Goal: Information Seeking & Learning: Learn about a topic

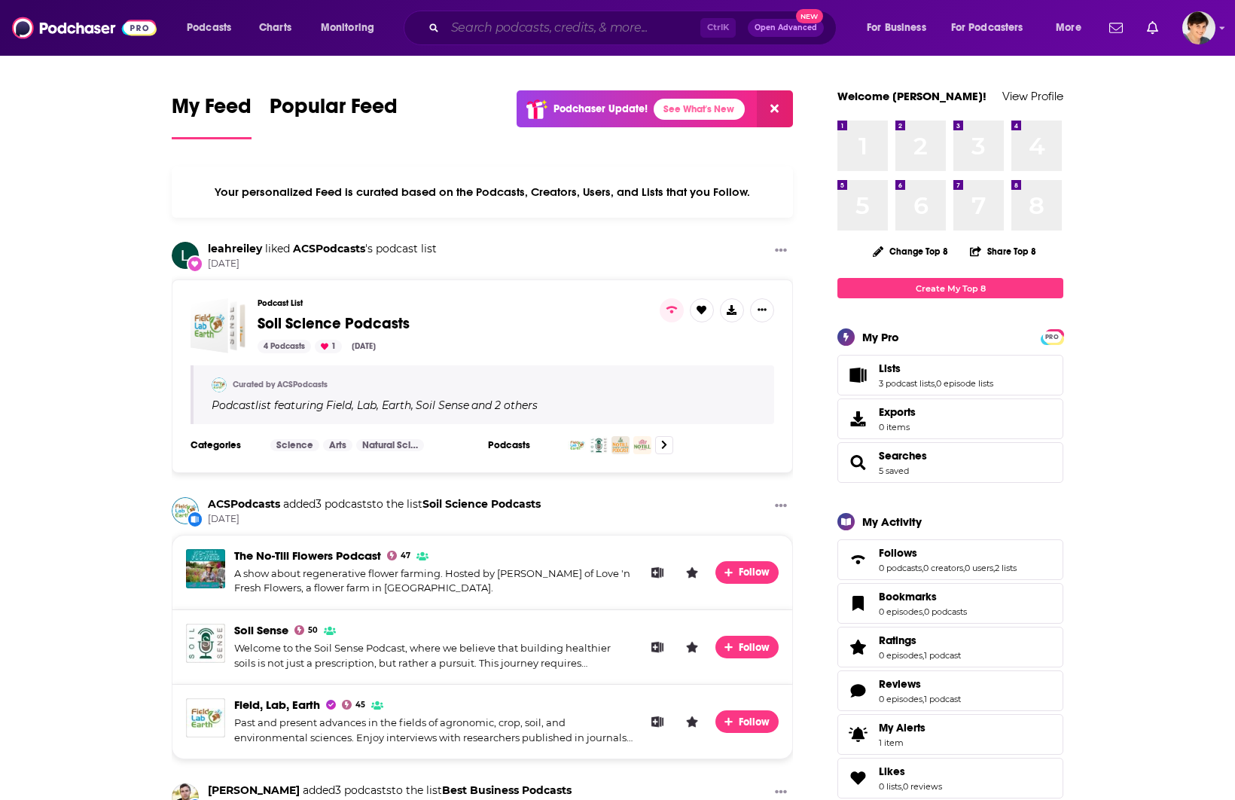
click at [499, 39] on input "Search podcasts, credits, & more..." at bounding box center [572, 28] width 255 height 24
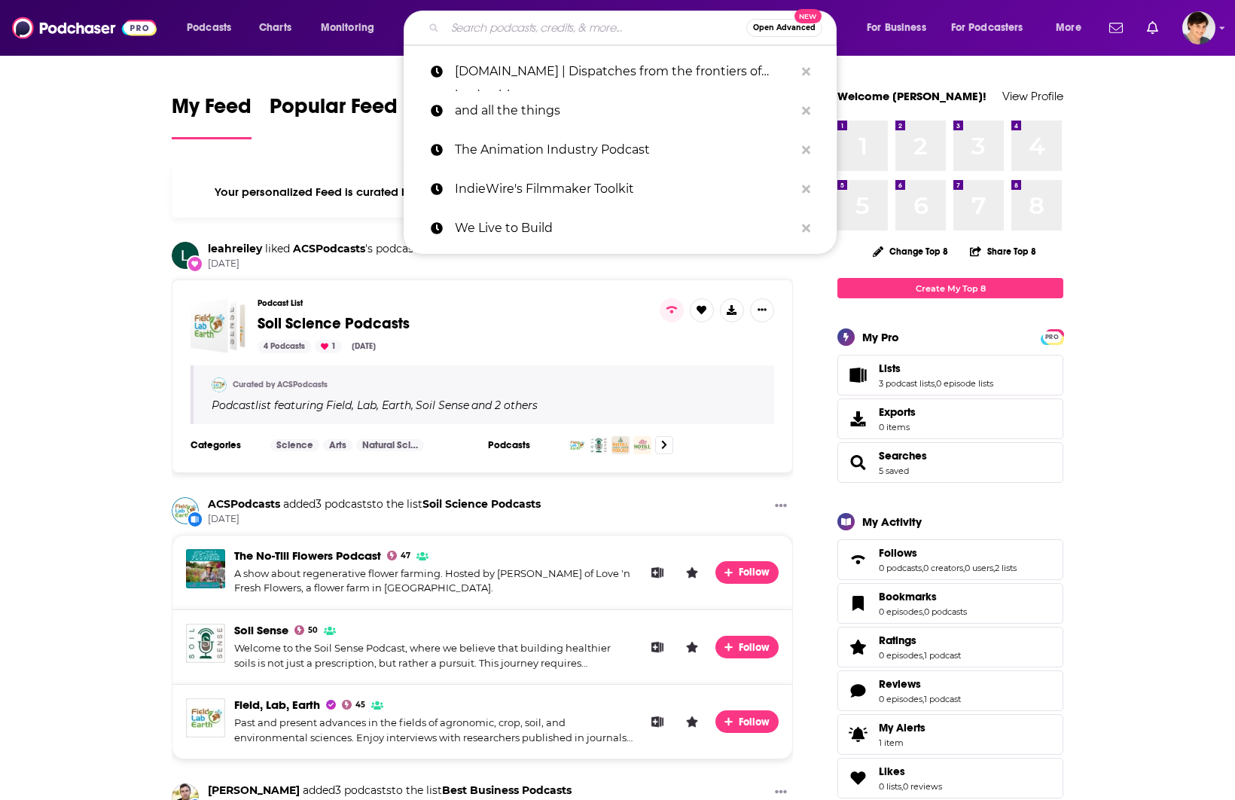
click at [528, 32] on input "Search podcasts, credits, & more..." at bounding box center [595, 28] width 301 height 24
paste input "Long Covid Podcast"
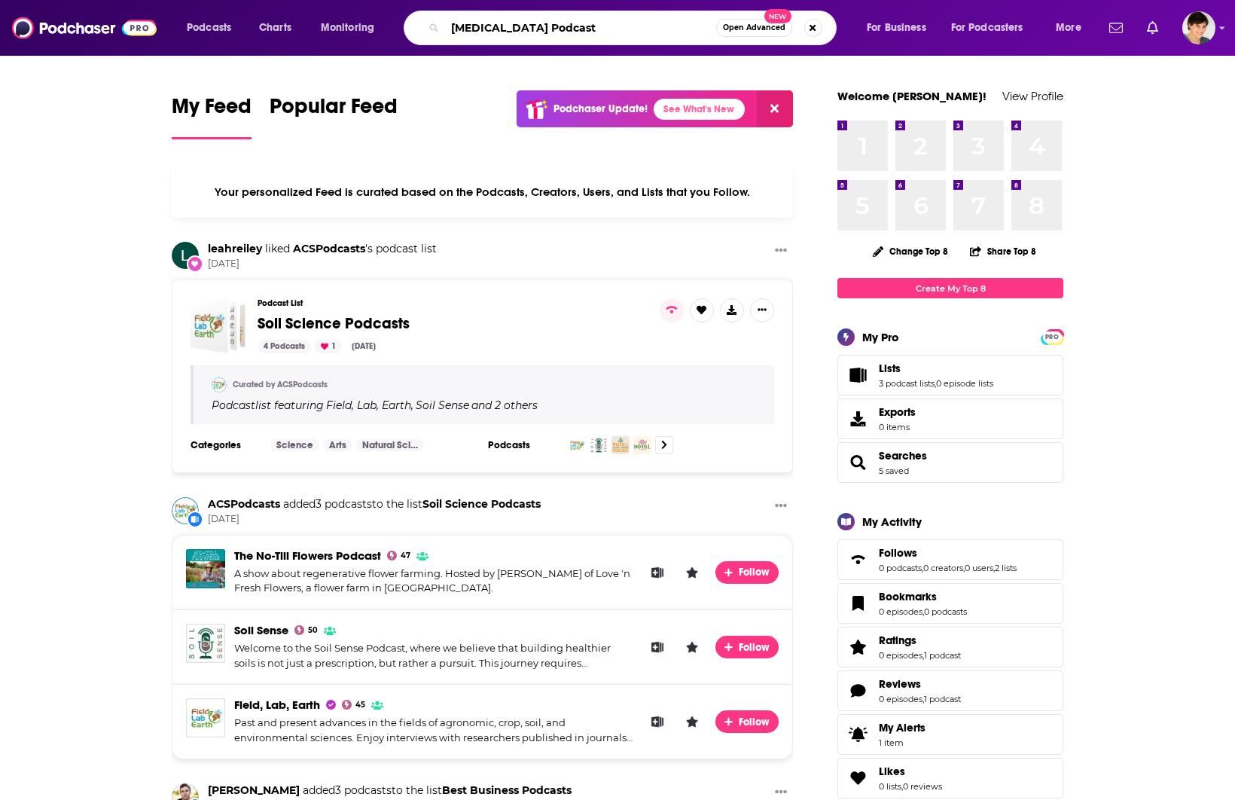
type input "Long Covid Podcast"
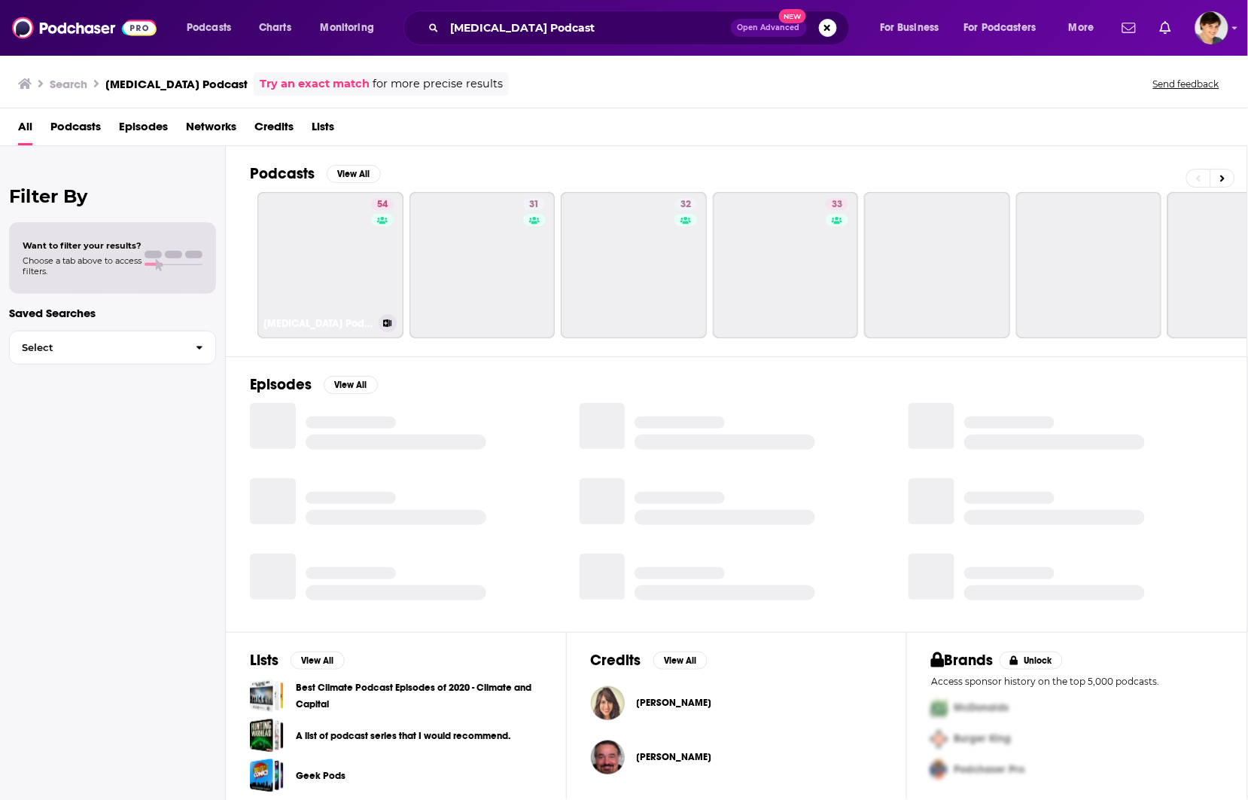
click at [318, 273] on link "54 Long Covid Podcast" at bounding box center [330, 265] width 146 height 146
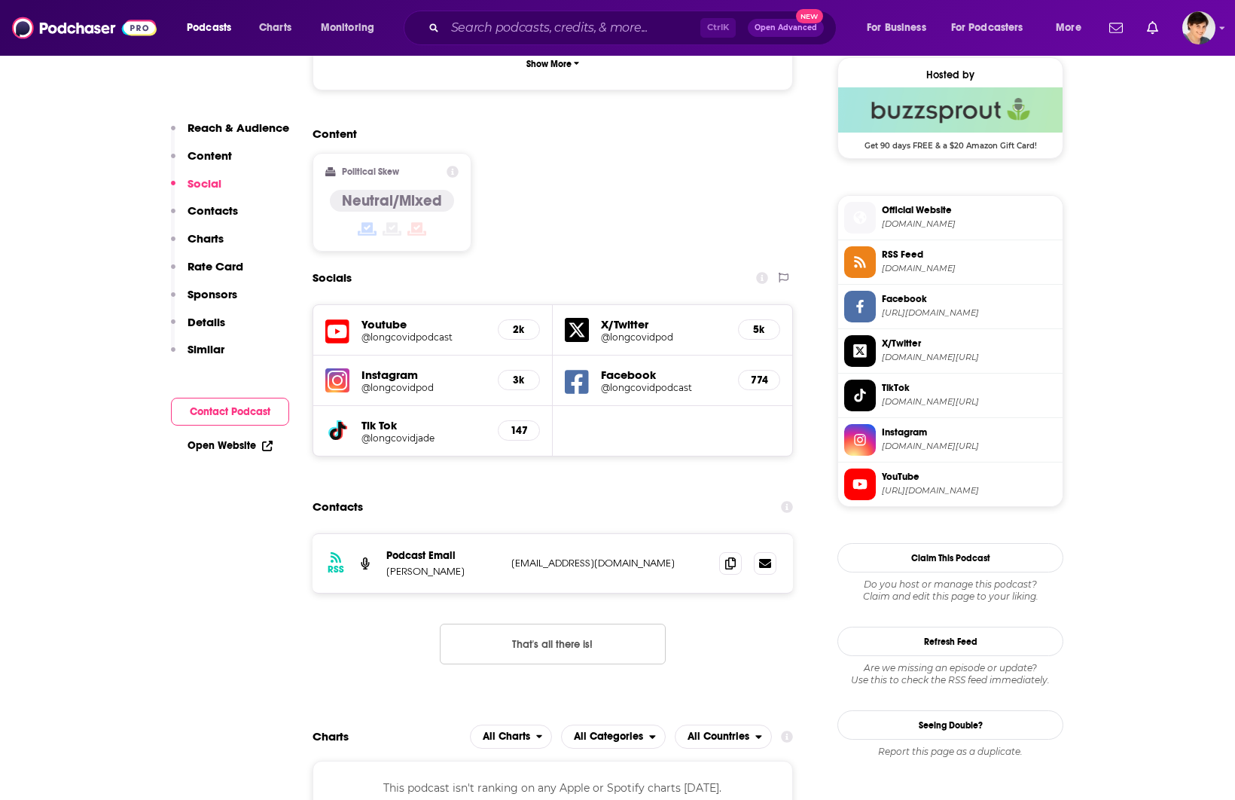
scroll to position [1129, 0]
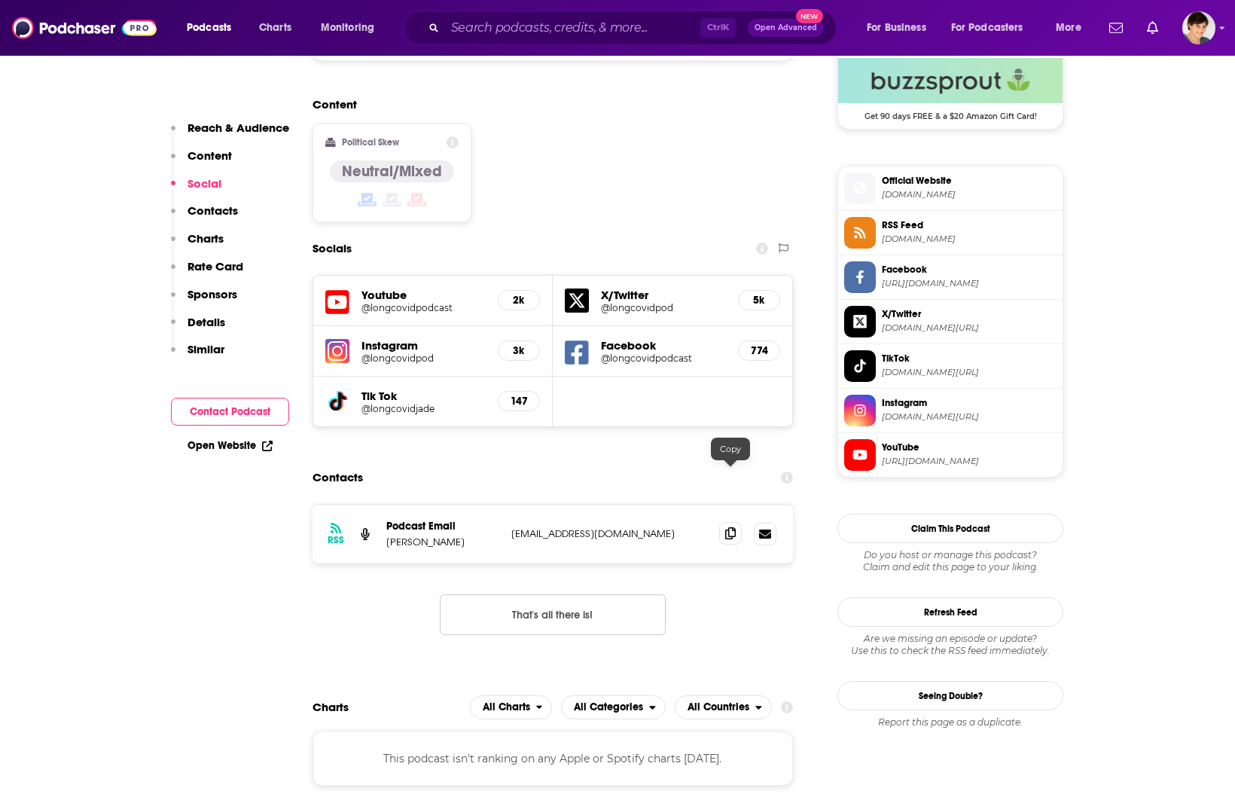
click at [729, 522] on span at bounding box center [730, 533] width 23 height 23
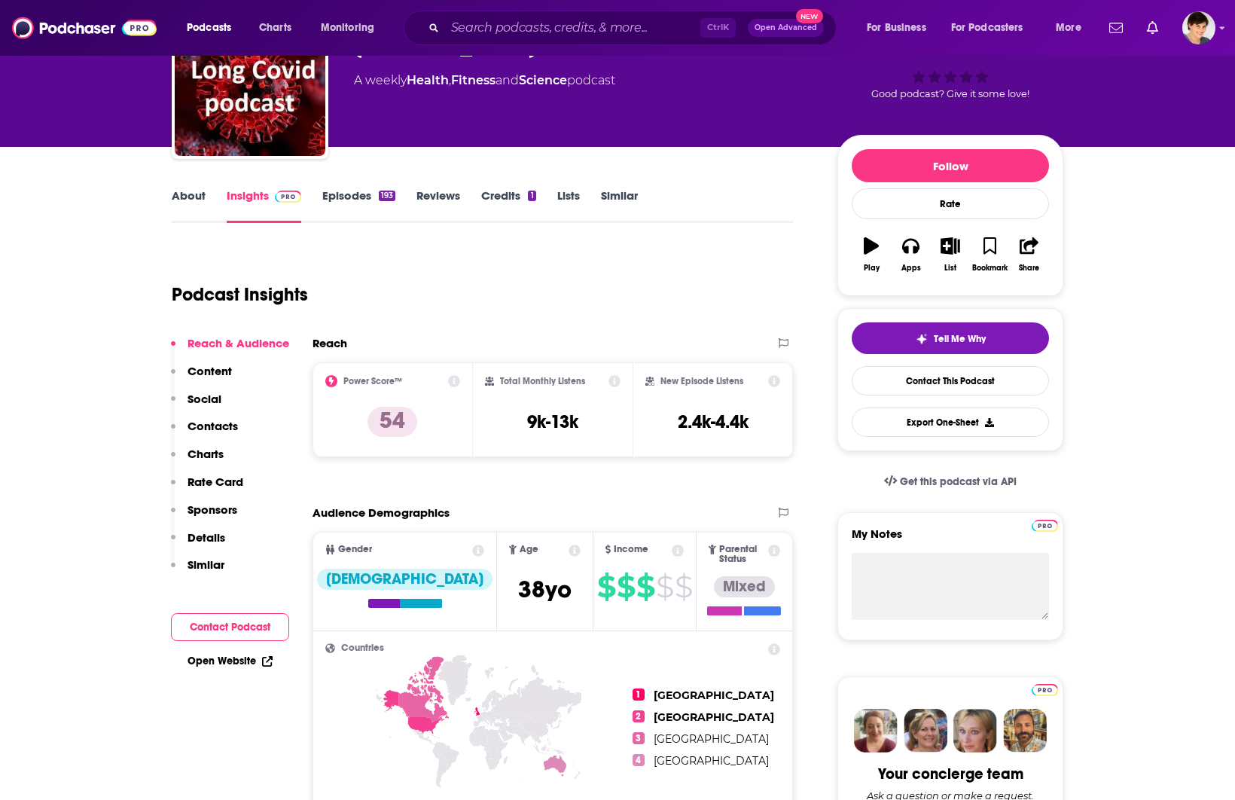
scroll to position [0, 0]
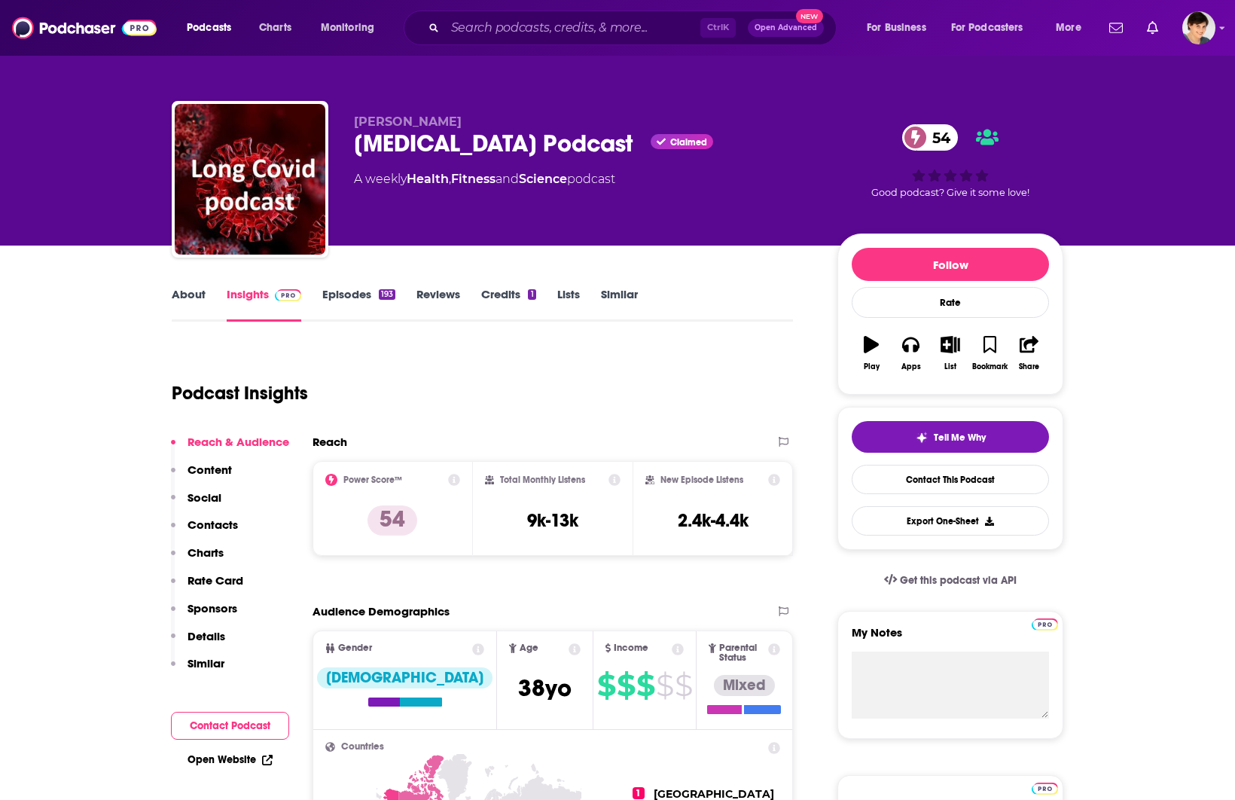
click at [186, 296] on link "About" at bounding box center [189, 304] width 34 height 35
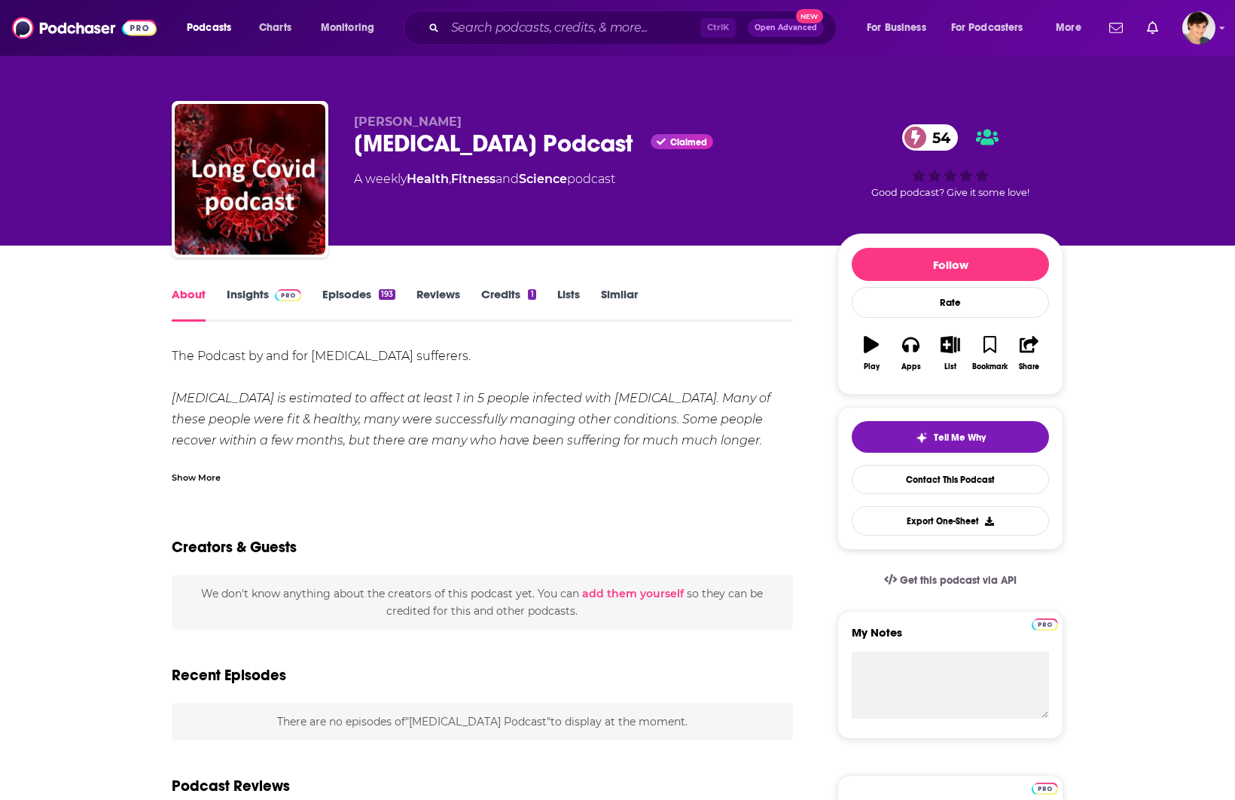
click at [187, 480] on div "Show More" at bounding box center [196, 476] width 49 height 14
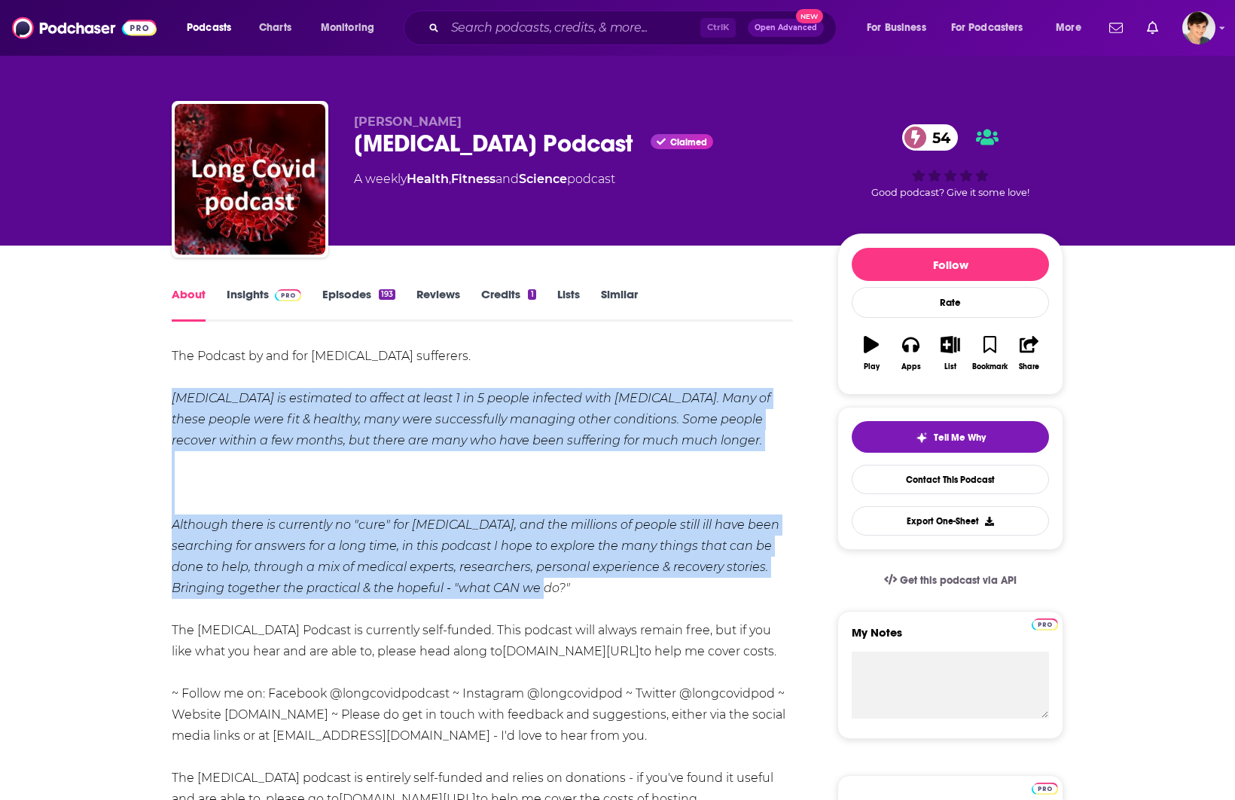
drag, startPoint x: 157, startPoint y: 391, endPoint x: 632, endPoint y: 583, distance: 513.1
copy div "Long Covid is estimated to affect at least 1 in 5 people infected with Covid-19…"
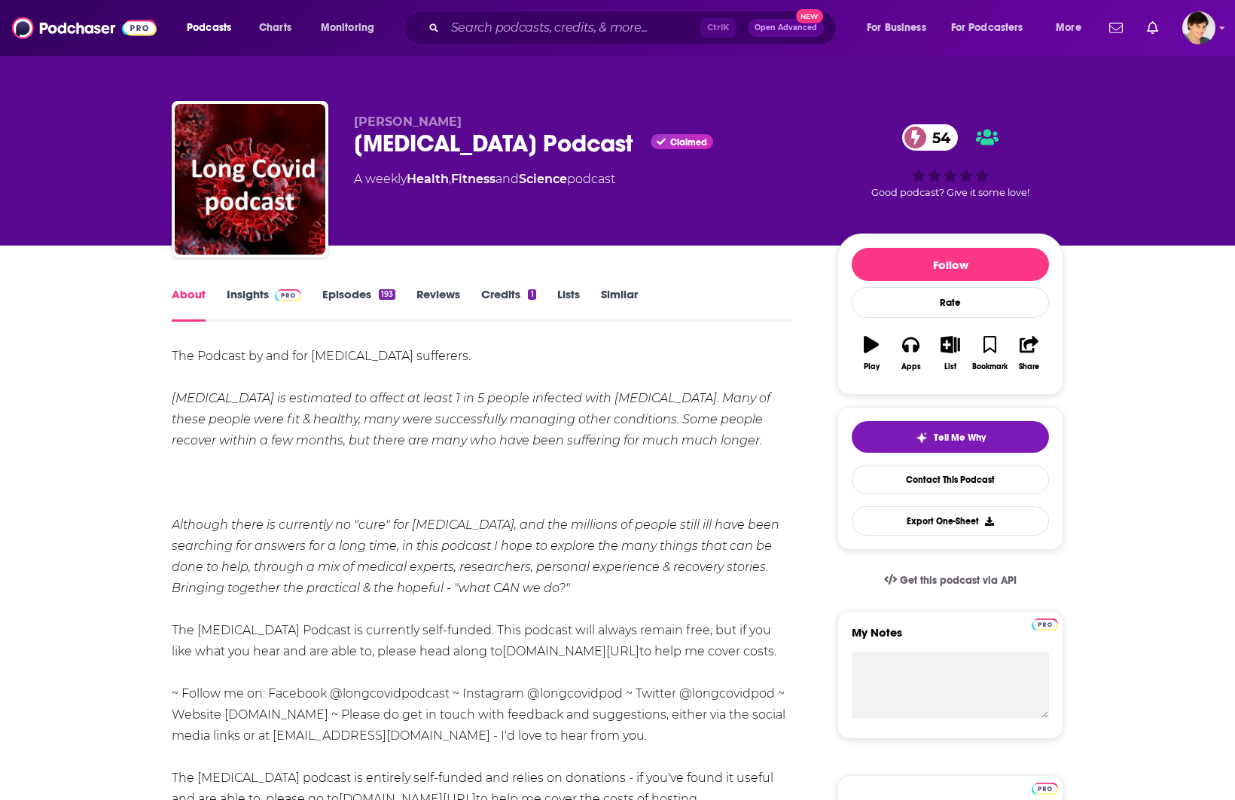
click at [1144, 125] on div "Jackie Baxter Long Covid Podcast Claimed 54 A weekly Health , Fitness and Scien…" at bounding box center [617, 122] width 1235 height 245
click at [399, 121] on span "Jackie Baxter" at bounding box center [408, 121] width 108 height 14
copy p "Jackie Baxter"
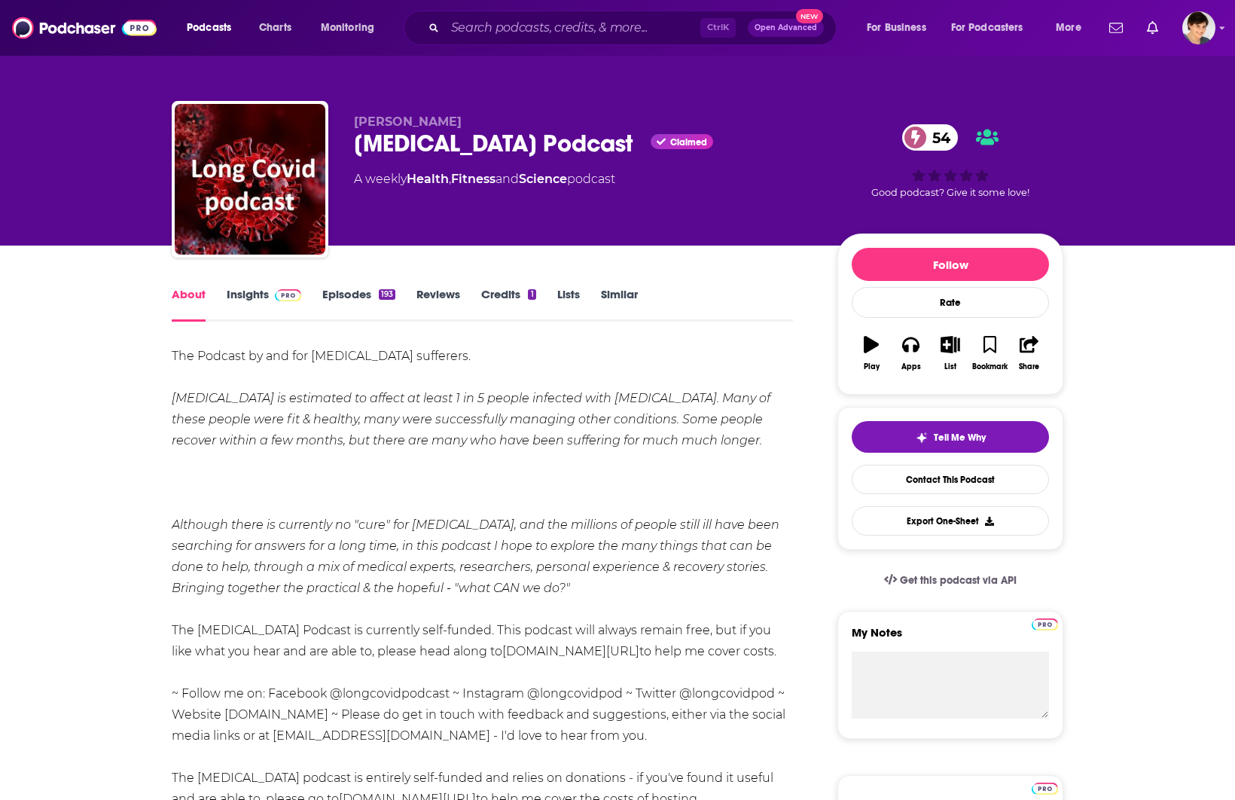
click at [1145, 196] on div "Jackie Baxter Long Covid Podcast Claimed 54 A weekly Health , Fitness and Scien…" at bounding box center [617, 122] width 1235 height 245
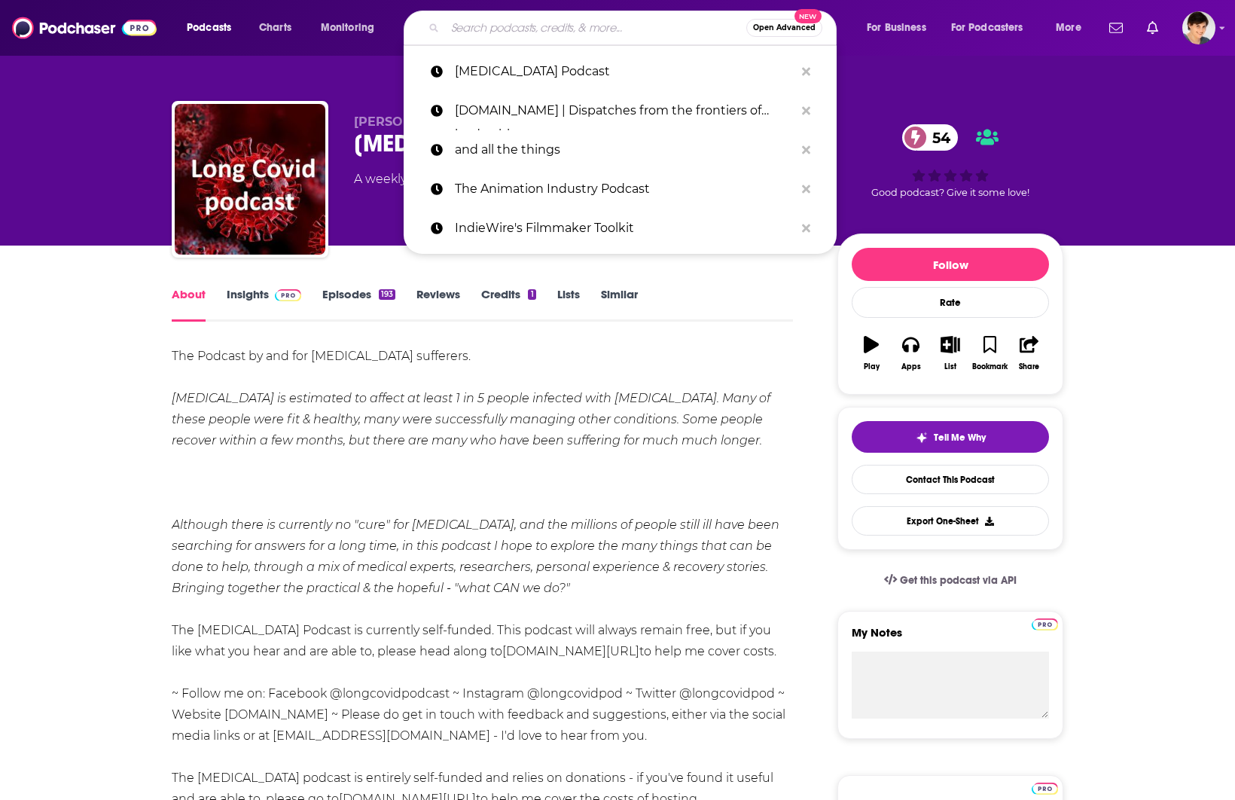
click at [582, 36] on input "Search podcasts, credits, & more..." at bounding box center [595, 28] width 301 height 24
paste input "The Rest Repair Recover Podcast"
type input "The Rest Repair Recover Podcast"
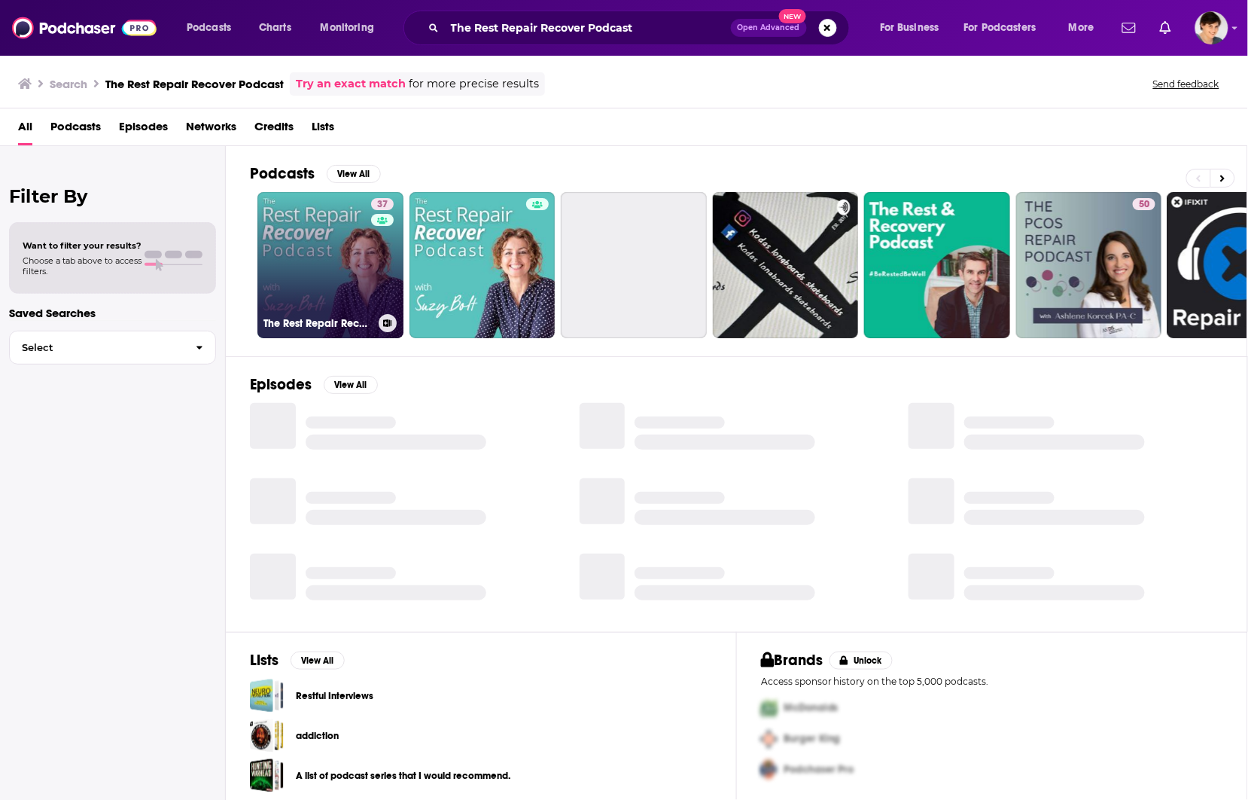
click at [306, 301] on link "37 The Rest Repair Recover Podcast" at bounding box center [330, 265] width 146 height 146
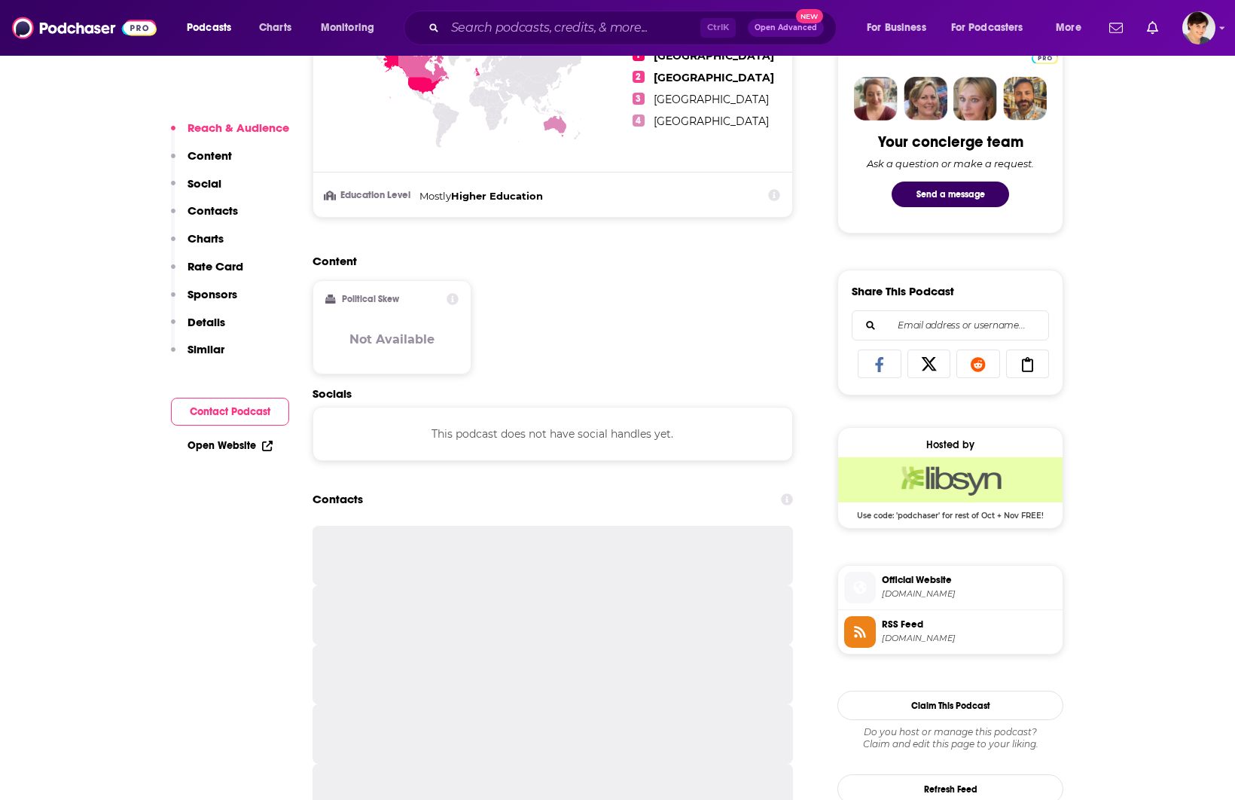
scroll to position [753, 0]
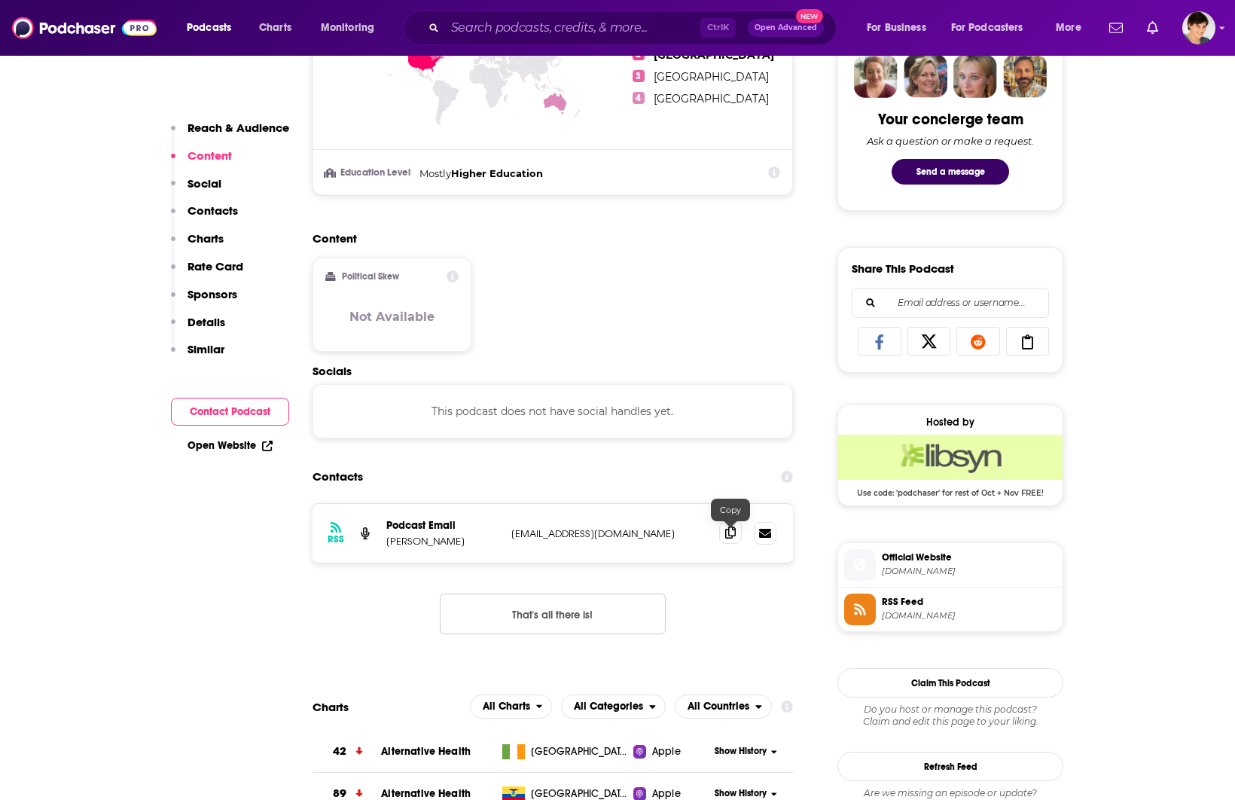
click at [727, 544] on span at bounding box center [730, 532] width 23 height 23
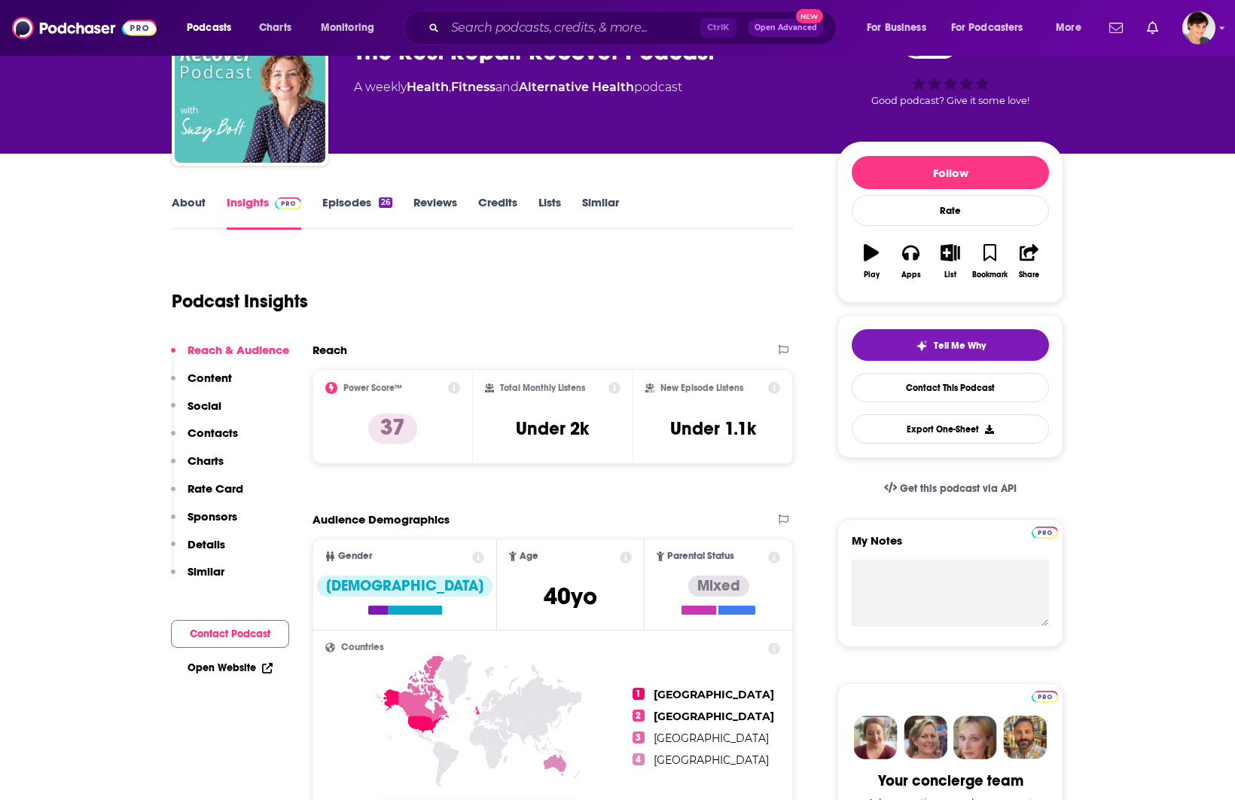
scroll to position [0, 0]
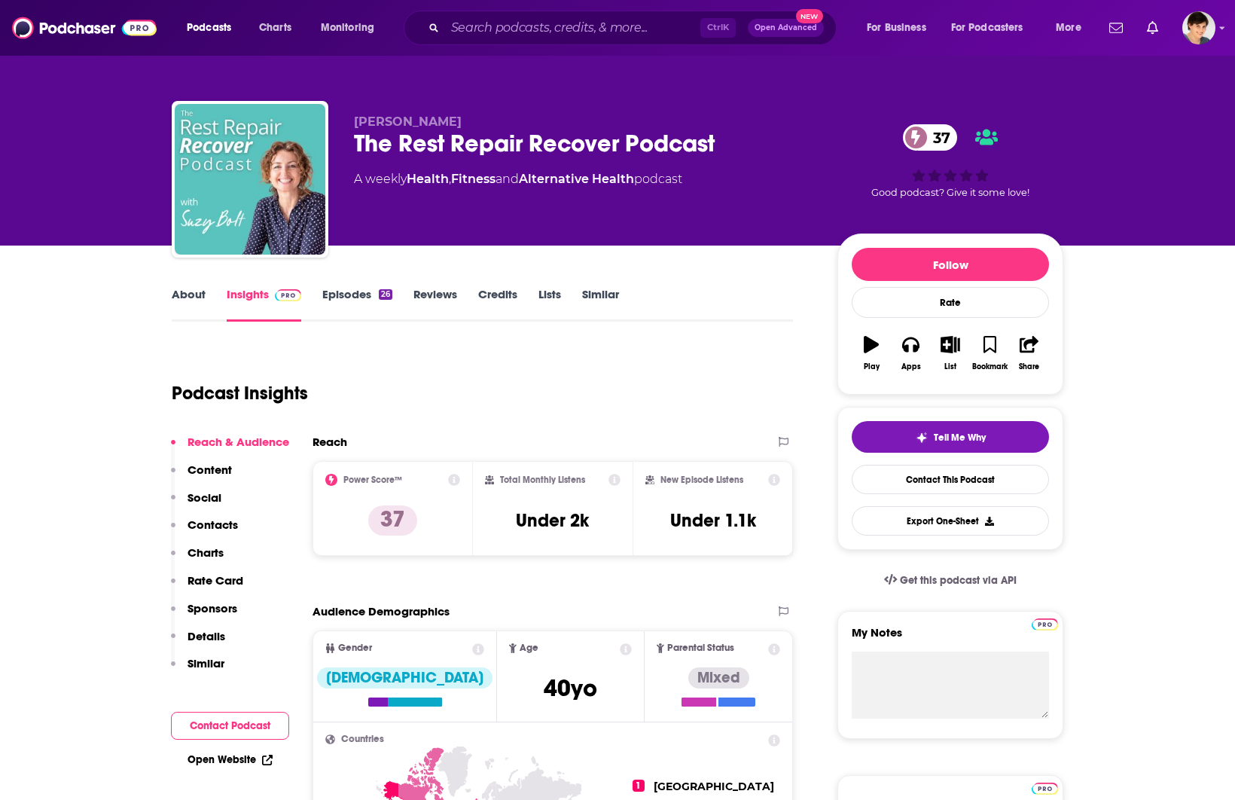
click at [184, 300] on link "About" at bounding box center [189, 304] width 34 height 35
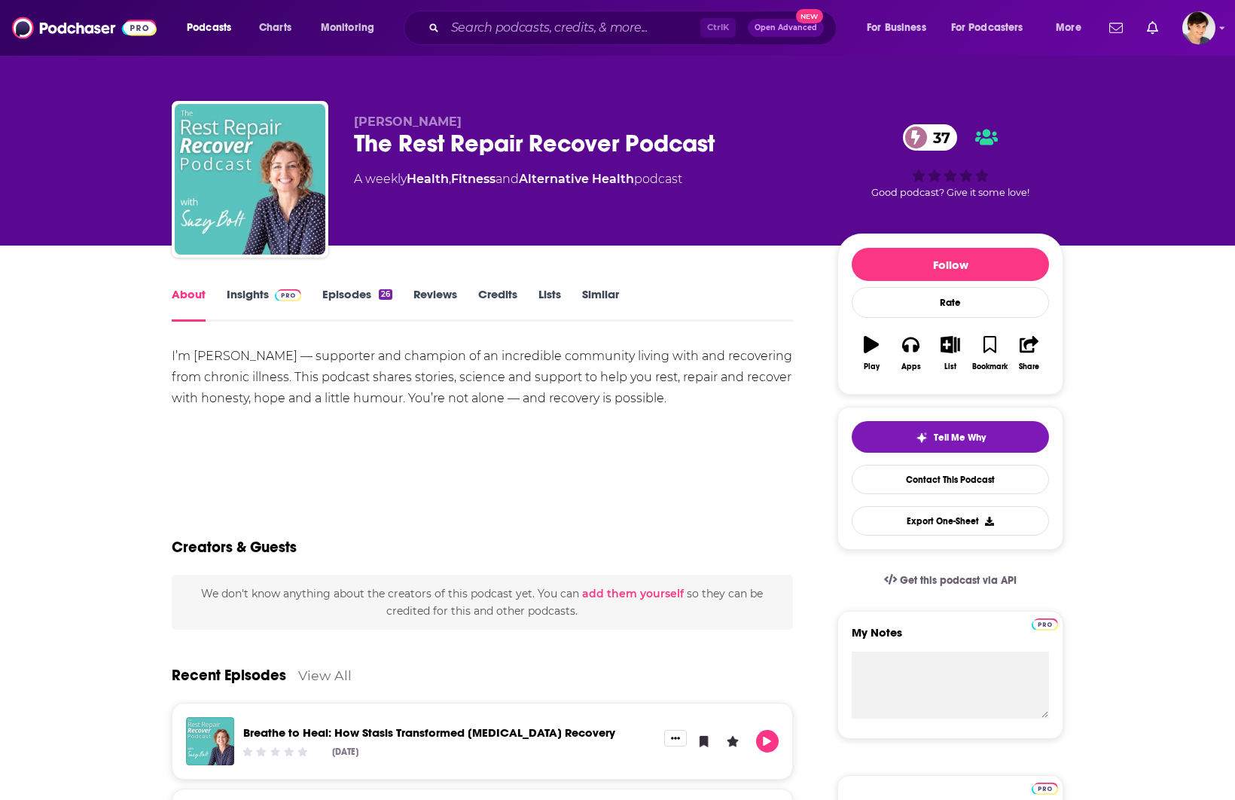
click at [381, 125] on span "Suzy Bolt" at bounding box center [408, 121] width 108 height 14
copy p "Suzy Bolt"
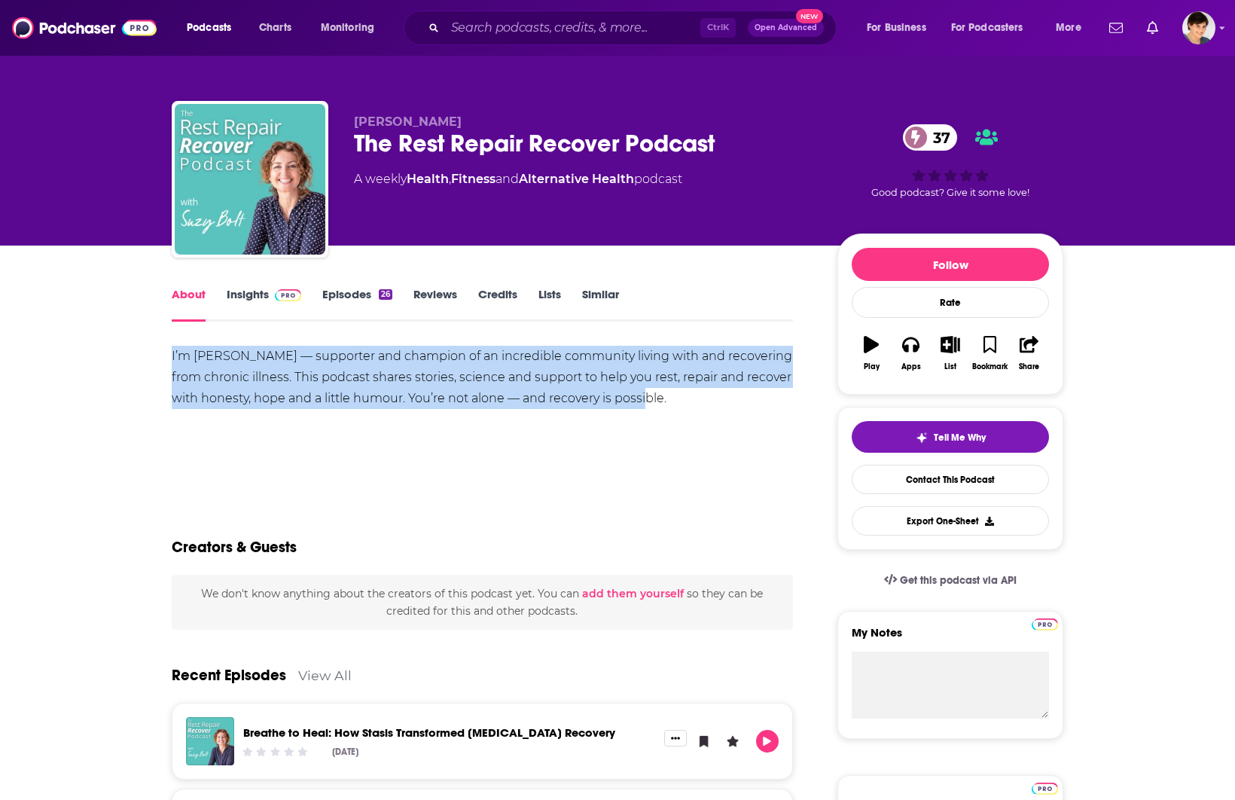
drag, startPoint x: 659, startPoint y: 397, endPoint x: 159, endPoint y: 361, distance: 501.9
copy div "I’m Suzy Bolt — supporter and champion of an incredible community living with a…"
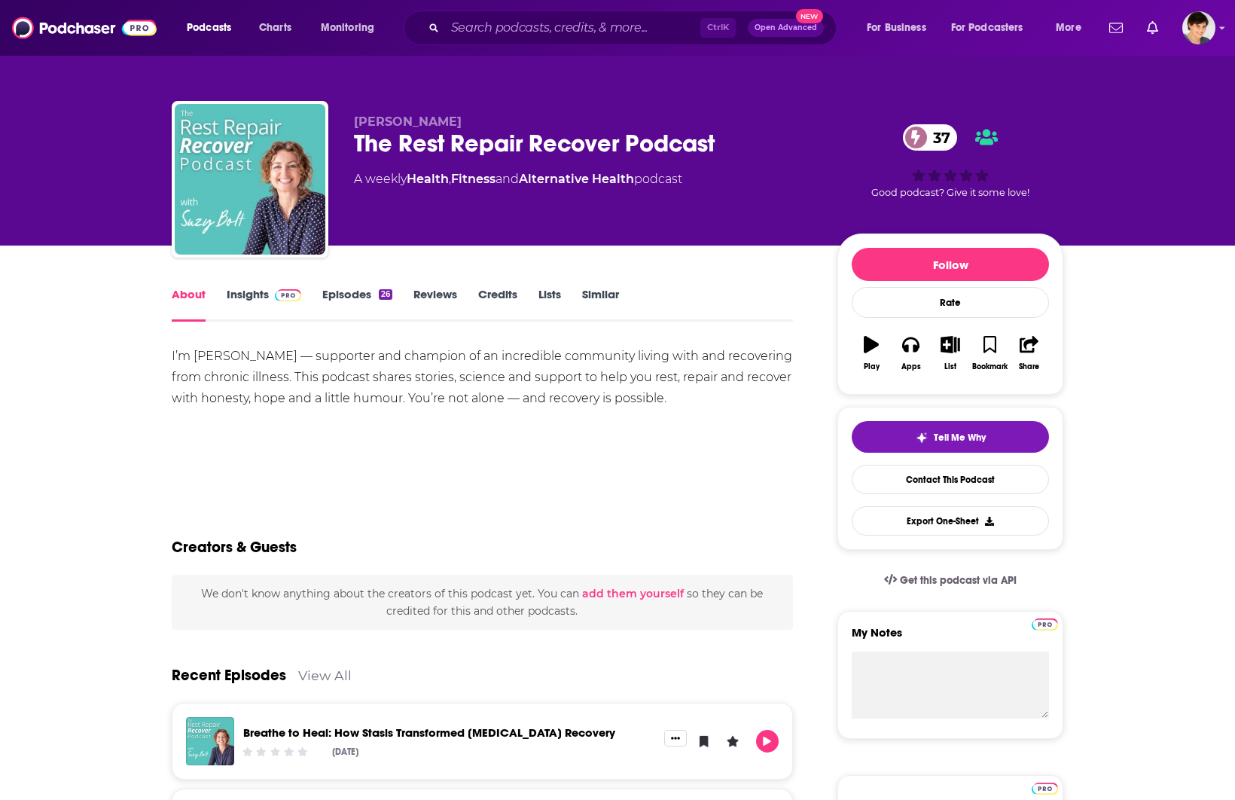
click at [544, 148] on div "The Rest Repair Recover Podcast 37" at bounding box center [583, 143] width 459 height 29
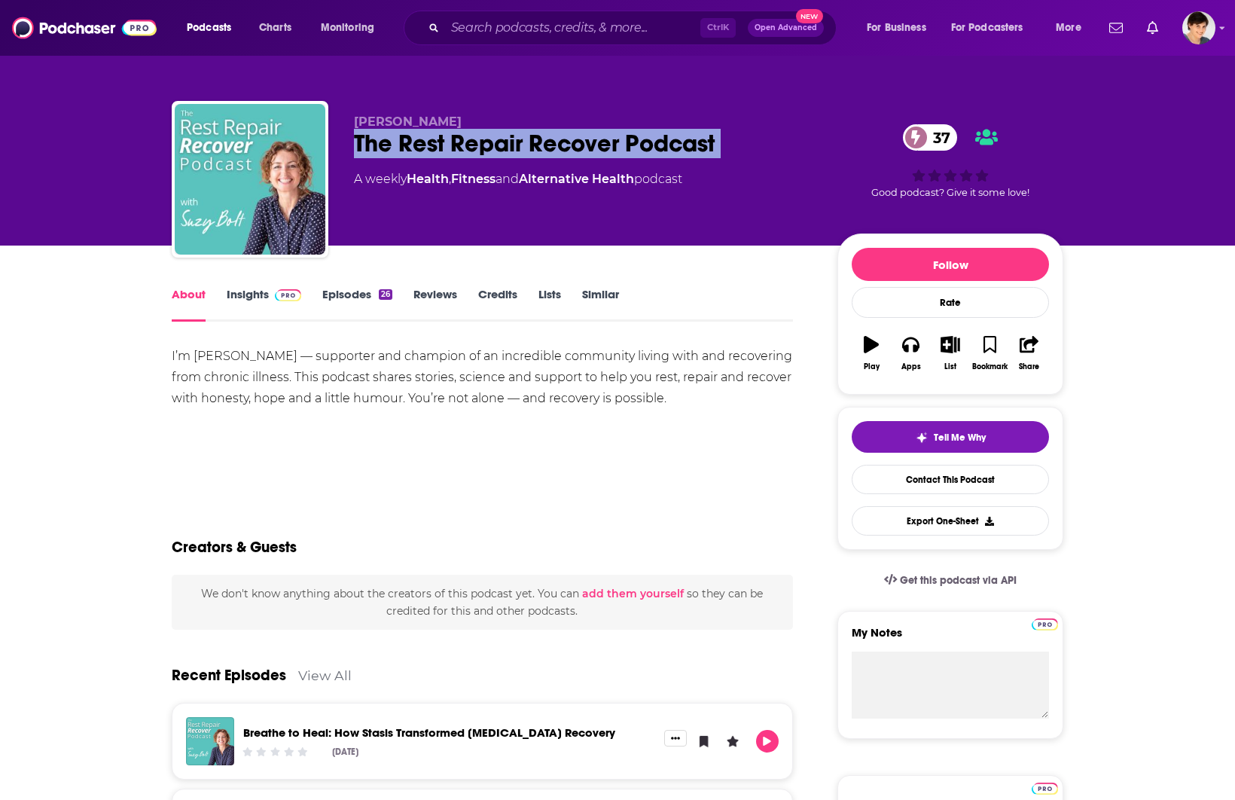
click at [544, 148] on div "The Rest Repair Recover Podcast 37" at bounding box center [583, 143] width 459 height 29
copy div "The Rest Repair Recover Podcast 37"
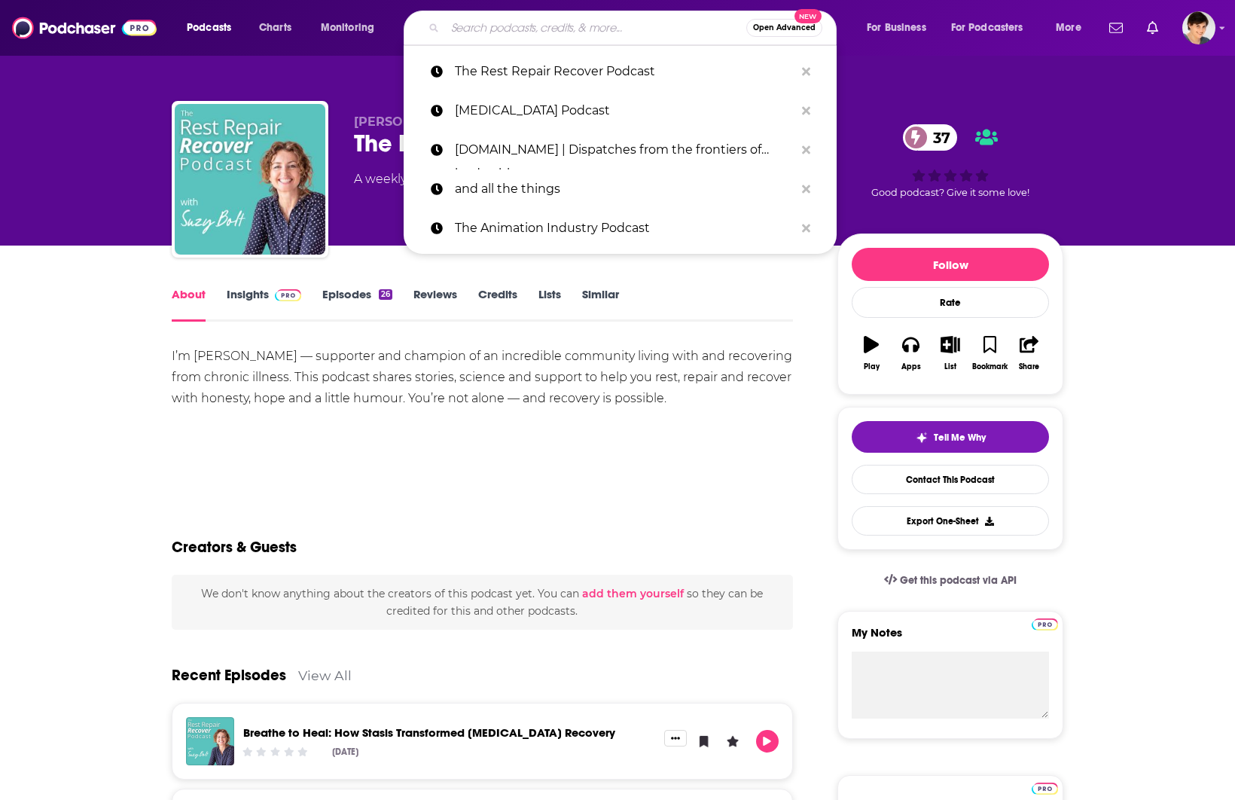
click at [480, 28] on input "Search podcasts, credits, & more..." at bounding box center [595, 28] width 301 height 24
paste input "THE LAUGHING LABCOAT"
type input "THE LAUGHING LABCOAT"
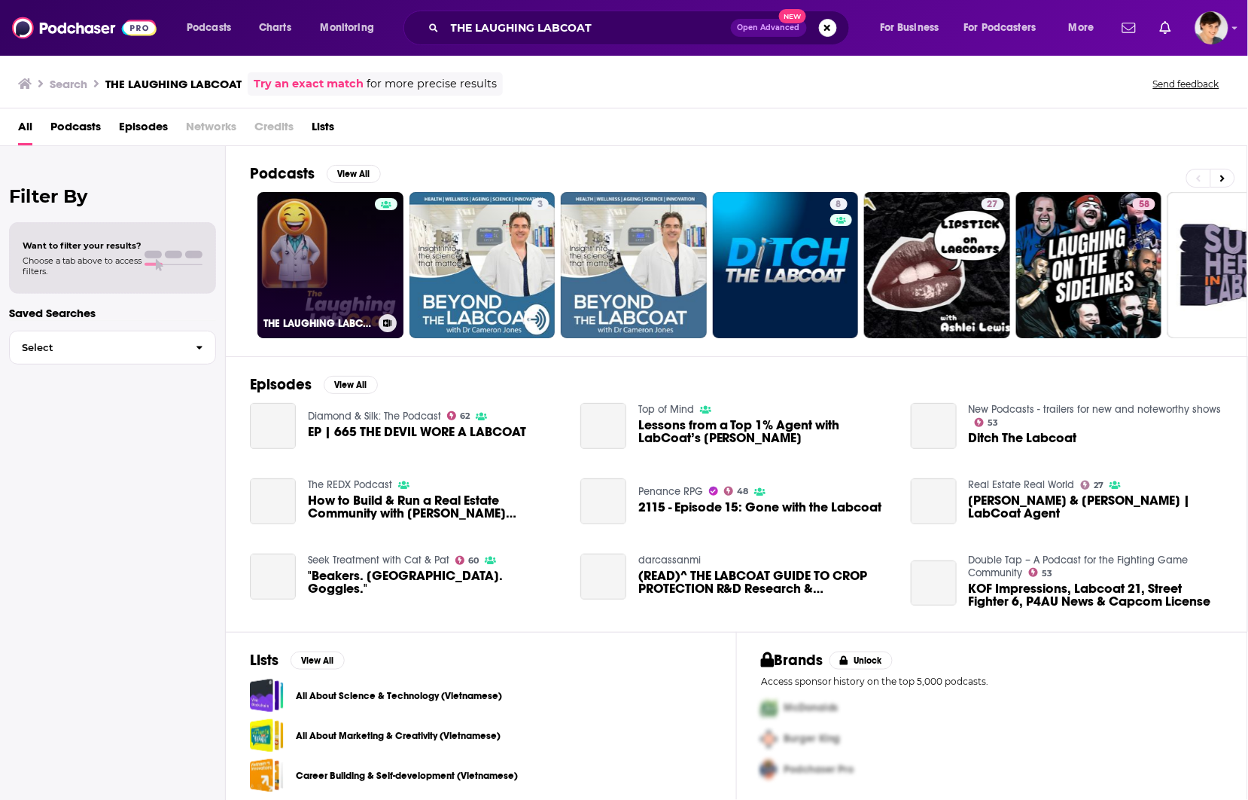
click at [332, 260] on link "THE LAUGHING LABCOAT" at bounding box center [330, 265] width 146 height 146
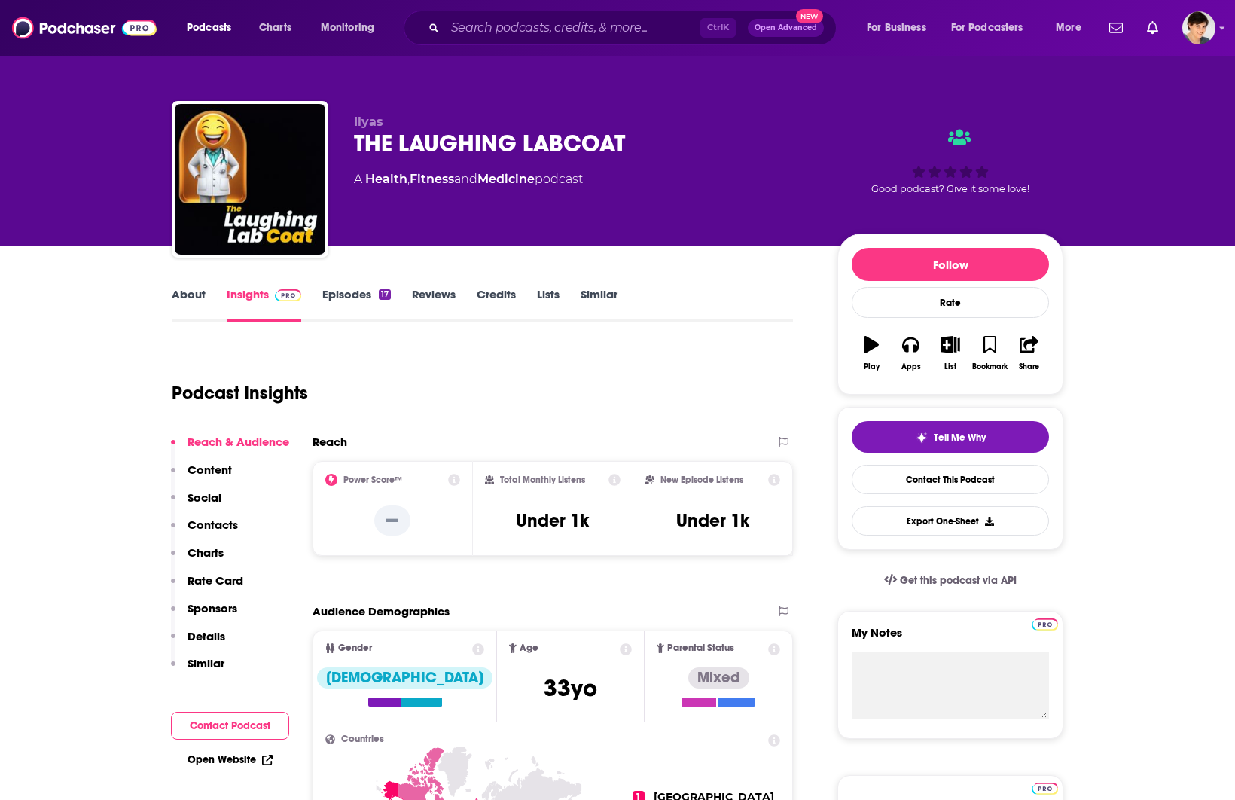
click at [480, 149] on div "THE LAUGHING LABCOAT" at bounding box center [583, 143] width 459 height 29
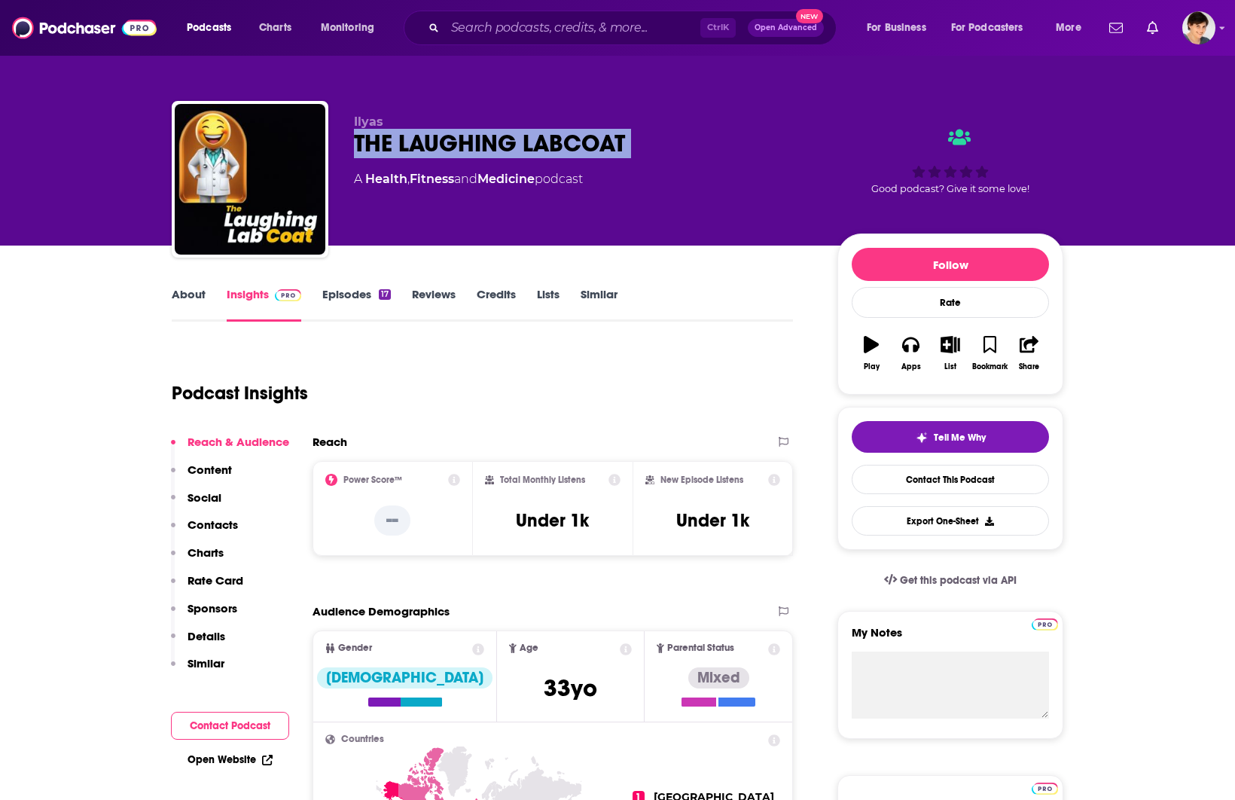
click at [480, 149] on div "THE LAUGHING LABCOAT" at bounding box center [583, 143] width 459 height 29
copy div "THE LAUGHING LABCOAT"
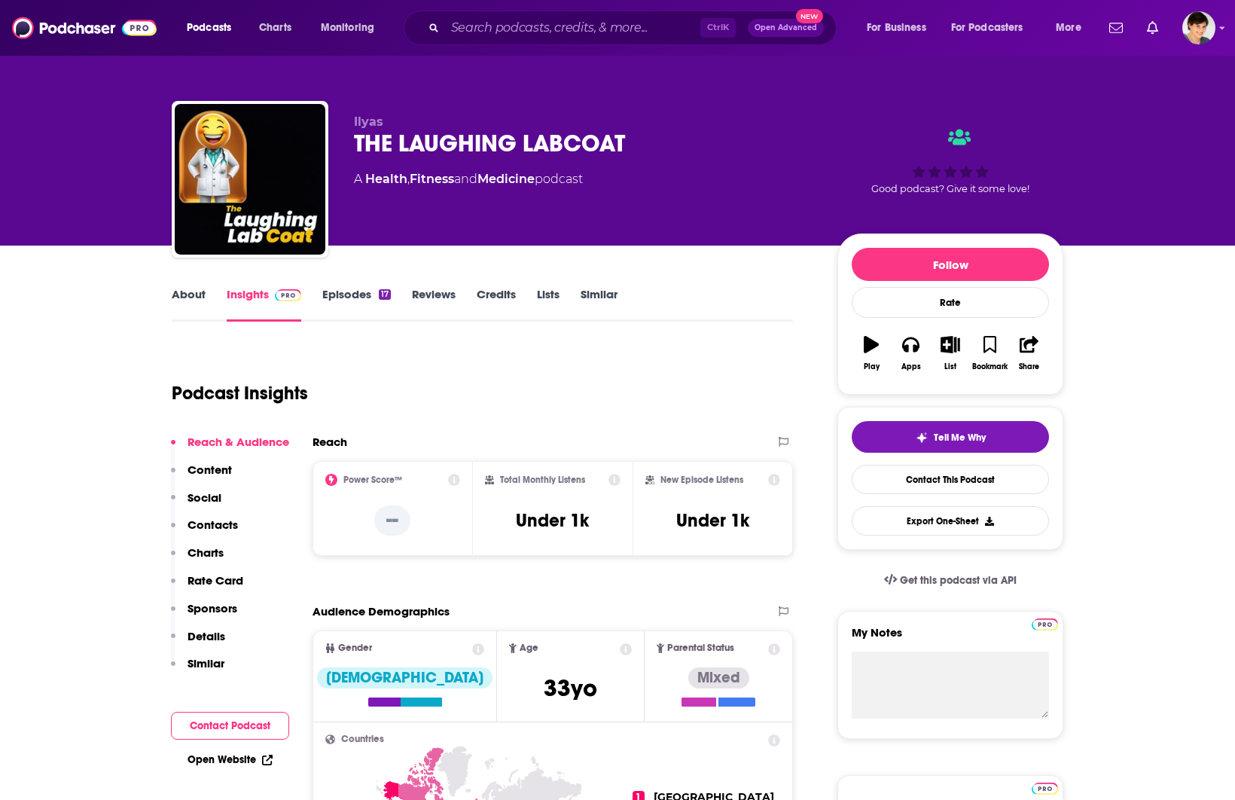
click at [188, 295] on link "About" at bounding box center [189, 304] width 34 height 35
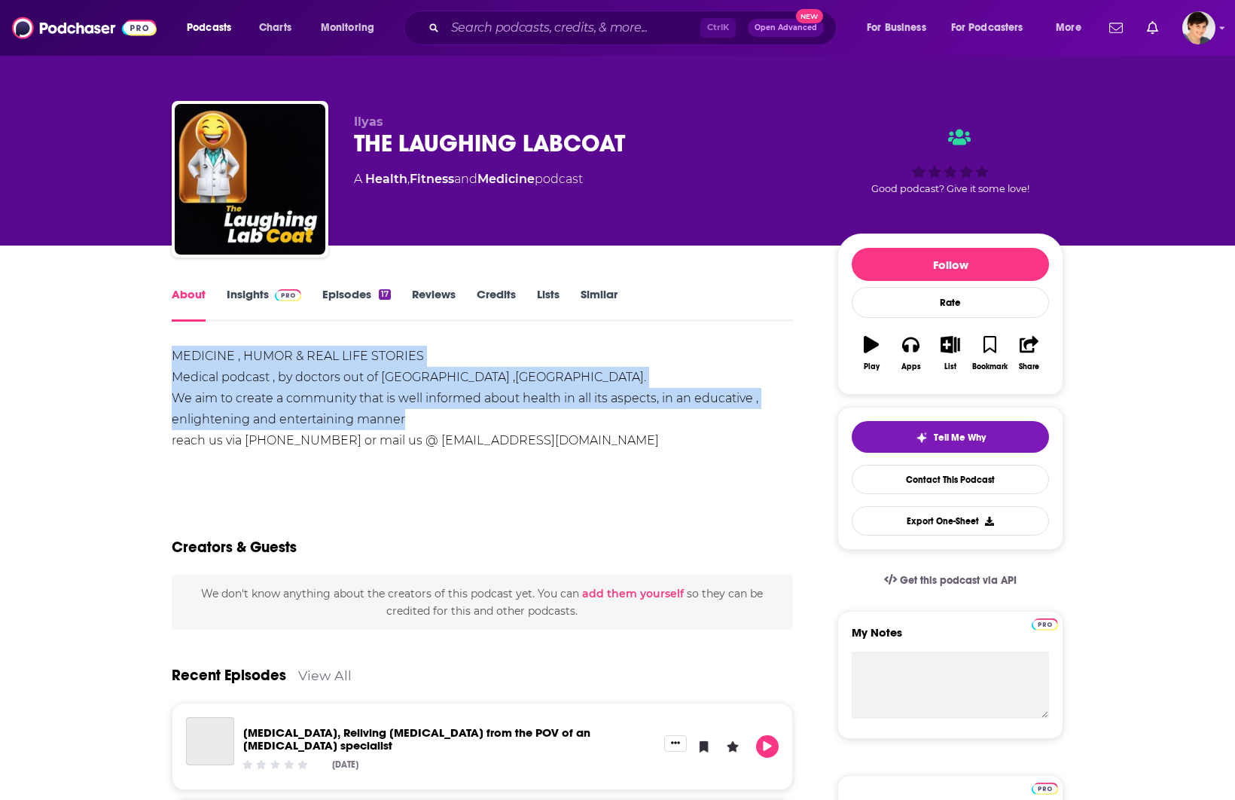
drag, startPoint x: 437, startPoint y: 419, endPoint x: 152, endPoint y: 364, distance: 290.7
copy div "MEDICINE , HUMOR & REAL LIFE STORIES Medical podcast , by doctors out of Nairob…"
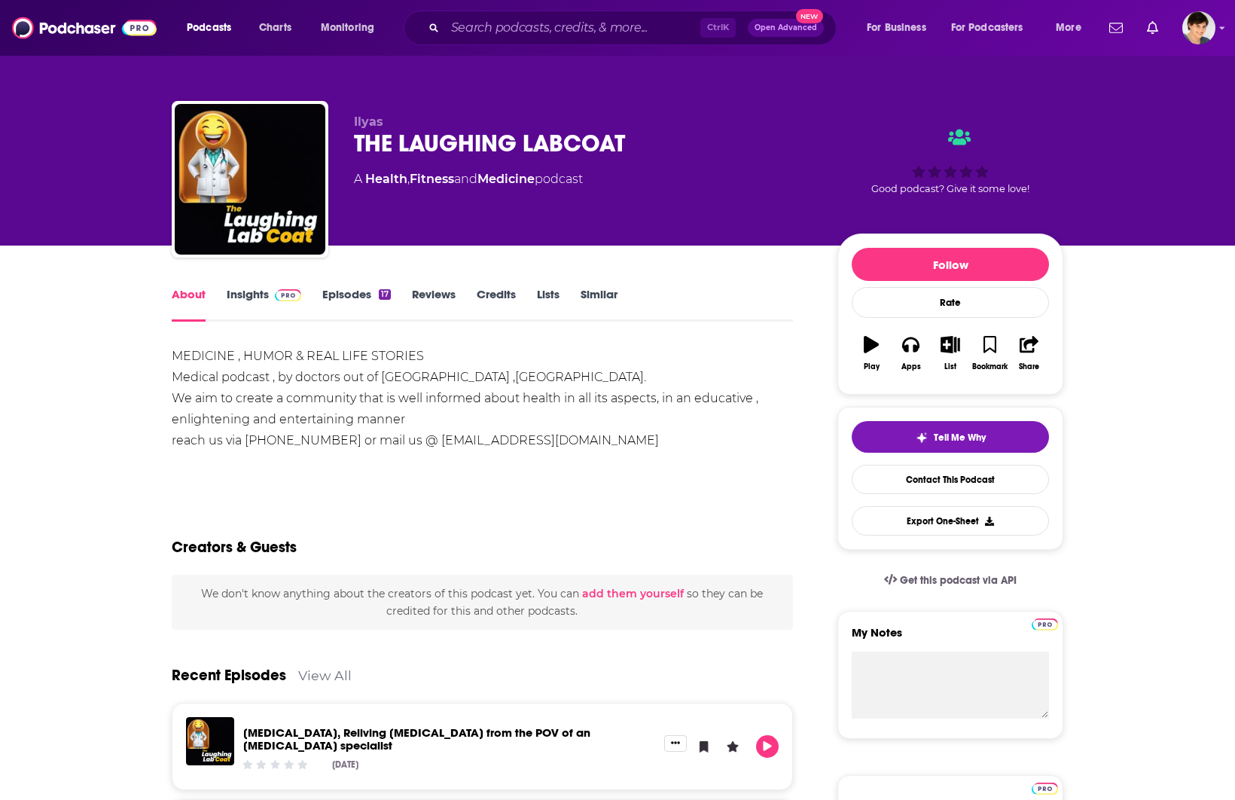
click at [381, 124] on span "Ilyas" at bounding box center [368, 121] width 29 height 14
click at [367, 124] on span "Ilyas" at bounding box center [368, 121] width 29 height 14
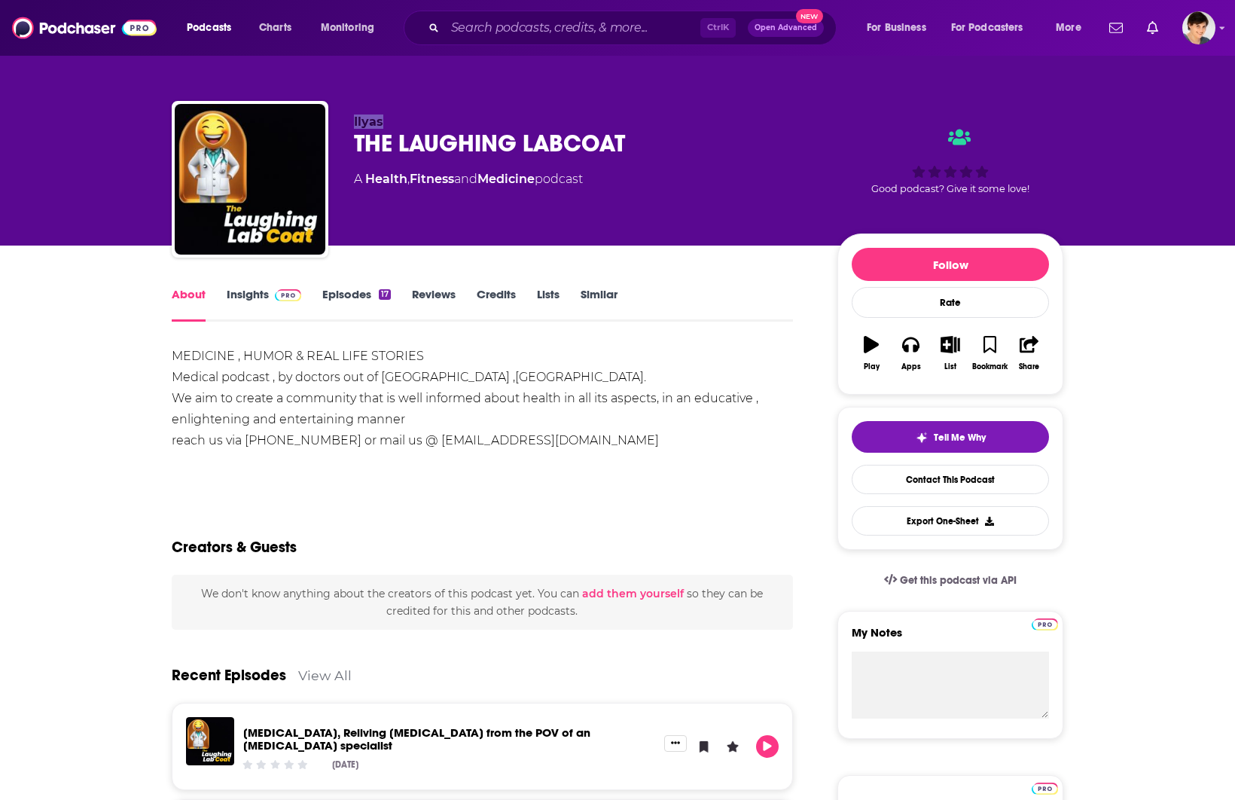
copy span "Ilyas"
click at [254, 292] on link "Insights" at bounding box center [264, 304] width 75 height 35
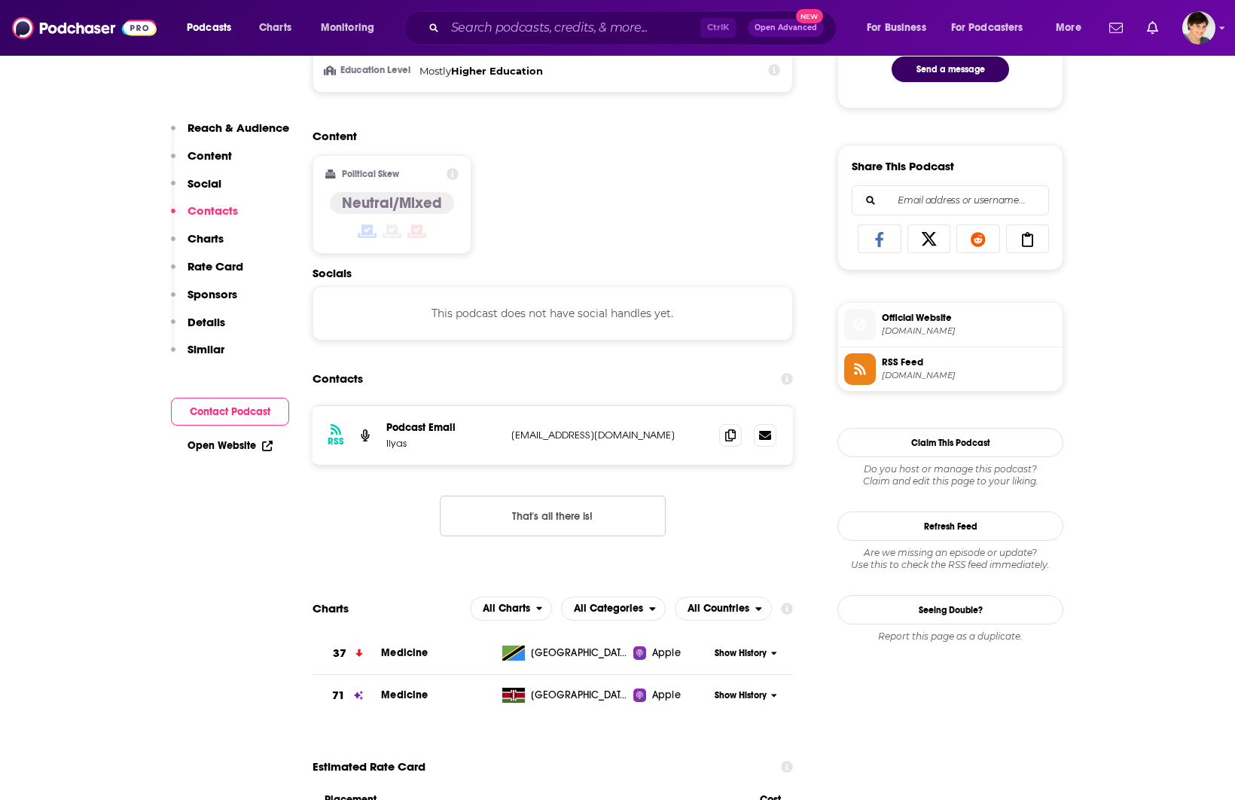
scroll to position [1129, 0]
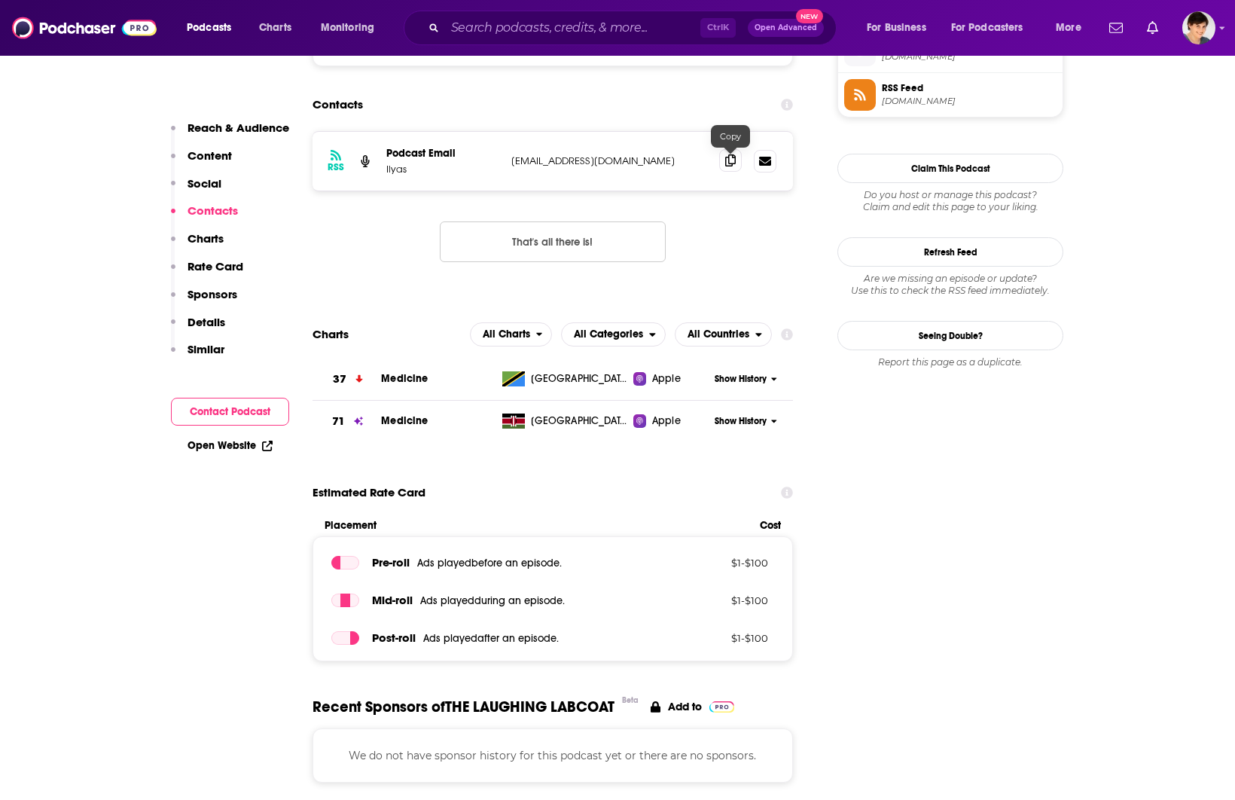
click at [726, 163] on icon at bounding box center [730, 160] width 11 height 12
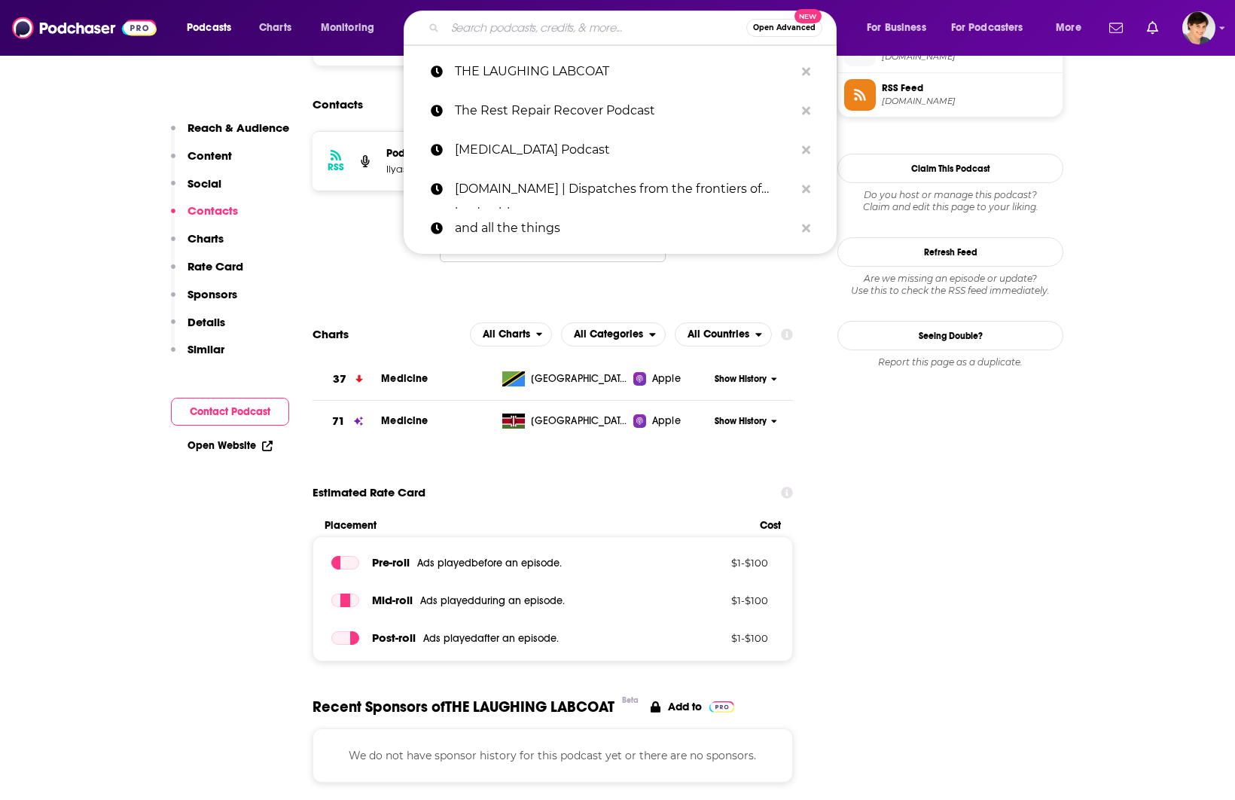
click at [626, 25] on input "Search podcasts, credits, & more..." at bounding box center [595, 28] width 301 height 24
paste input "SCCM Podcast"
type input "SCCM Podcast"
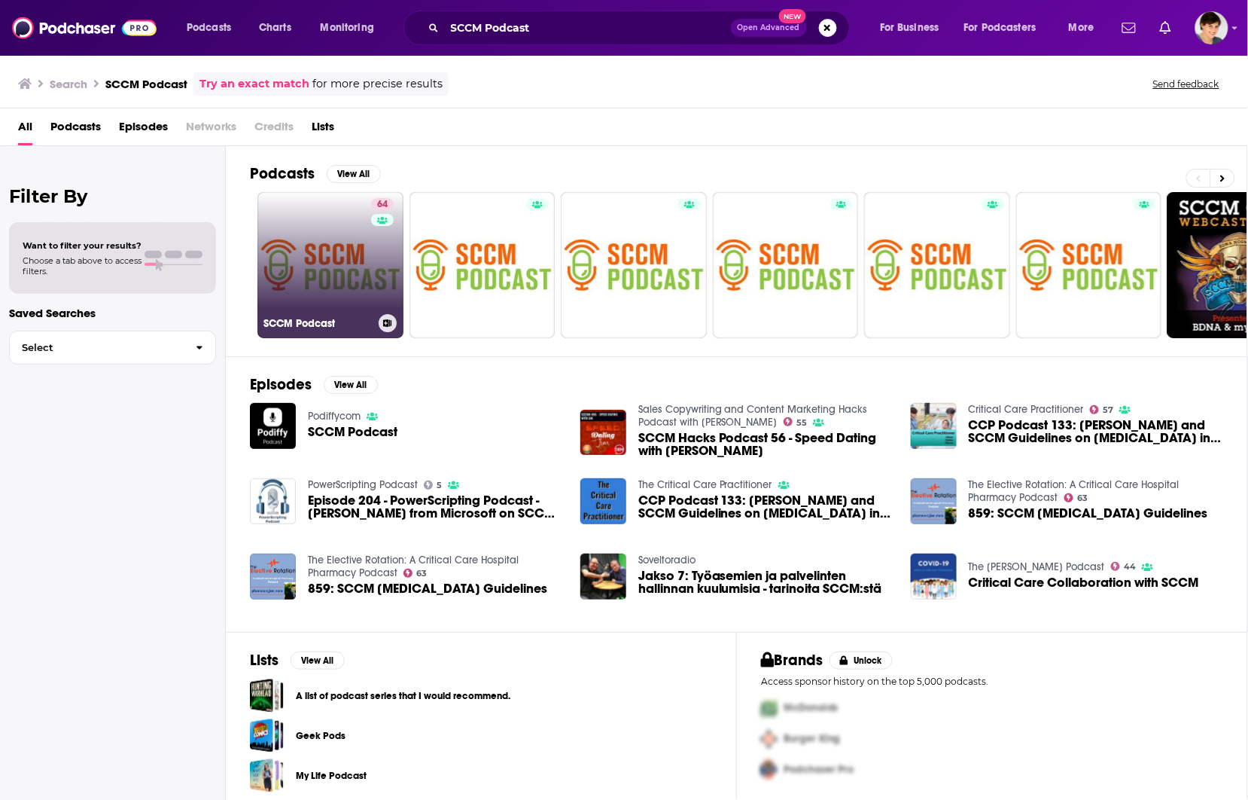
click at [374, 280] on div "64" at bounding box center [384, 256] width 26 height 116
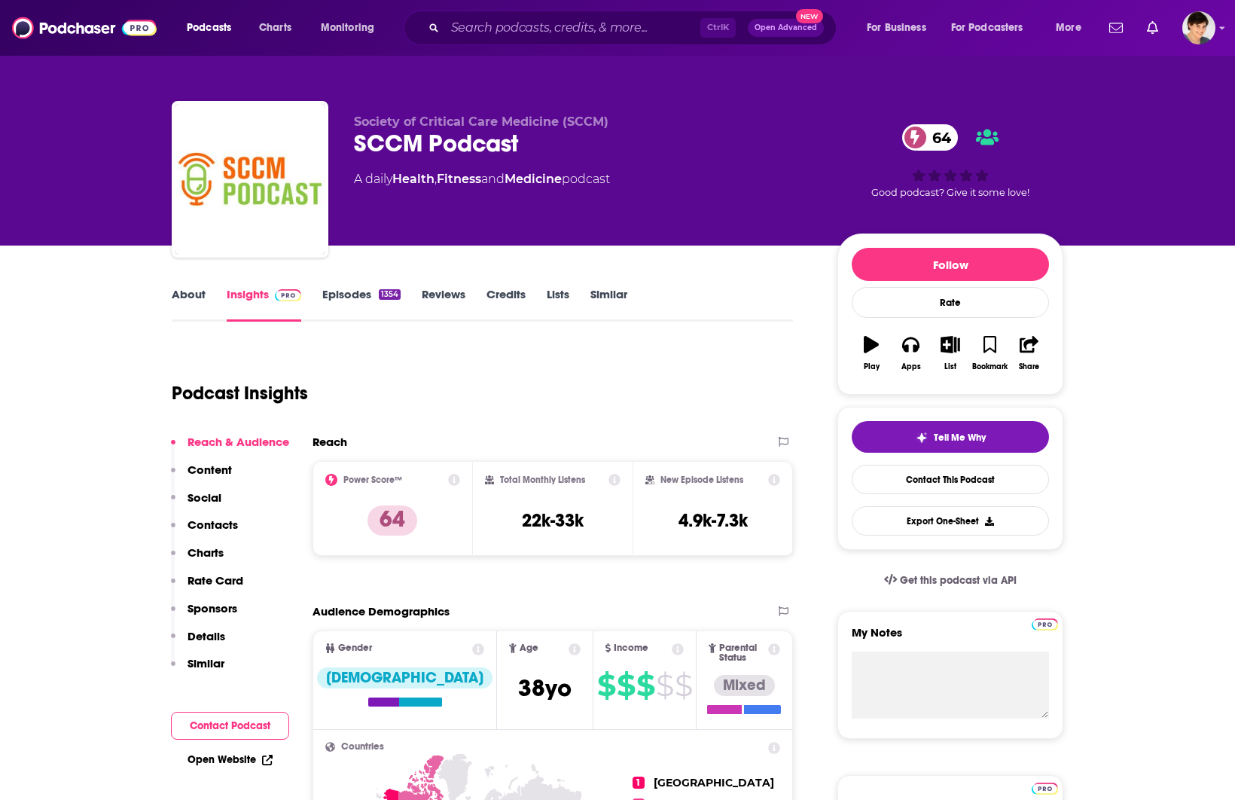
click at [189, 296] on link "About" at bounding box center [189, 304] width 34 height 35
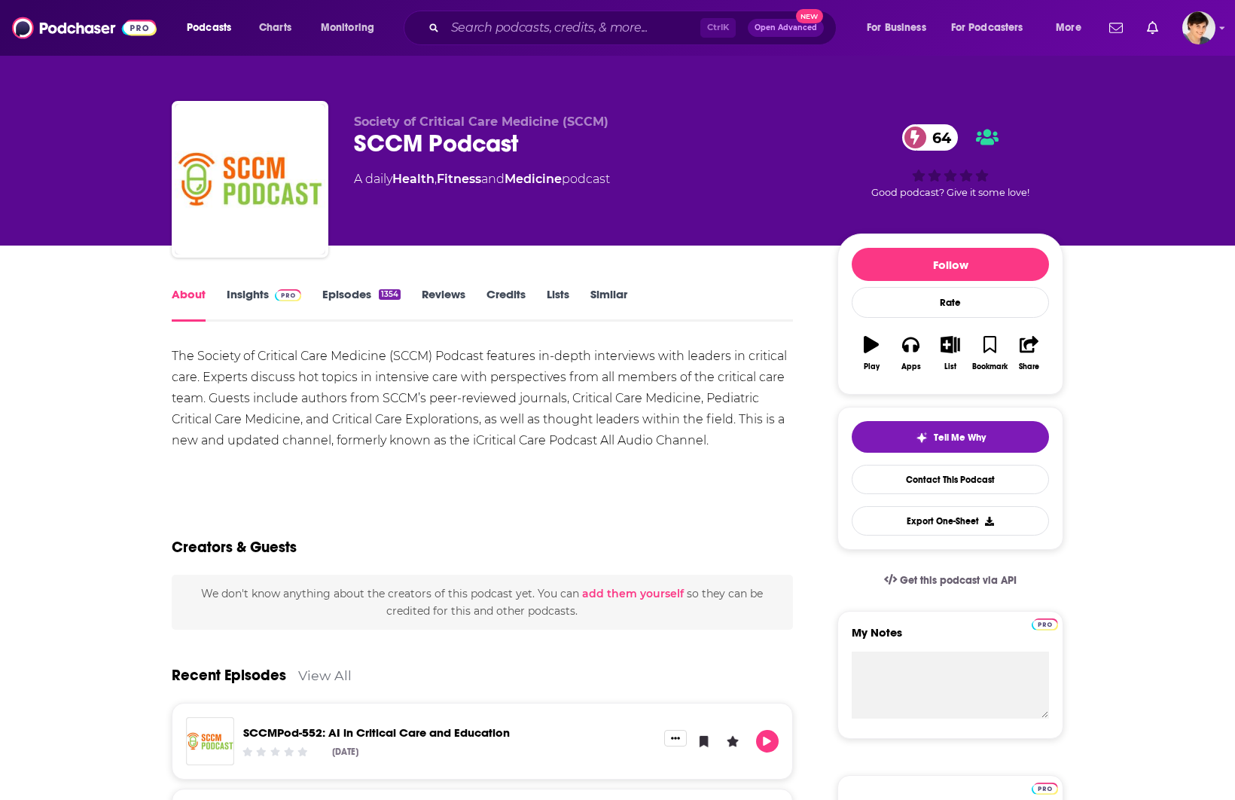
click at [414, 138] on div "SCCM Podcast 64" at bounding box center [583, 143] width 459 height 29
copy div "SCCM Podcast 64"
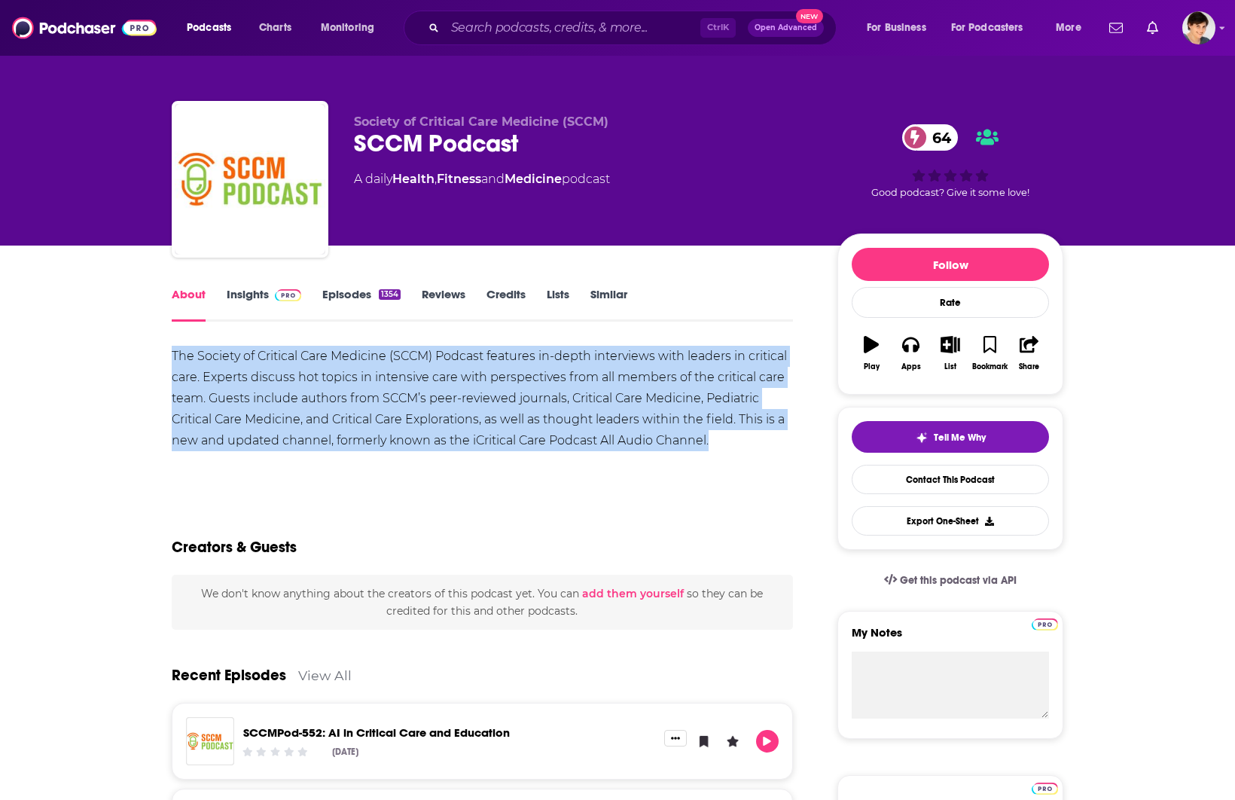
drag, startPoint x: 742, startPoint y: 446, endPoint x: 166, endPoint y: 359, distance: 583.2
copy div "The Society of Critical Care Medicine (SCCM) Podcast features in-depth intervie…"
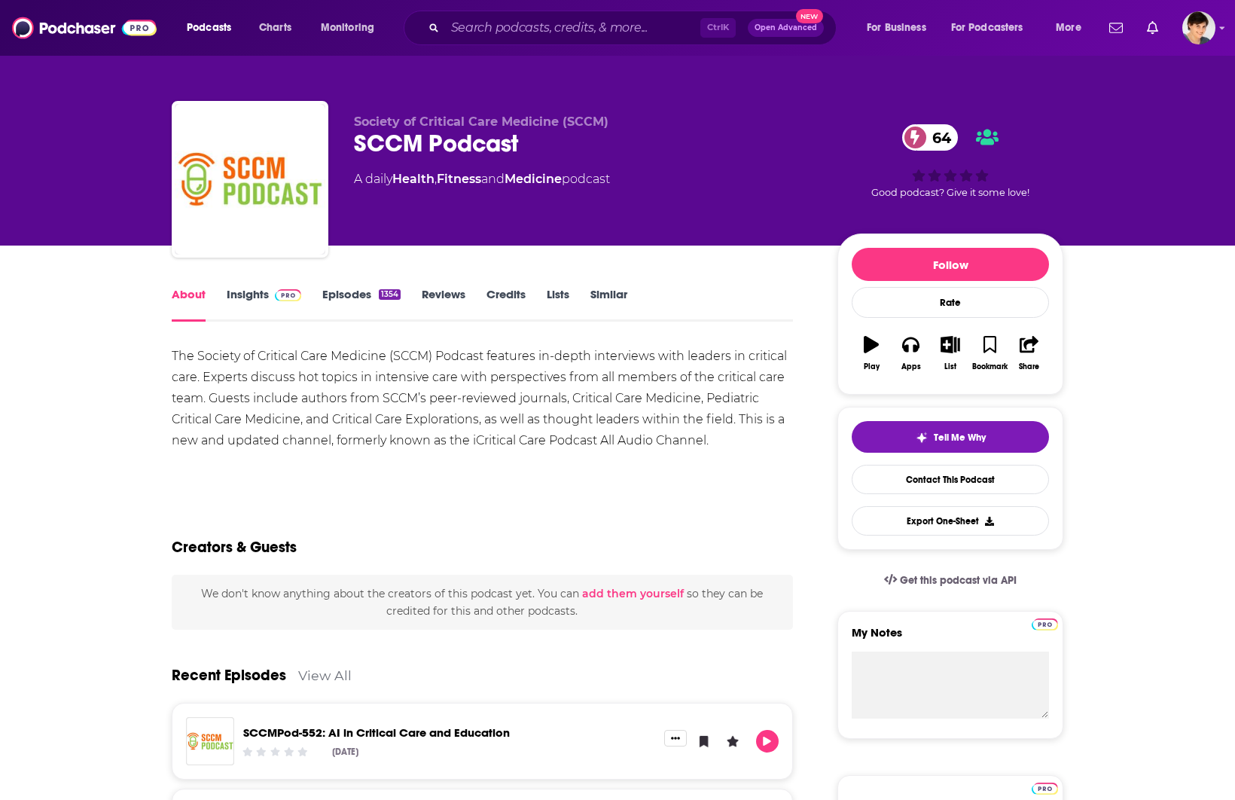
click at [245, 294] on link "Insights" at bounding box center [264, 304] width 75 height 35
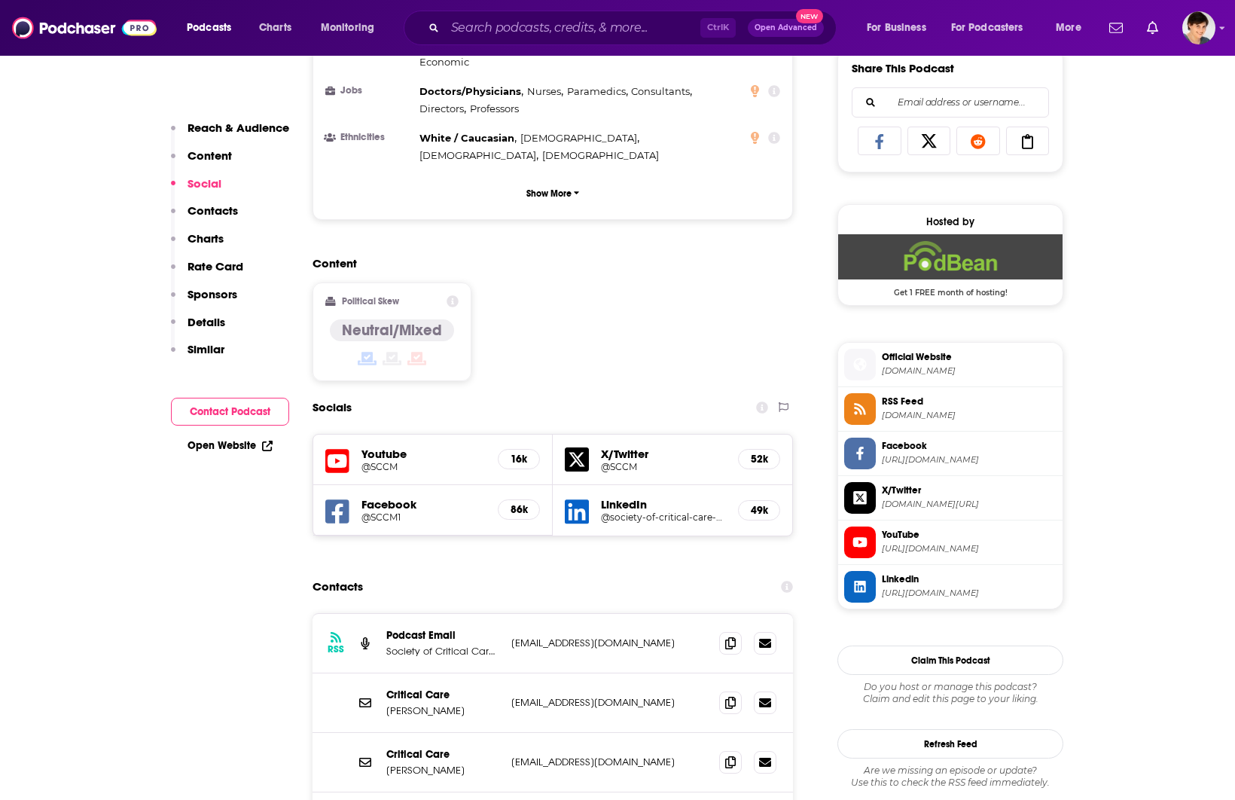
scroll to position [1129, 0]
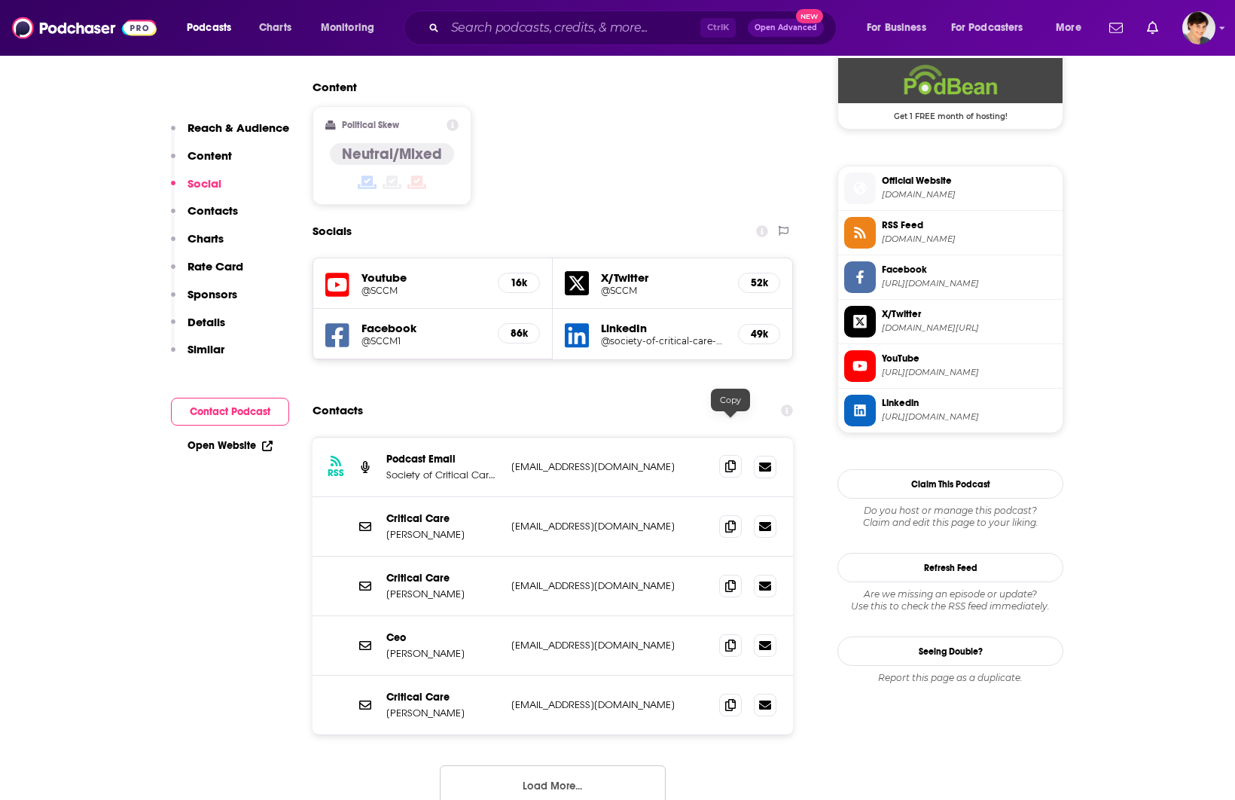
click at [736, 455] on span at bounding box center [730, 466] width 23 height 23
click at [504, 30] on input "Search podcasts, credits, & more..." at bounding box center [572, 28] width 255 height 24
paste input "The Health Review"
type input "The Health Review"
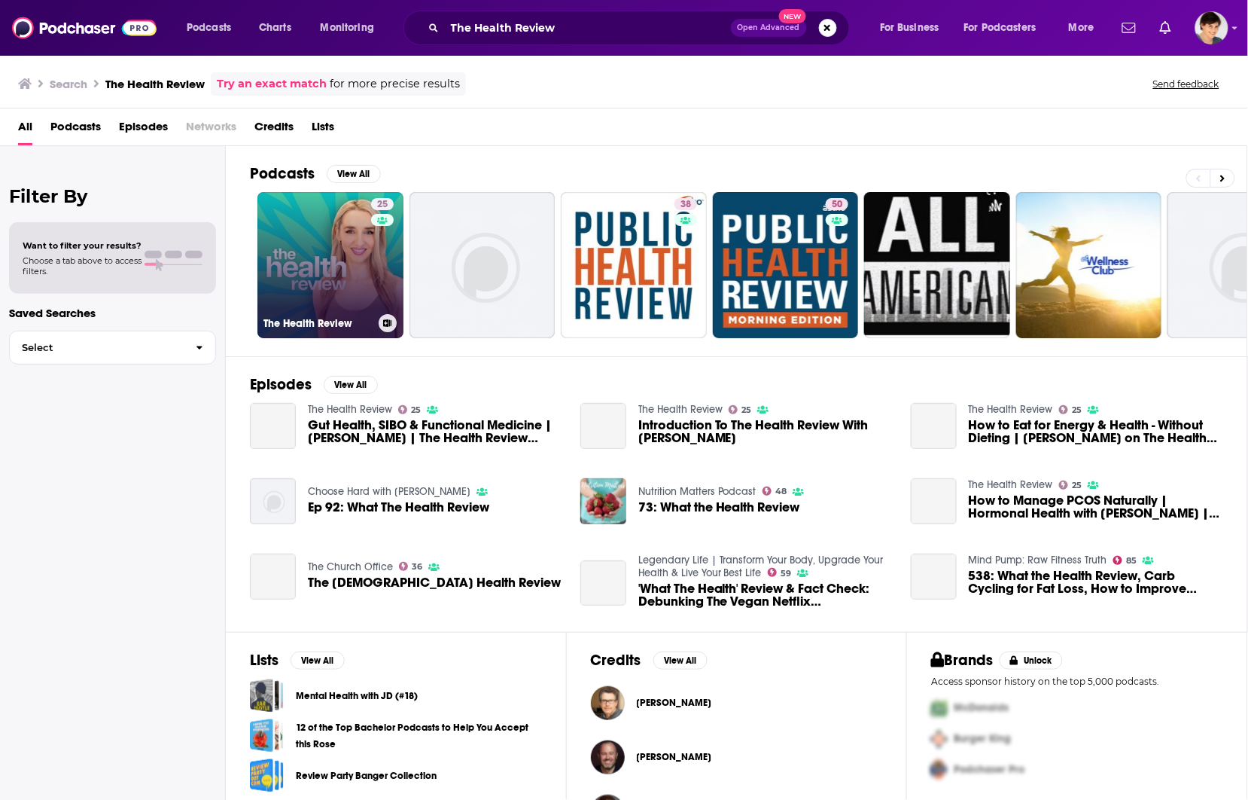
click at [355, 237] on link "25 The Health Review" at bounding box center [330, 265] width 146 height 146
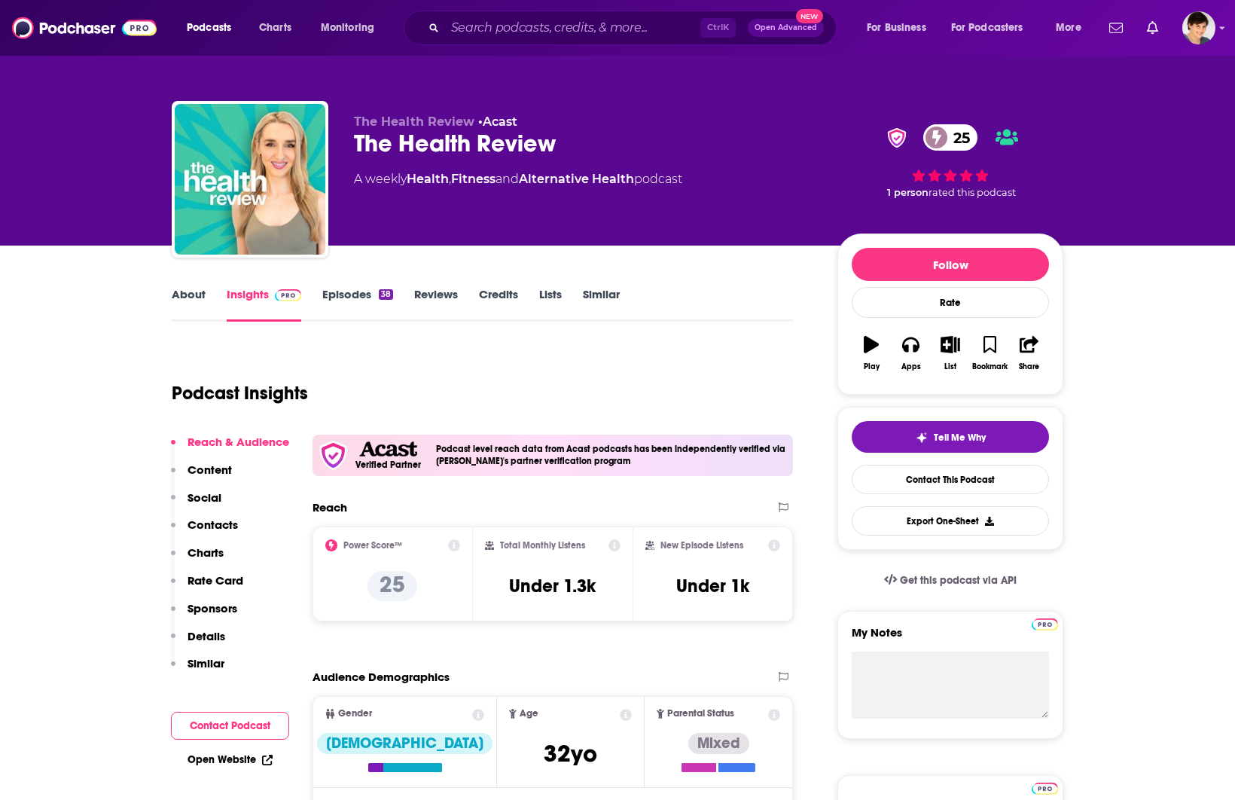
click at [420, 141] on div "The Health Review 25" at bounding box center [583, 143] width 459 height 29
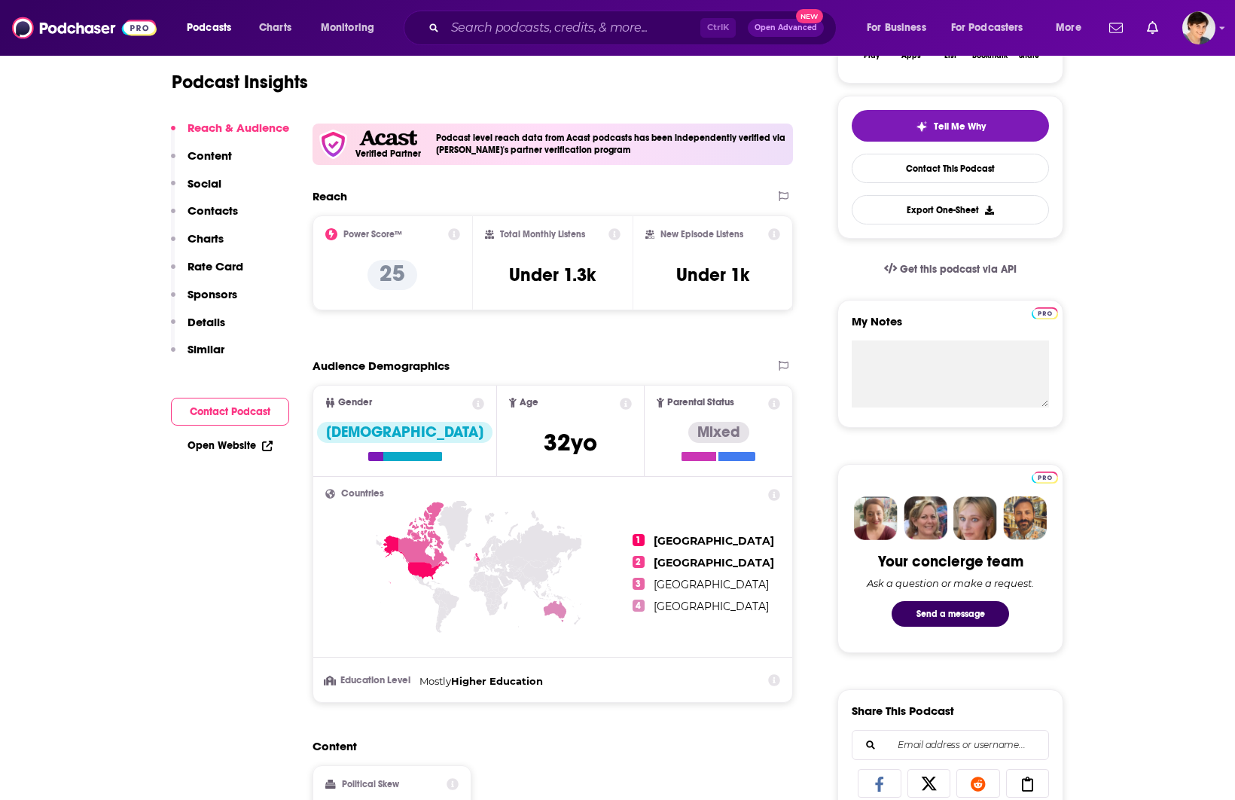
scroll to position [659, 0]
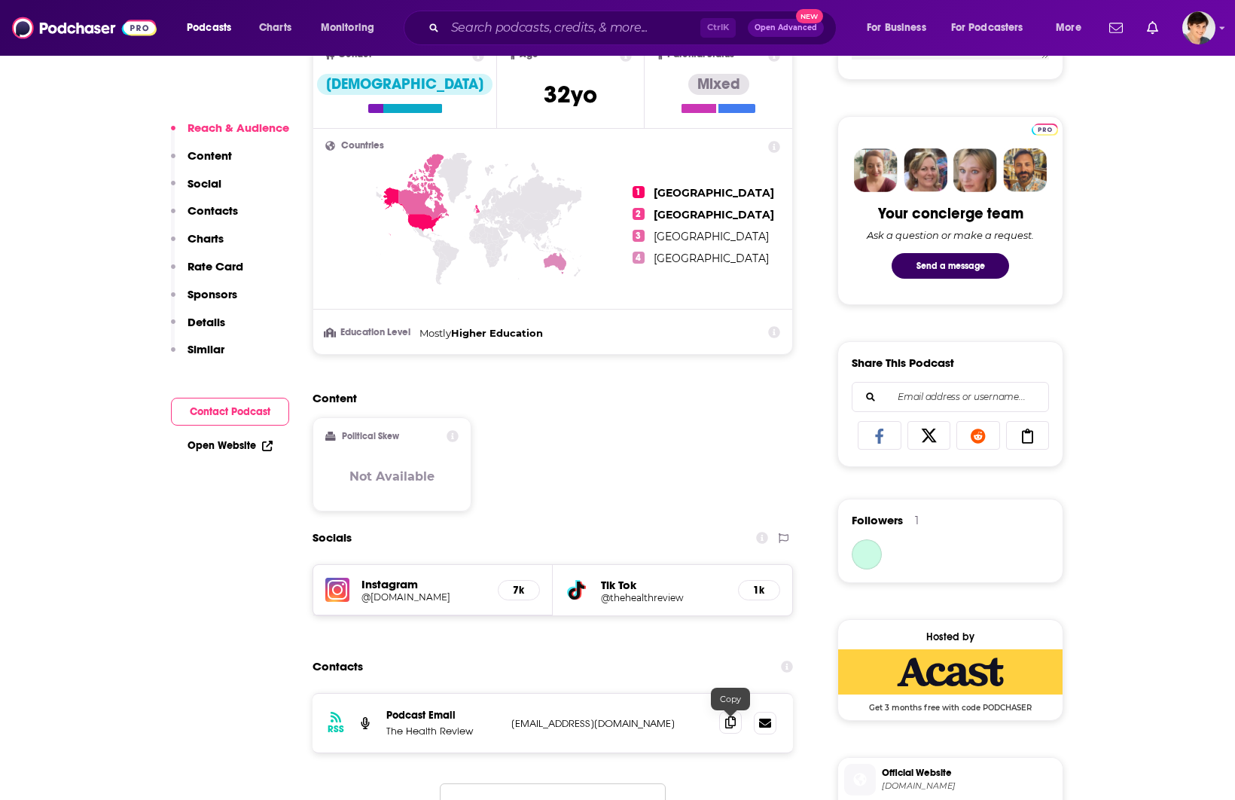
click at [726, 724] on icon at bounding box center [730, 722] width 11 height 12
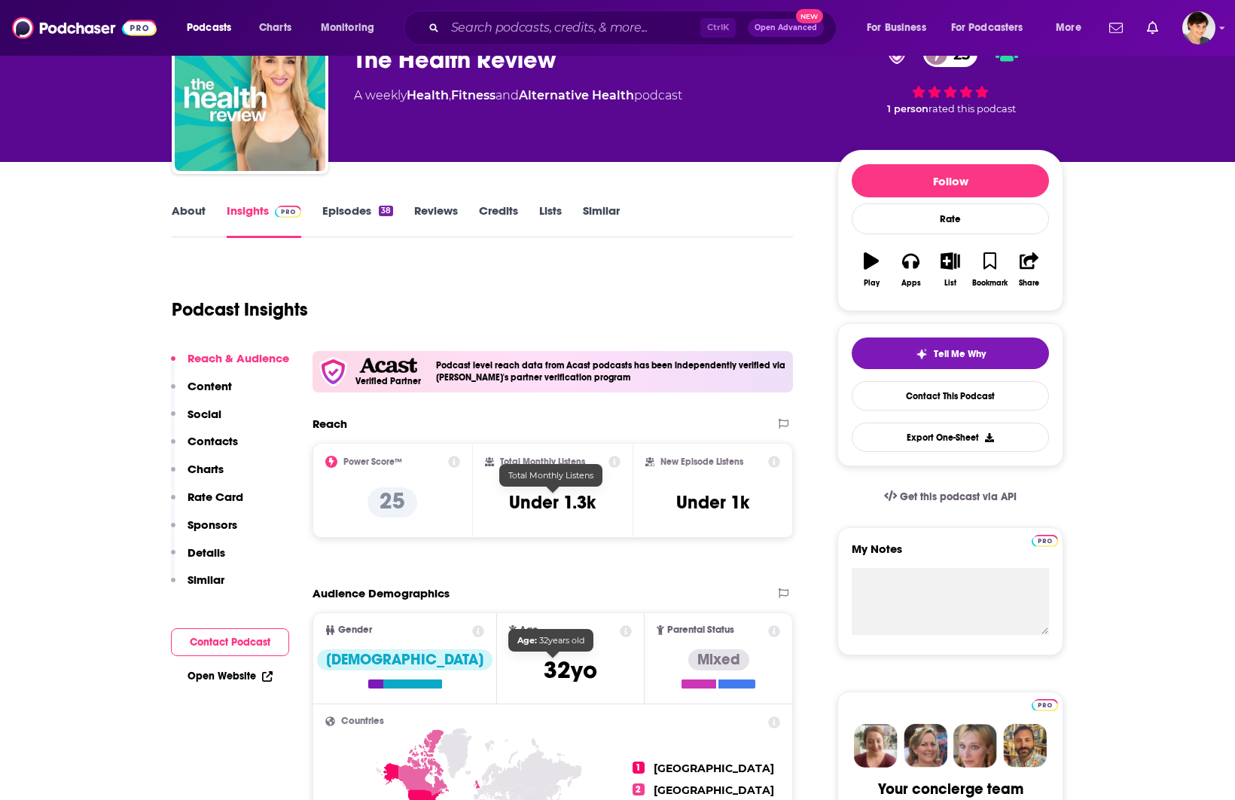
scroll to position [0, 0]
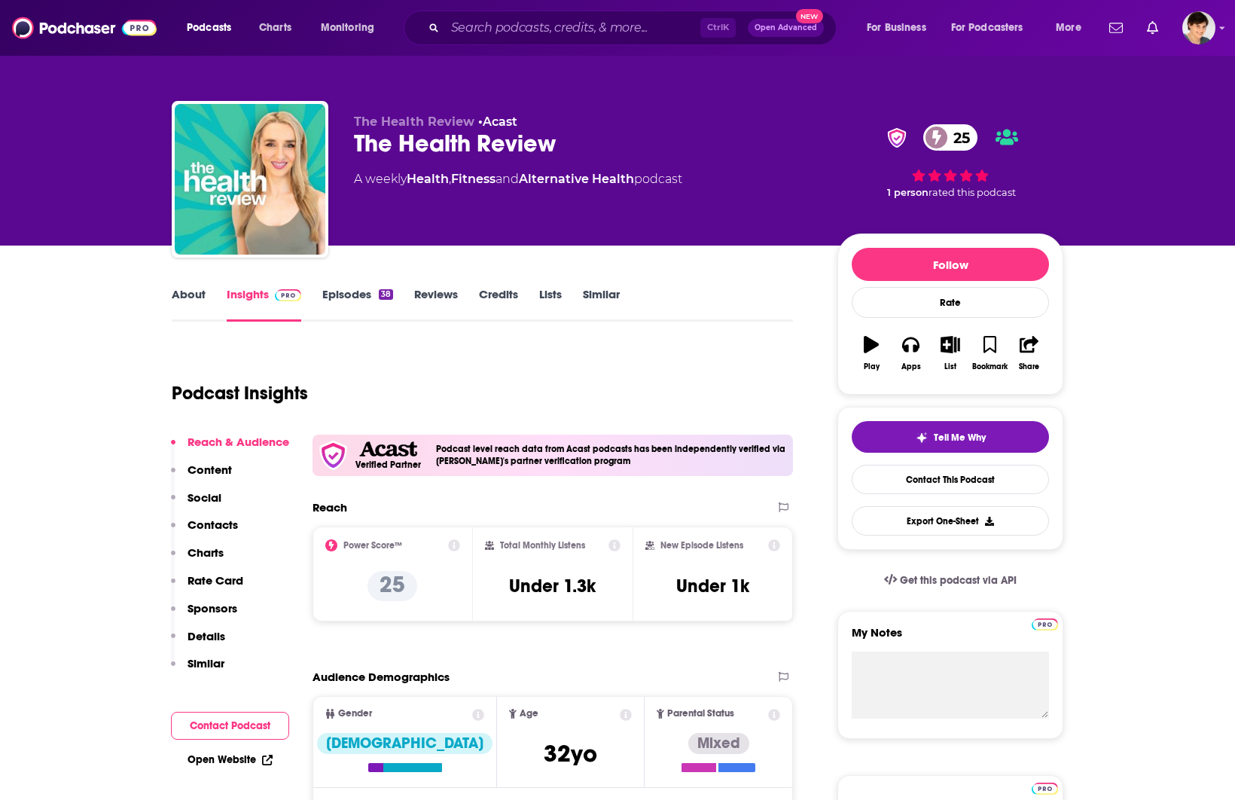
click at [183, 296] on link "About" at bounding box center [189, 304] width 34 height 35
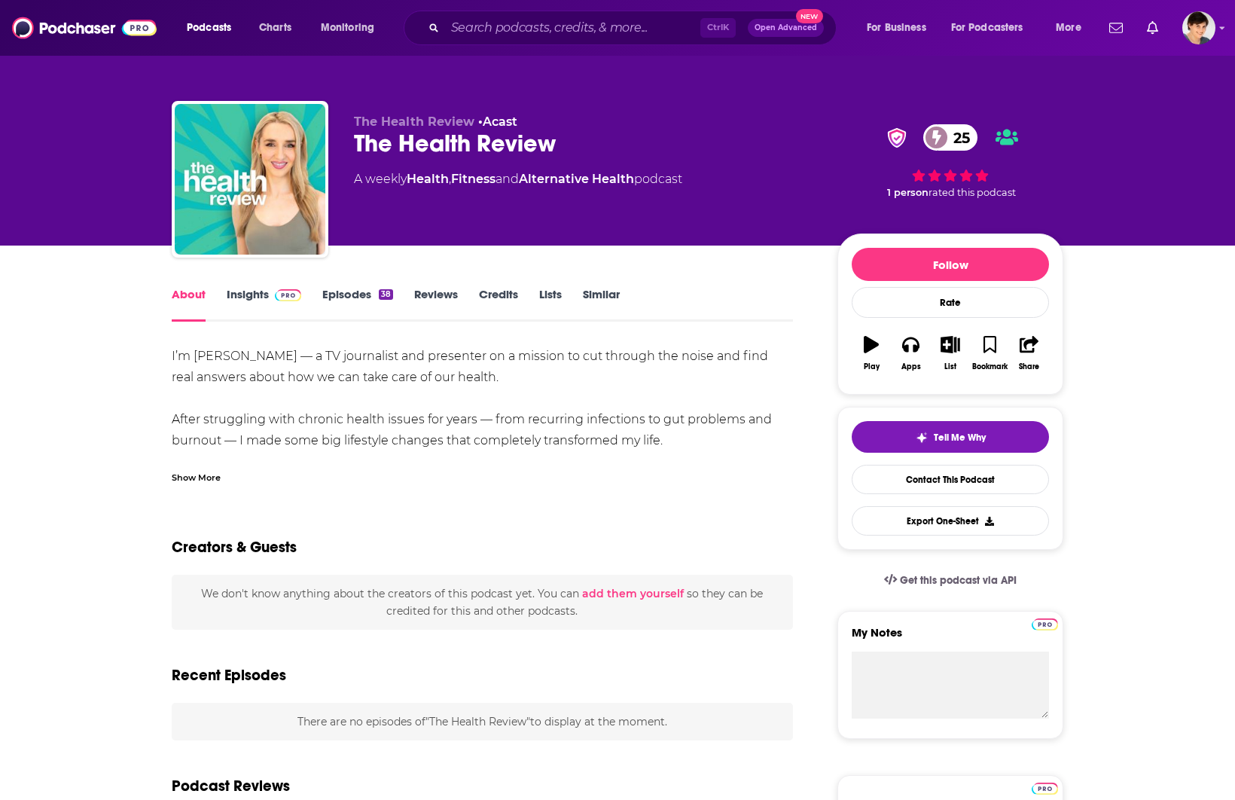
click at [178, 476] on div "Show More" at bounding box center [196, 476] width 49 height 14
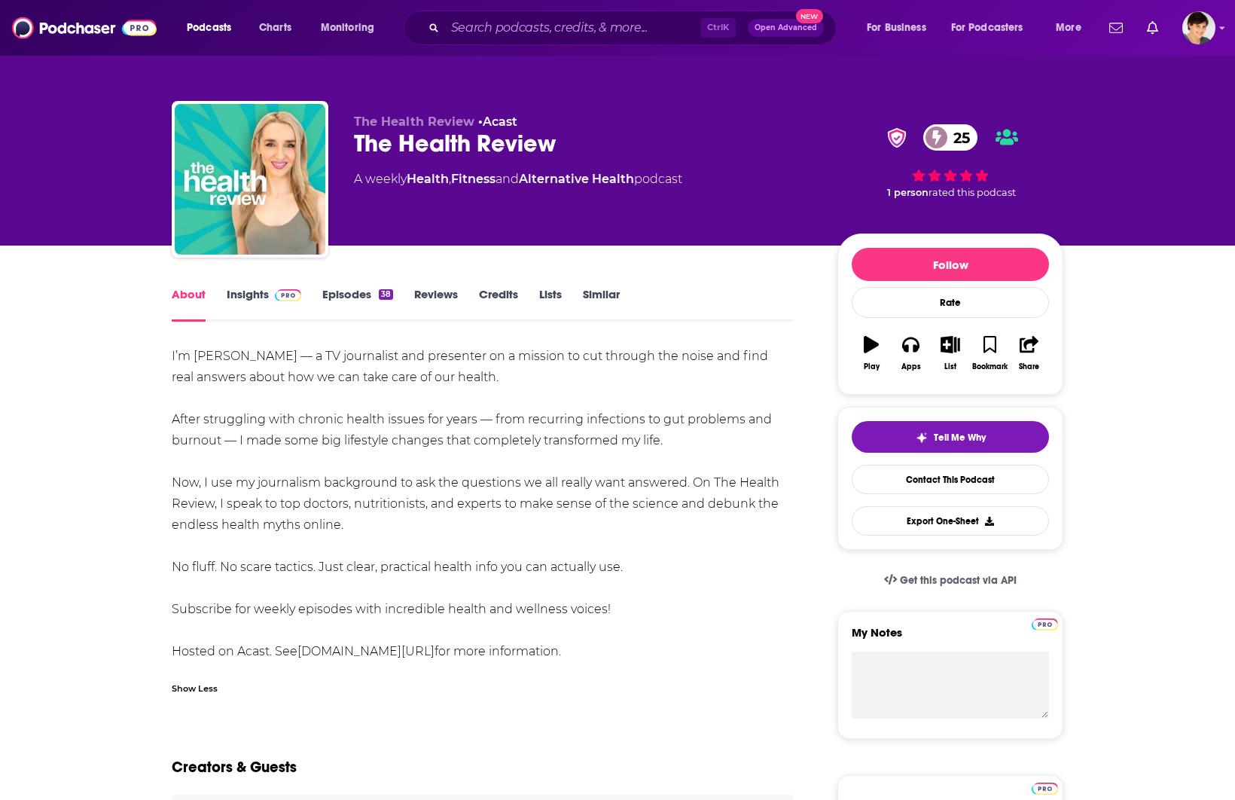
drag, startPoint x: 355, startPoint y: 525, endPoint x: 157, endPoint y: 359, distance: 259.2
click at [211, 352] on div "I’m Emily — a TV journalist and presenter on a mission to cut through the noise…" at bounding box center [482, 504] width 621 height 316
drag, startPoint x: 190, startPoint y: 358, endPoint x: 205, endPoint y: 359, distance: 15.1
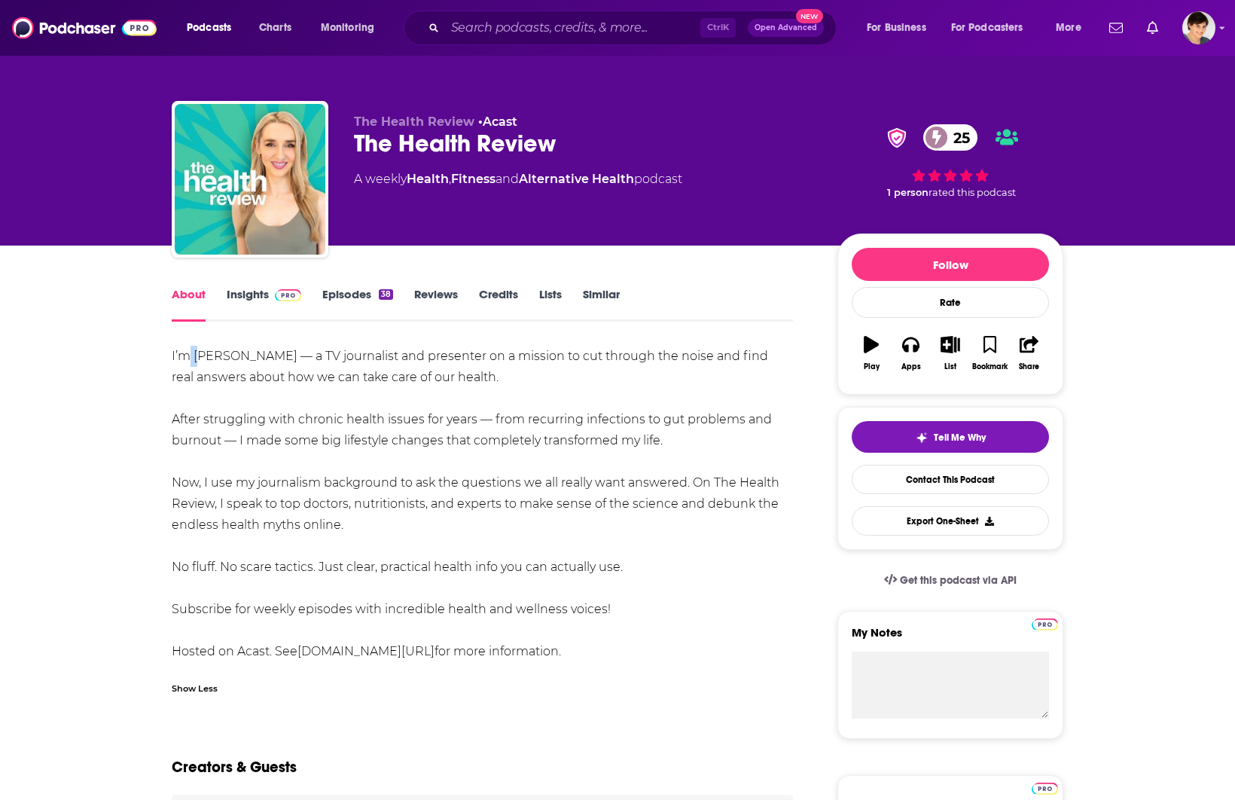
click at [205, 359] on div "I’m Emily — a TV journalist and presenter on a mission to cut through the noise…" at bounding box center [482, 504] width 621 height 316
click at [205, 355] on div "I’m Emily — a TV journalist and presenter on a mission to cut through the noise…" at bounding box center [482, 504] width 621 height 316
drag, startPoint x: 1193, startPoint y: 443, endPoint x: 946, endPoint y: 300, distance: 285.4
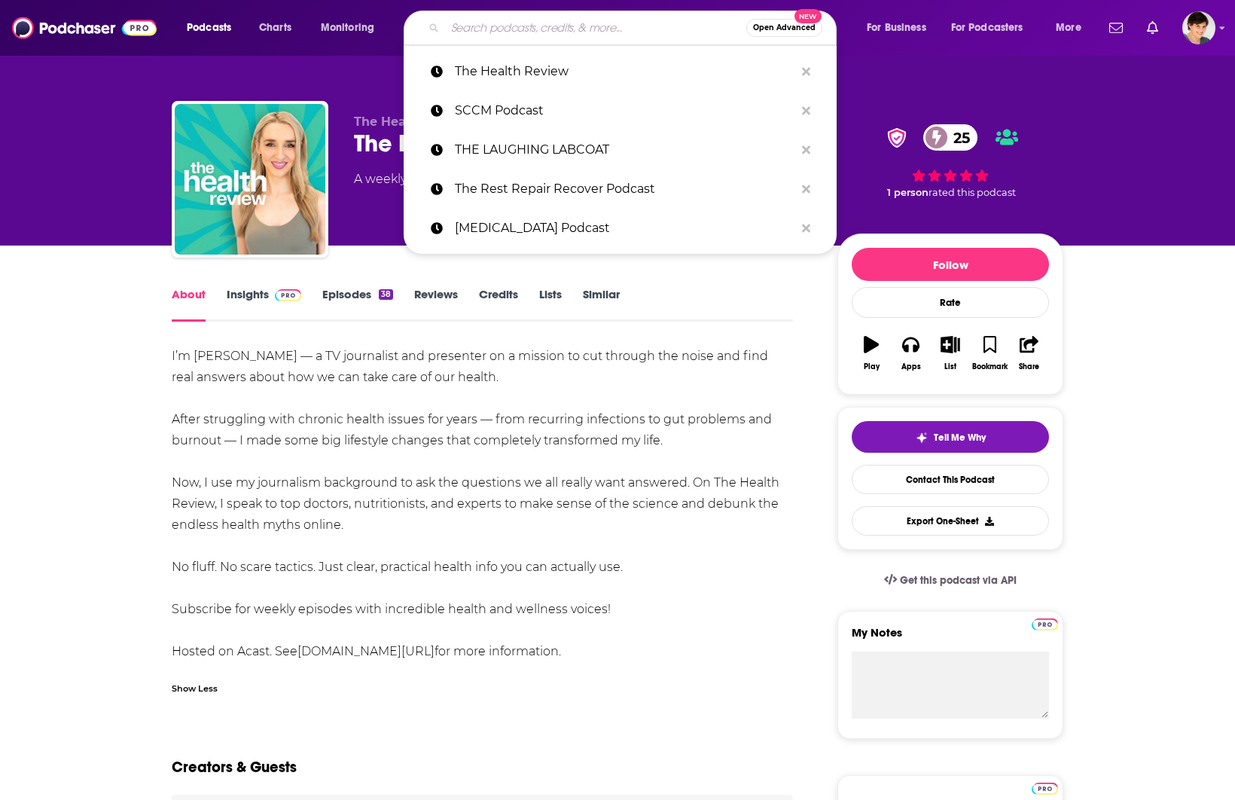
click at [467, 27] on input "Search podcasts, credits, & more..." at bounding box center [595, 28] width 301 height 24
paste input "Questioning Medicine"
type input "Questioning Medicine"
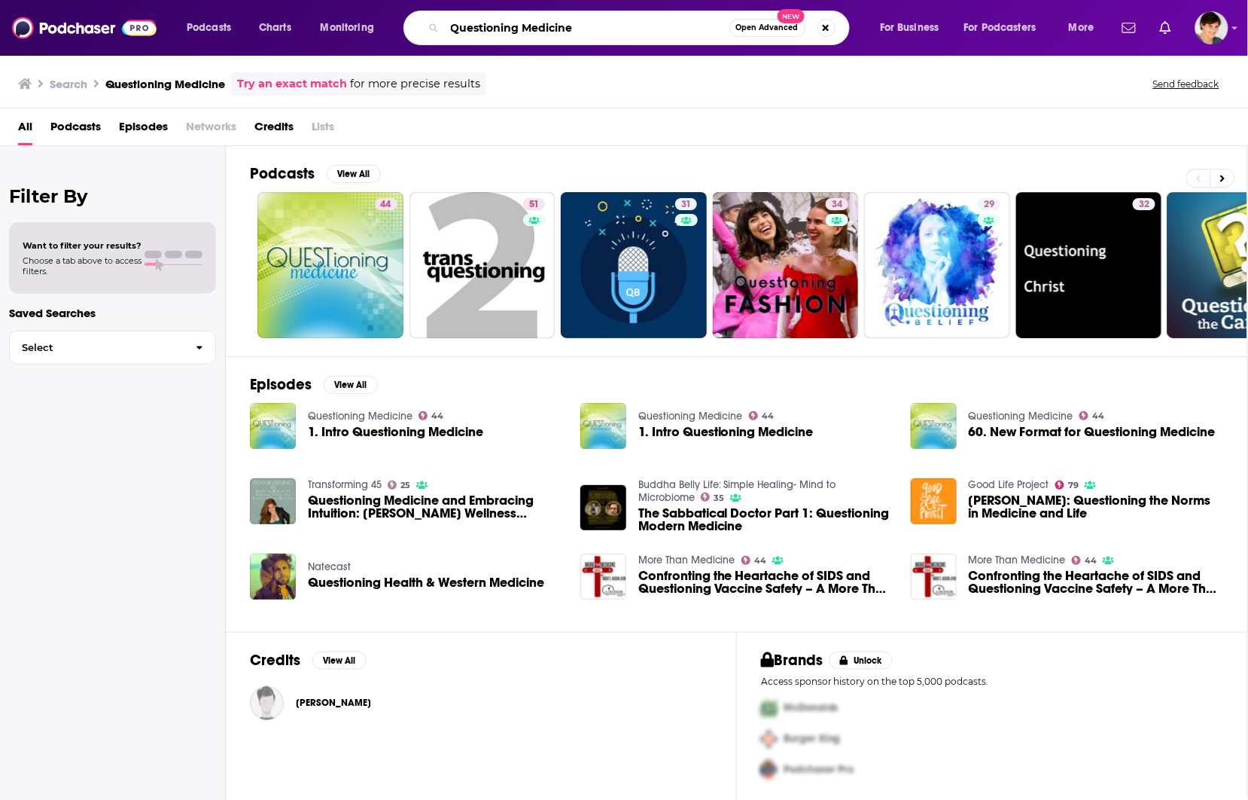
click at [638, 16] on input "Questioning Medicine" at bounding box center [587, 28] width 285 height 24
paste input "EnergyMD Podcast"
type input "EnergyMD Podcast"
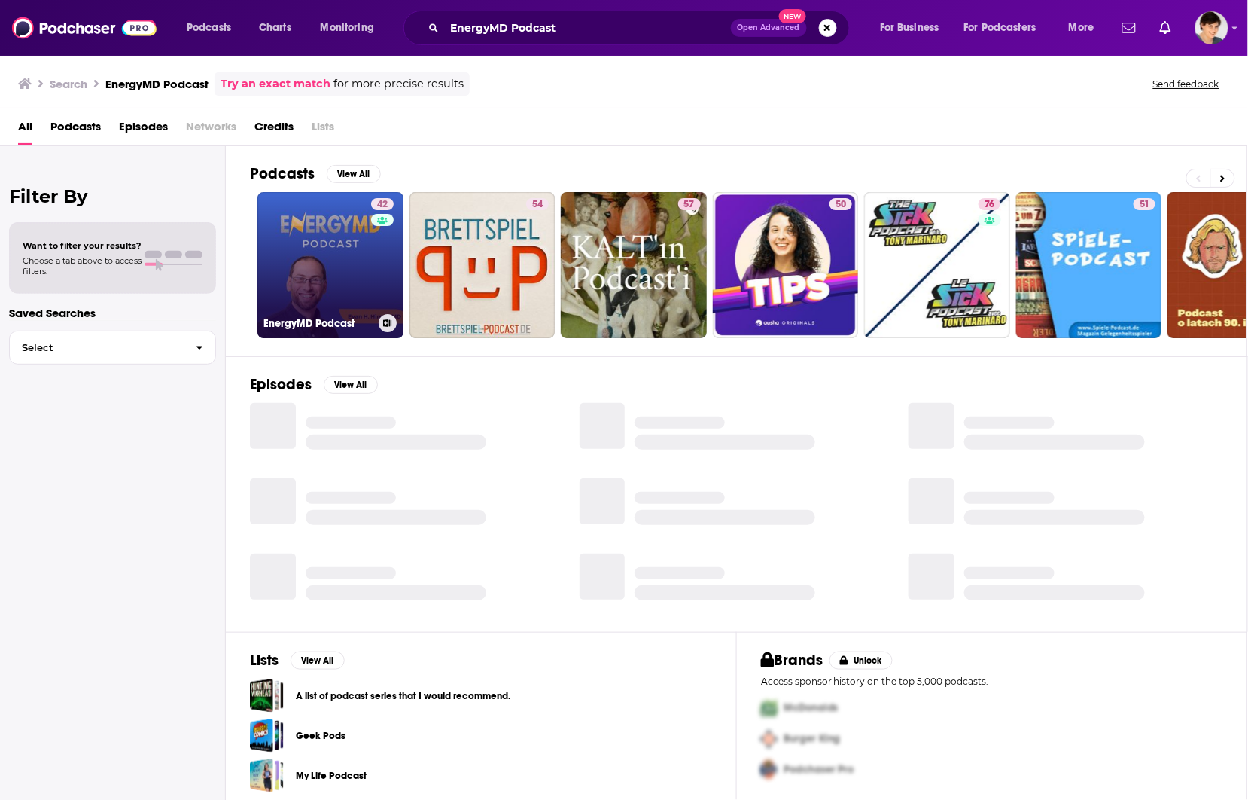
click at [327, 265] on link "42 EnergyMD Podcast" at bounding box center [330, 265] width 146 height 146
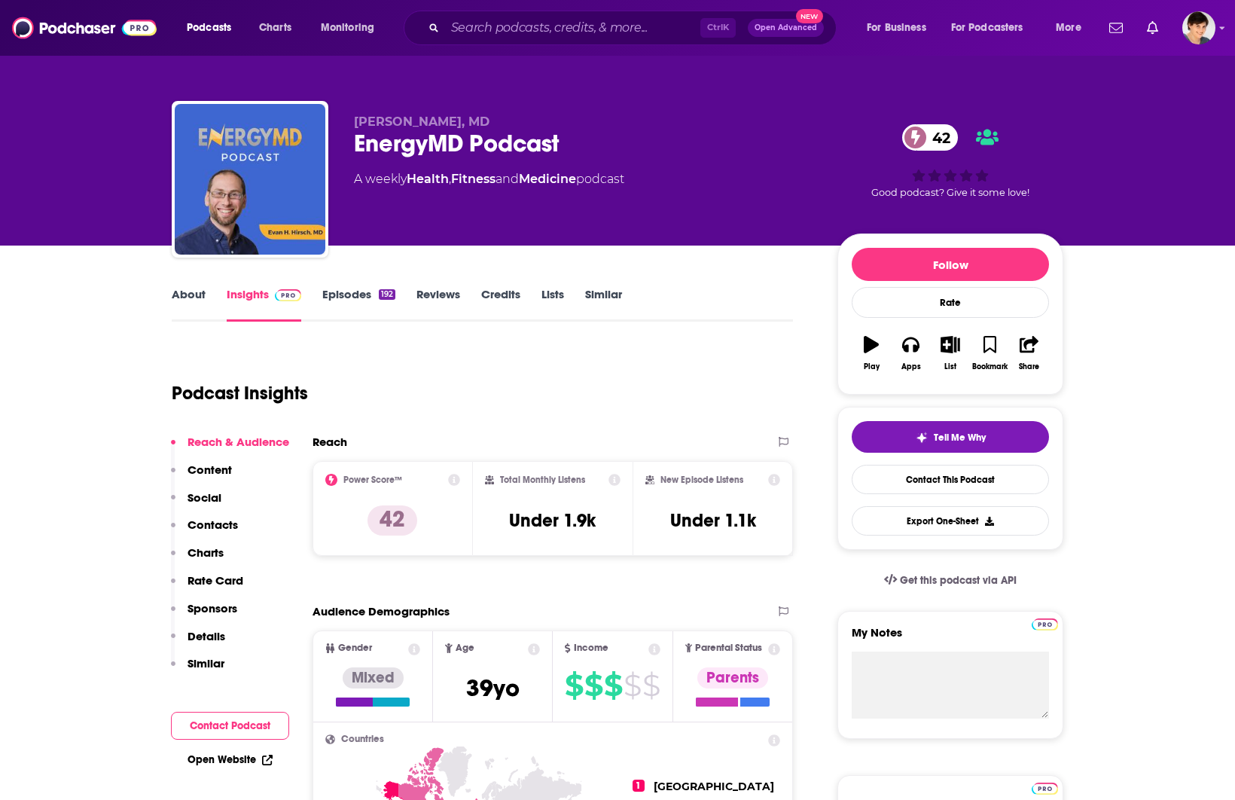
click at [458, 148] on div "EnergyMD Podcast 42" at bounding box center [583, 143] width 459 height 29
copy div "EnergyMD Podcast 42"
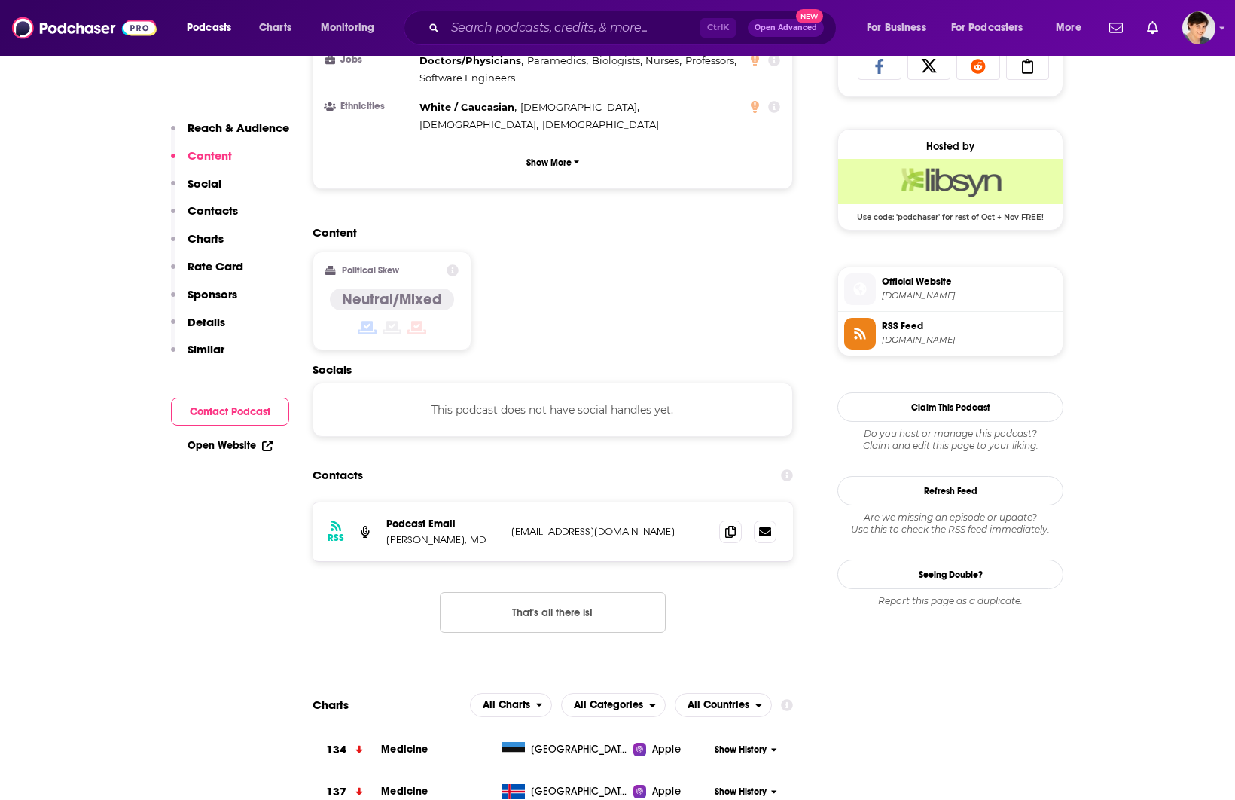
scroll to position [1035, 0]
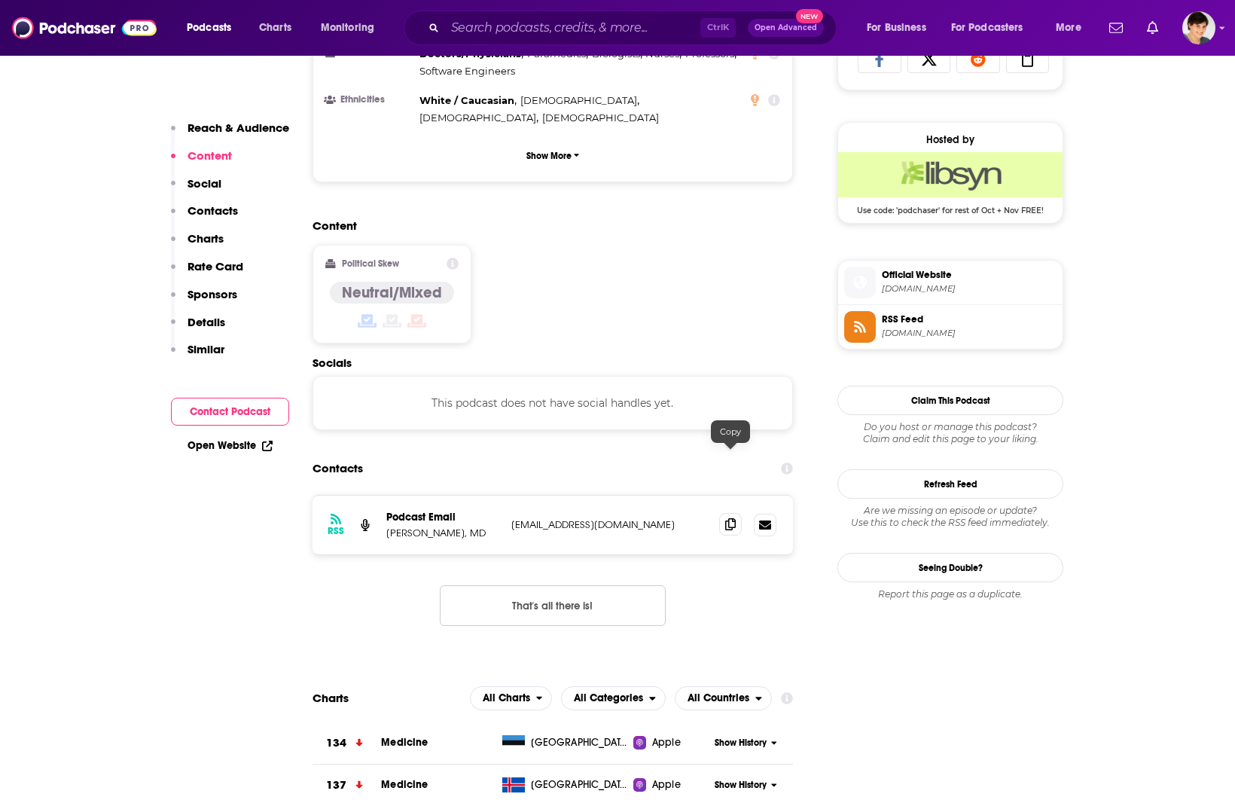
click at [724, 513] on span at bounding box center [730, 524] width 23 height 23
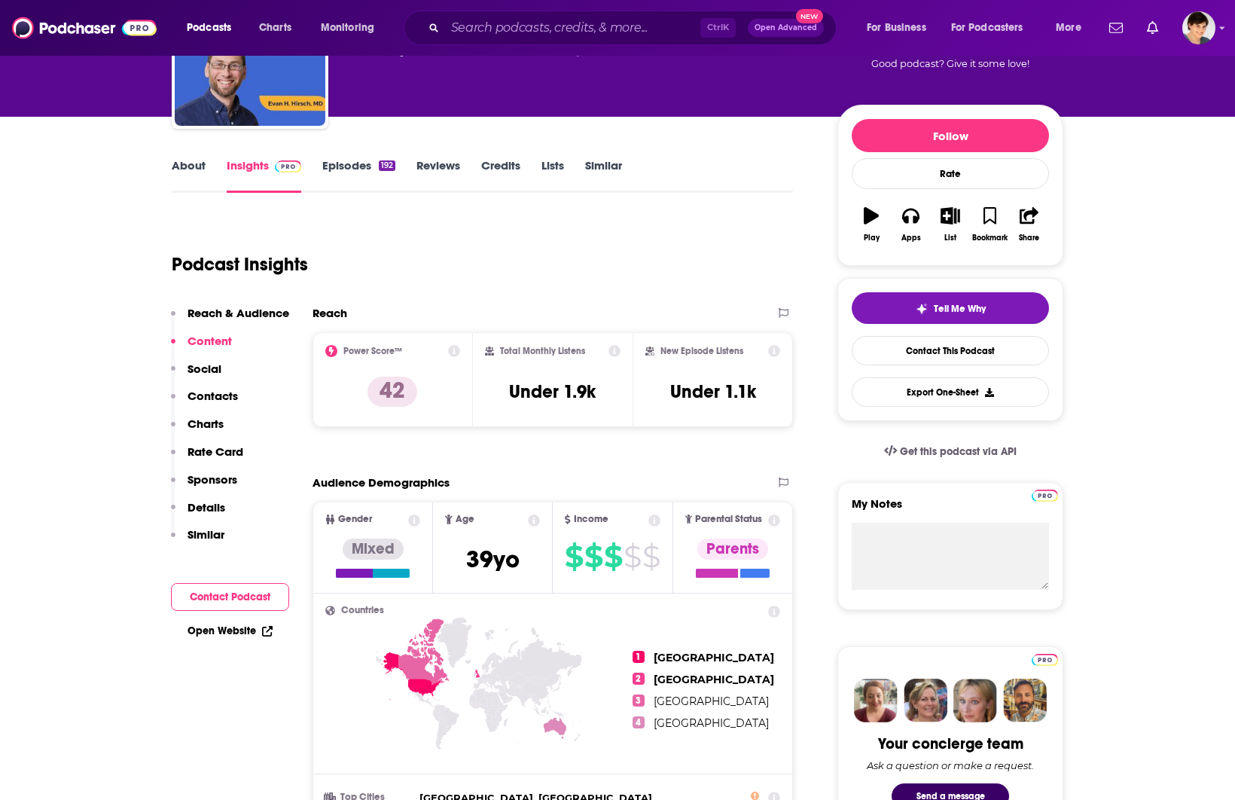
scroll to position [0, 0]
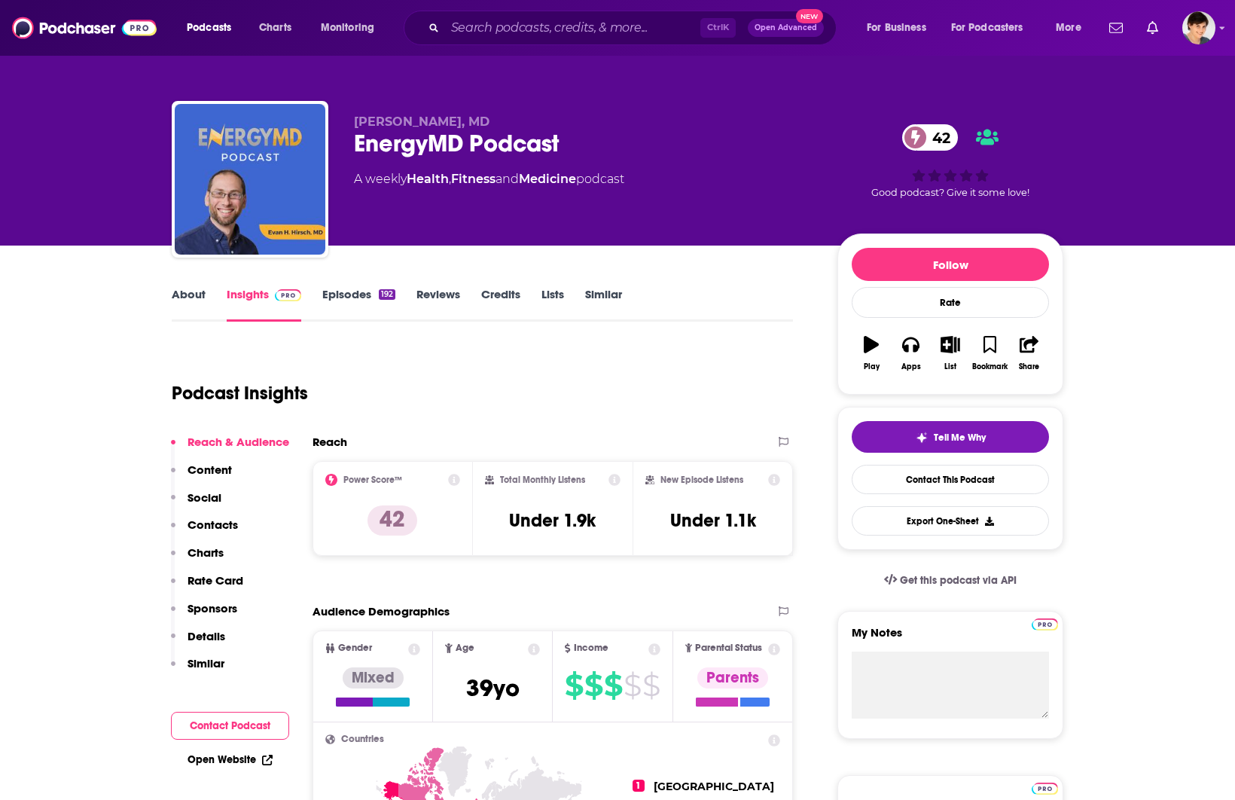
click at [179, 291] on link "About" at bounding box center [189, 304] width 34 height 35
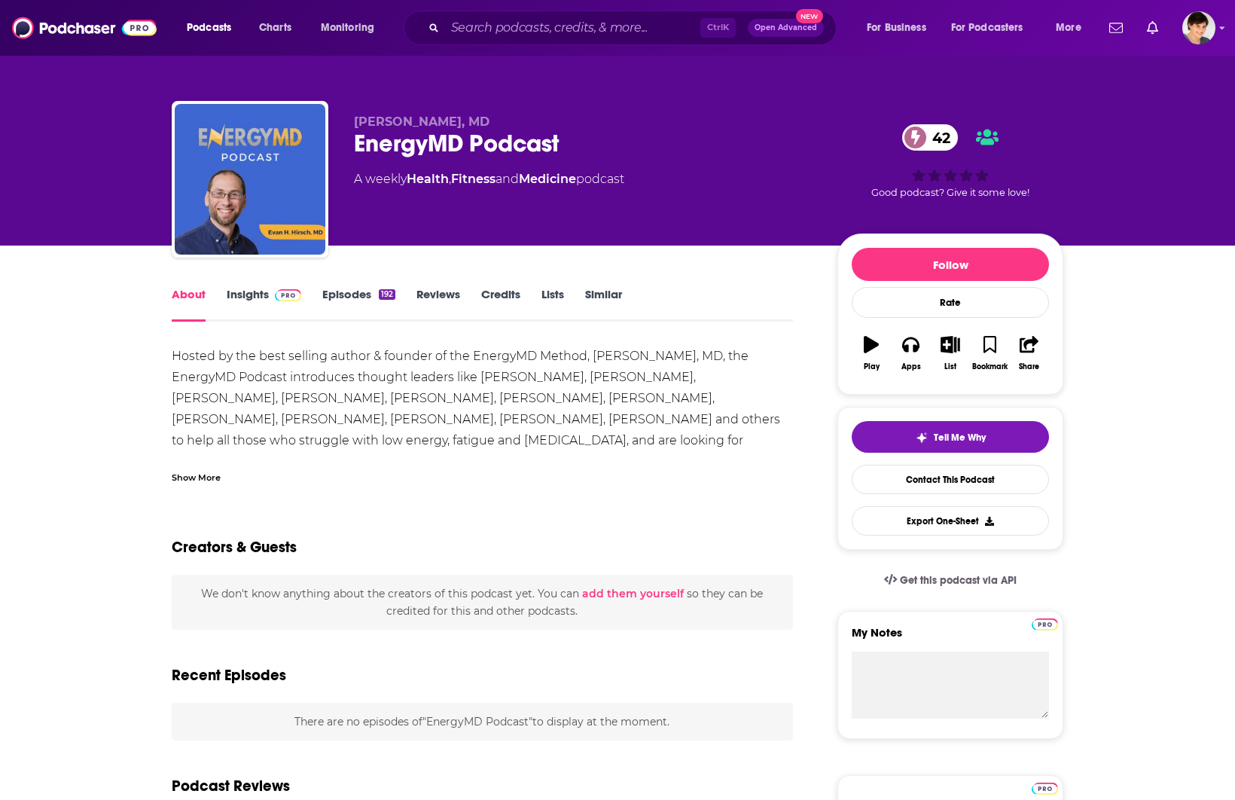
click at [254, 380] on div "Hosted by the best selling author & founder of the EnergyMD Method, [PERSON_NAM…" at bounding box center [482, 409] width 621 height 126
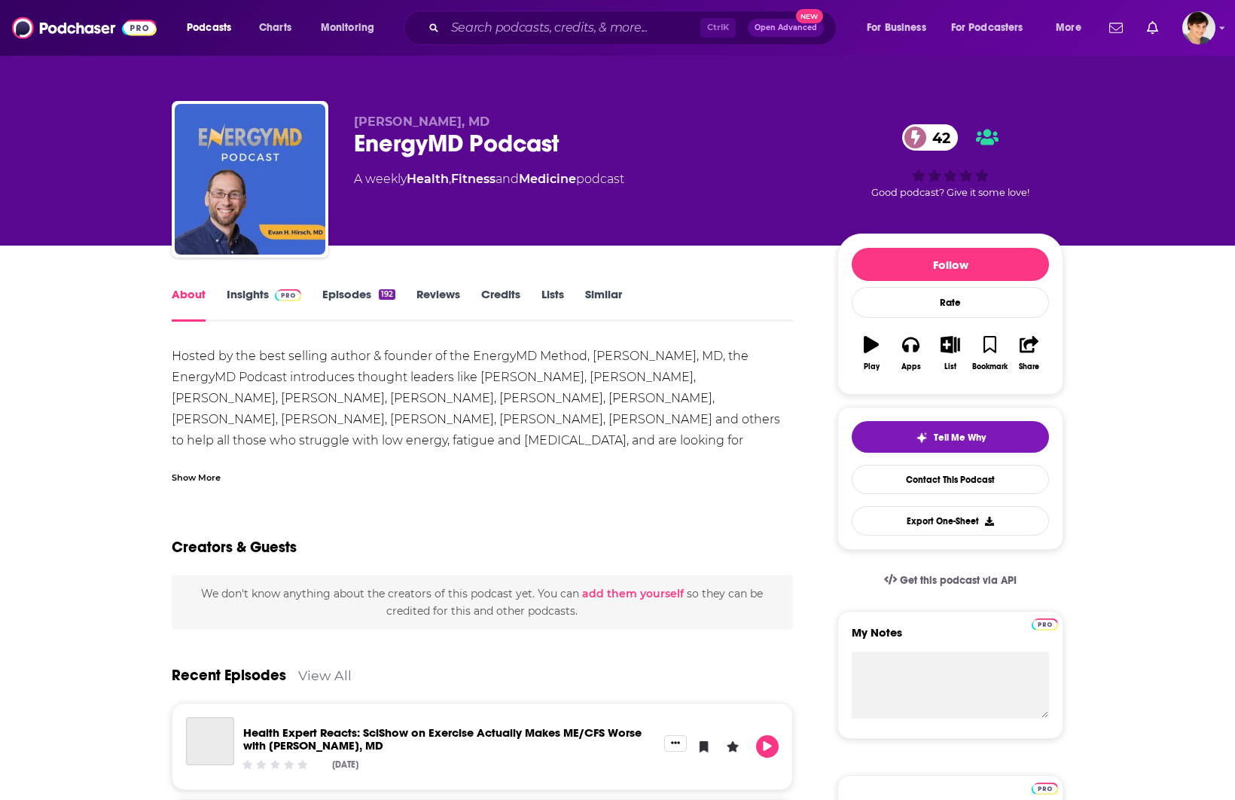
click at [202, 469] on div "Show More" at bounding box center [196, 476] width 49 height 14
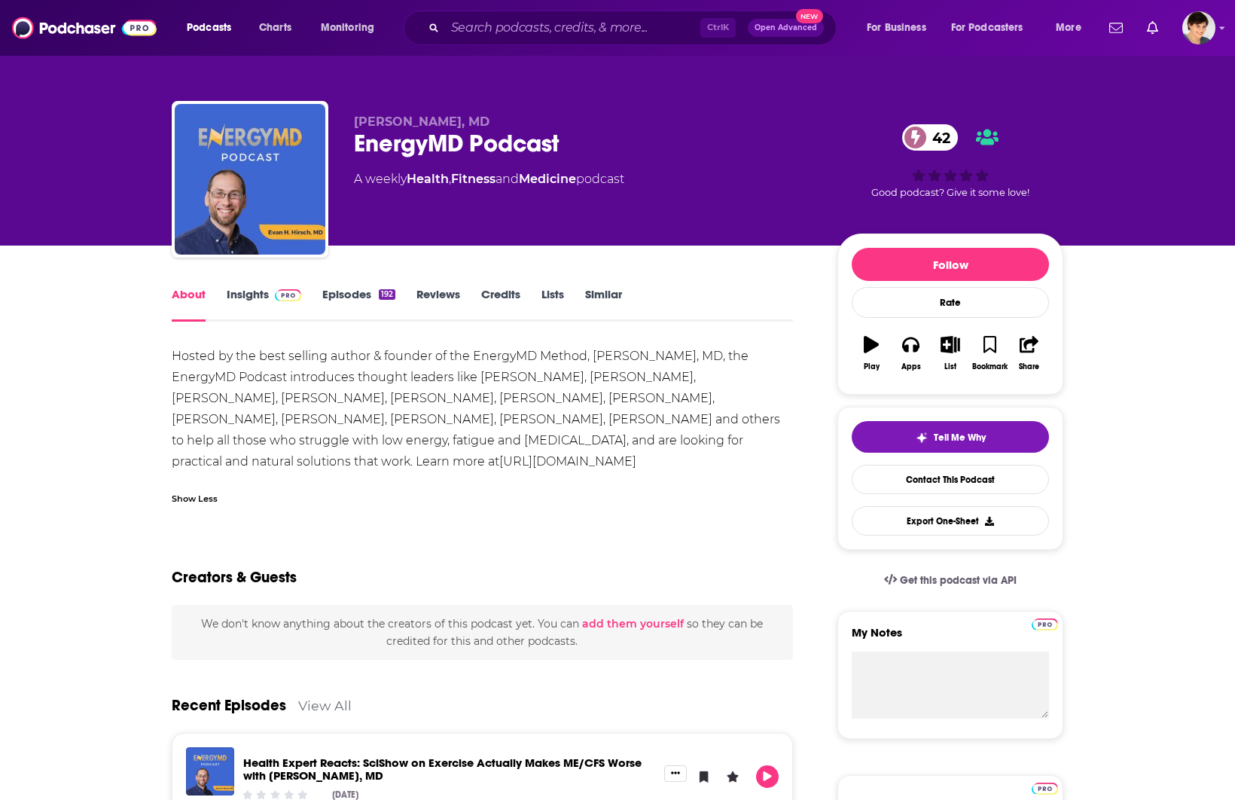
drag, startPoint x: 405, startPoint y: 461, endPoint x: 169, endPoint y: 344, distance: 263.3
copy div "Hosted by the best selling author & founder of the EnergyMD Method, [PERSON_NAM…"
click at [380, 118] on span "[PERSON_NAME], MD" at bounding box center [422, 121] width 136 height 14
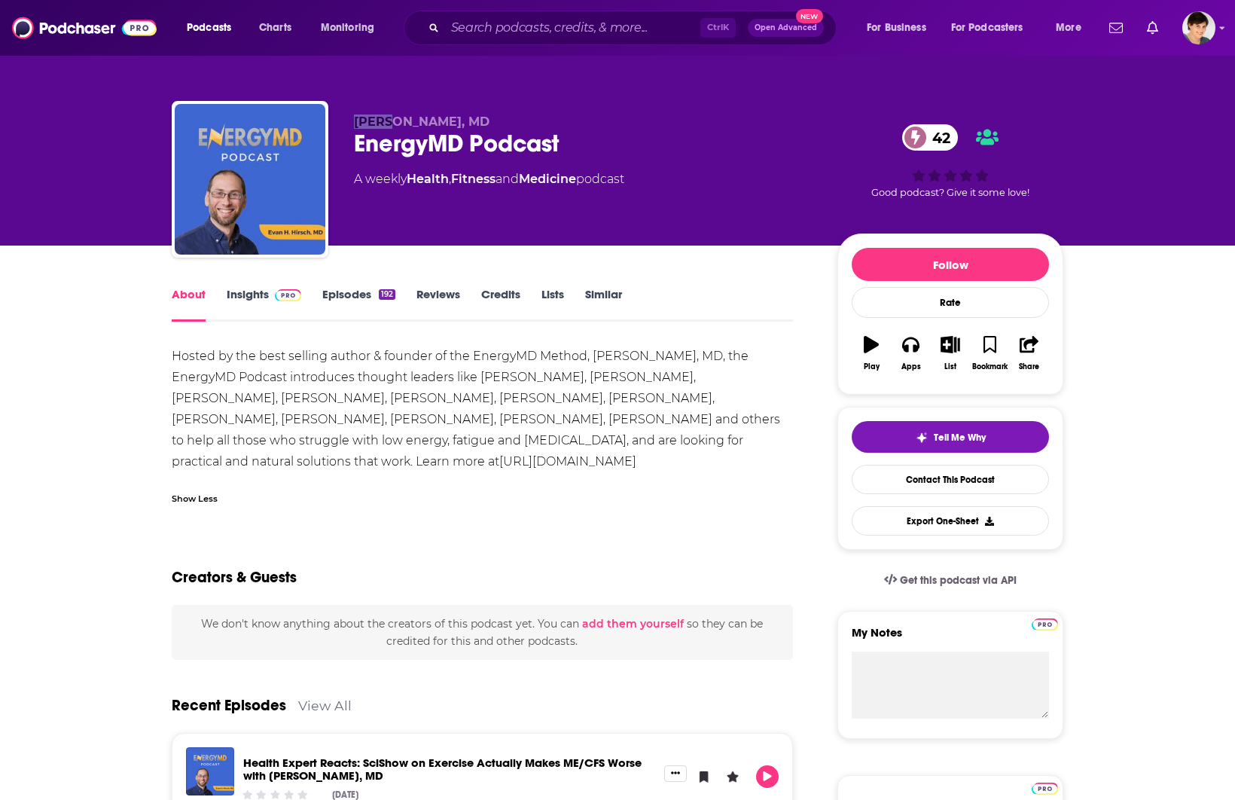
click at [380, 118] on span "[PERSON_NAME], MD" at bounding box center [422, 121] width 136 height 14
copy p "[PERSON_NAME], MD"
click at [465, 23] on input "Search podcasts, credits, & more..." at bounding box center [572, 28] width 255 height 24
paste input "Respiratory Exchange"
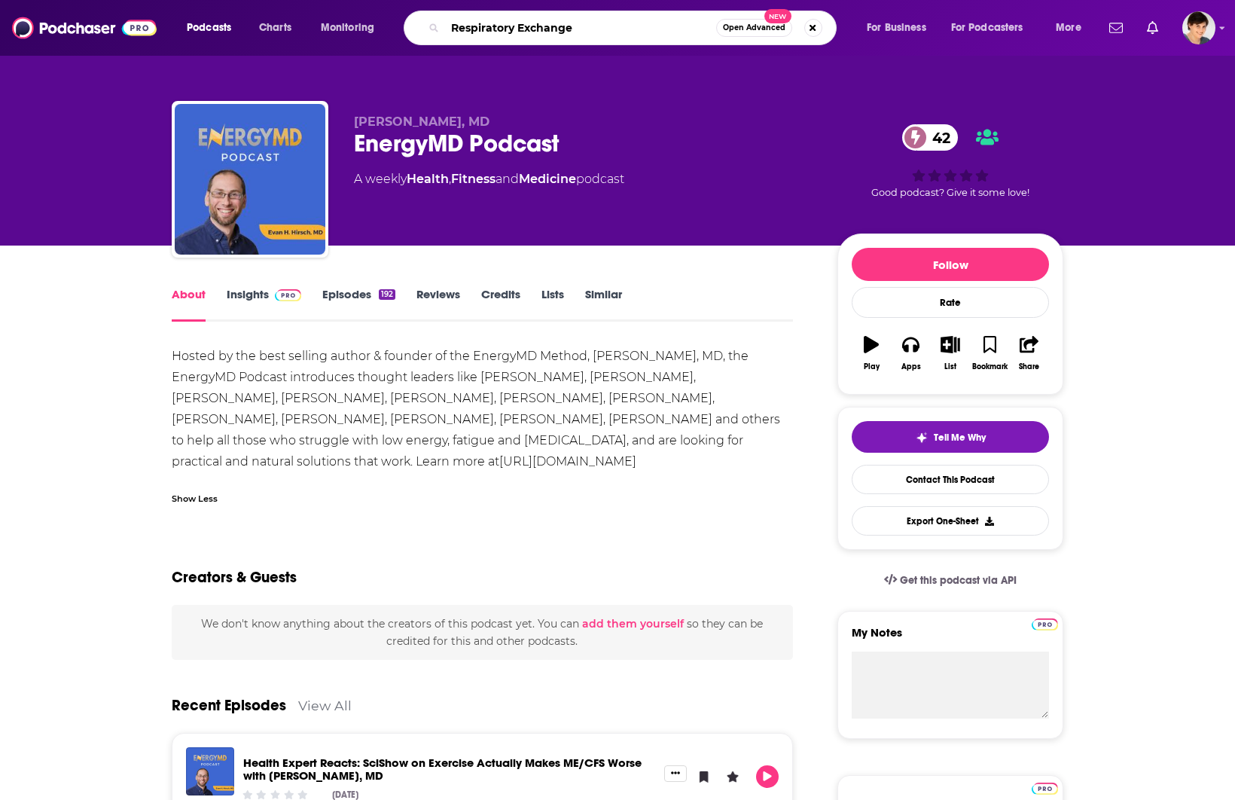
type input "Respiratory Exchange"
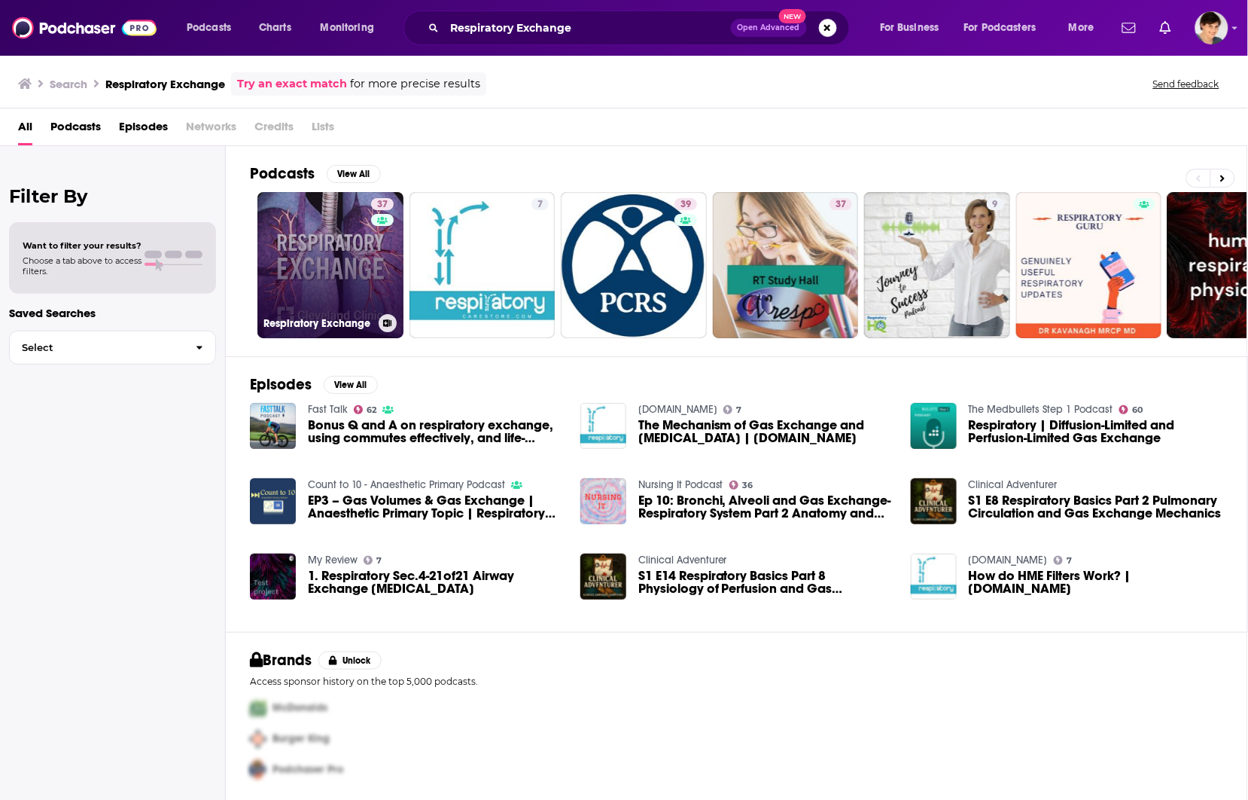
click at [325, 261] on link "37 Respiratory Exchange" at bounding box center [330, 265] width 146 height 146
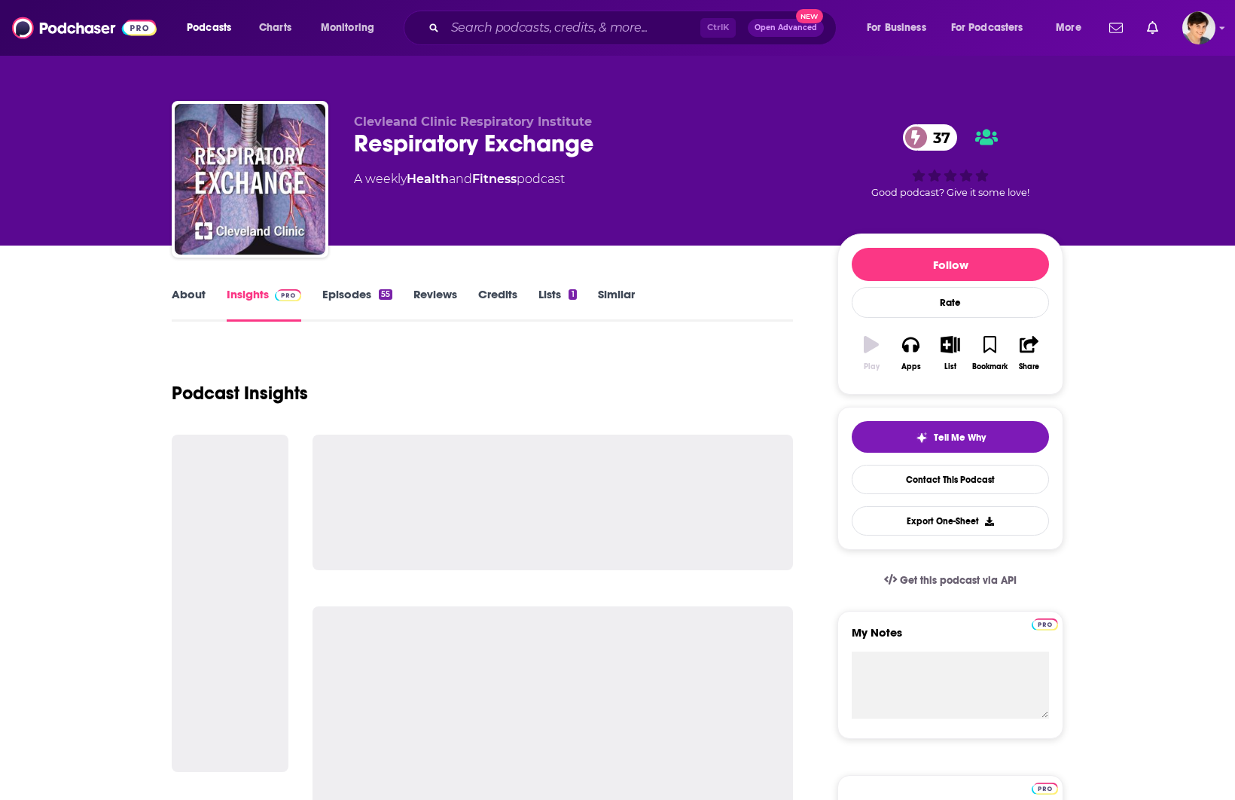
click at [434, 139] on div "Respiratory Exchange 37" at bounding box center [583, 143] width 459 height 29
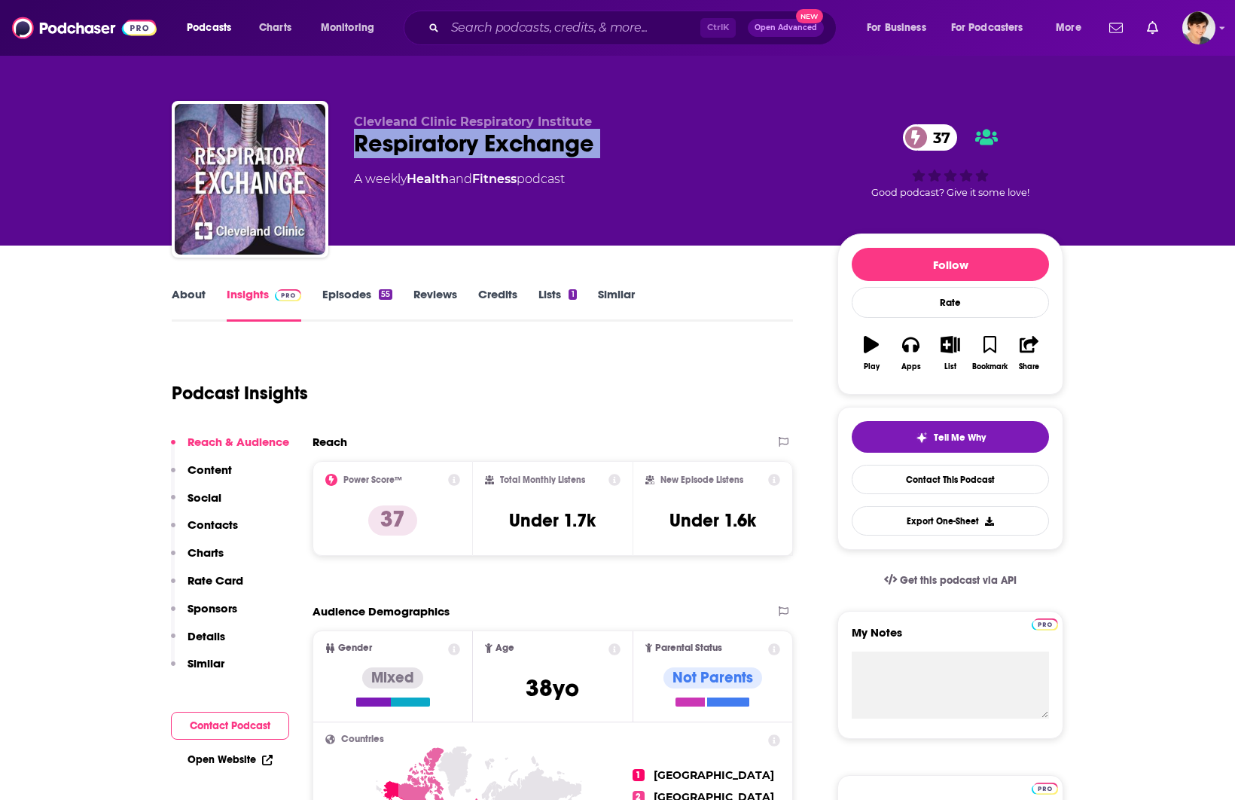
click at [434, 139] on div "Respiratory Exchange 37" at bounding box center [583, 143] width 459 height 29
copy div "Respiratory Exchange 37"
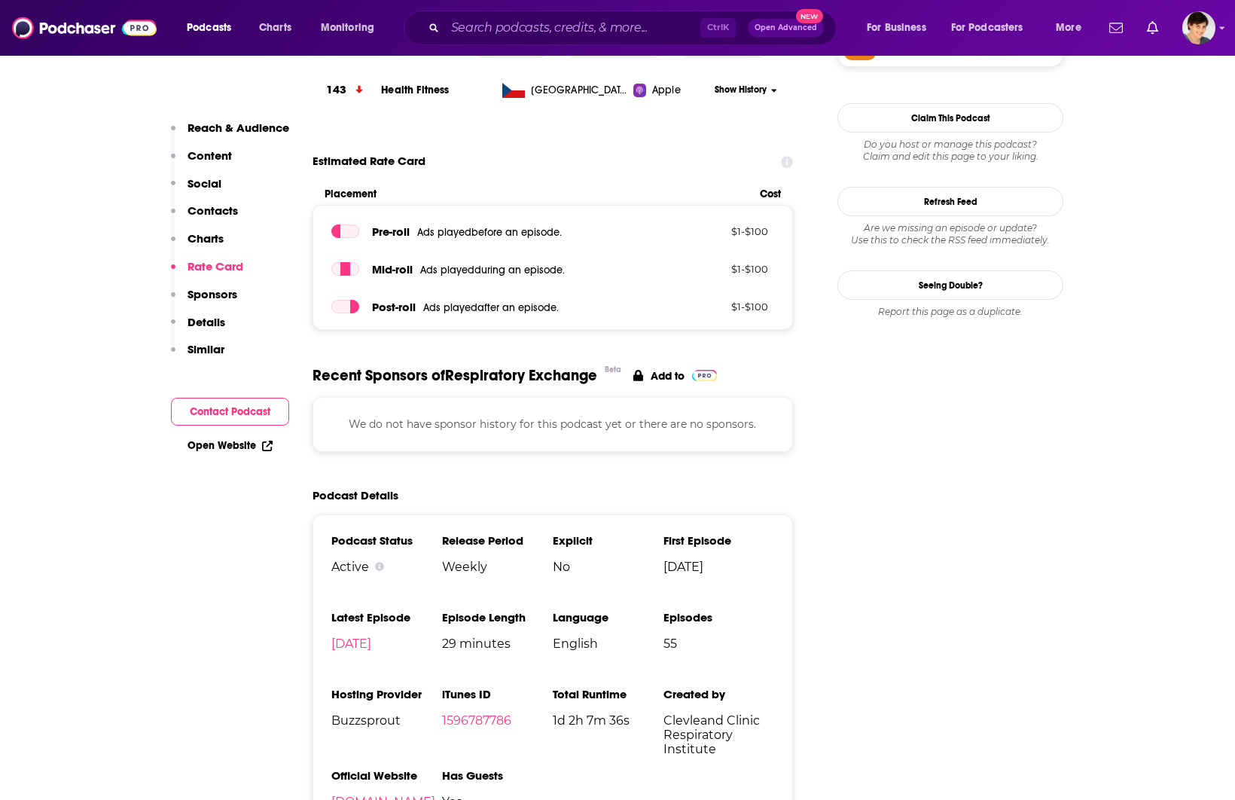
scroll to position [847, 0]
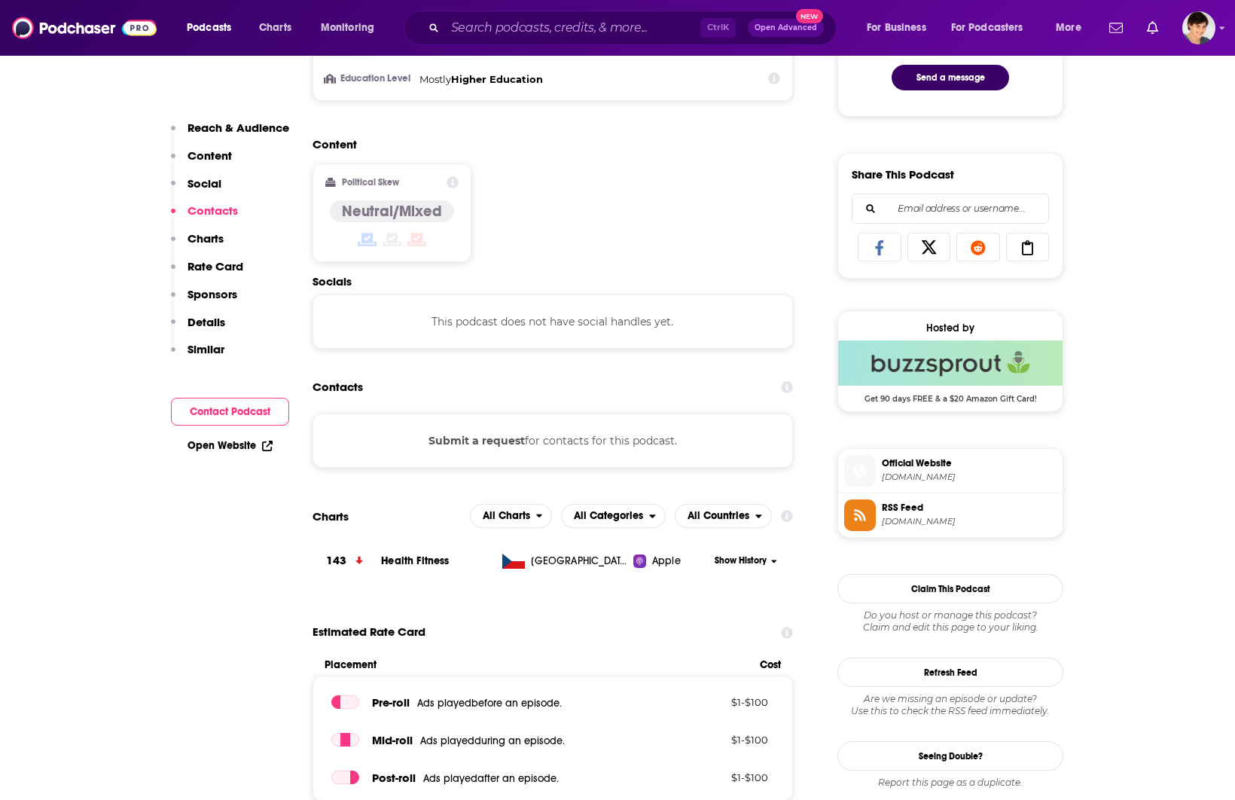
click at [879, 250] on icon at bounding box center [879, 247] width 8 height 15
drag, startPoint x: 875, startPoint y: 265, endPoint x: 851, endPoint y: 351, distance: 88.9
click at [851, 351] on img "Buzzsprout Deal: Get 90 days FREE & a $20 Amazon Gift Card!" at bounding box center [950, 362] width 224 height 45
click at [882, 255] on icon at bounding box center [879, 247] width 42 height 15
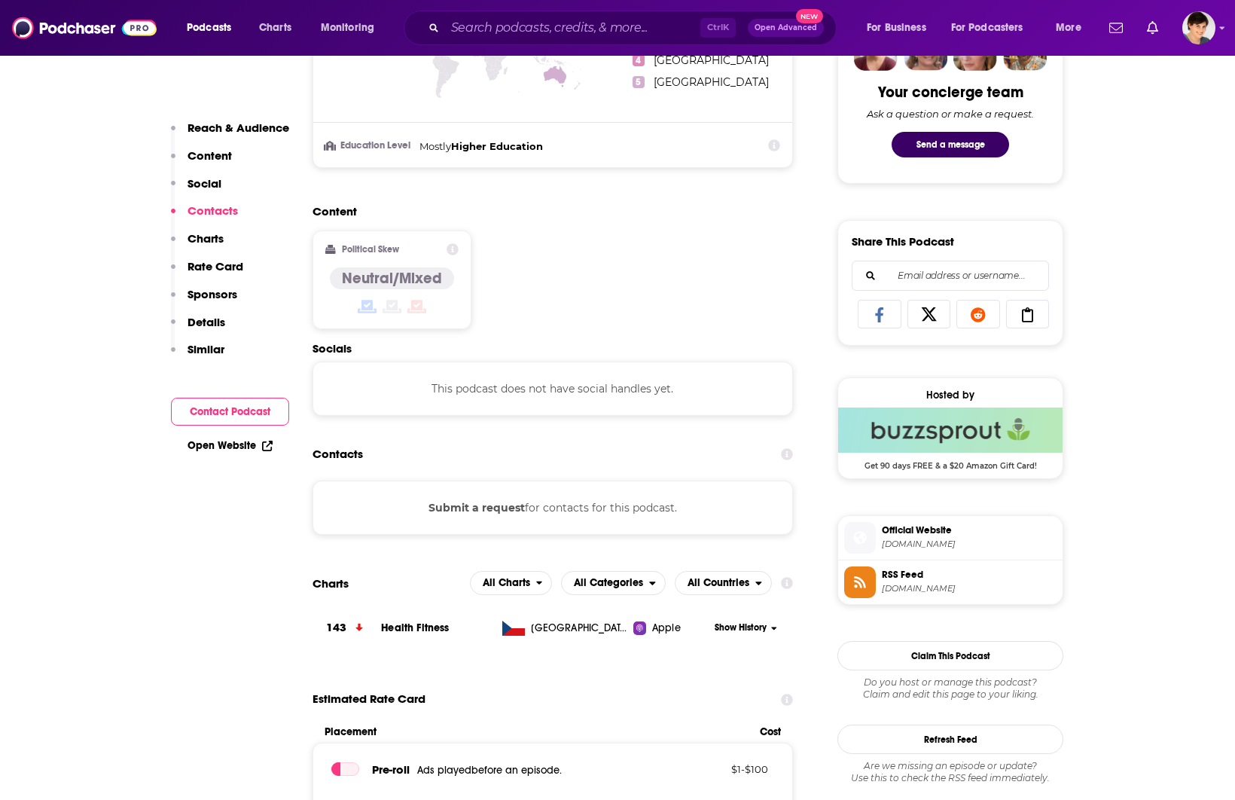
scroll to position [753, 0]
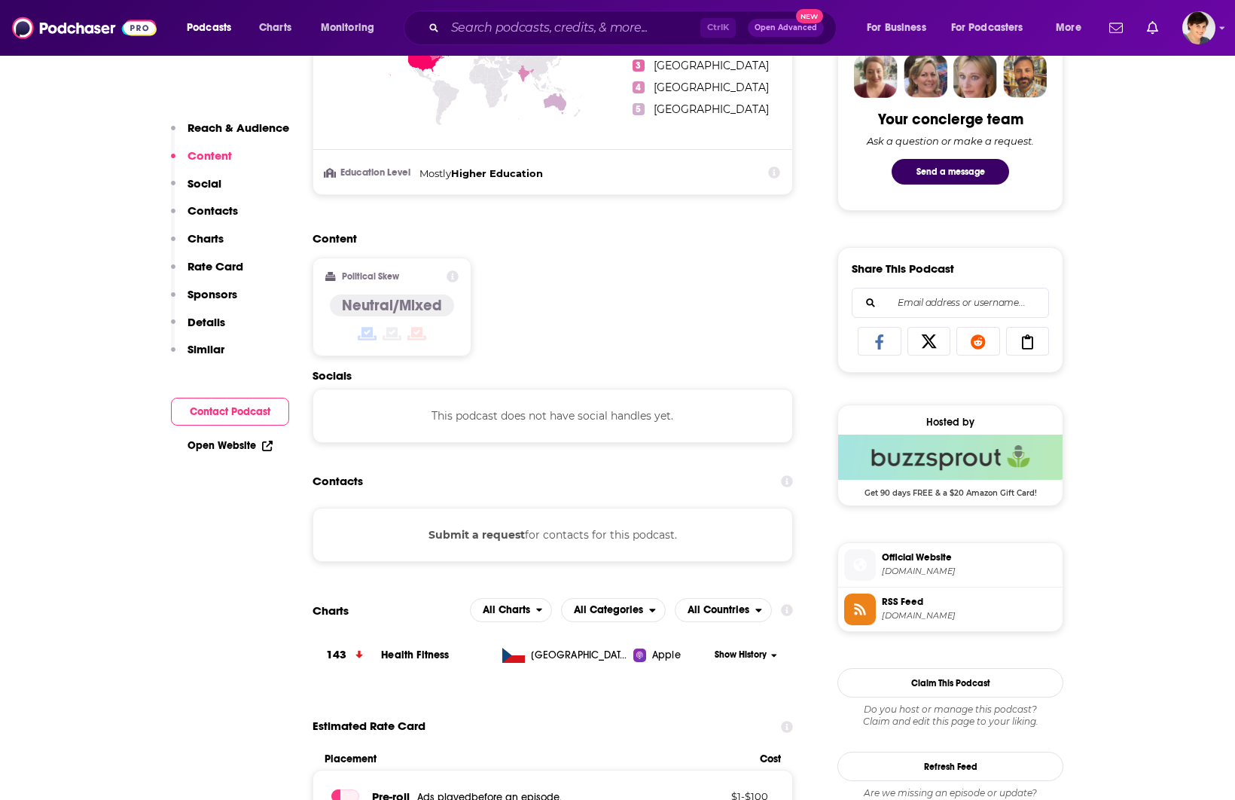
click at [885, 572] on span "[DOMAIN_NAME]" at bounding box center [969, 570] width 175 height 11
click at [498, 38] on input "Search podcasts, credits, & more..." at bounding box center [572, 28] width 255 height 24
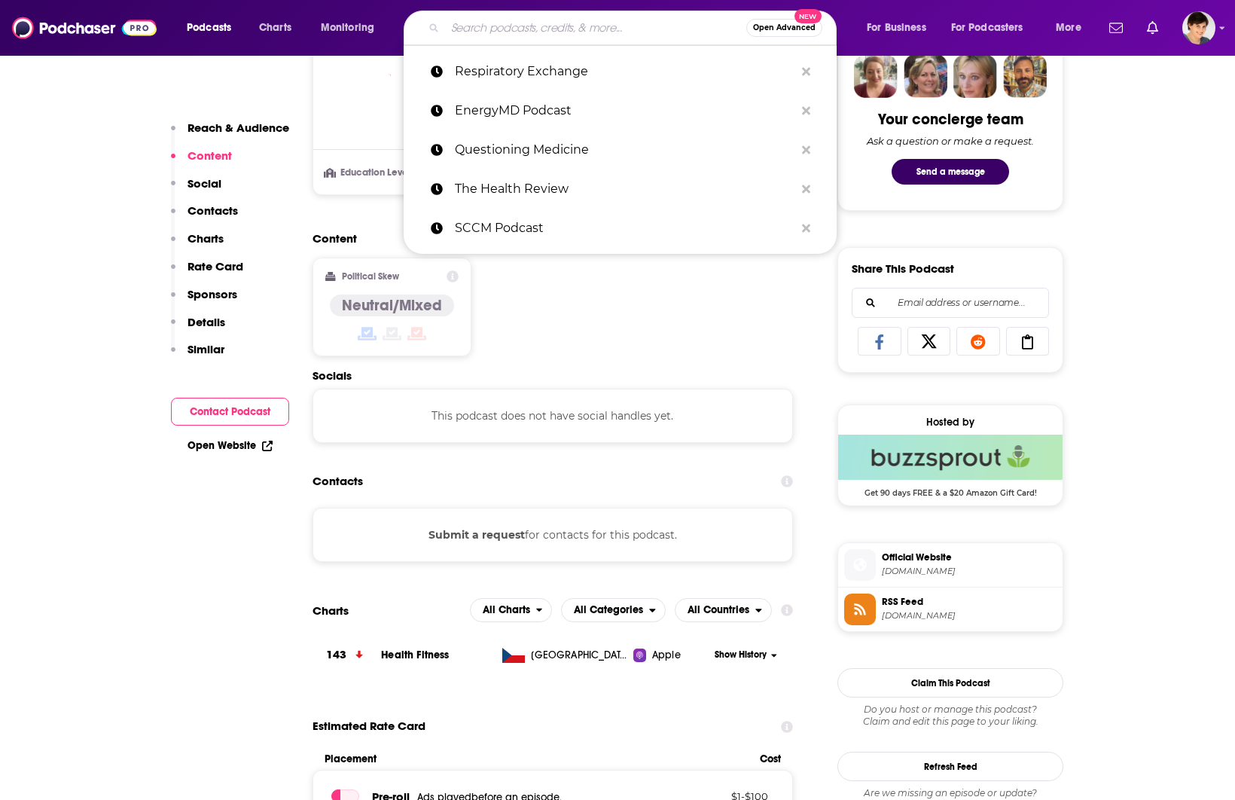
paste input "Major Pain"
type input "Major Pain"
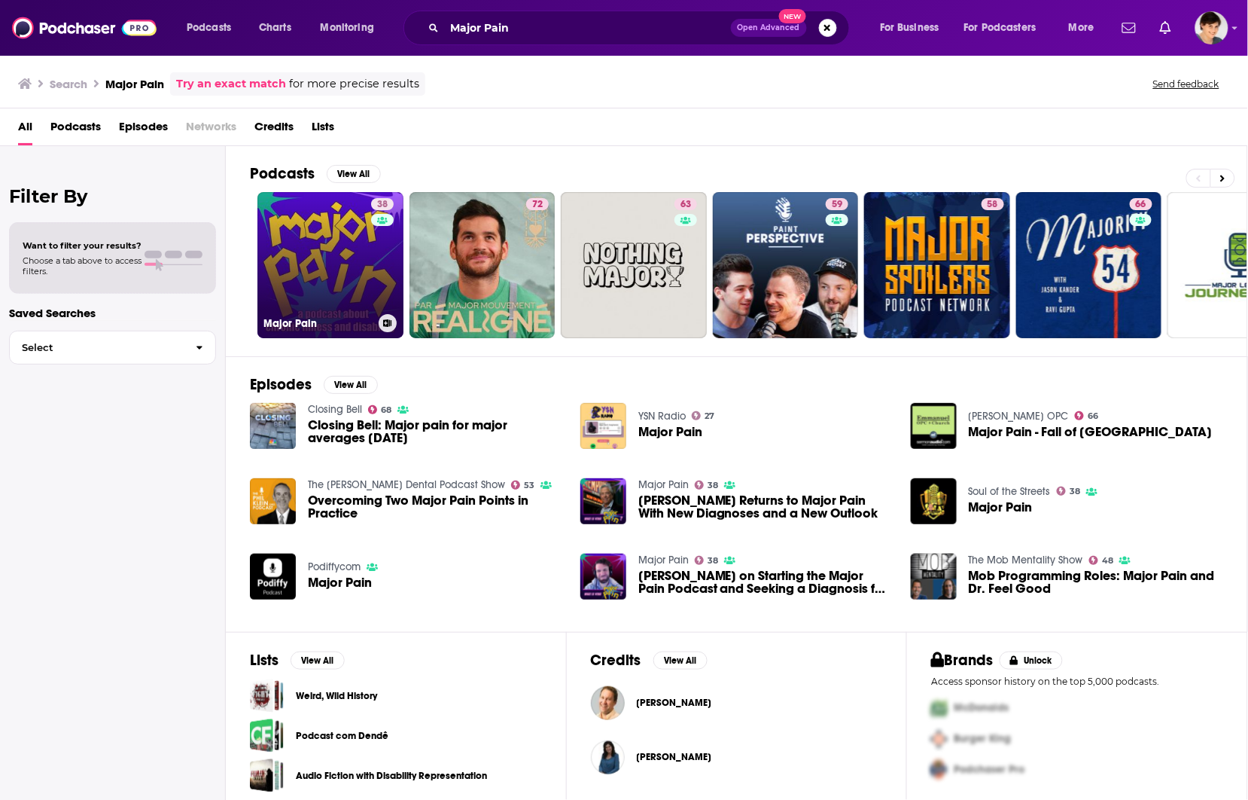
click at [300, 266] on link "38 Major Pain" at bounding box center [330, 265] width 146 height 146
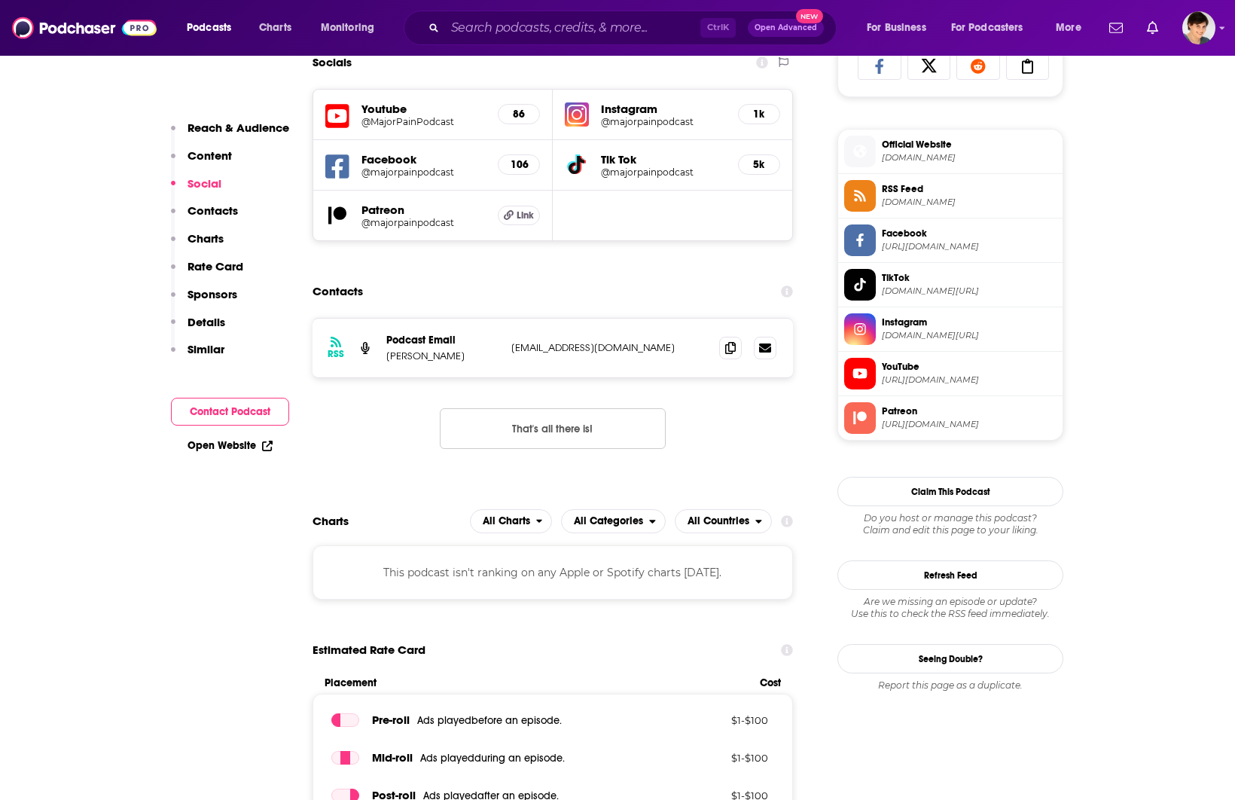
scroll to position [1035, 0]
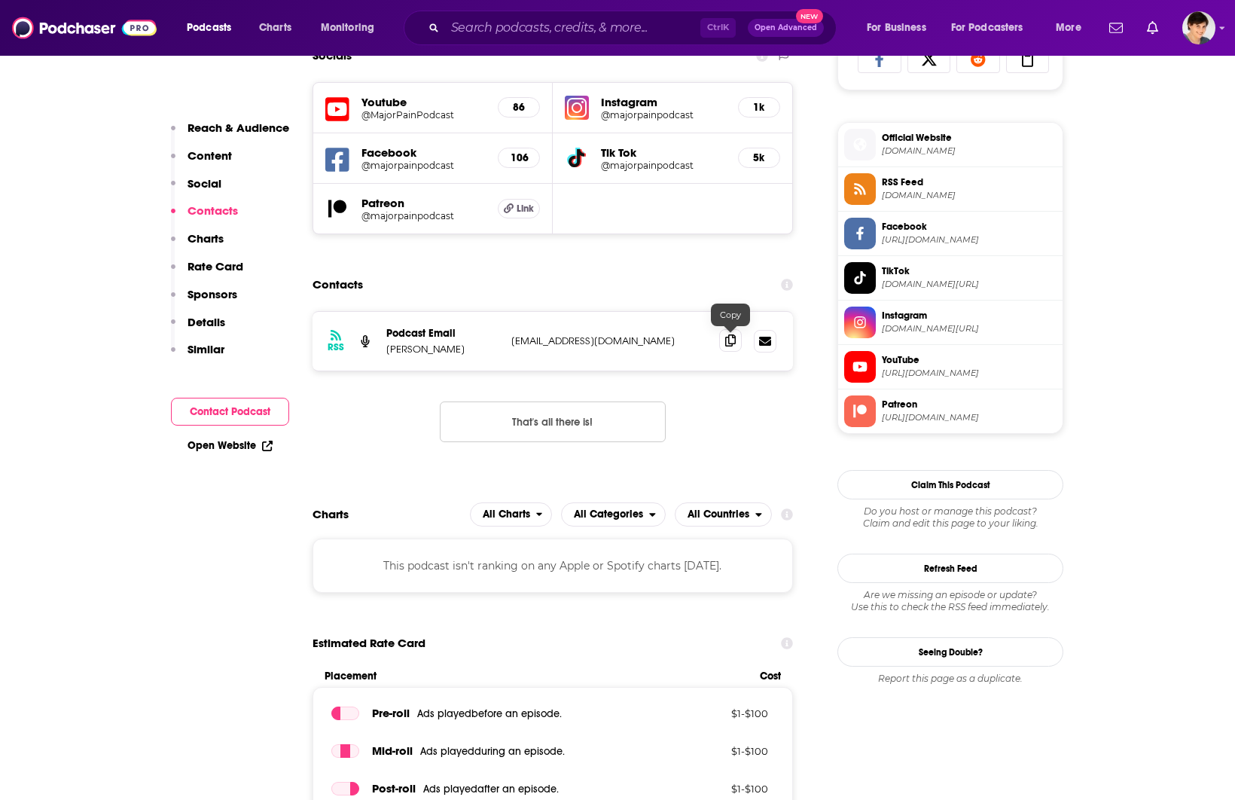
click at [729, 343] on icon at bounding box center [730, 340] width 11 height 12
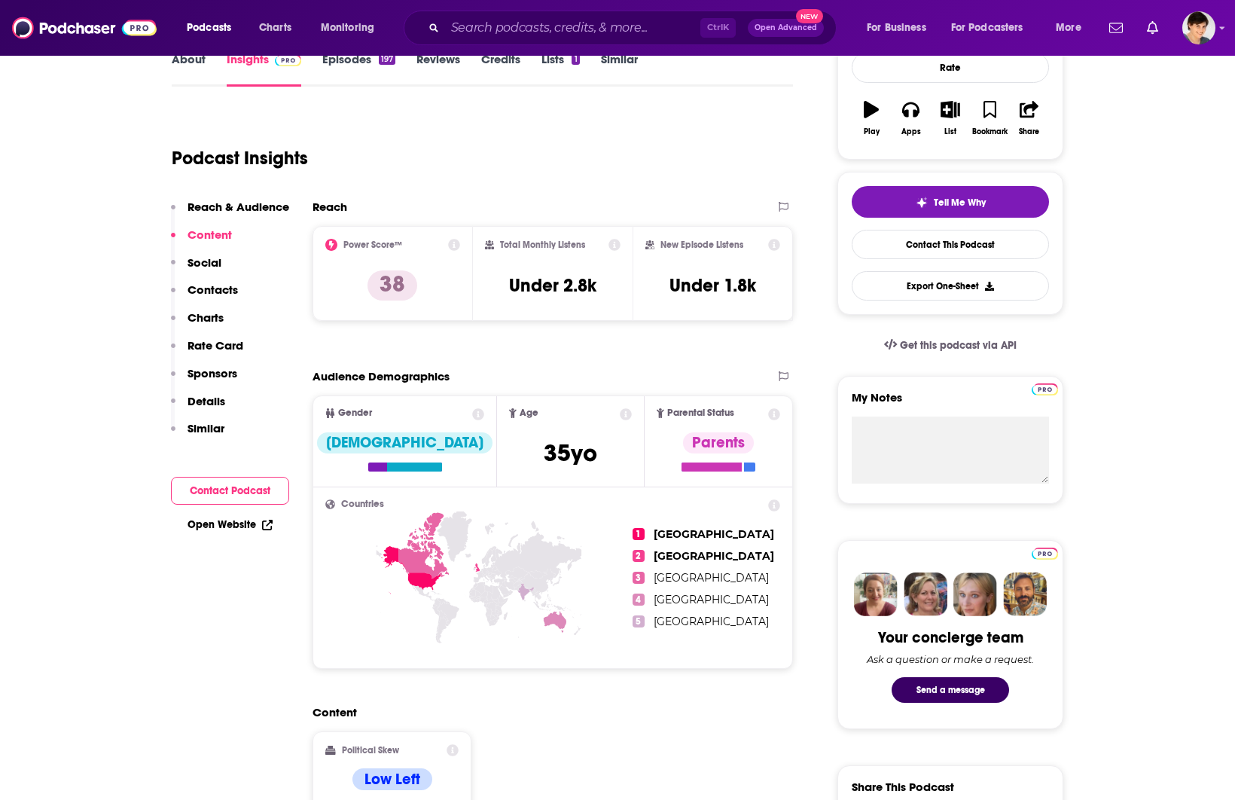
scroll to position [0, 0]
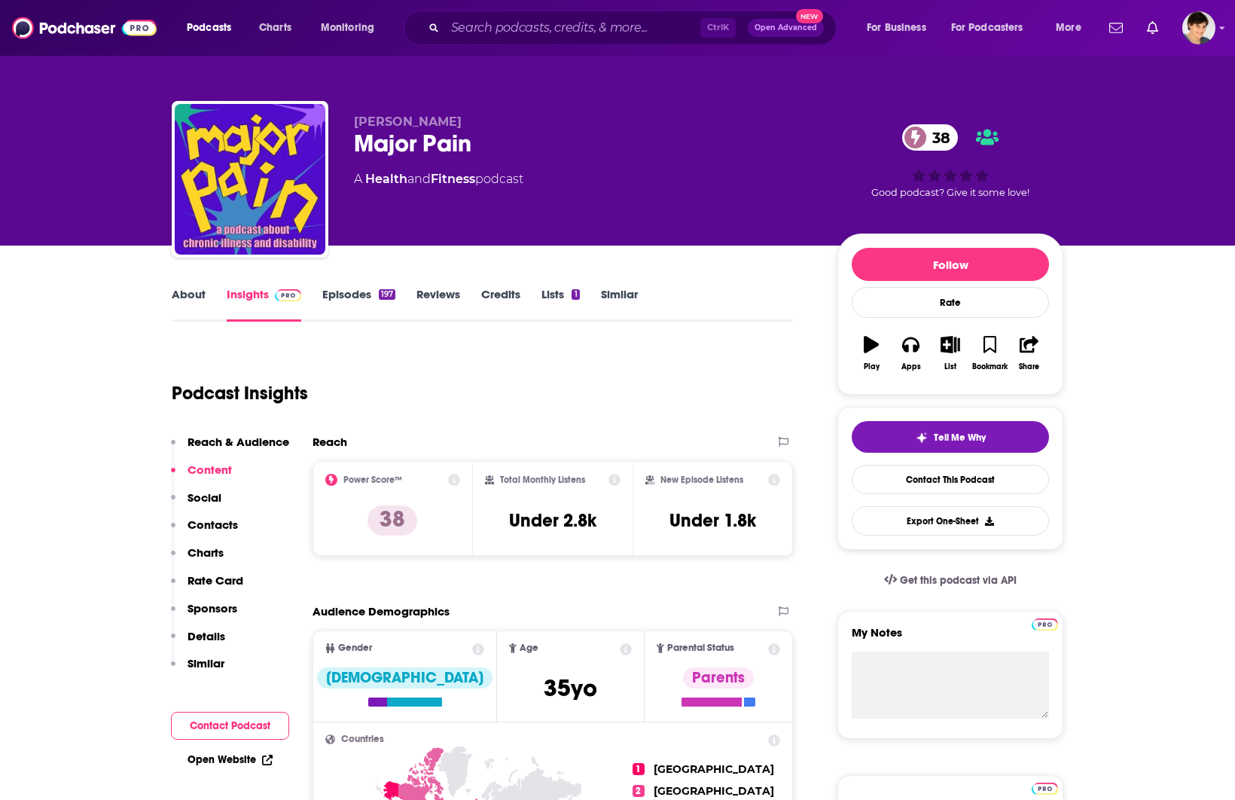
click at [419, 136] on div "Major Pain 38" at bounding box center [583, 143] width 459 height 29
copy div "Major Pain 38"
click at [178, 292] on link "About" at bounding box center [189, 304] width 34 height 35
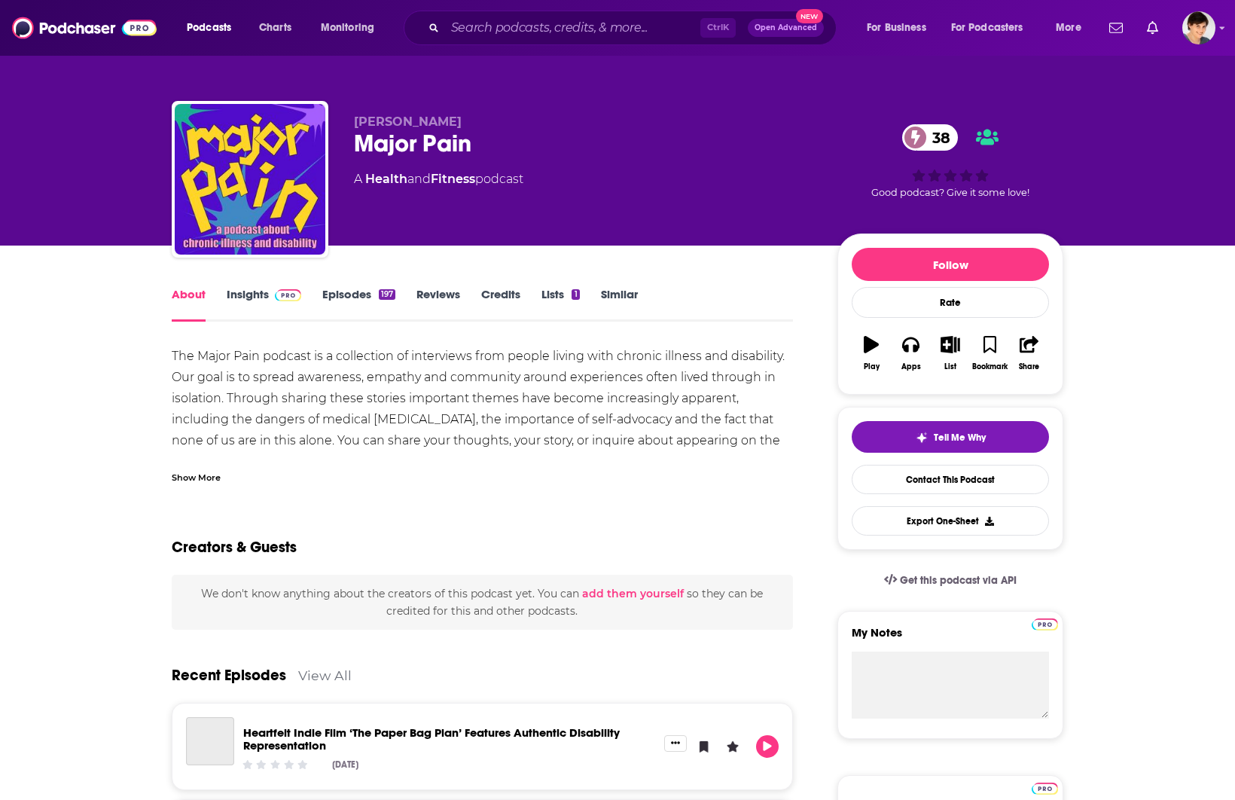
click at [224, 473] on div "Show More" at bounding box center [482, 471] width 621 height 26
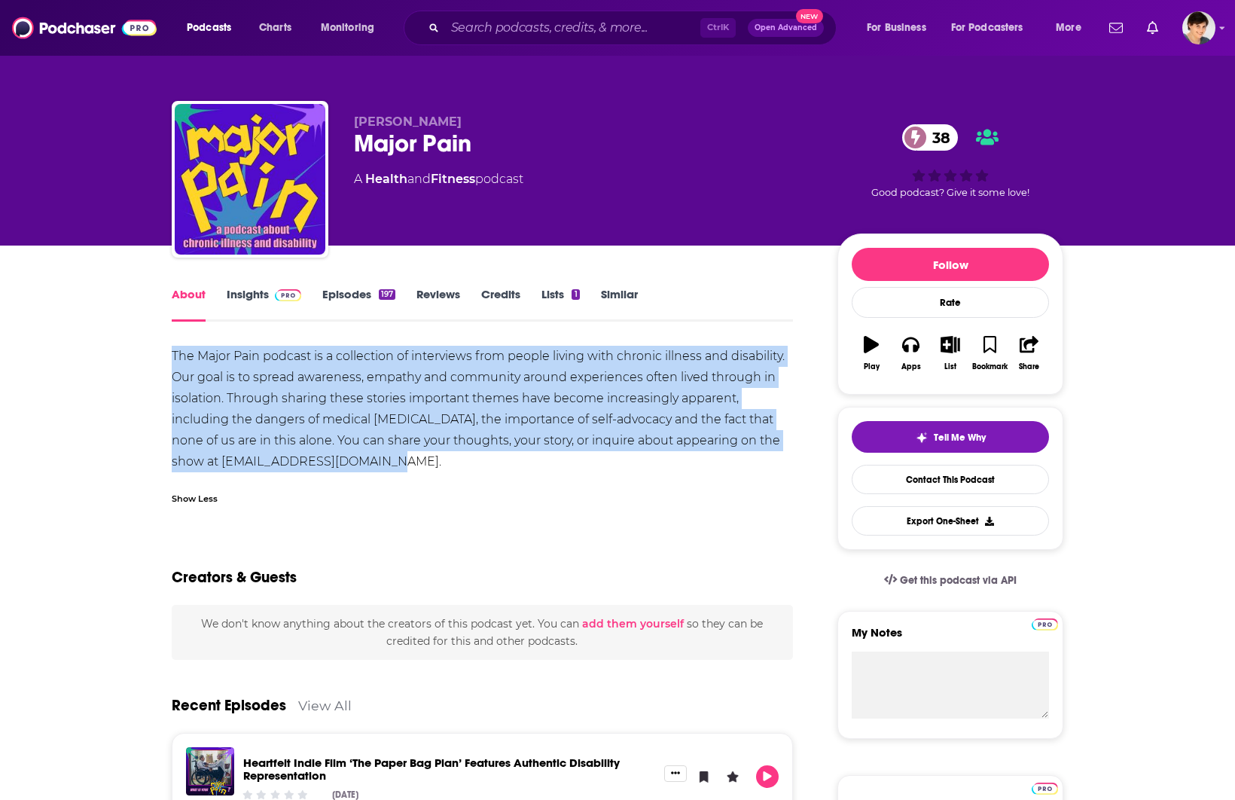
drag, startPoint x: 393, startPoint y: 455, endPoint x: 166, endPoint y: 358, distance: 246.8
copy div "The Major Pain podcast is a collection of interviews from people living with ch…"
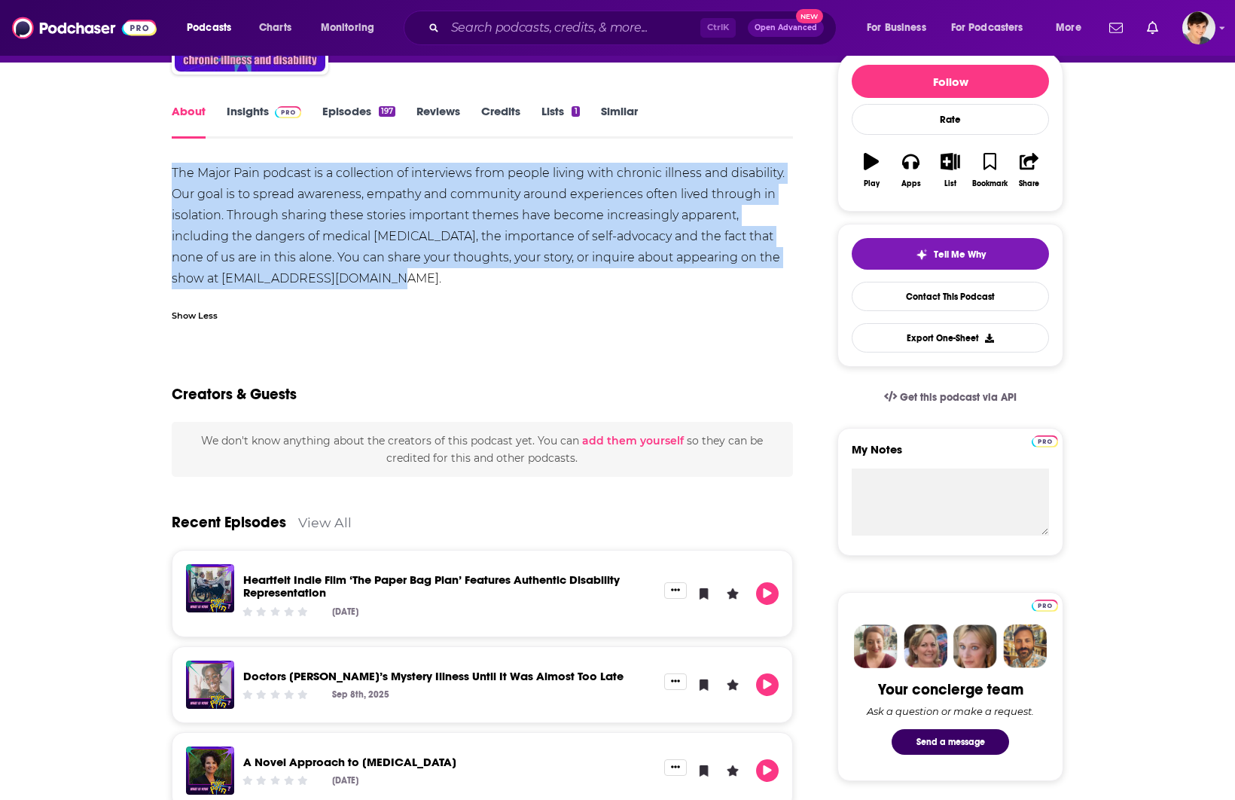
scroll to position [188, 0]
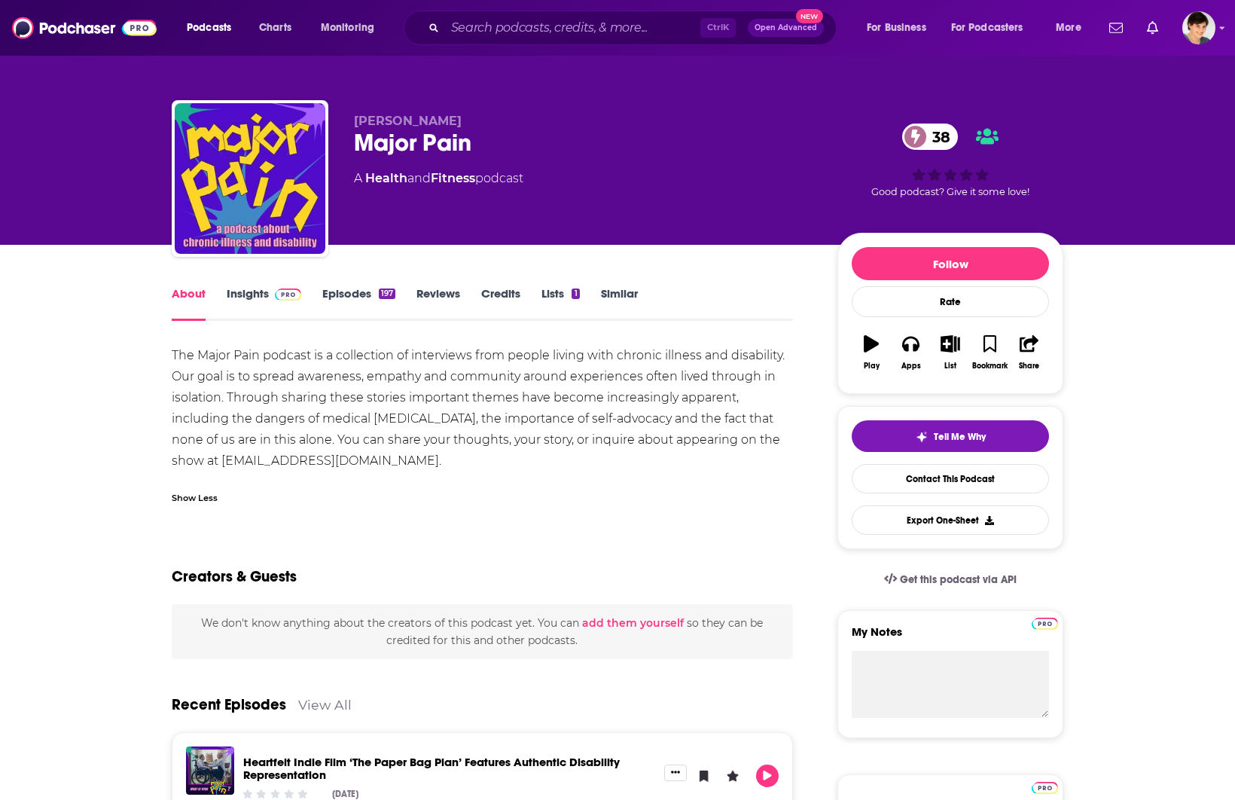
scroll to position [0, 0]
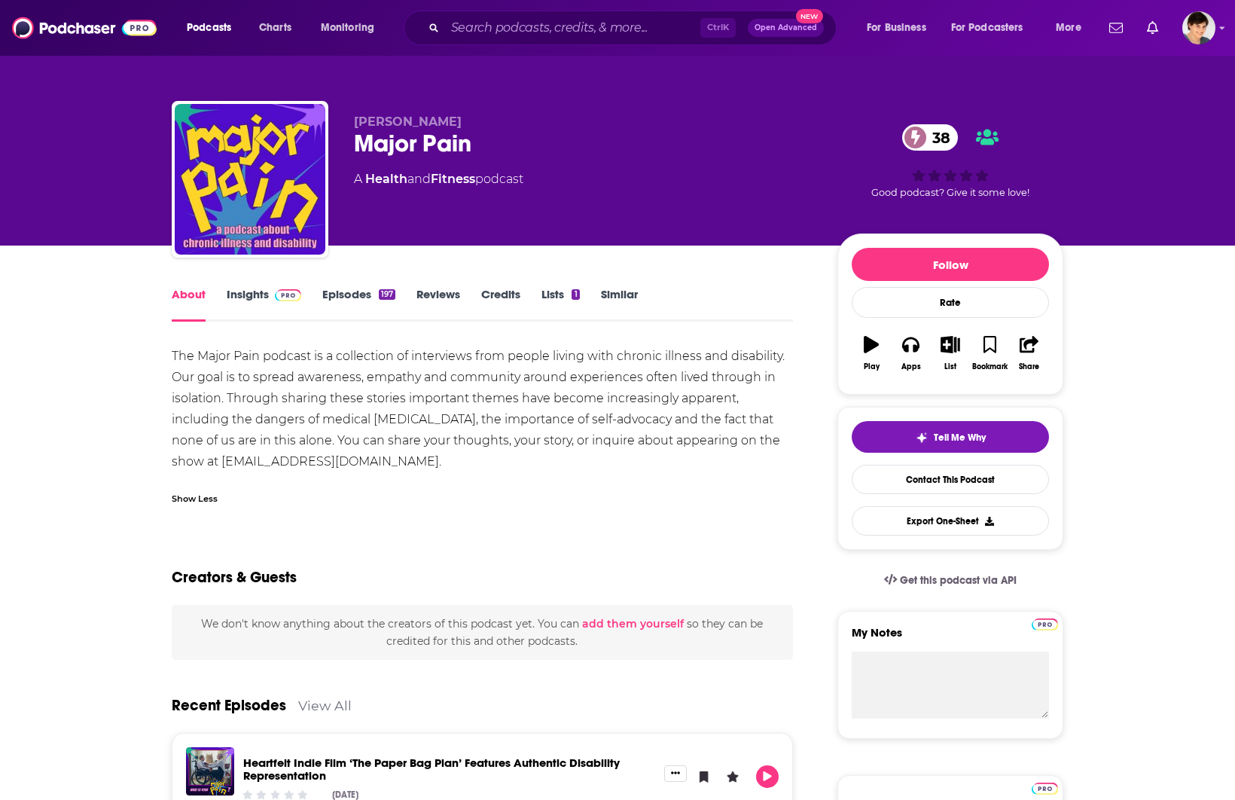
click at [414, 117] on span "[PERSON_NAME]" at bounding box center [408, 121] width 108 height 14
copy p "[PERSON_NAME]"
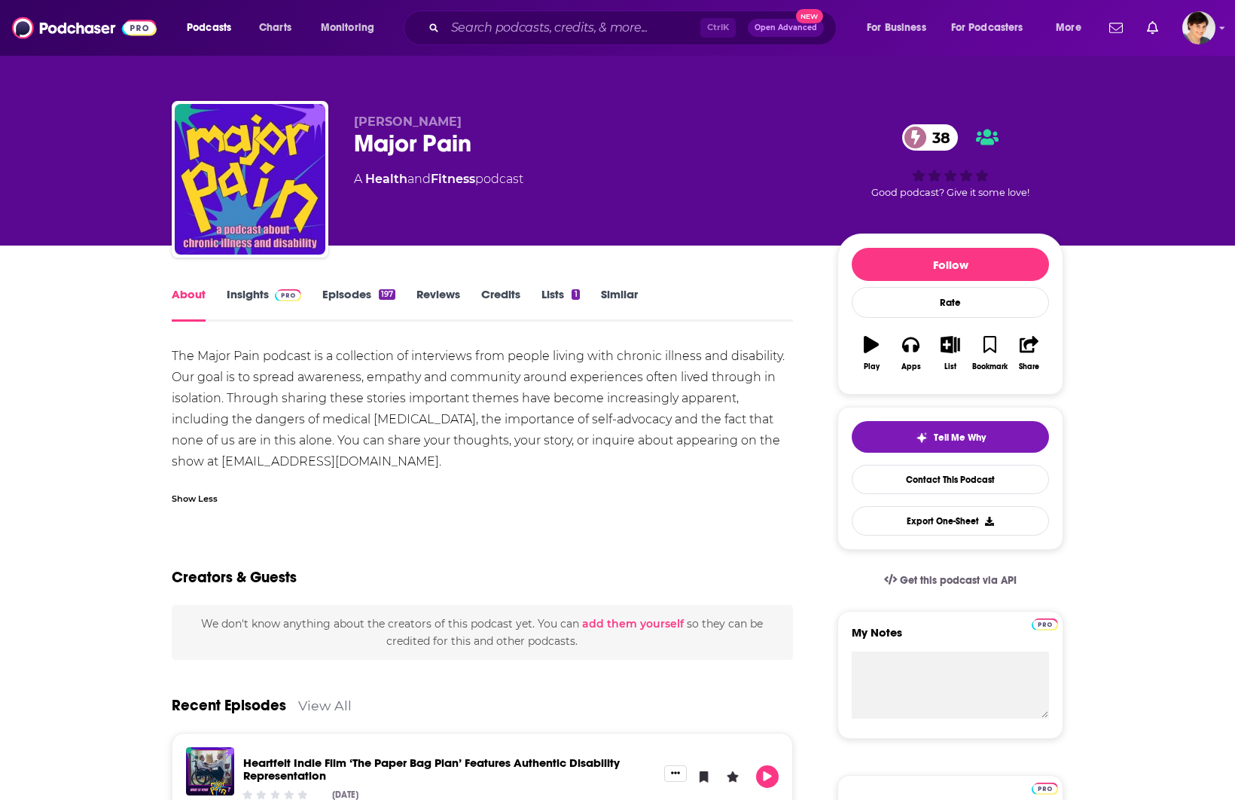
click at [494, 32] on input "Search podcasts, credits, & more..." at bounding box center [572, 28] width 255 height 24
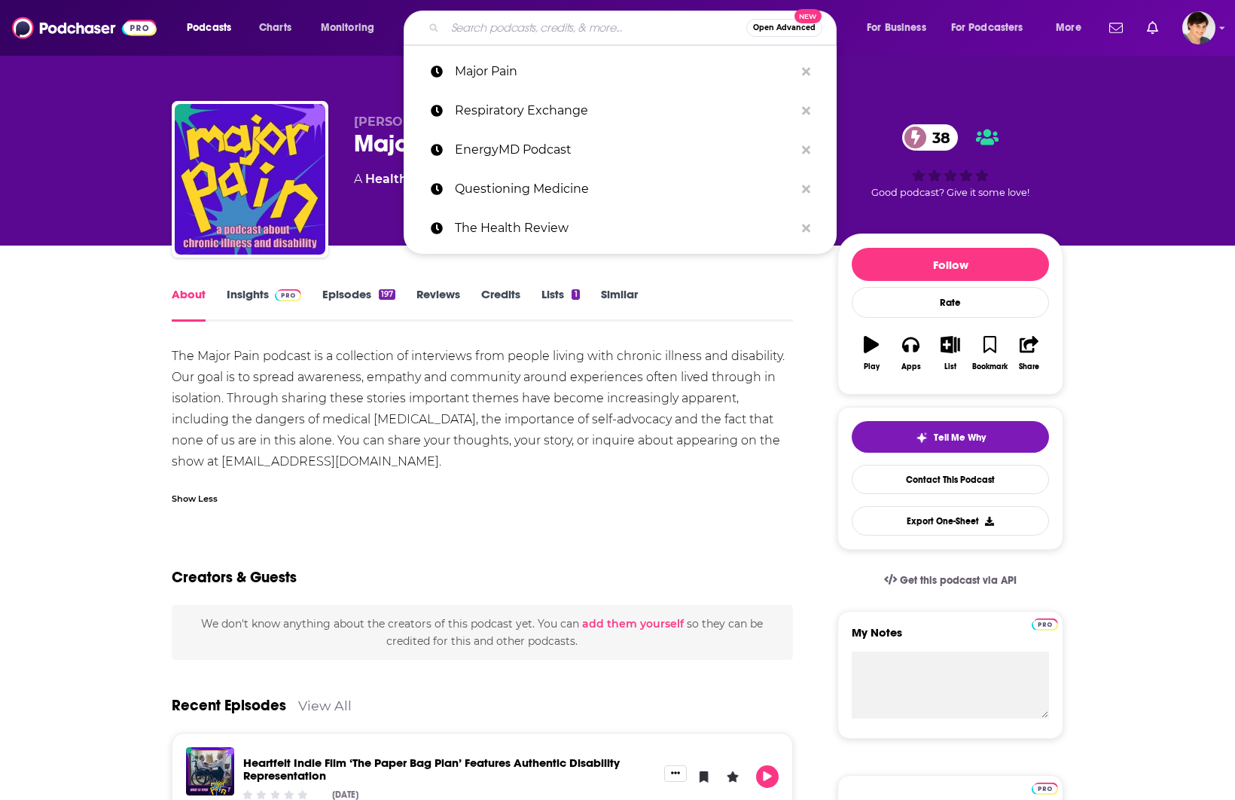
paste input "Advances in Care"
type input "Advances in Care"
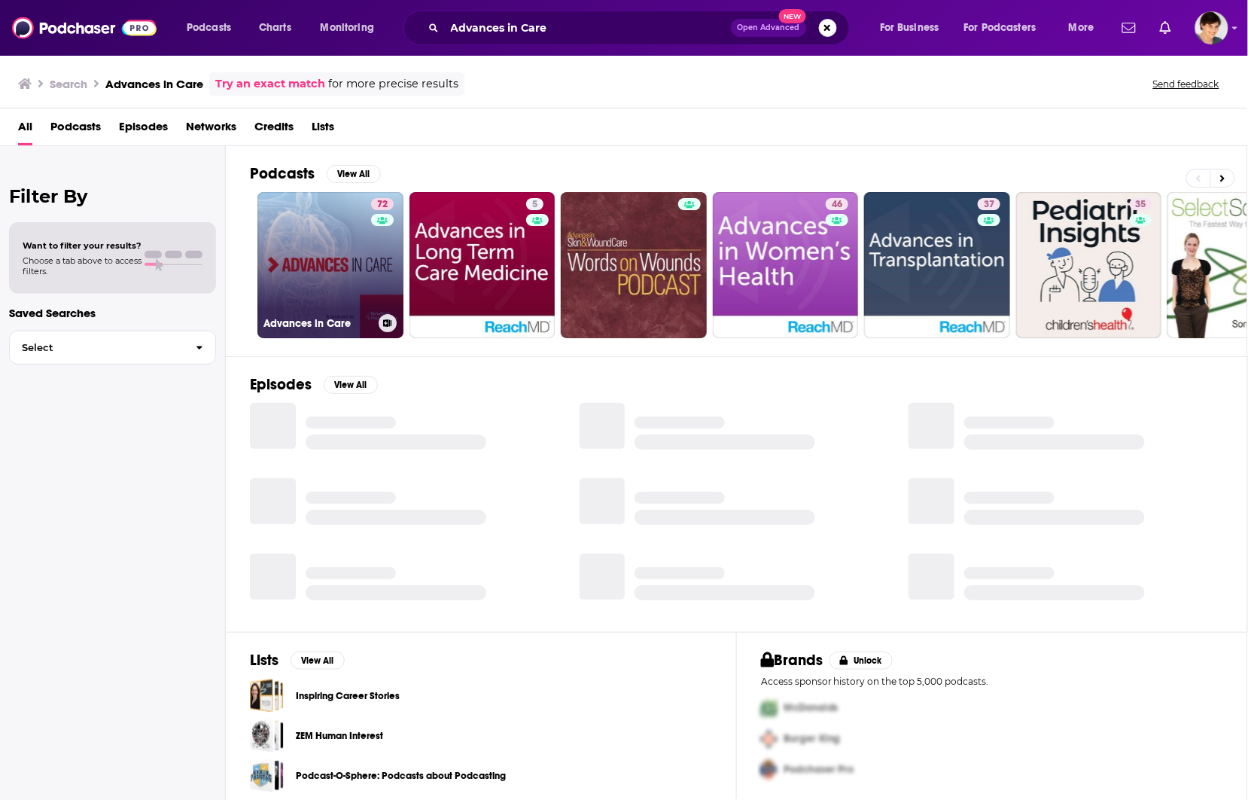
click at [307, 253] on link "72 Advances in Care" at bounding box center [330, 265] width 146 height 146
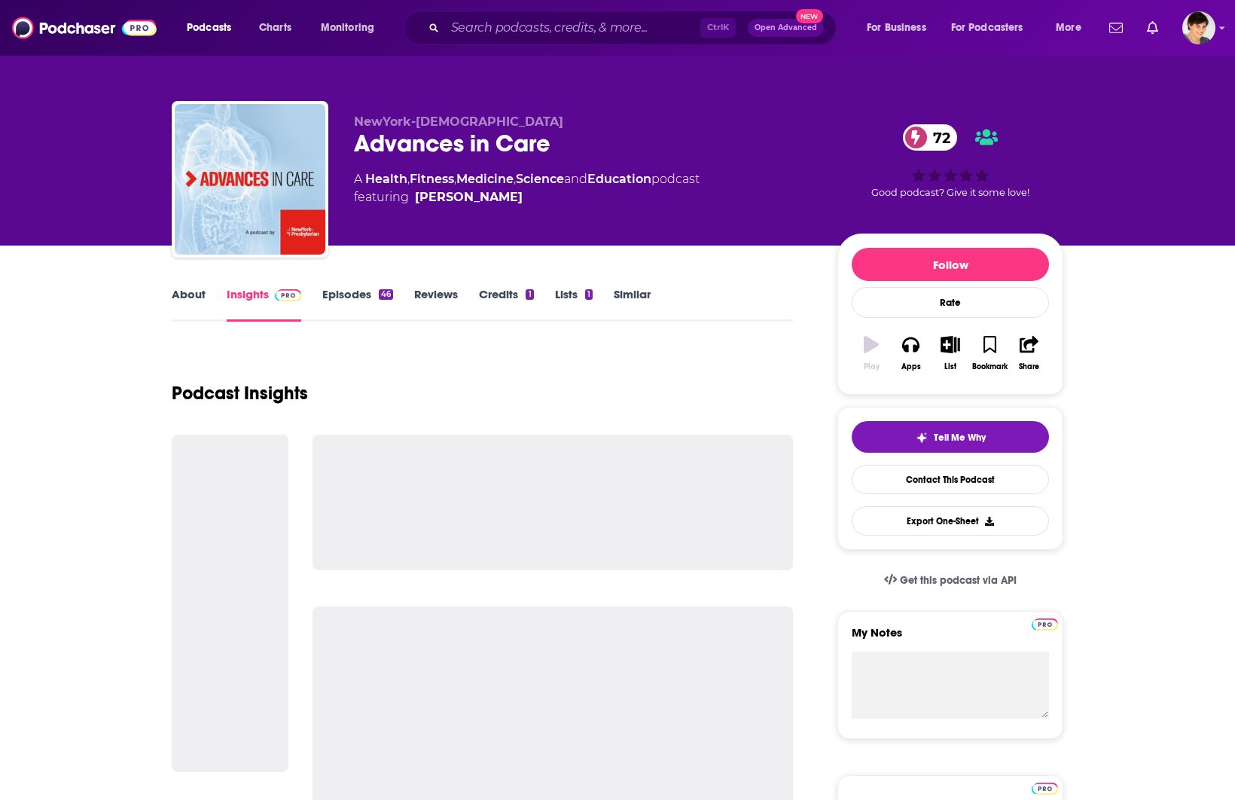
click at [181, 292] on link "About" at bounding box center [189, 304] width 34 height 35
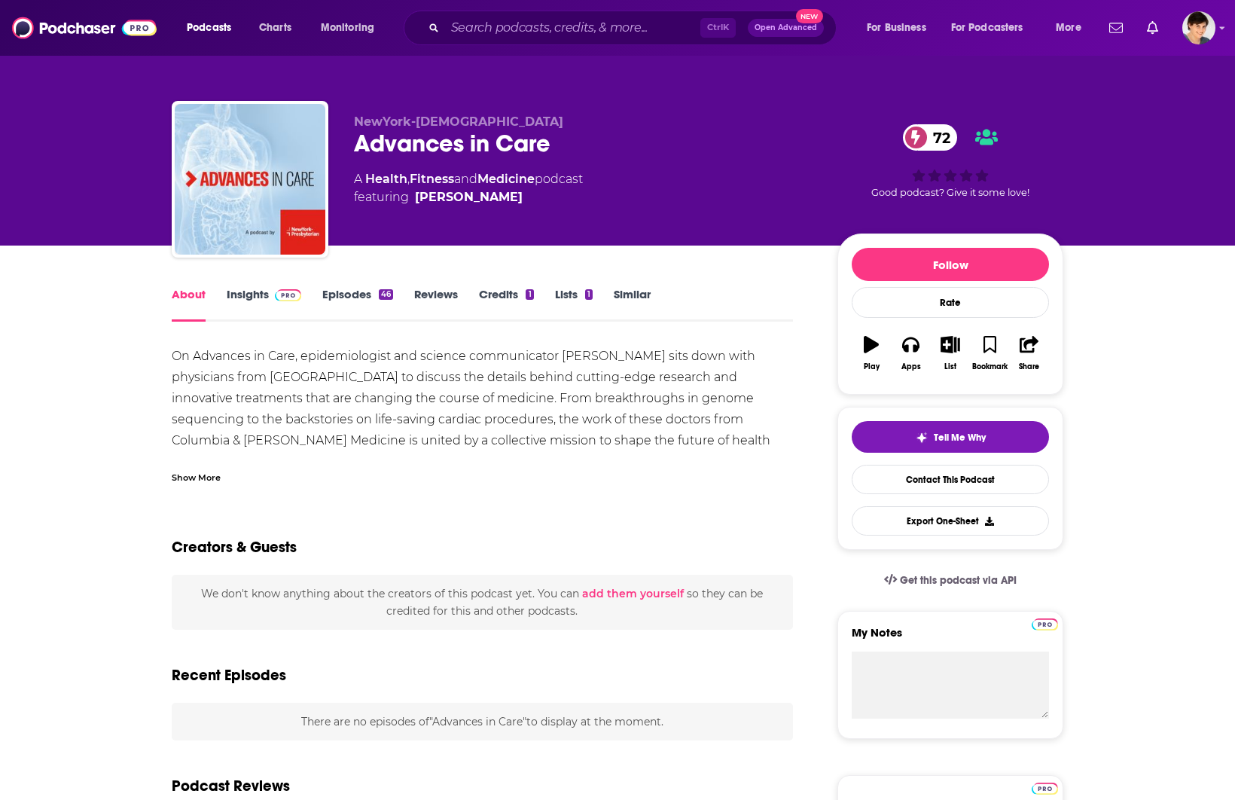
click at [201, 483] on div "Show More" at bounding box center [196, 476] width 49 height 14
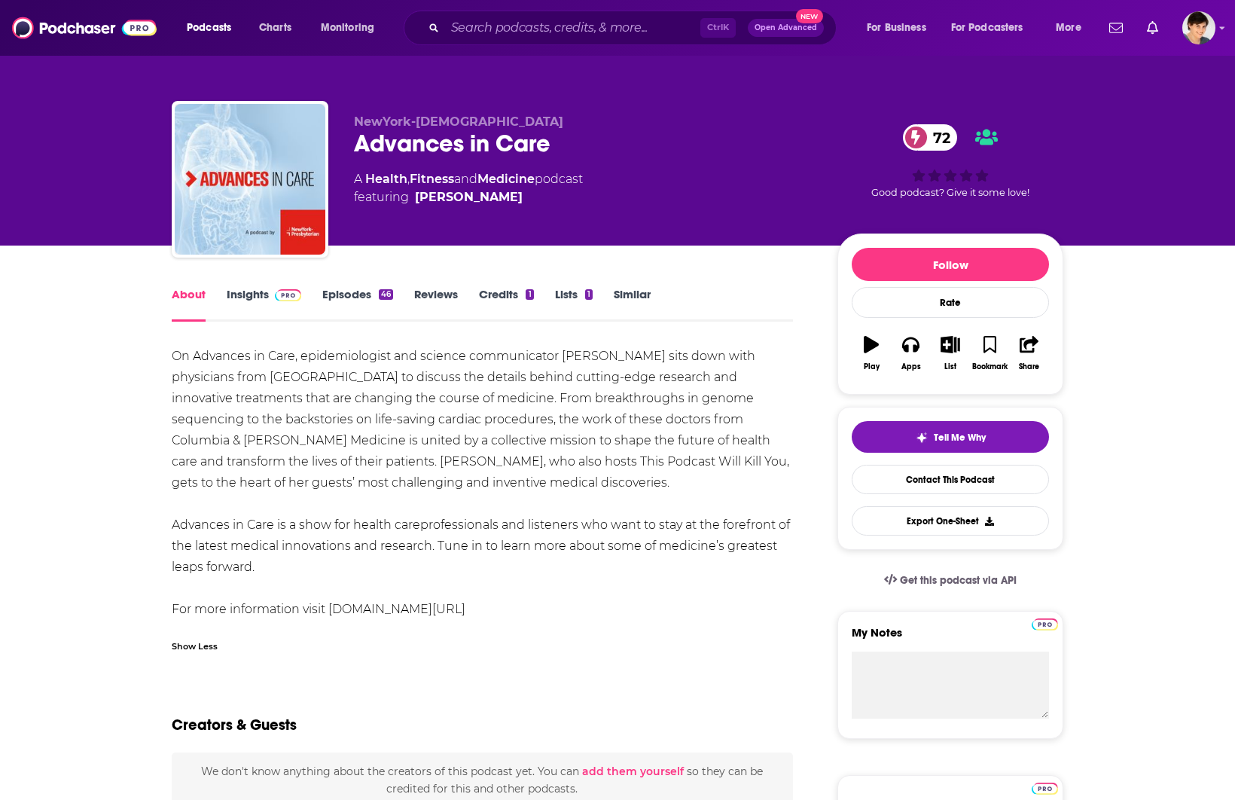
drag, startPoint x: 587, startPoint y: 480, endPoint x: 140, endPoint y: 348, distance: 466.4
copy div "On Advances in Care, epidemiologist and science communicator [PERSON_NAME] sits…"
click at [519, 142] on div "Advances in Care 72" at bounding box center [583, 143] width 459 height 29
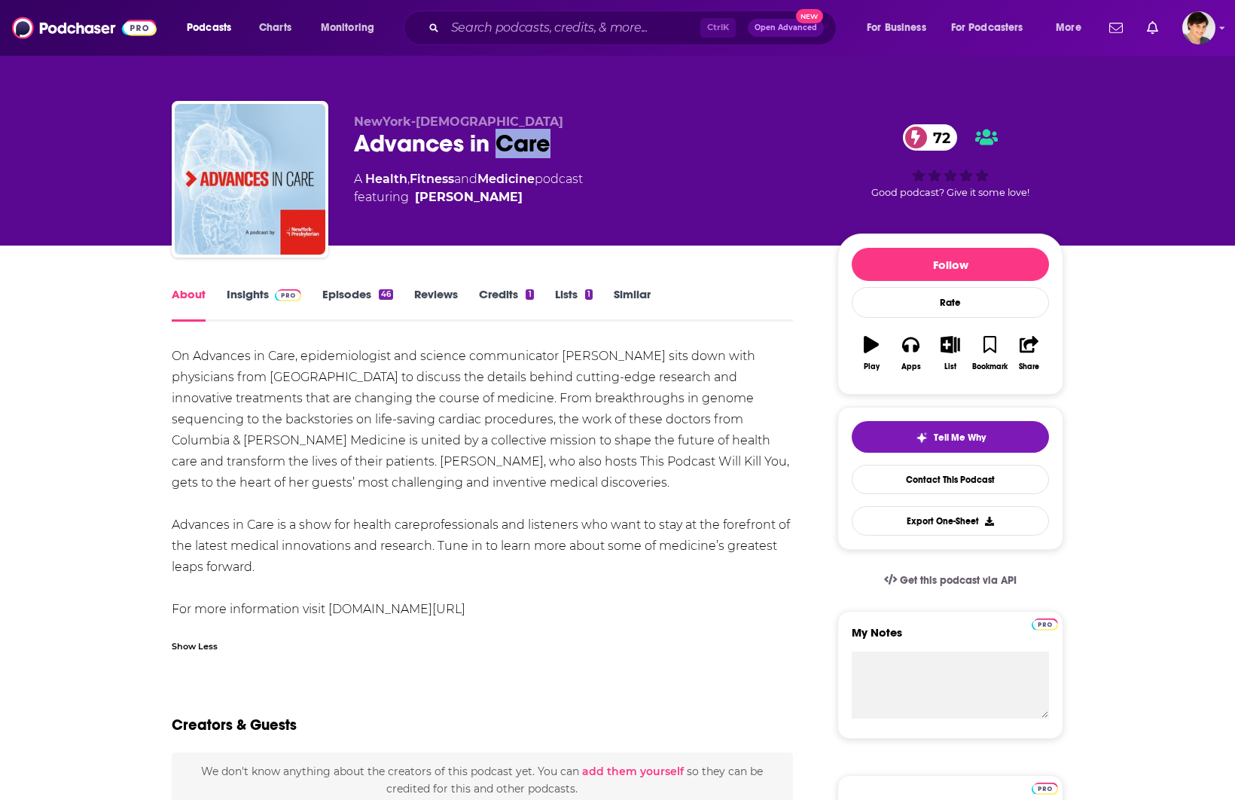
click at [519, 142] on div "Advances in Care 72" at bounding box center [583, 143] width 459 height 29
copy div "Advances in Care 72"
drag, startPoint x: 1150, startPoint y: 361, endPoint x: 1116, endPoint y: 330, distance: 46.9
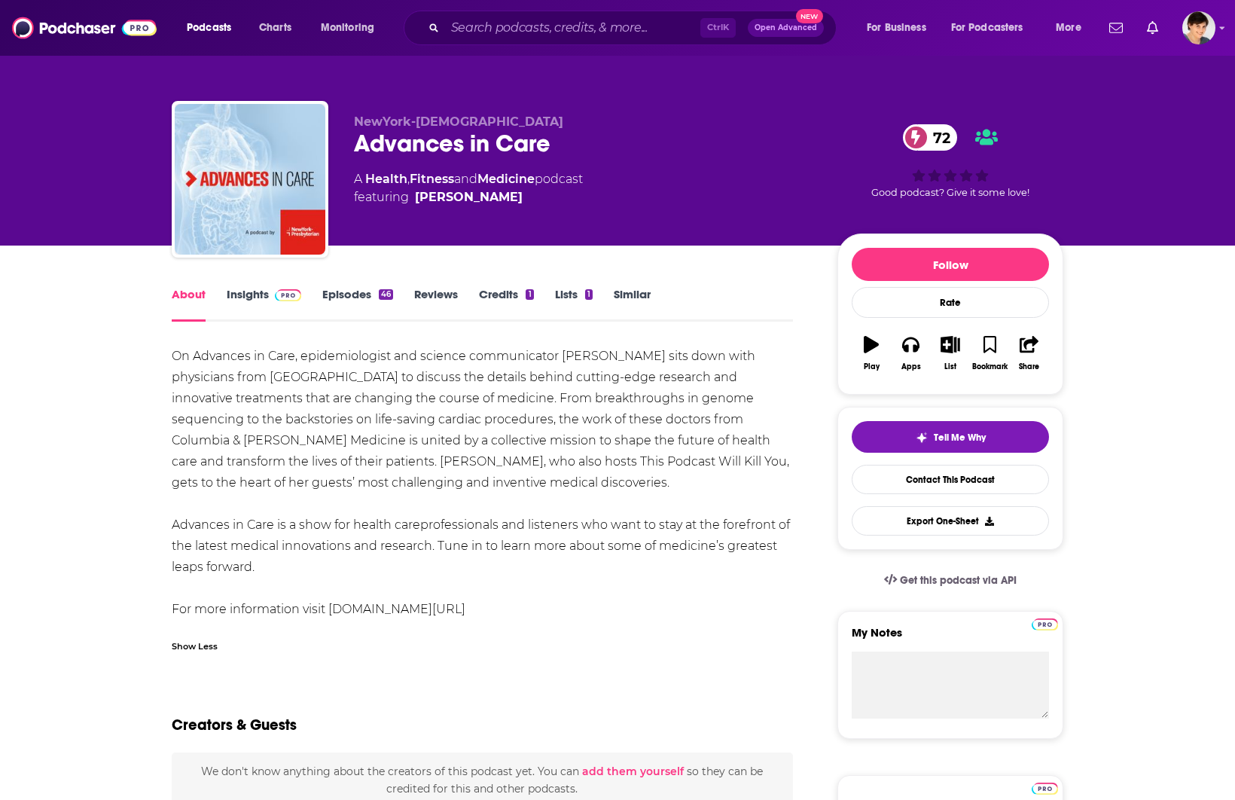
click at [483, 202] on span "featuring [PERSON_NAME]" at bounding box center [468, 197] width 229 height 18
drag, startPoint x: 480, startPoint y: 194, endPoint x: 416, endPoint y: 196, distance: 64.0
click at [416, 196] on div "[PERSON_NAME]" at bounding box center [469, 197] width 108 height 18
copy div "[PERSON_NAME]"
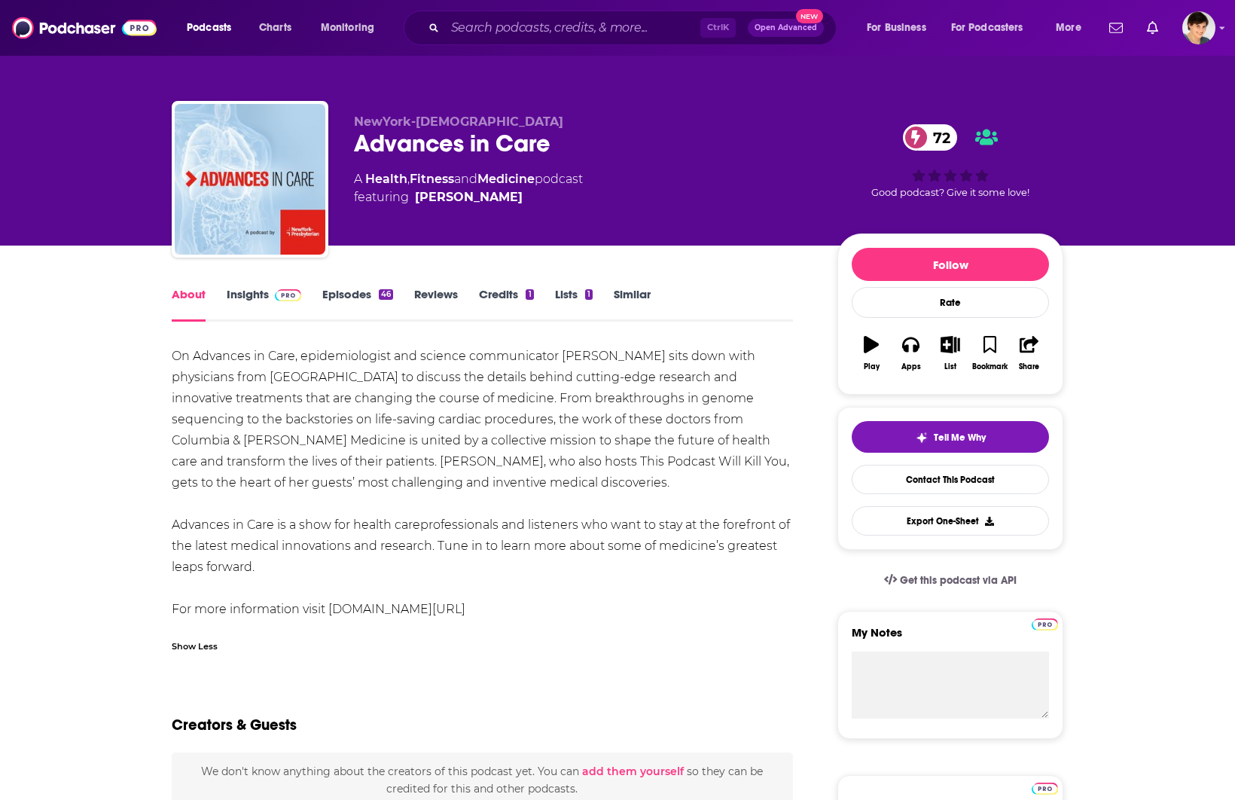
click at [236, 291] on link "Insights" at bounding box center [264, 304] width 75 height 35
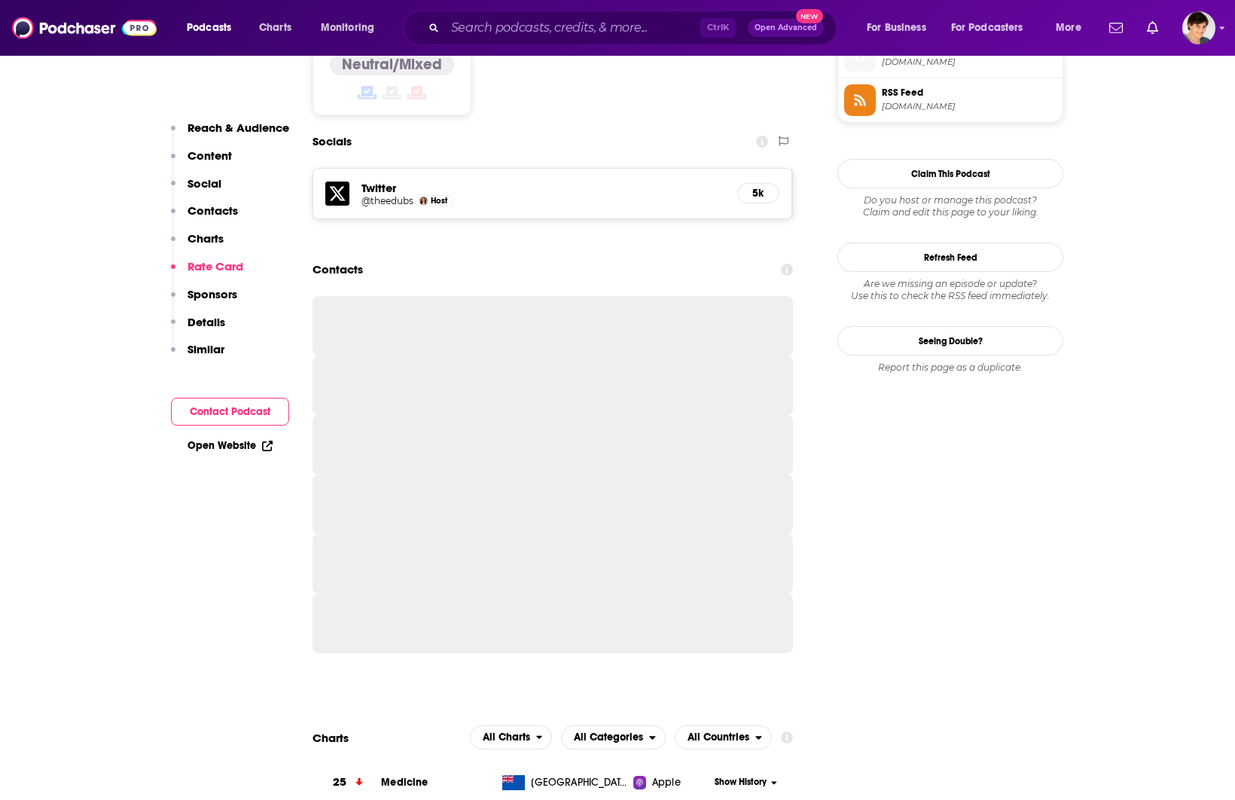
scroll to position [1129, 0]
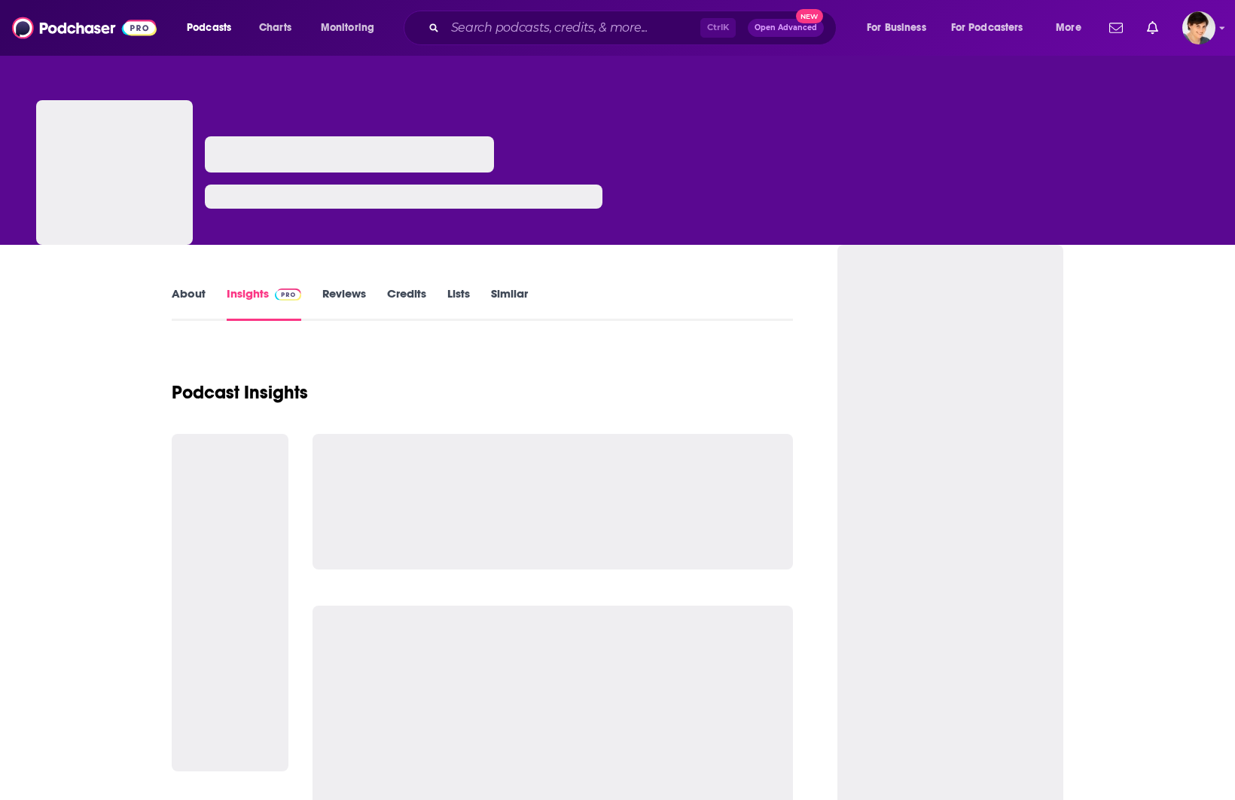
click at [537, 32] on input "Search podcasts, credits, & more..." at bounding box center [572, 28] width 255 height 24
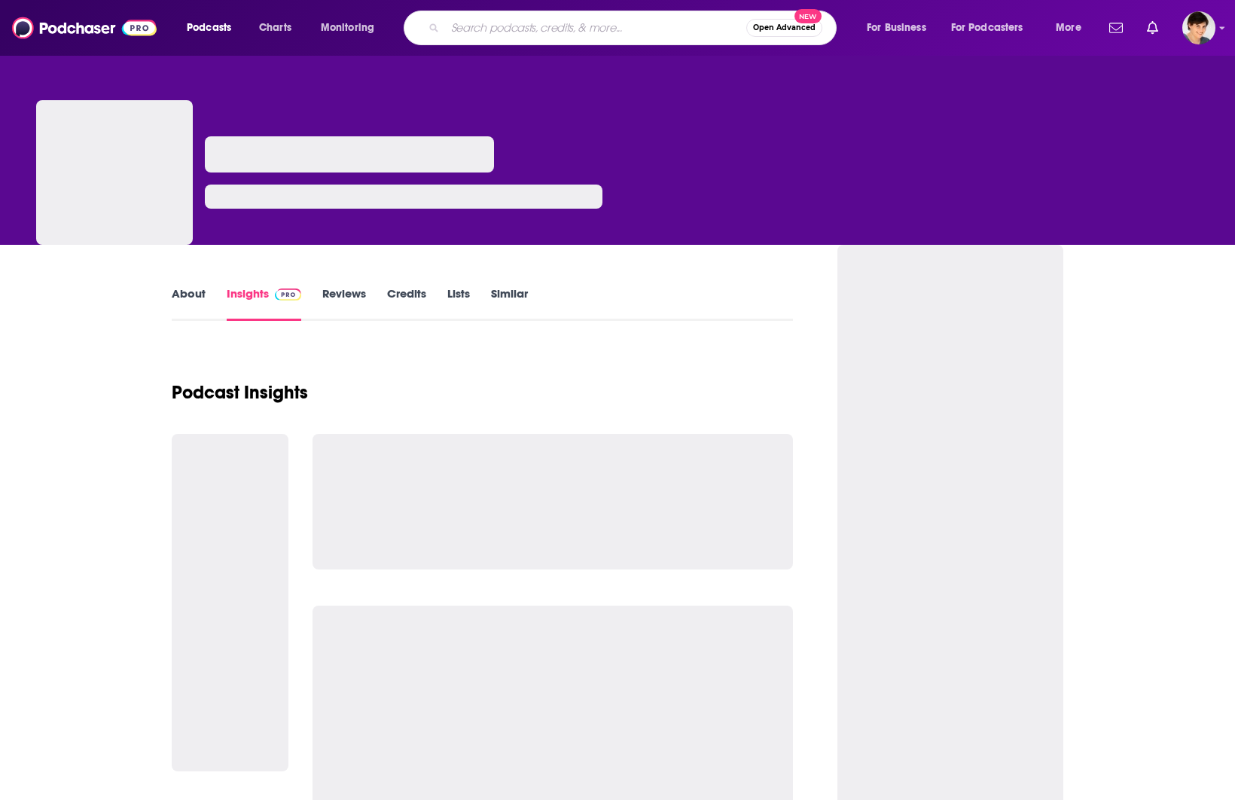
paste input "Advances in Care"
type input "Advances in Care"
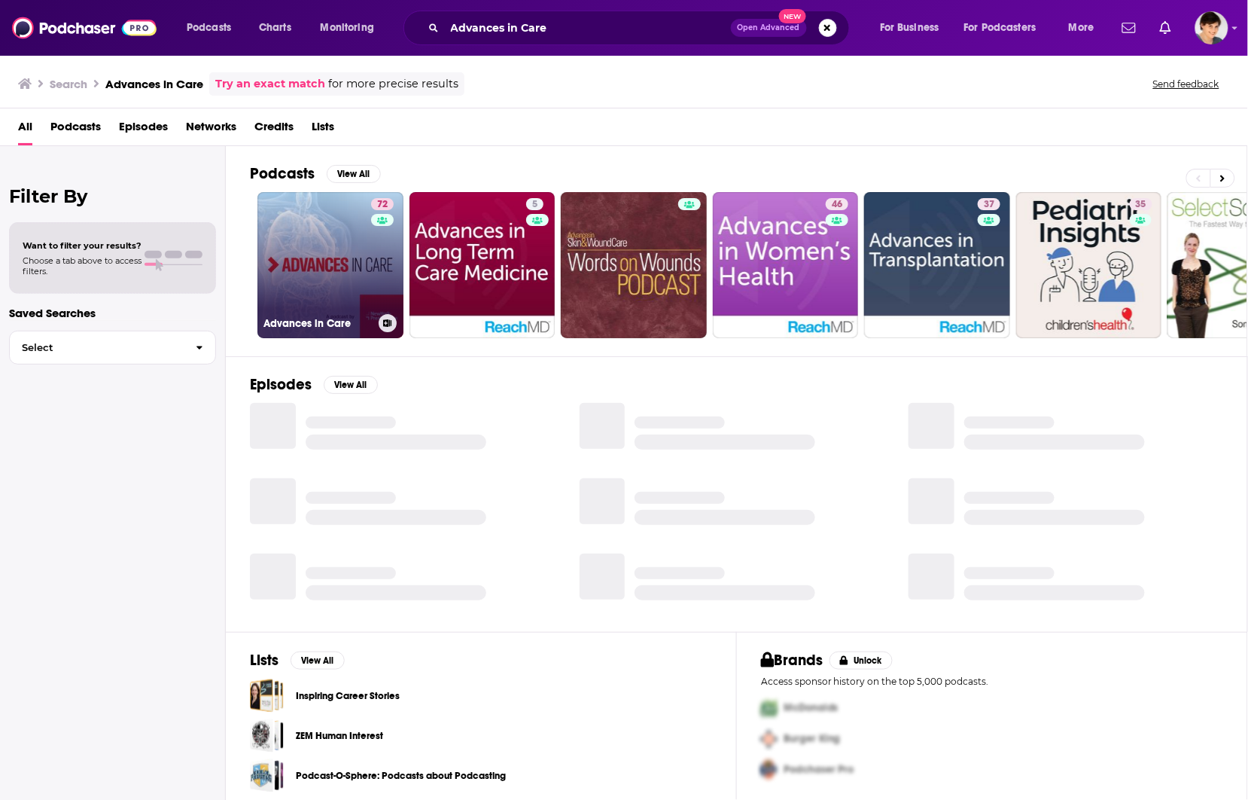
click at [324, 264] on link "72 Advances in Care" at bounding box center [330, 265] width 146 height 146
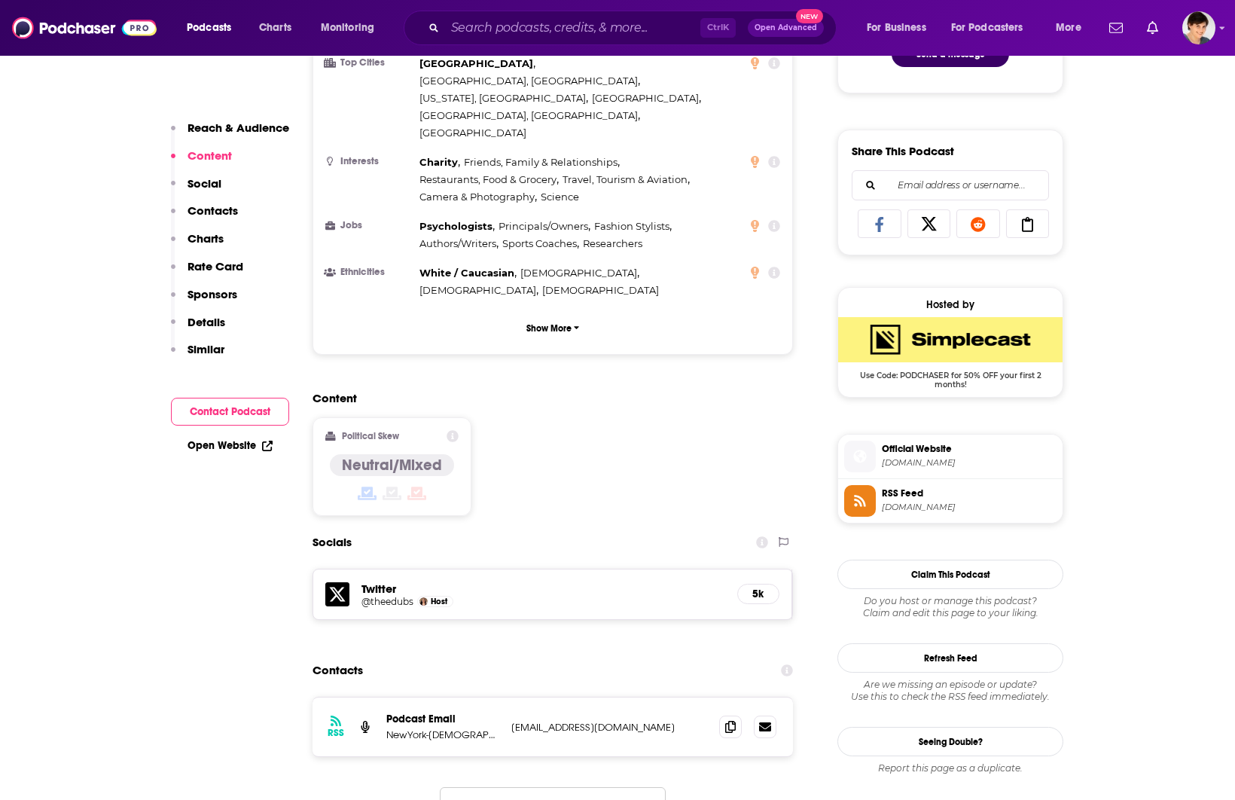
scroll to position [847, 0]
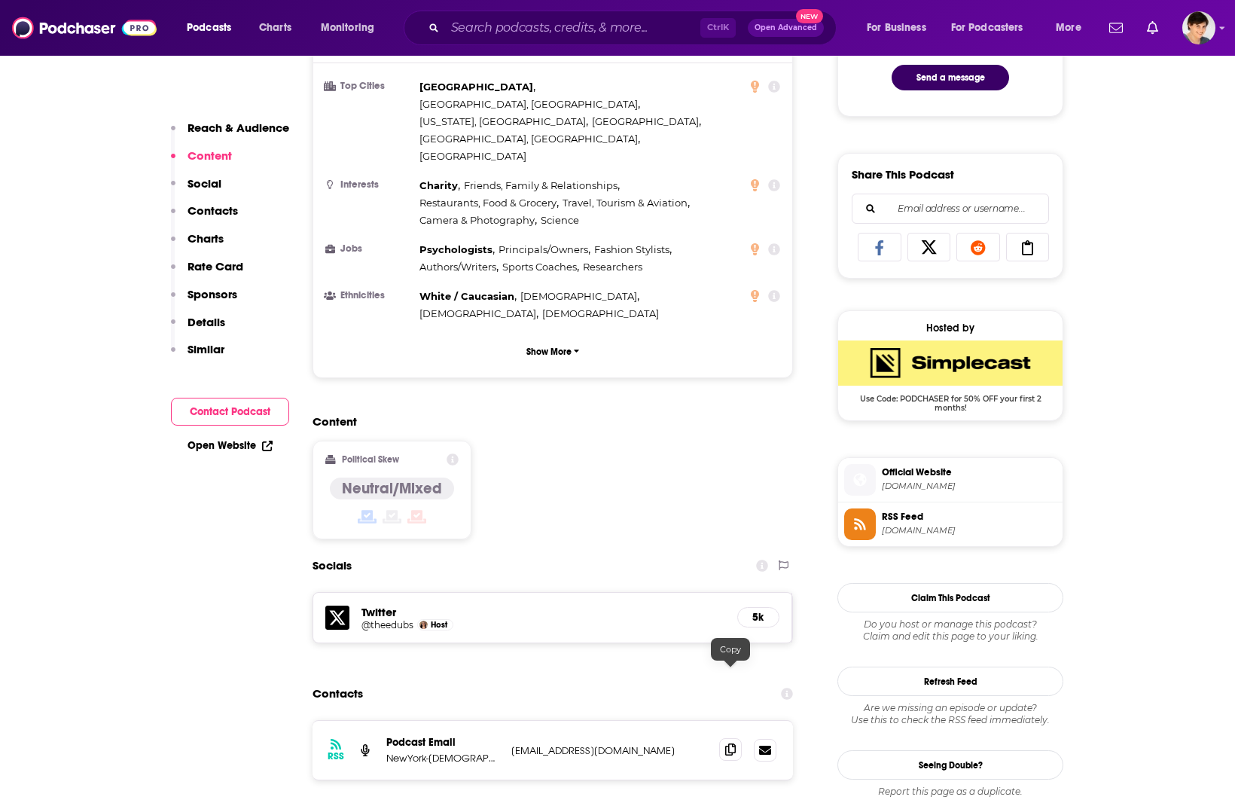
click at [730, 743] on icon at bounding box center [730, 749] width 11 height 12
drag, startPoint x: 1147, startPoint y: 430, endPoint x: 1070, endPoint y: 355, distance: 107.5
click at [529, 23] on input "Search podcasts, credits, & more..." at bounding box center [572, 28] width 255 height 24
paste input "Death Clock"
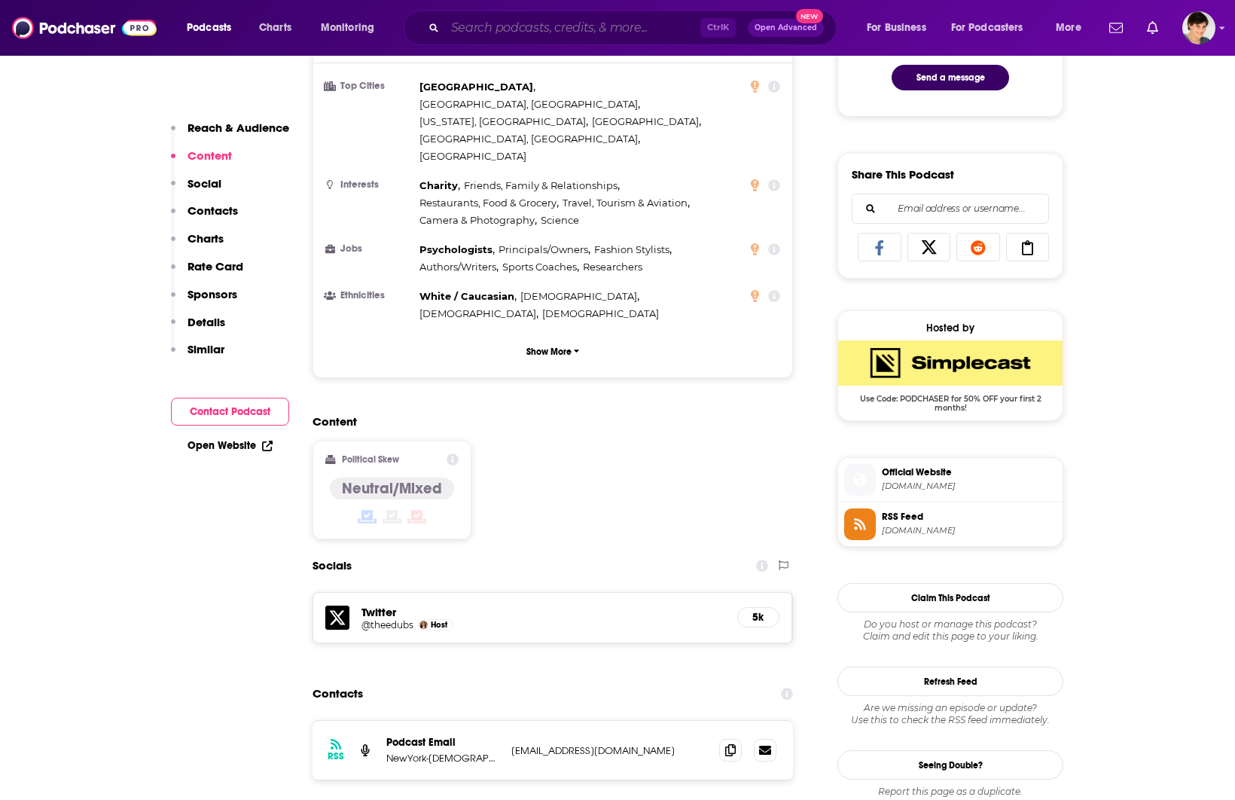
type input "Death Clock"
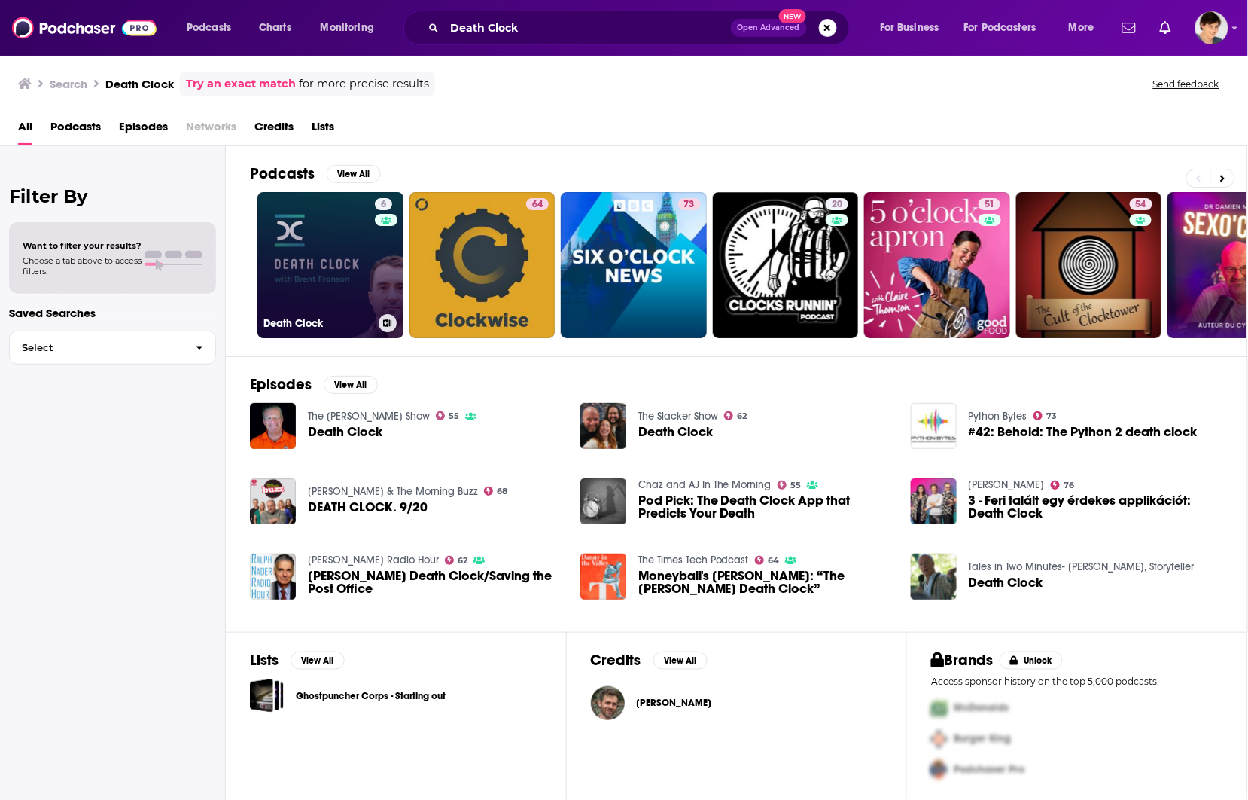
click at [298, 266] on link "6 Death Clock" at bounding box center [330, 265] width 146 height 146
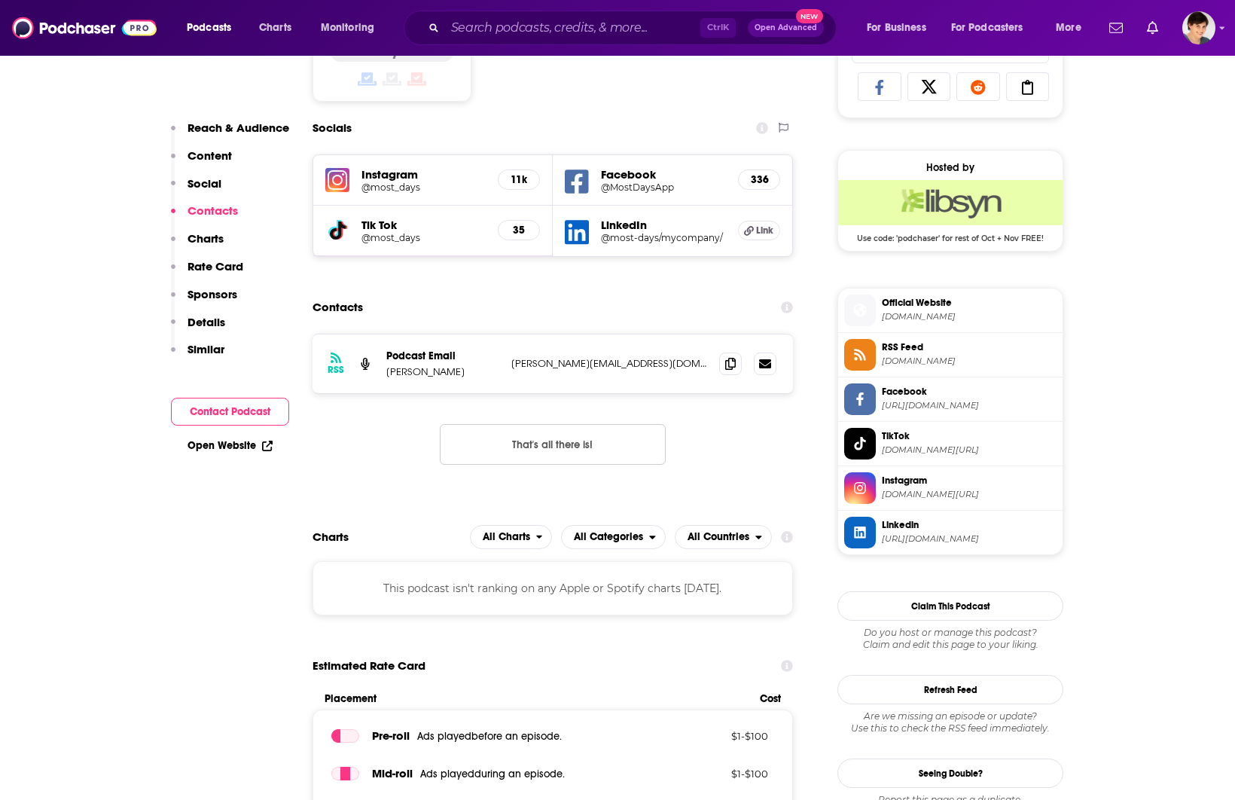
scroll to position [1129, 0]
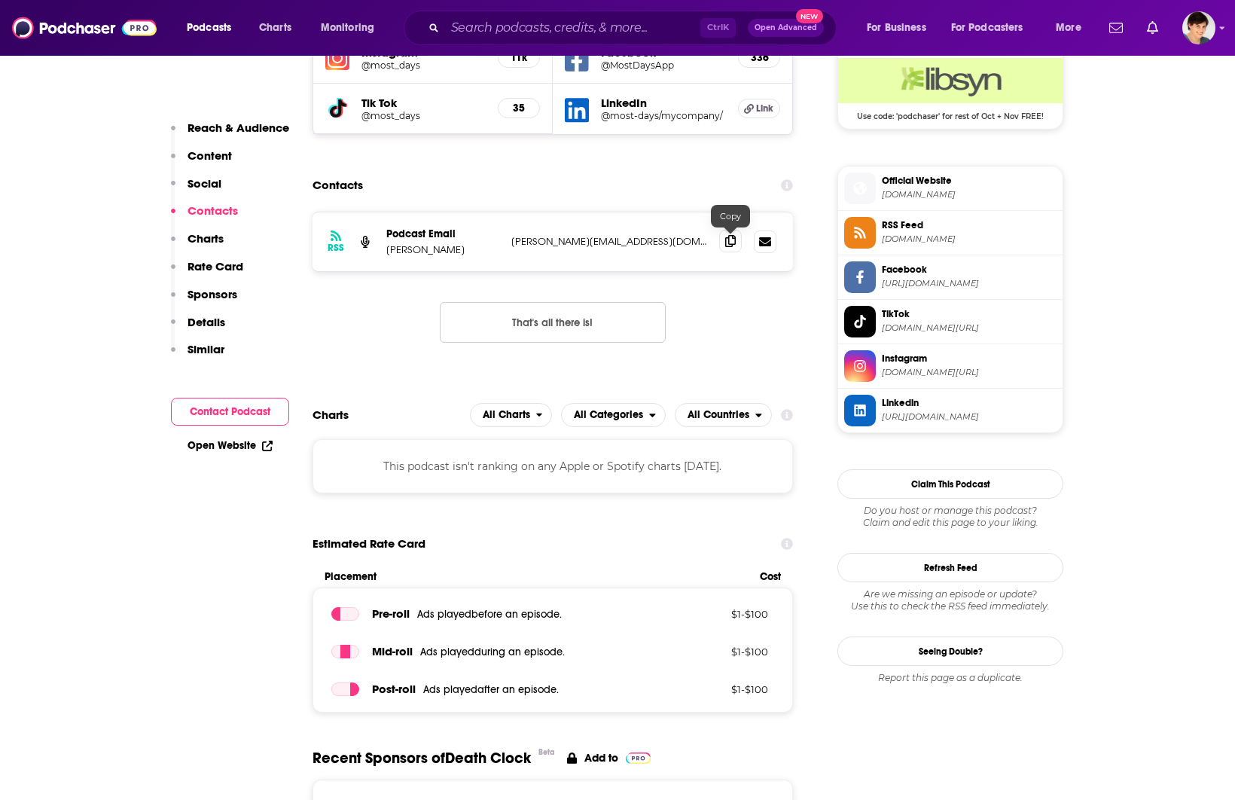
click at [723, 242] on span at bounding box center [730, 241] width 23 height 23
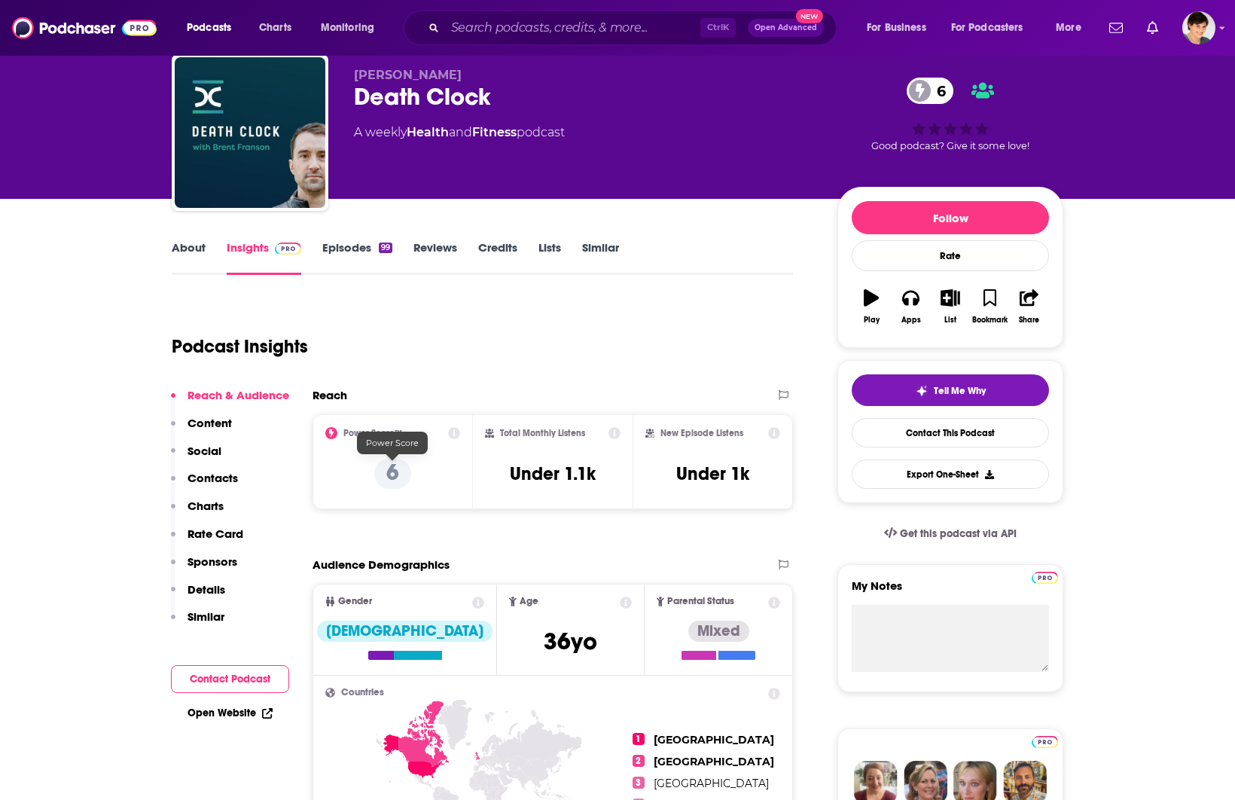
scroll to position [0, 0]
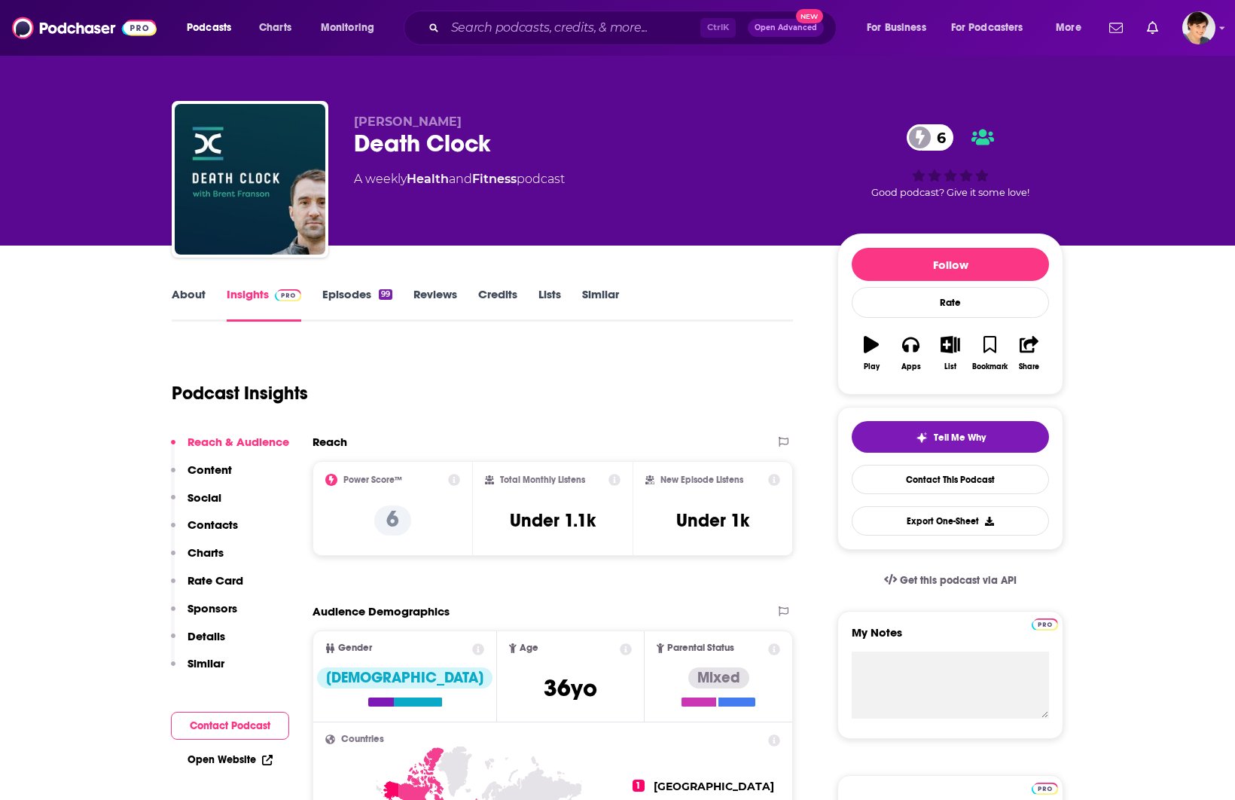
click at [184, 288] on link "About" at bounding box center [189, 304] width 34 height 35
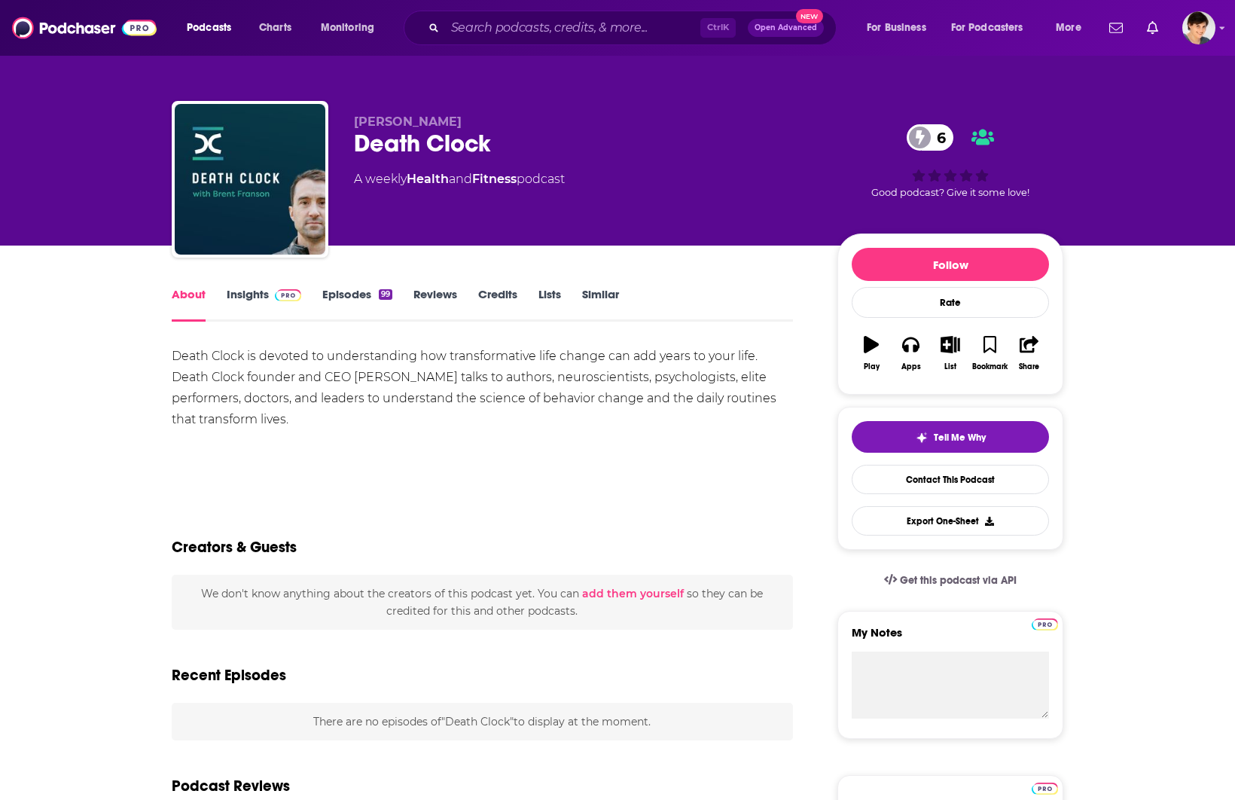
click at [350, 367] on div "Death Clock is devoted to understanding how transformative life change can add …" at bounding box center [482, 388] width 621 height 84
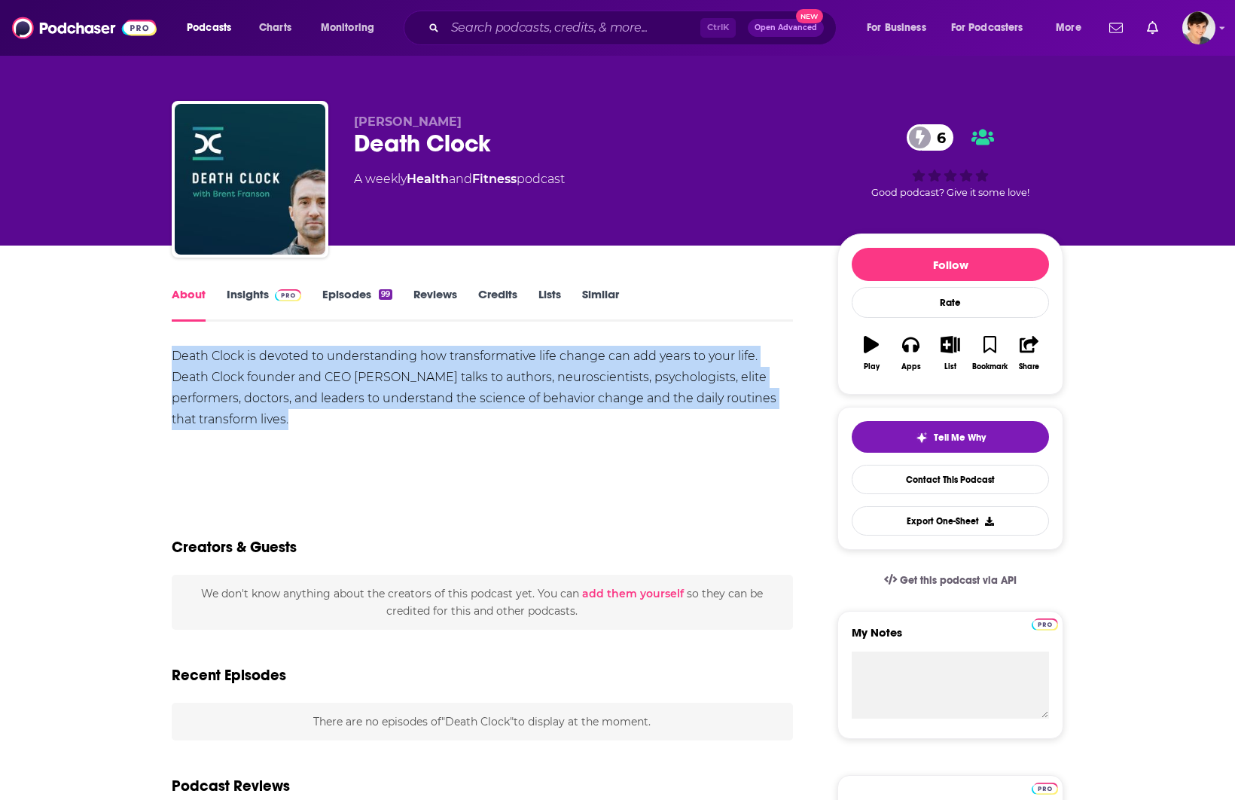
click at [350, 367] on div "Death Clock is devoted to understanding how transformative life change can add …" at bounding box center [482, 388] width 621 height 84
copy div "Death Clock is devoted to understanding how transformative life change can add …"
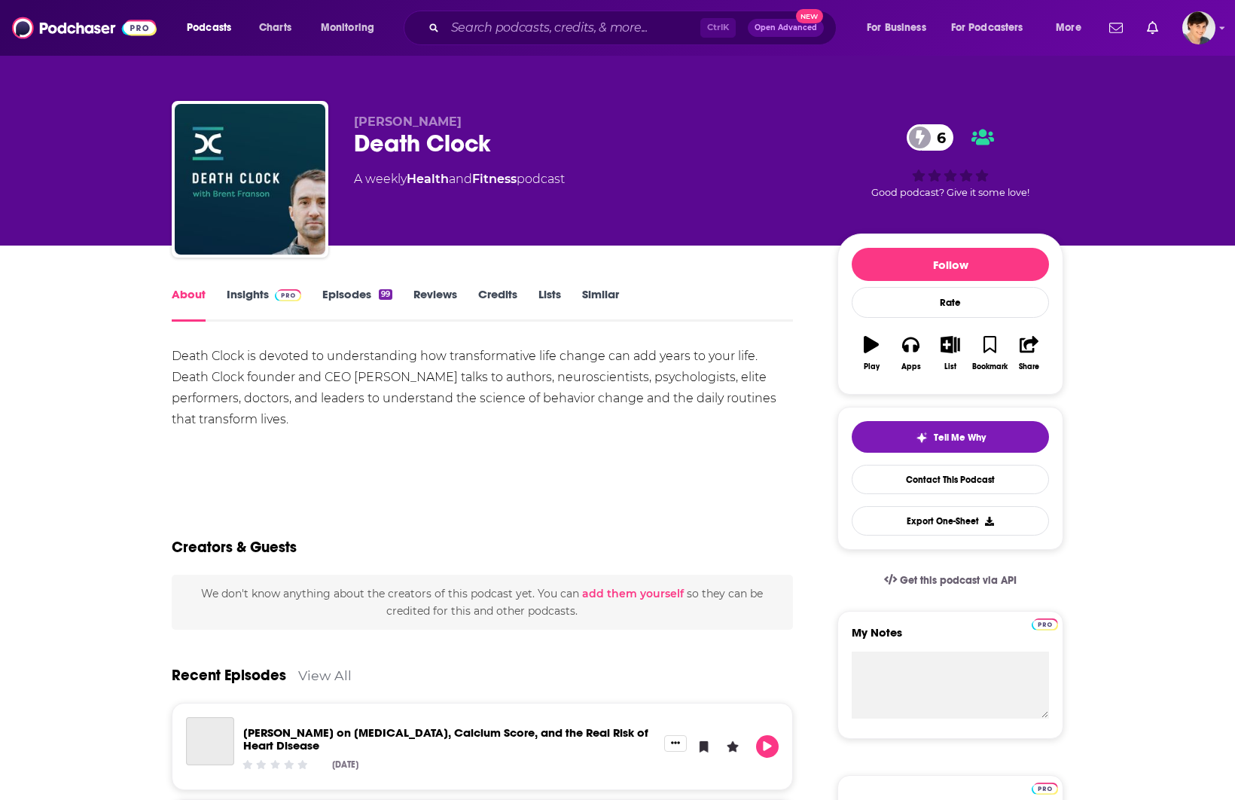
click at [411, 120] on span "Brent Franson" at bounding box center [408, 121] width 108 height 14
copy p "Brent Franson"
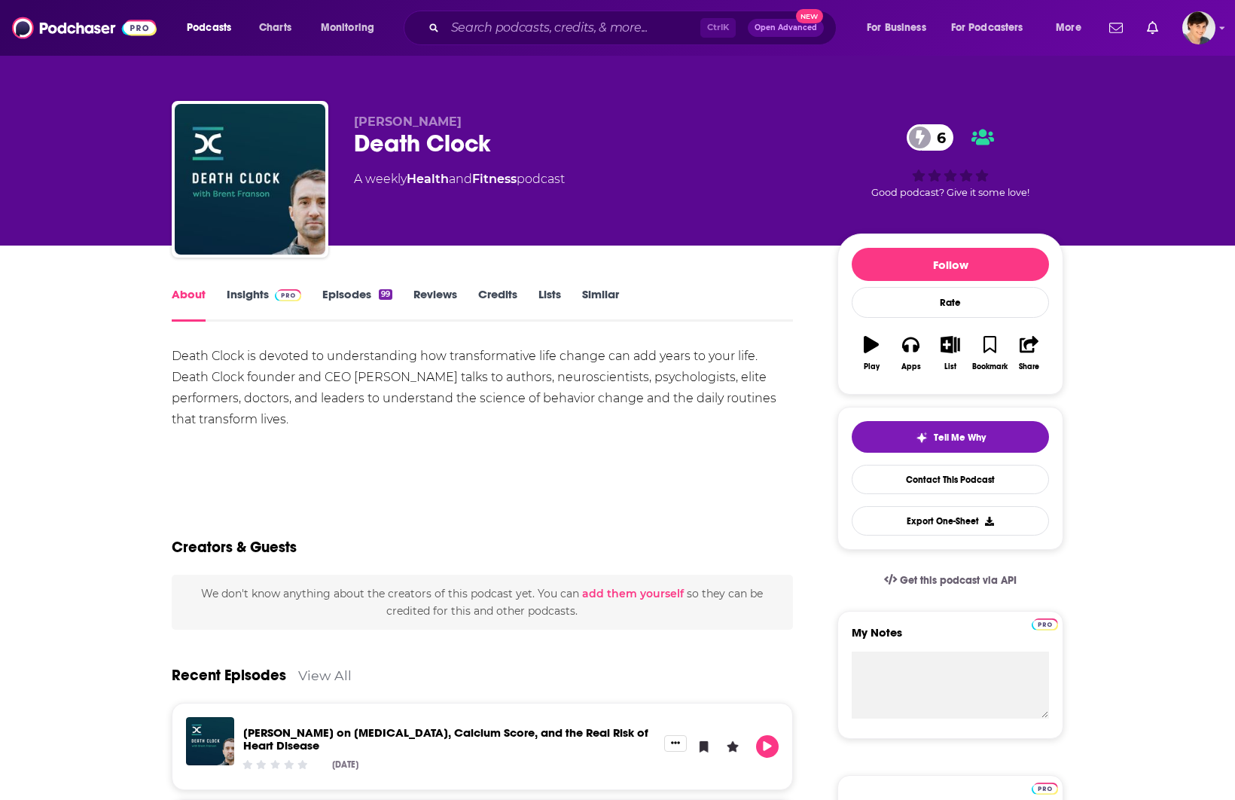
click at [434, 139] on div "Death Clock 6" at bounding box center [583, 143] width 459 height 29
copy div "Death Clock 6"
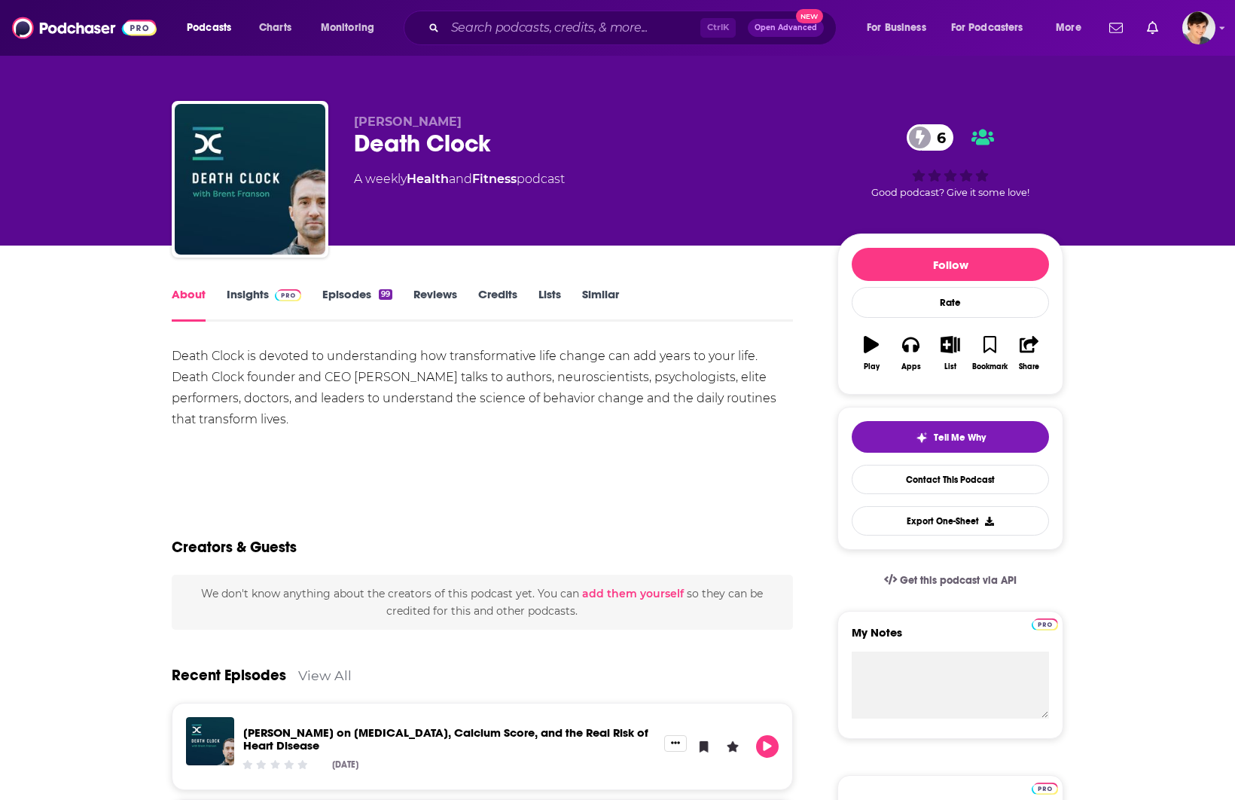
click at [687, 175] on div "A weekly Health and Fitness podcast" at bounding box center [583, 179] width 459 height 18
click at [461, 14] on div "Ctrl K Open Advanced New" at bounding box center [620, 28] width 433 height 35
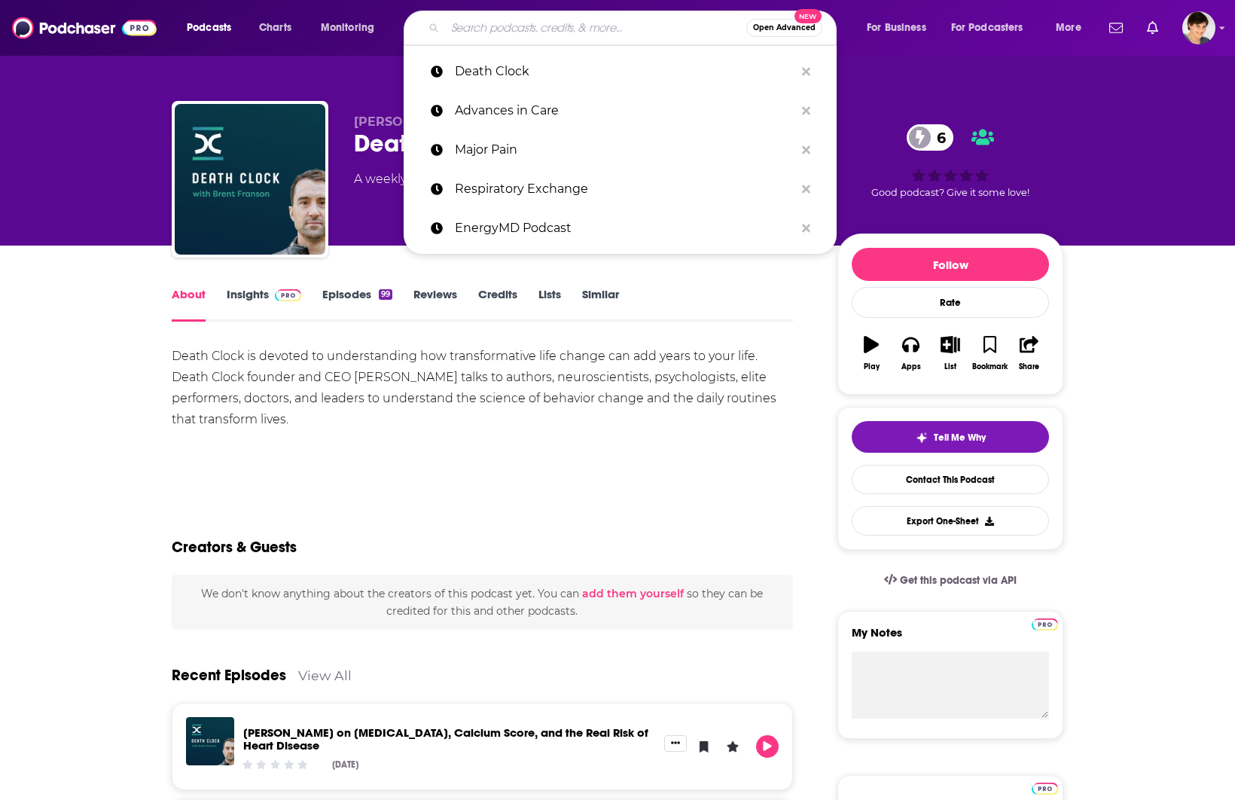
click at [468, 20] on input "Search podcasts, credits, & more..." at bounding box center [595, 28] width 301 height 24
paste input "The Root Cause Medicine Podcast"
type input "The Root Cause Medicine Podcast"
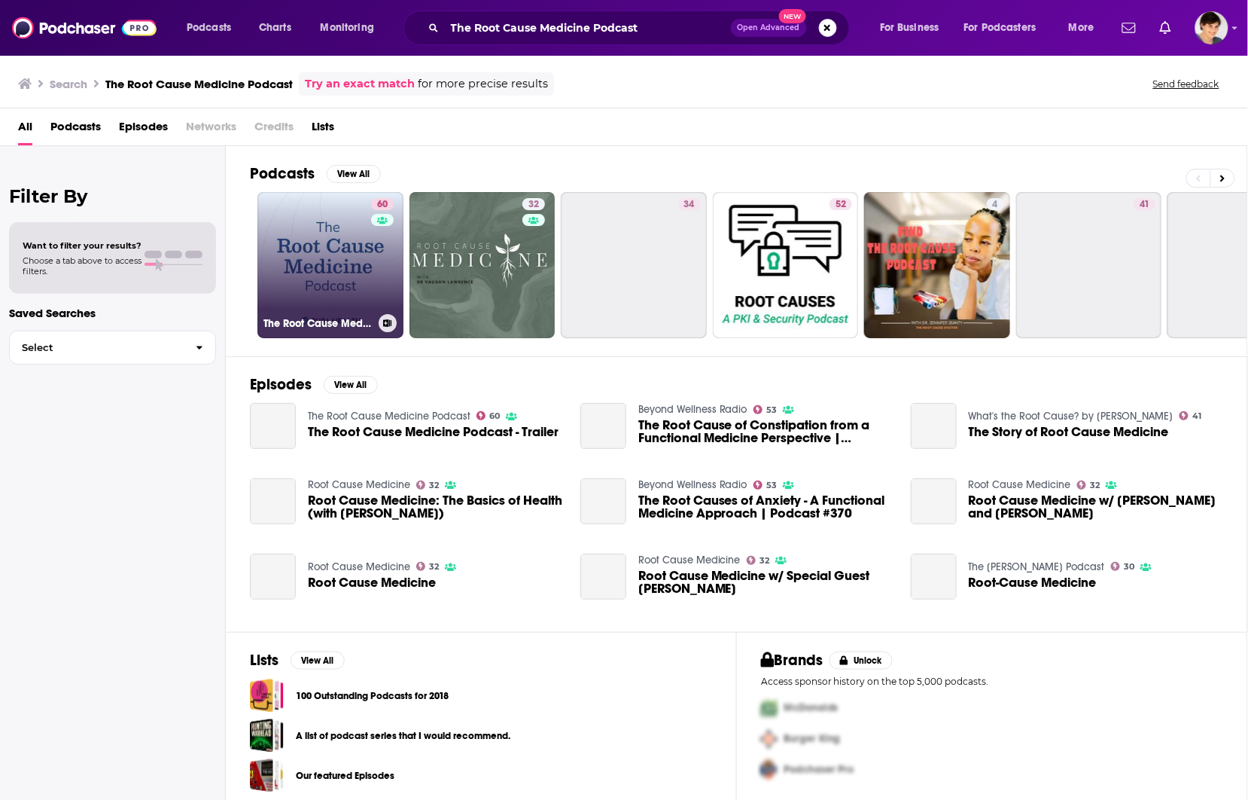
click at [334, 266] on link "60 The Root Cause Medicine Podcast" at bounding box center [330, 265] width 146 height 146
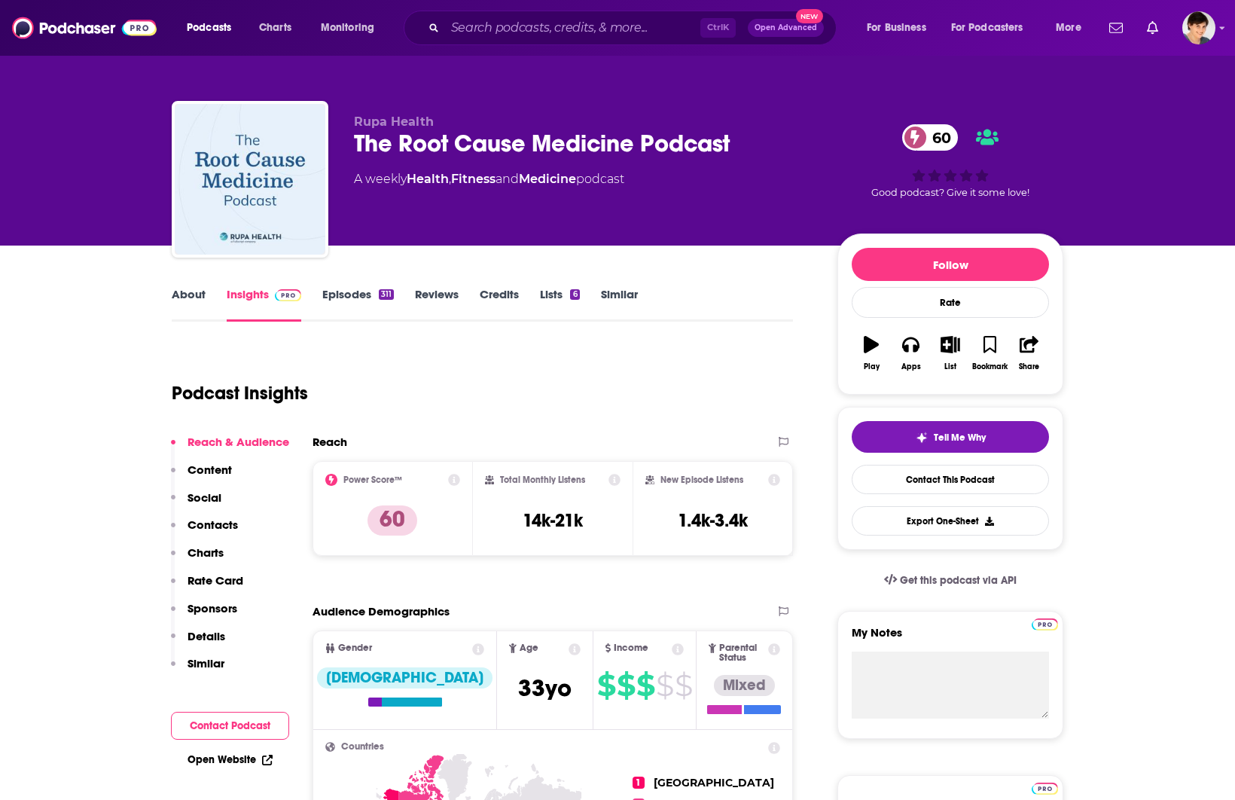
click at [490, 134] on div "The Root Cause Medicine Podcast 60" at bounding box center [583, 143] width 459 height 29
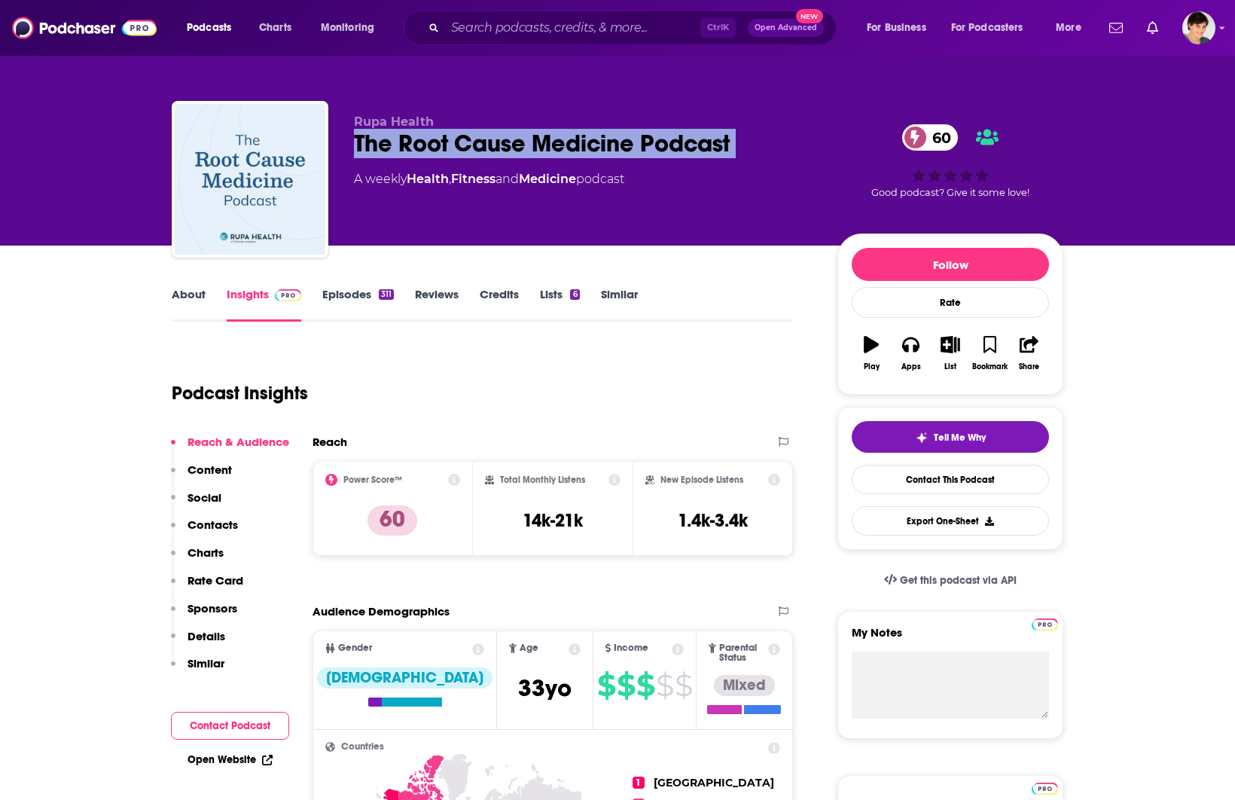
click at [490, 134] on div "The Root Cause Medicine Podcast 60" at bounding box center [583, 143] width 459 height 29
copy div "The Root Cause Medicine Podcast 60"
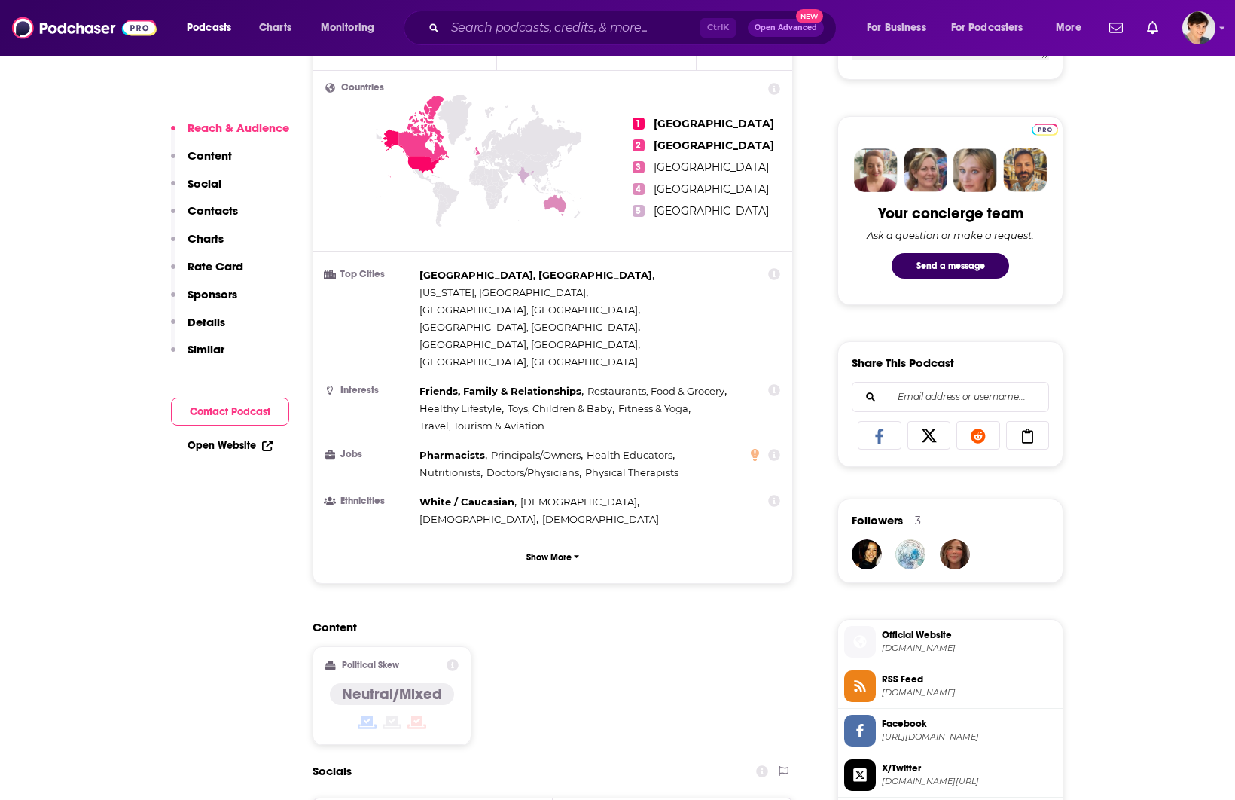
scroll to position [94, 0]
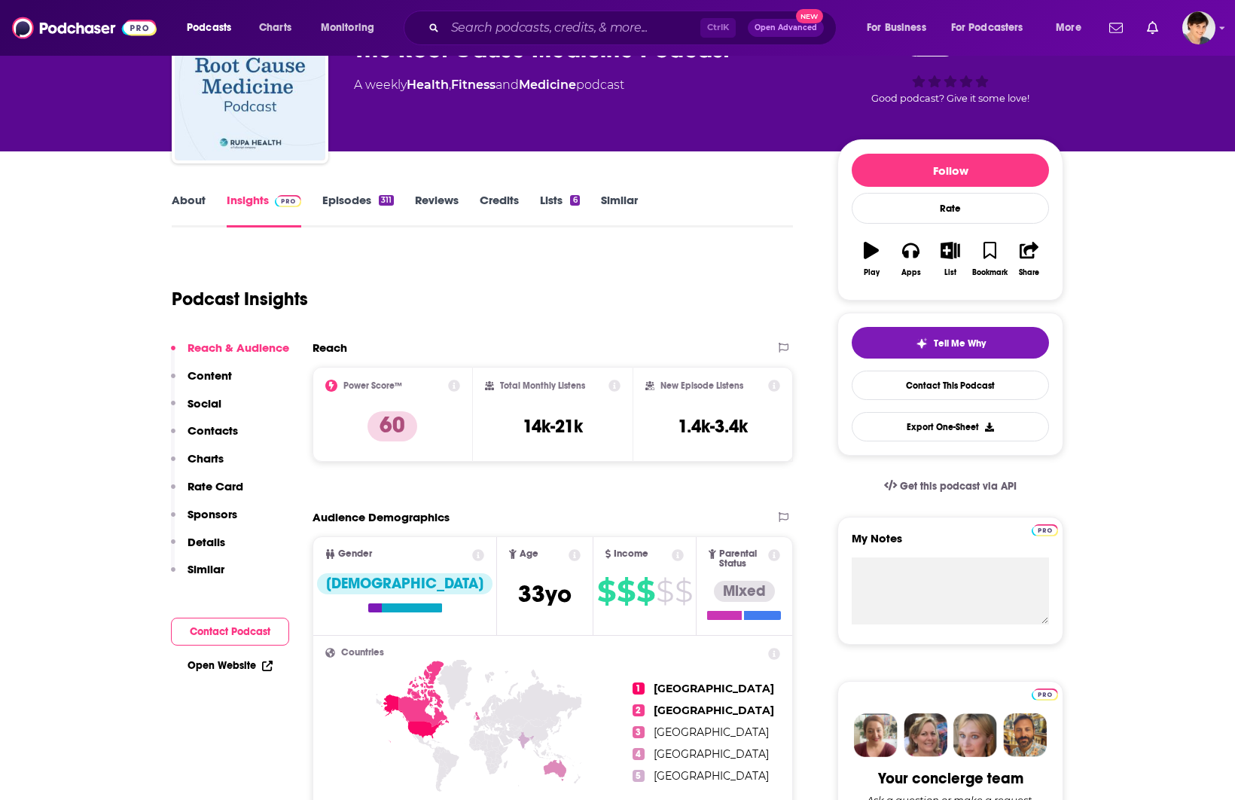
click at [347, 190] on div "About Insights Episodes 311 Reviews Credits Lists 6 Similar" at bounding box center [482, 208] width 621 height 37
click at [343, 203] on link "Episodes 311" at bounding box center [358, 210] width 72 height 35
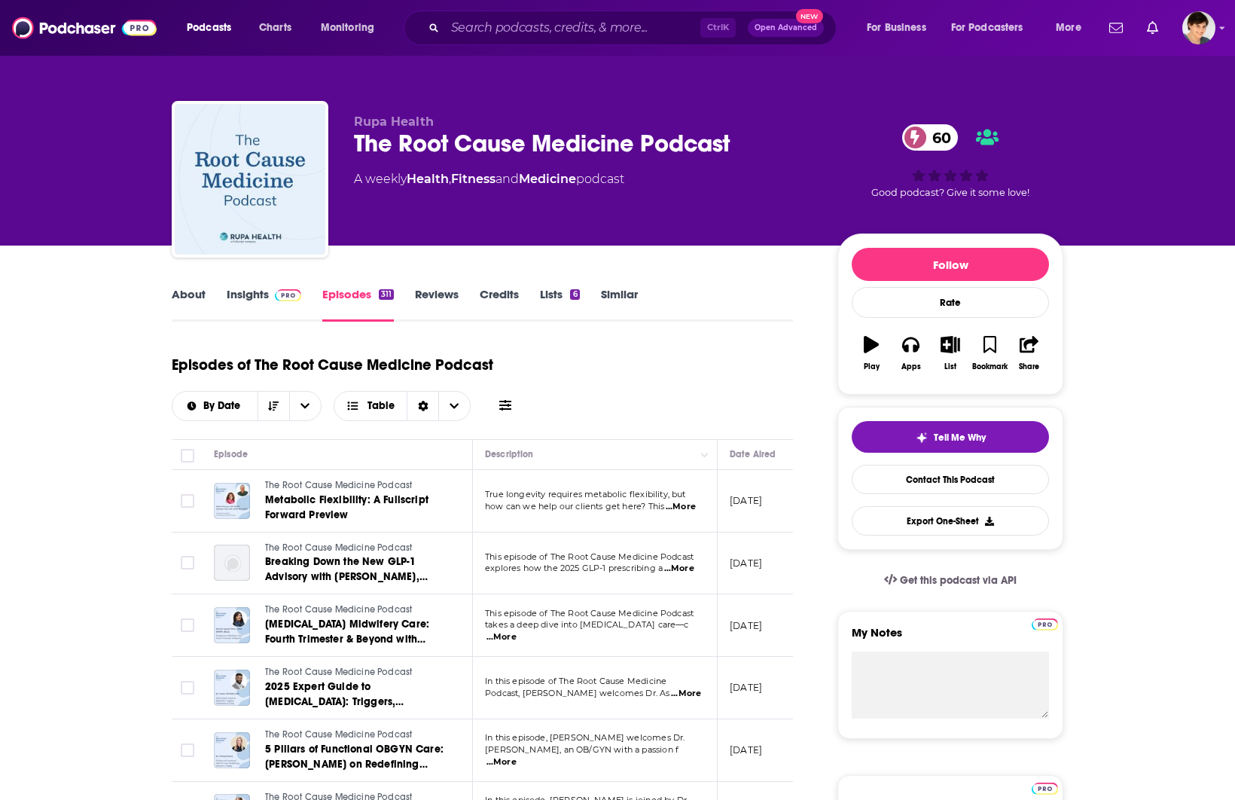
click at [251, 297] on link "Insights" at bounding box center [264, 304] width 75 height 35
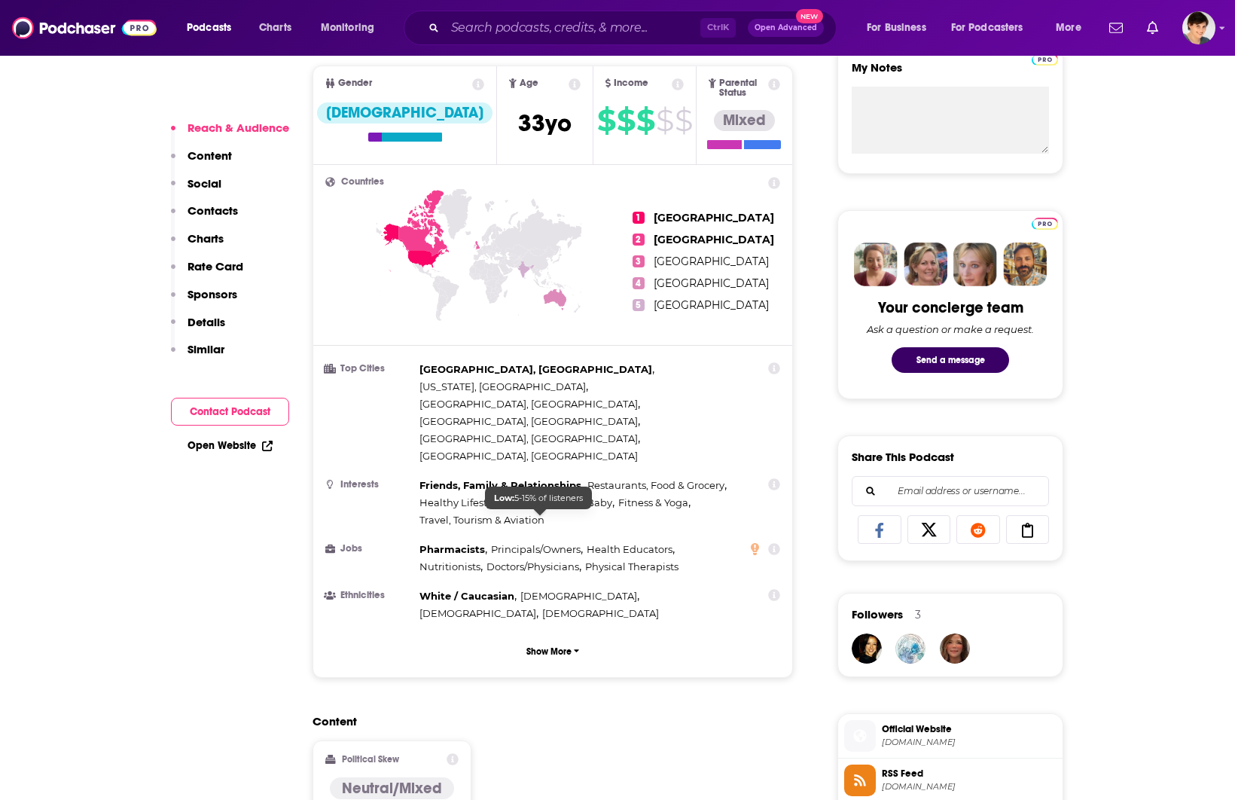
scroll to position [941, 0]
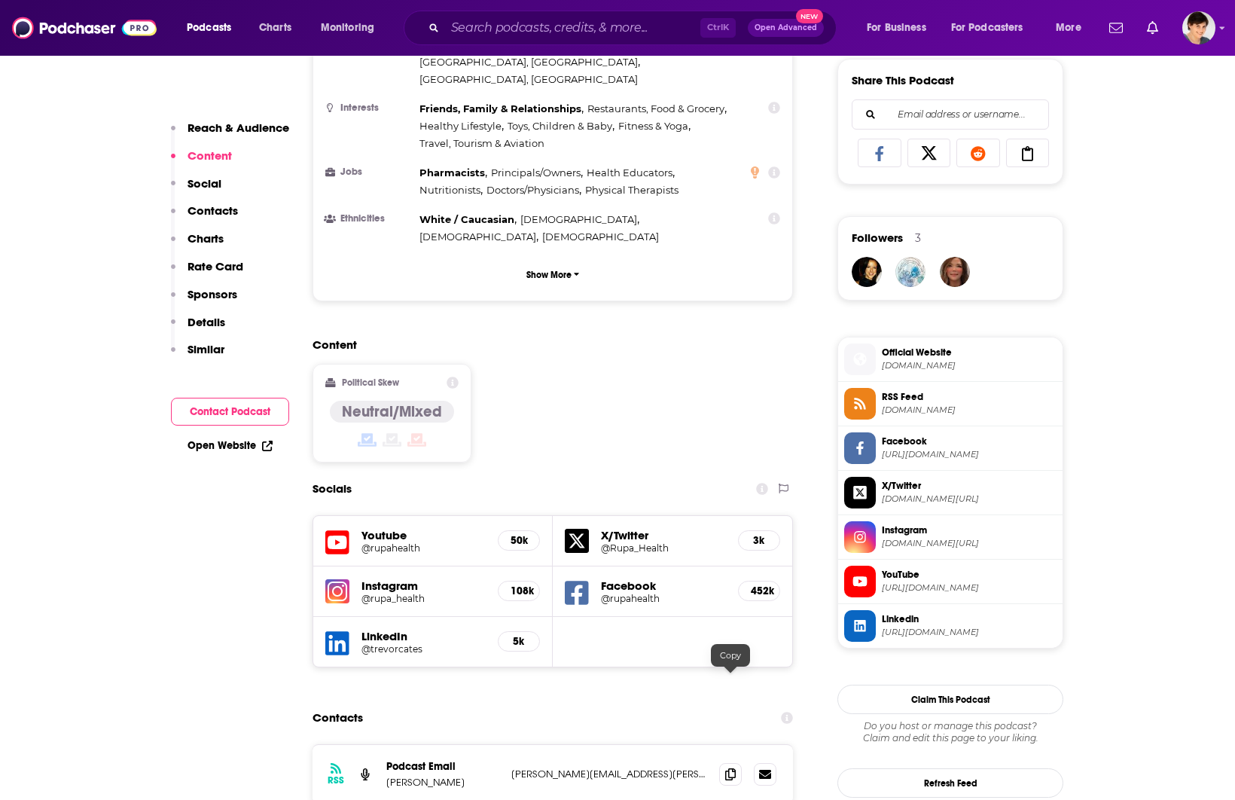
click at [723, 763] on span at bounding box center [730, 774] width 23 height 23
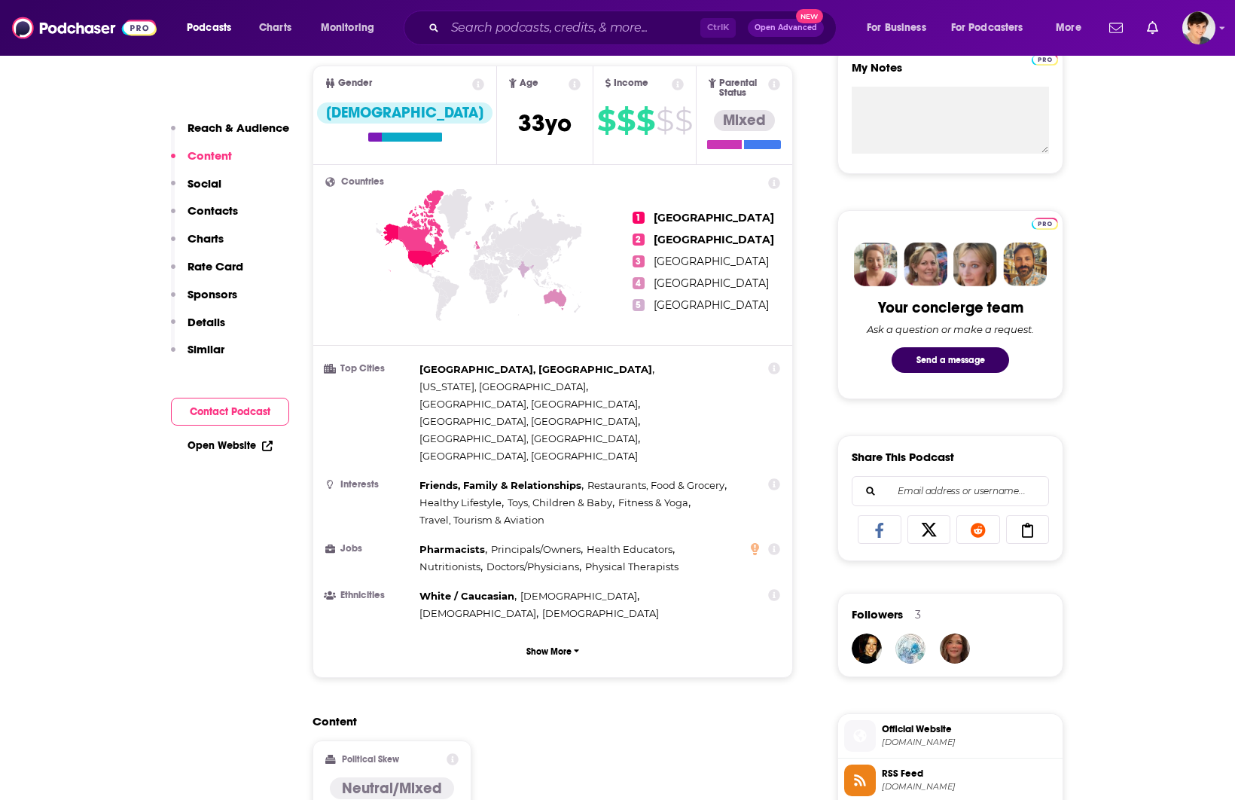
scroll to position [0, 0]
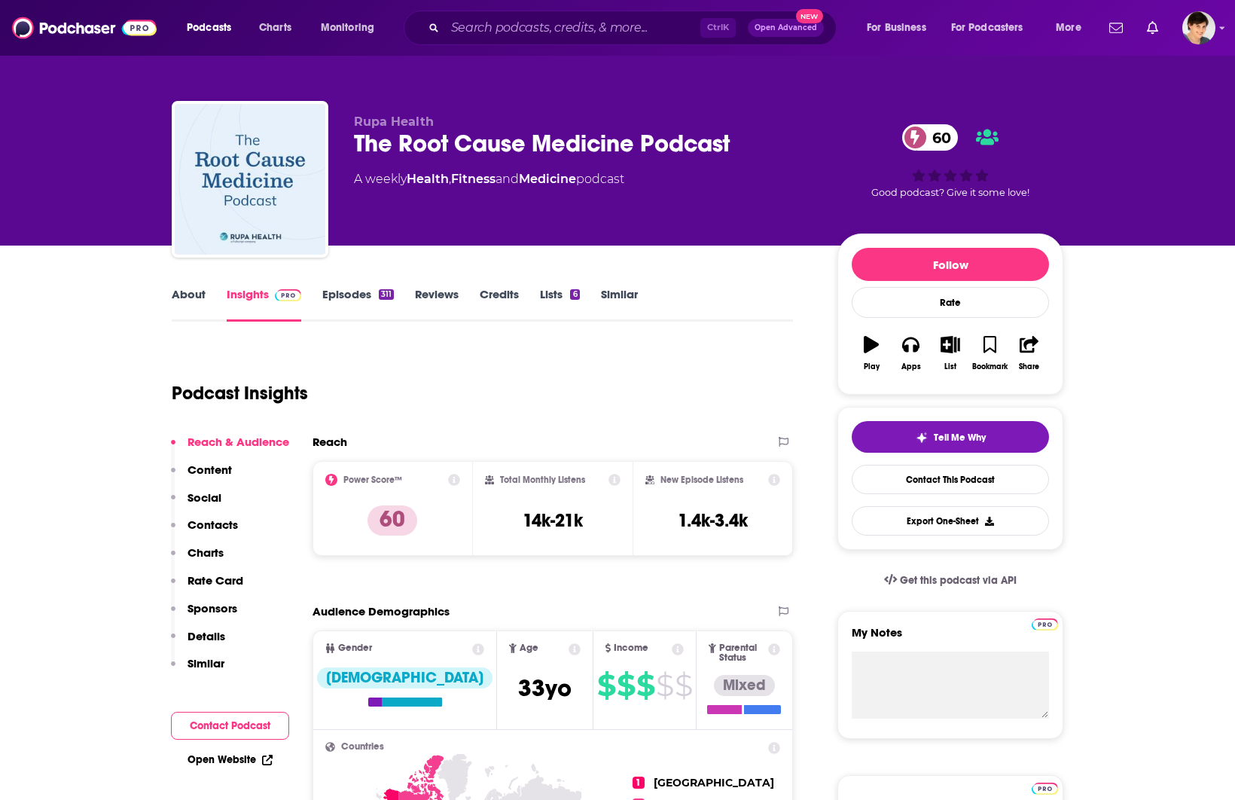
click at [389, 154] on div "The Root Cause Medicine Podcast 60" at bounding box center [583, 143] width 459 height 29
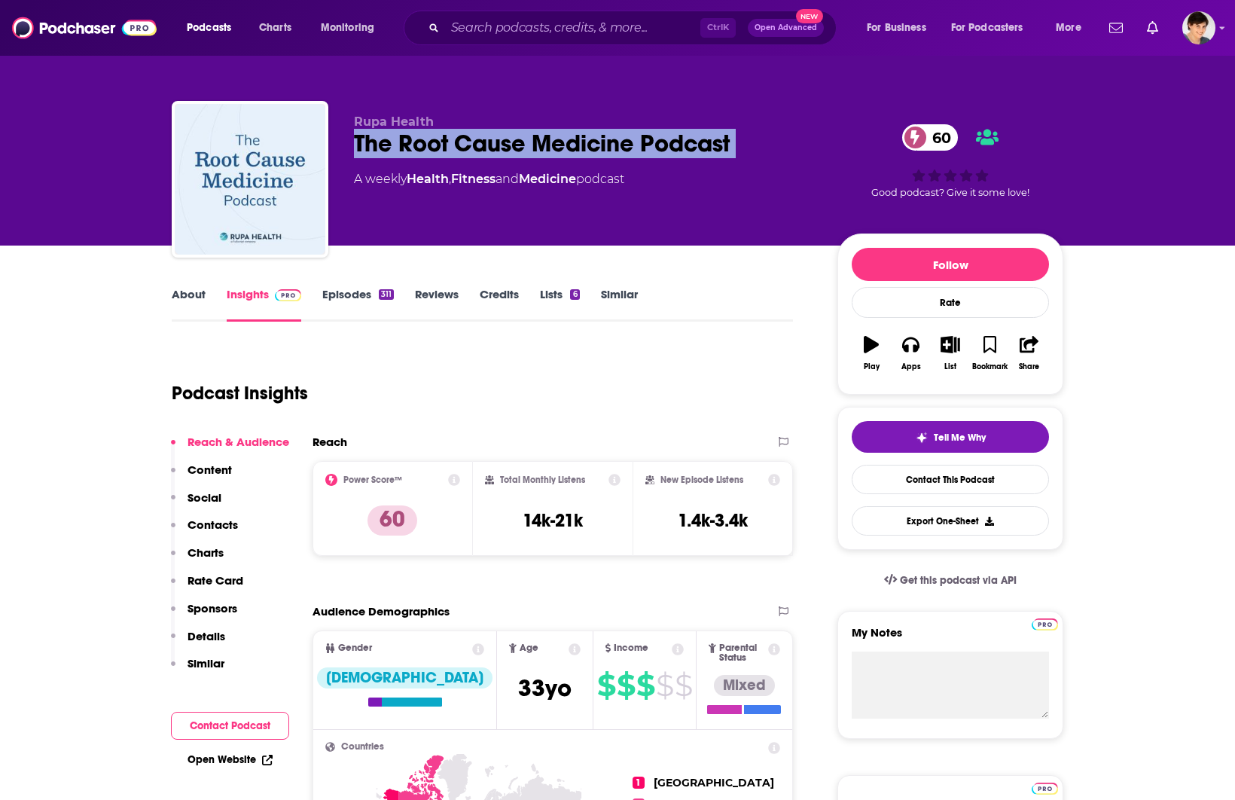
click at [389, 154] on div "The Root Cause Medicine Podcast 60" at bounding box center [583, 143] width 459 height 29
copy div "The Root Cause Medicine Podcast 60"
click at [184, 303] on link "About" at bounding box center [189, 304] width 34 height 35
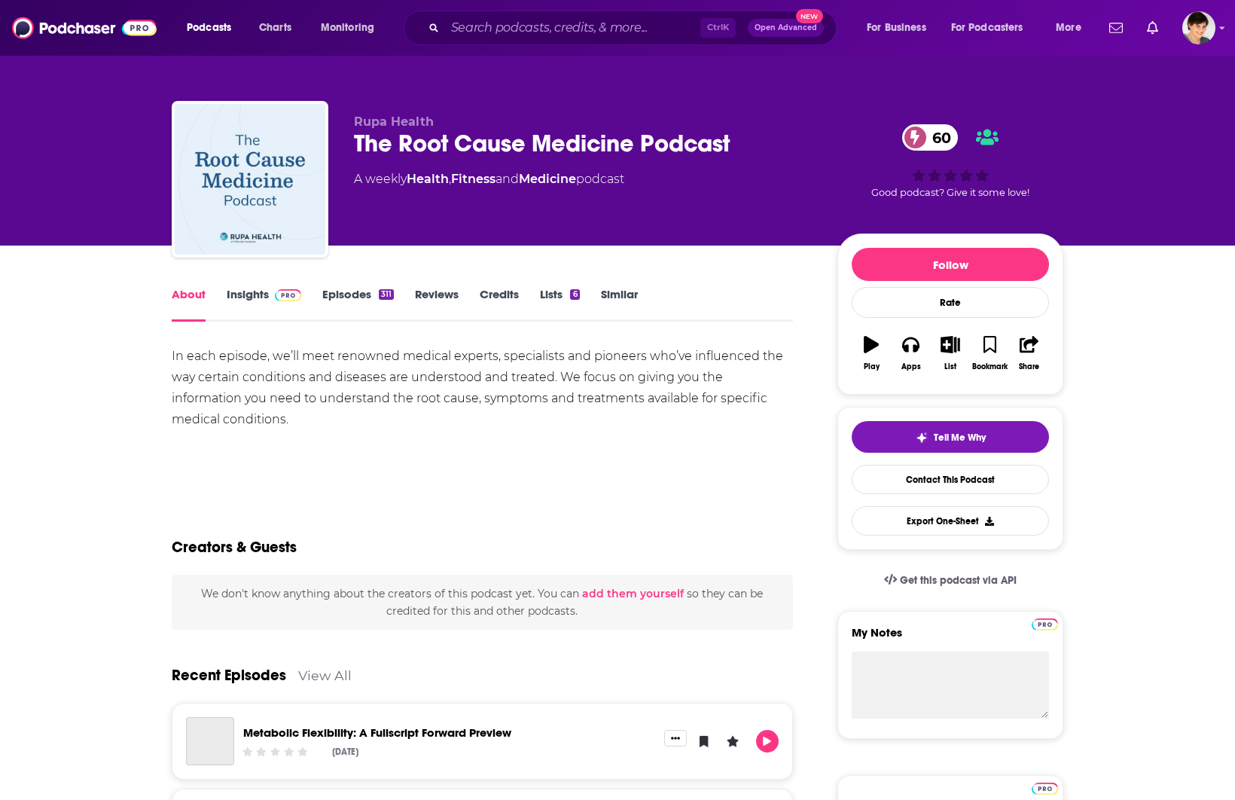
drag, startPoint x: 1178, startPoint y: 529, endPoint x: 1165, endPoint y: 518, distance: 17.6
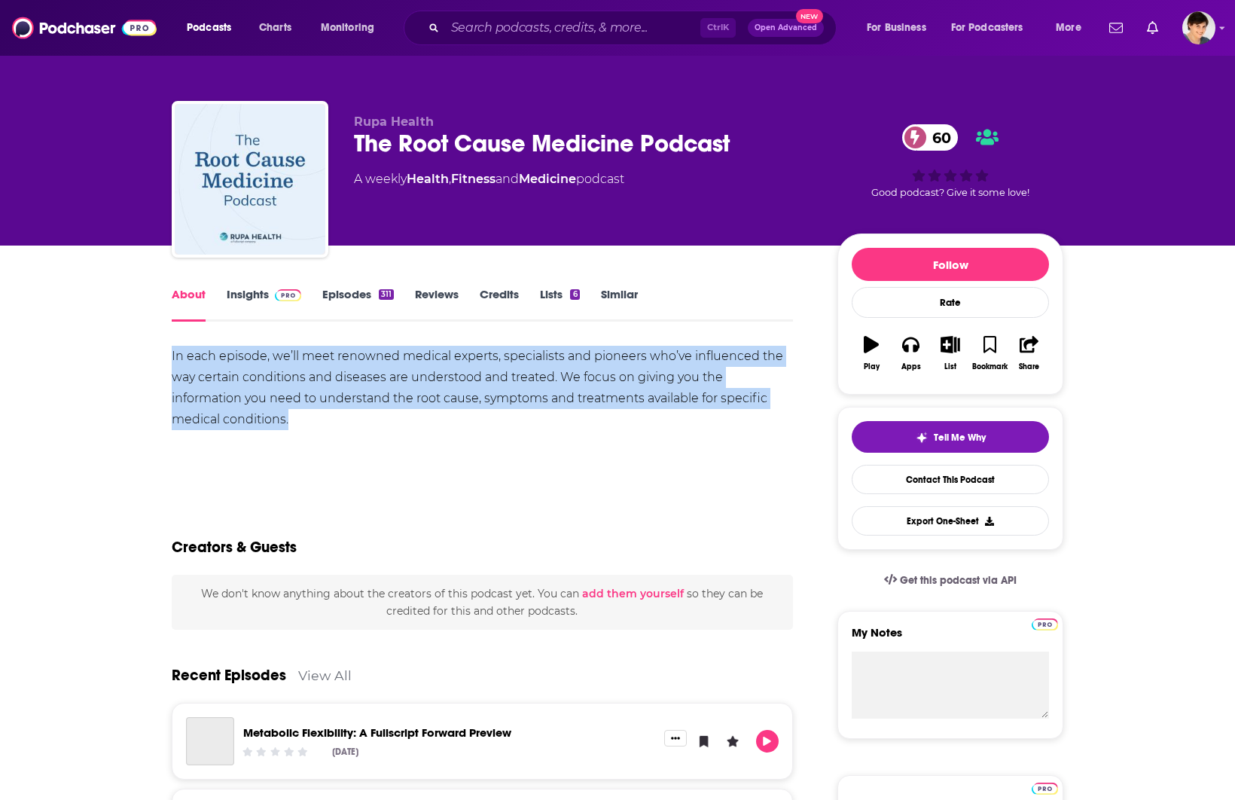
drag, startPoint x: 211, startPoint y: 397, endPoint x: 163, endPoint y: 352, distance: 66.0
copy div "In each episode, we’ll meet renowned medical experts, specialists and pioneers …"
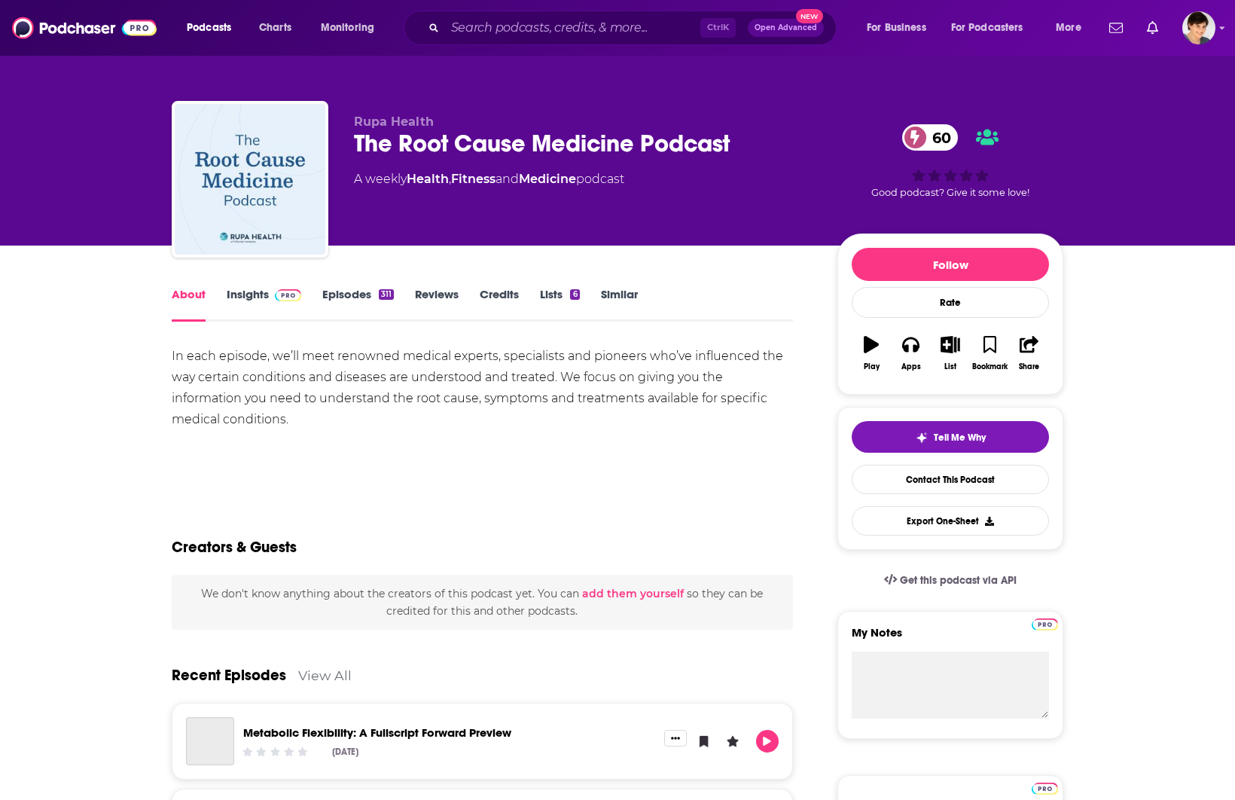
click at [405, 119] on span "Rupa Health" at bounding box center [394, 121] width 80 height 14
copy p "Rupa Health"
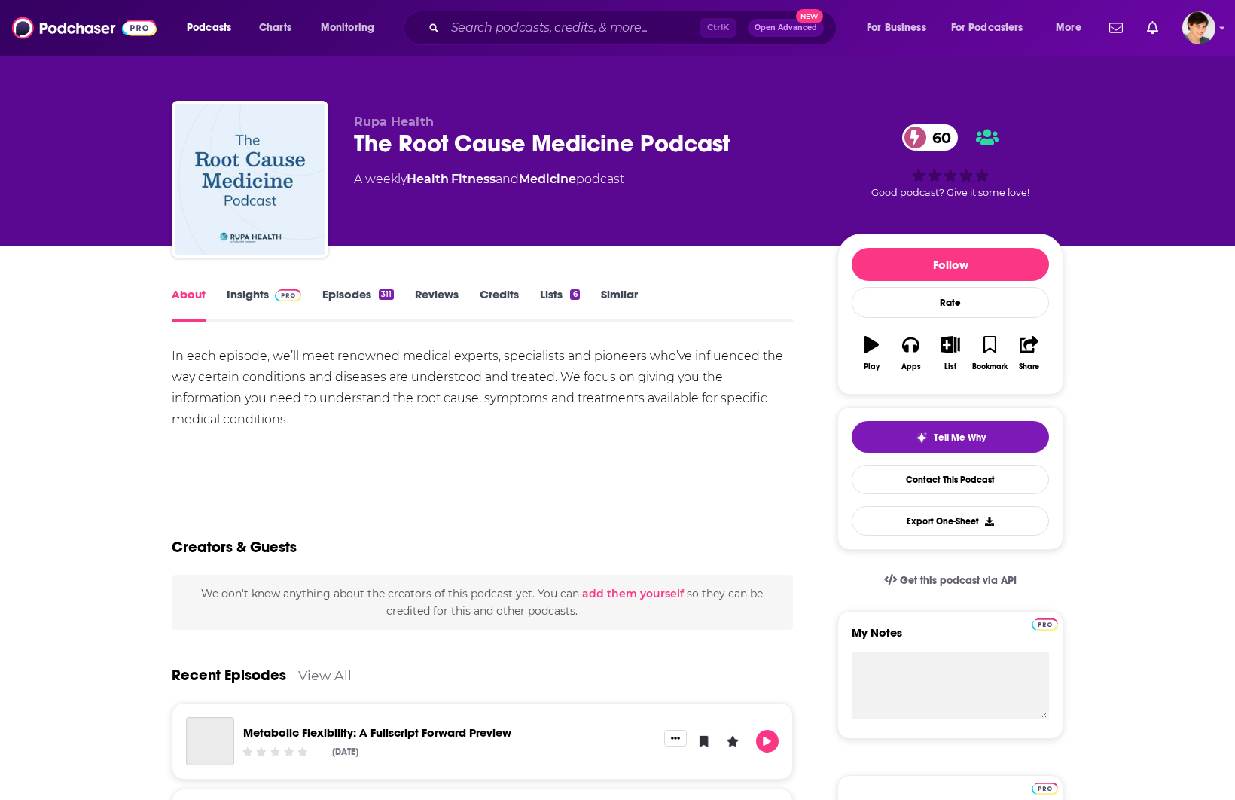
drag, startPoint x: 1218, startPoint y: 499, endPoint x: 1074, endPoint y: 334, distance: 219.3
click at [655, 32] on input "Search podcasts, credits, & more..." at bounding box center [572, 28] width 255 height 24
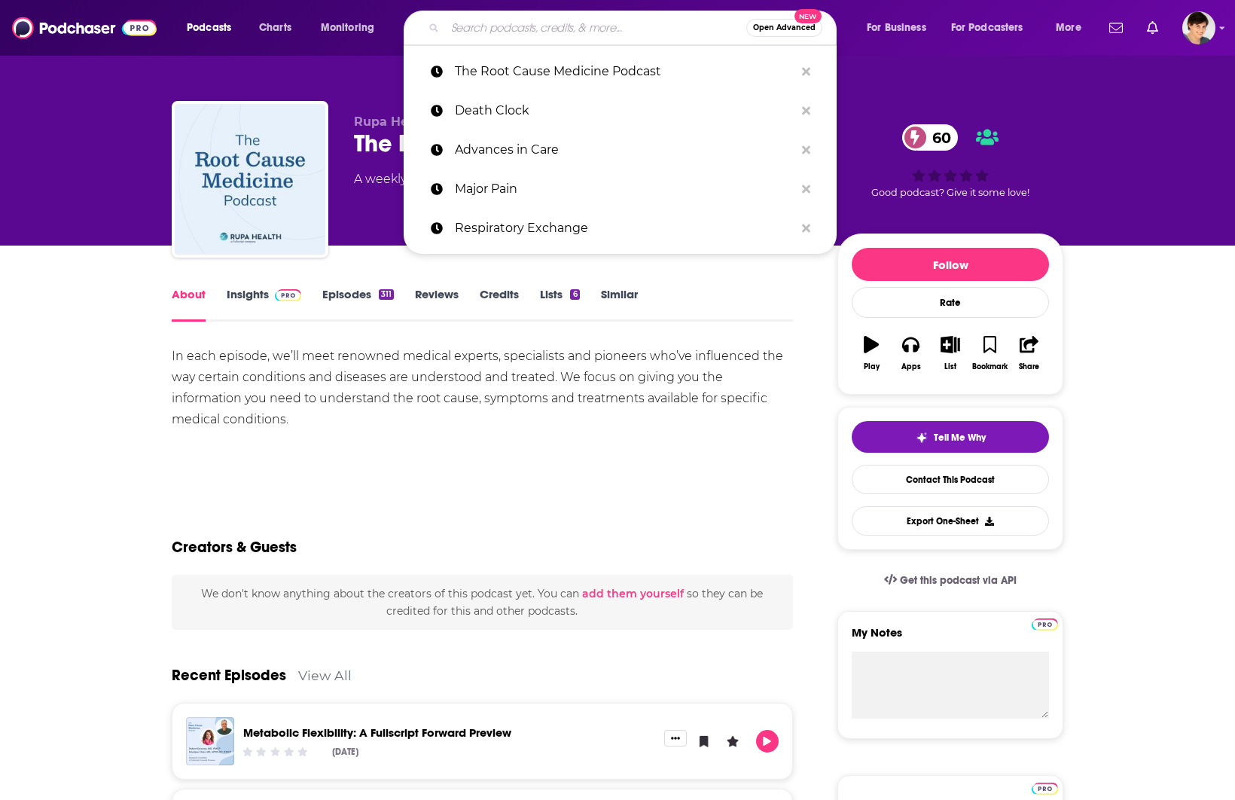
paste input "Healthy Rounds"
type input "Healthy Rounds"
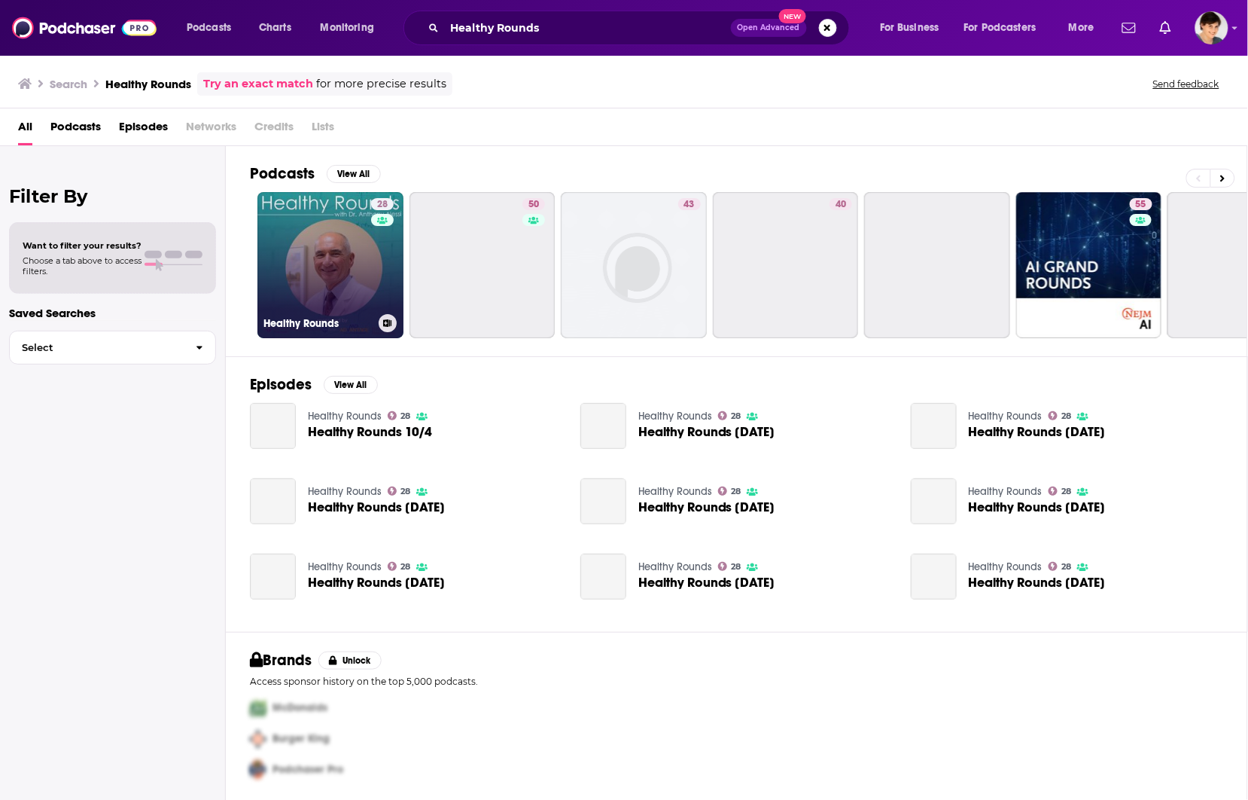
click at [348, 286] on link "28 Healthy Rounds" at bounding box center [330, 265] width 146 height 146
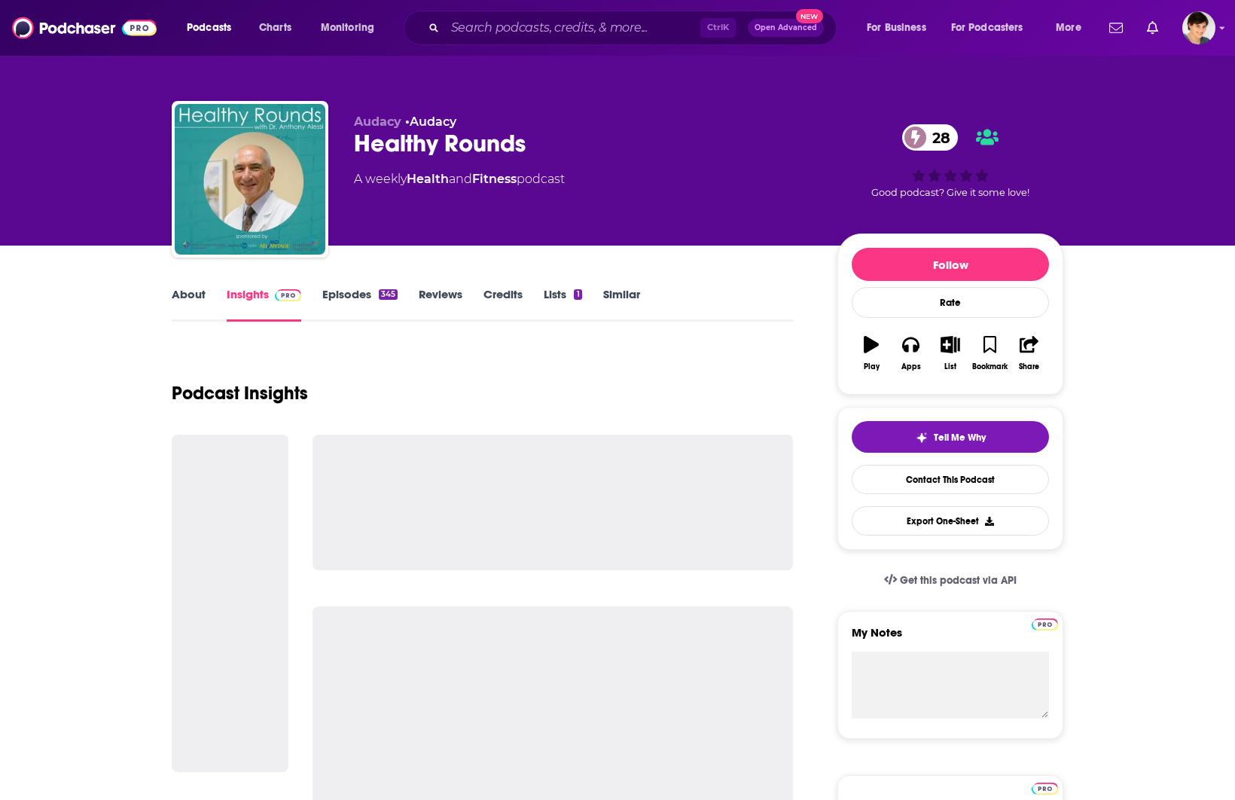
click at [397, 139] on div "Healthy Rounds 28" at bounding box center [583, 143] width 459 height 29
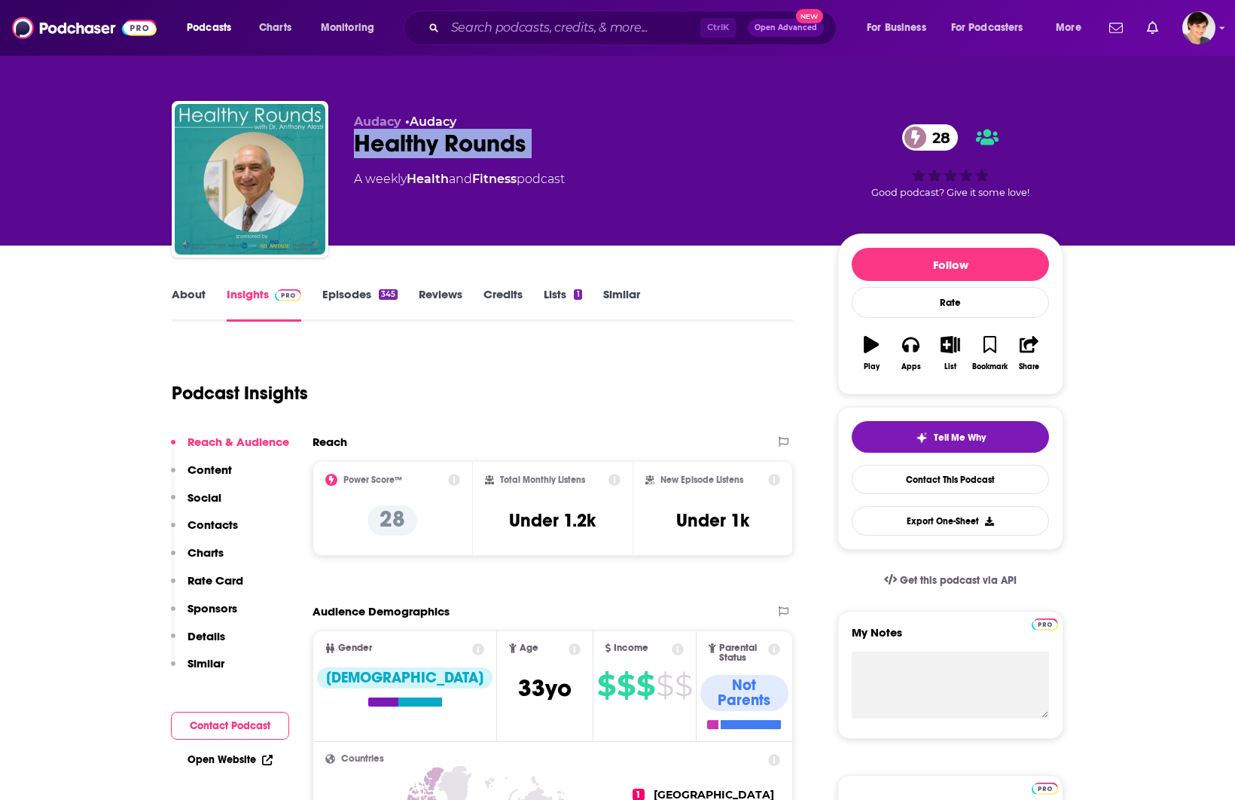
click at [397, 139] on div "Healthy Rounds 28" at bounding box center [583, 143] width 459 height 29
copy div "Healthy Rounds 28"
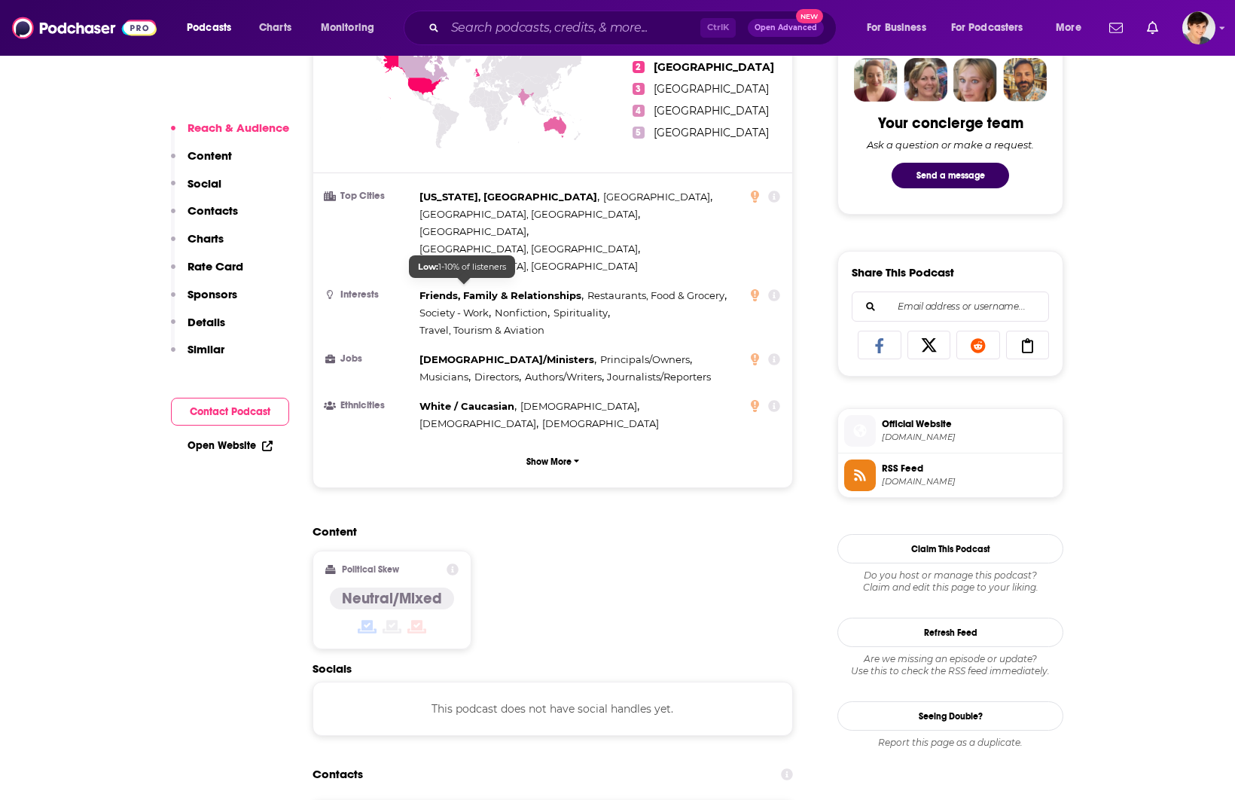
scroll to position [1035, 0]
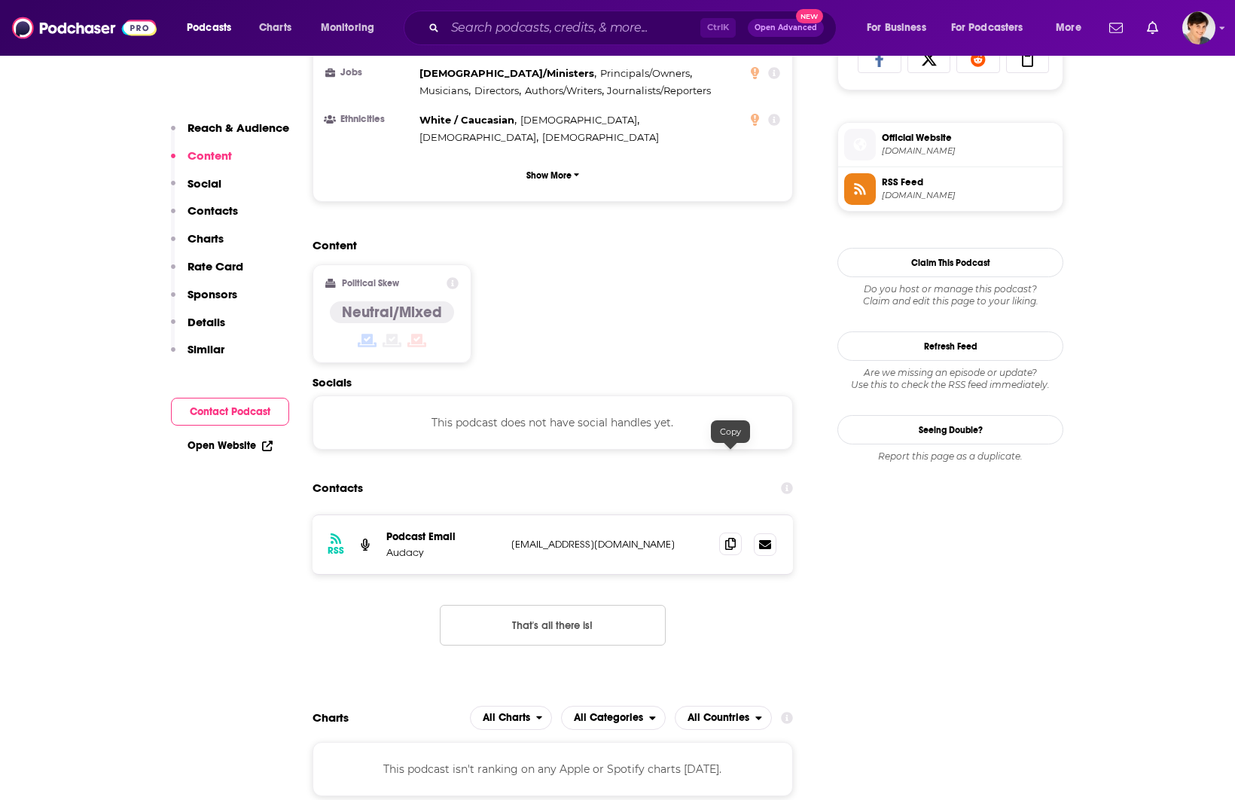
click at [738, 532] on span at bounding box center [730, 543] width 23 height 23
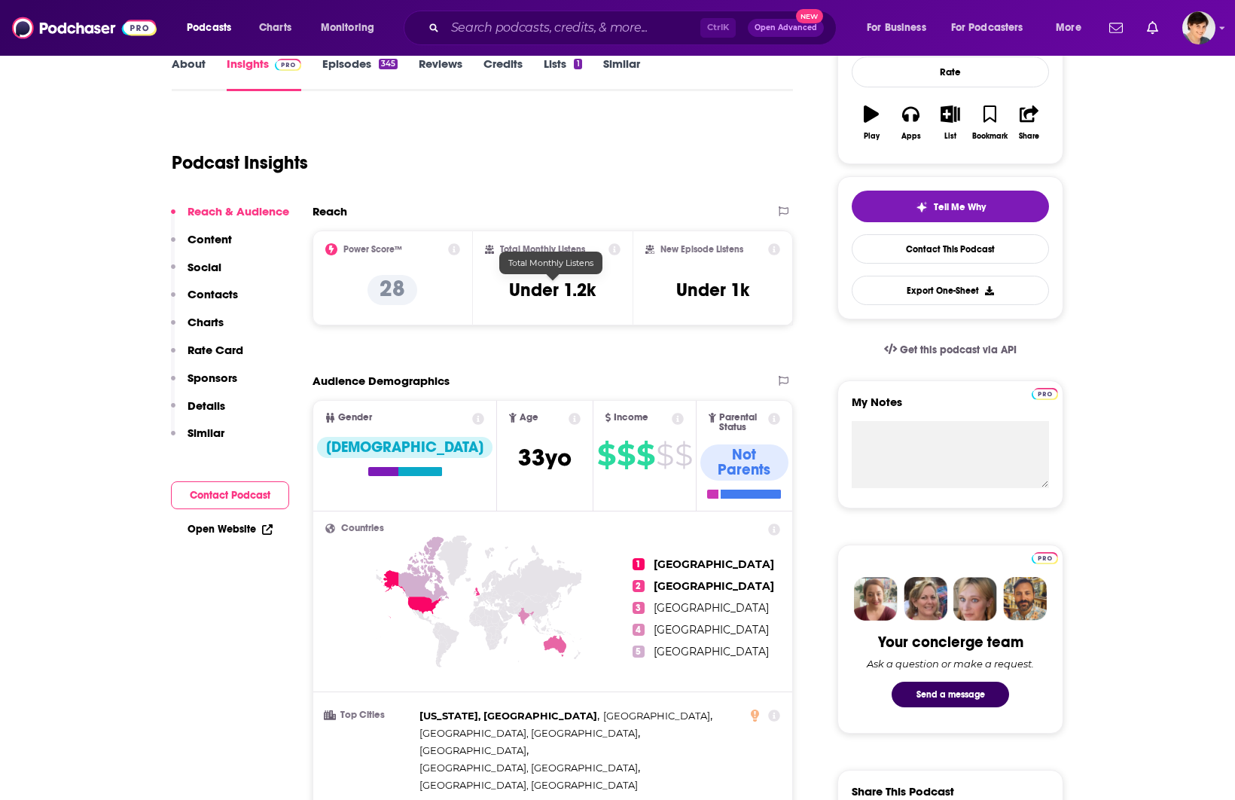
scroll to position [0, 0]
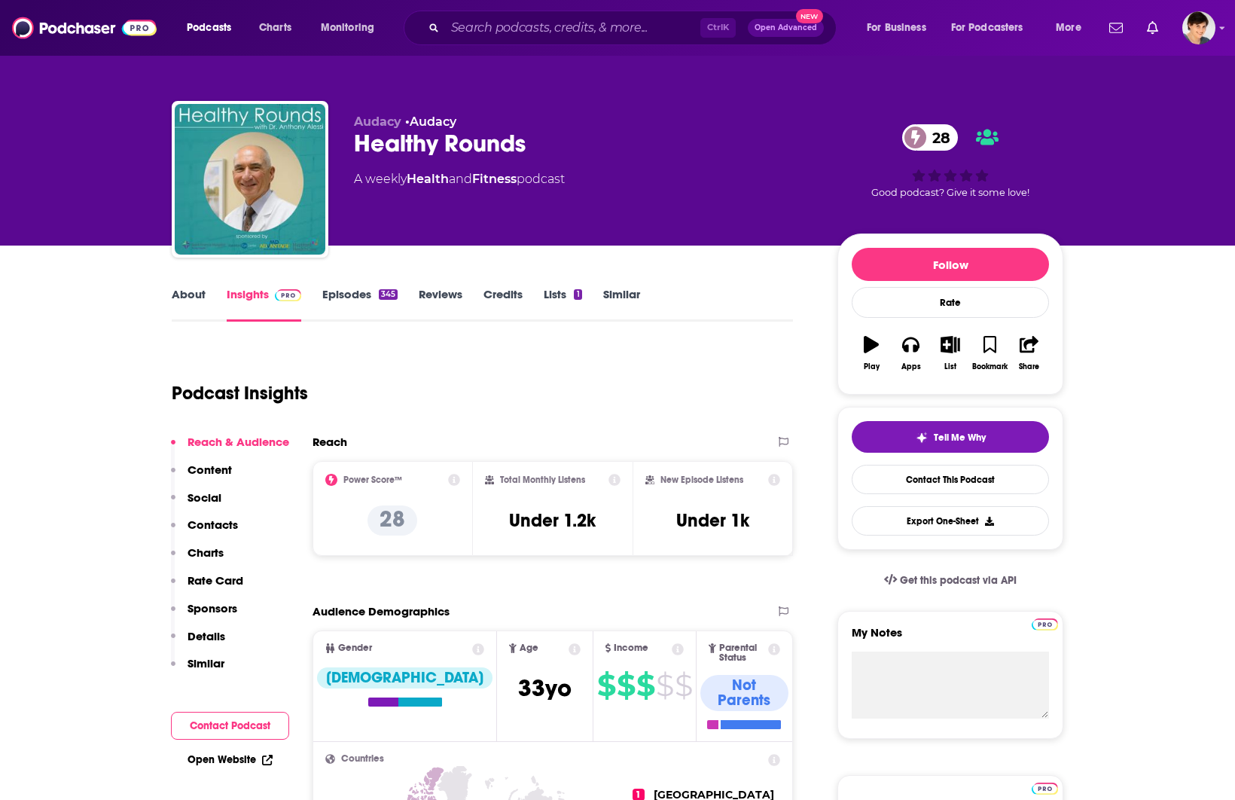
click at [183, 296] on link "About" at bounding box center [189, 304] width 34 height 35
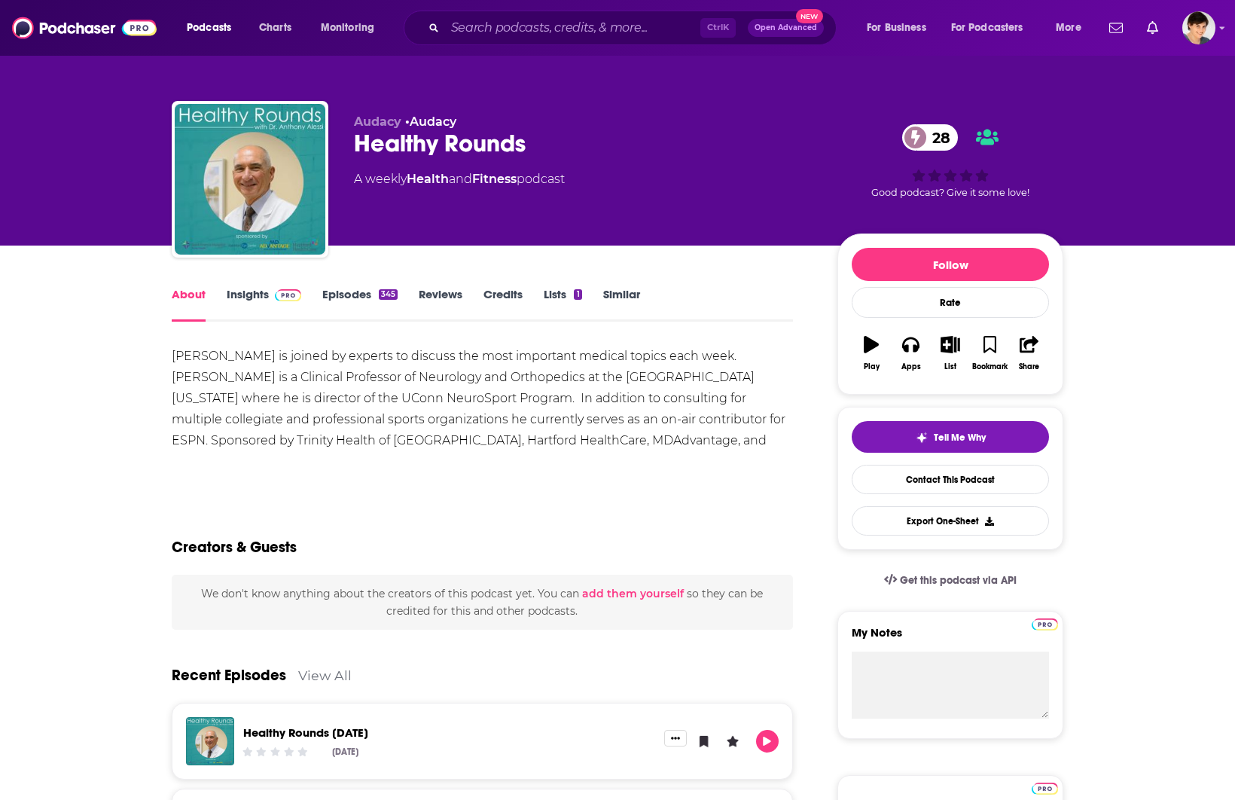
drag, startPoint x: 163, startPoint y: 358, endPoint x: 276, endPoint y: 358, distance: 112.9
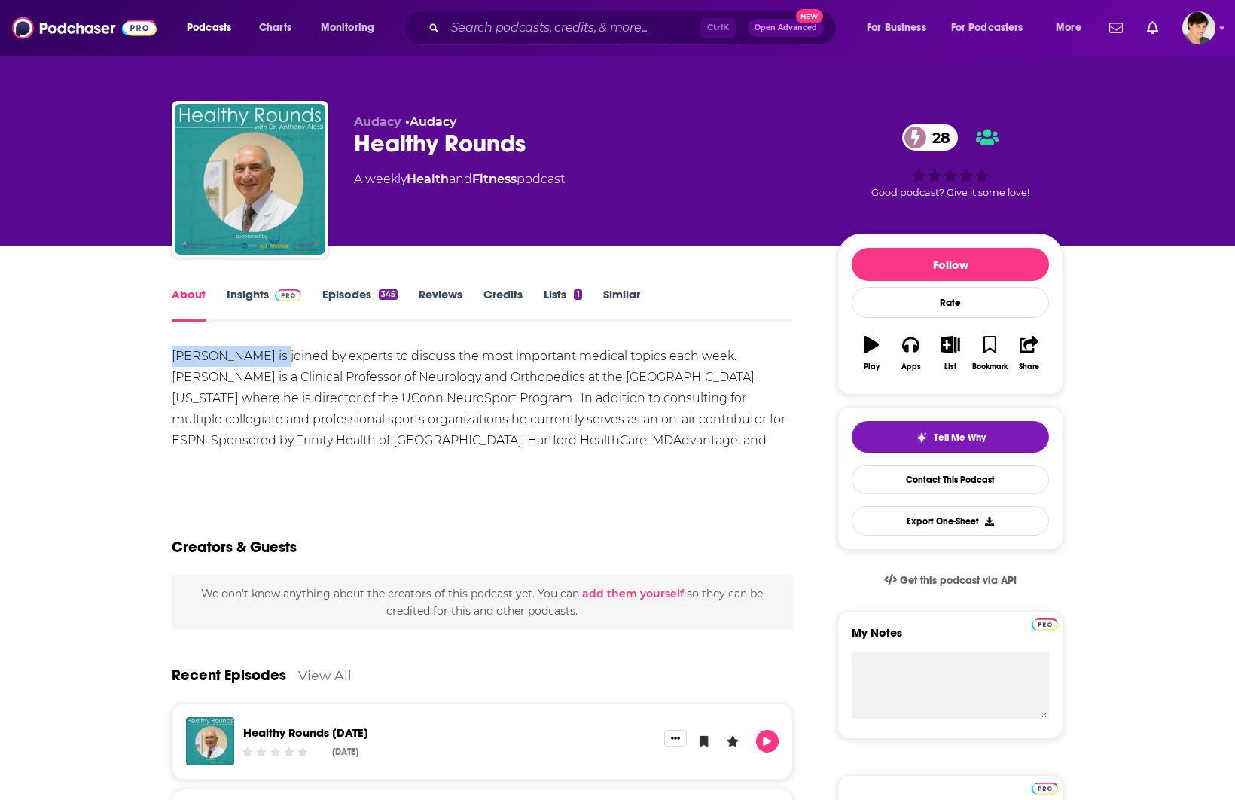
copy div "Dr. Anthony Aless"
click at [621, 28] on input "Search podcasts, credits, & more..." at bounding box center [572, 28] width 255 height 24
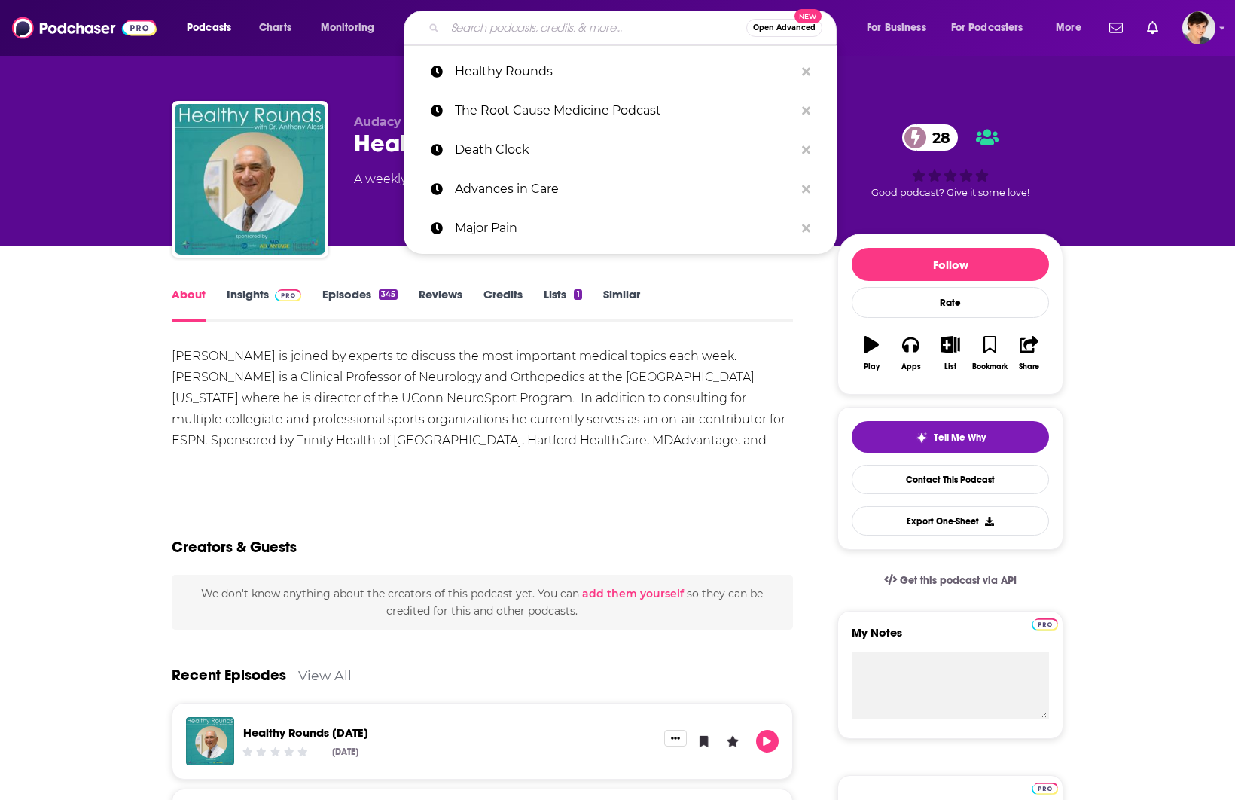
paste input "Understanding Healthcare with Sam Feudo"
type input "Understanding Healthcare with Sam Feudo"
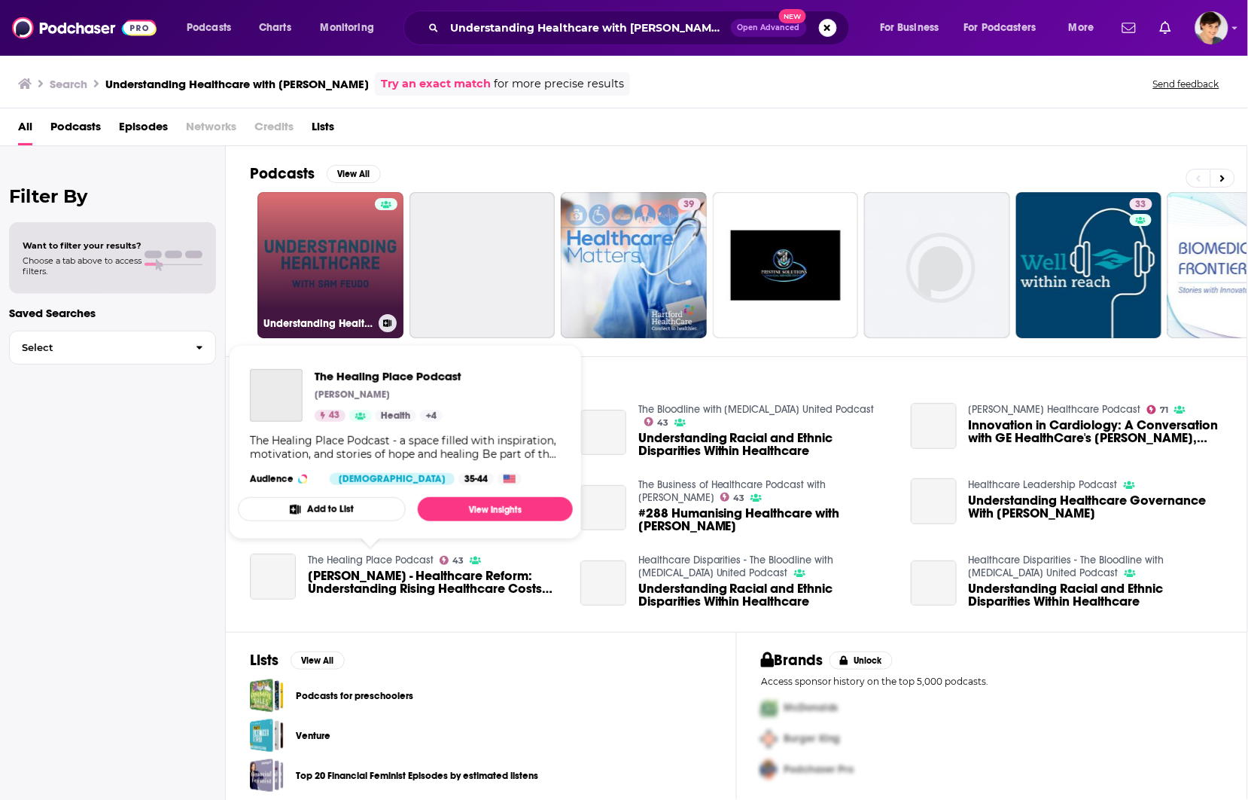
click at [341, 294] on link "Understanding Healthcare with Sam Feudo" at bounding box center [330, 265] width 146 height 146
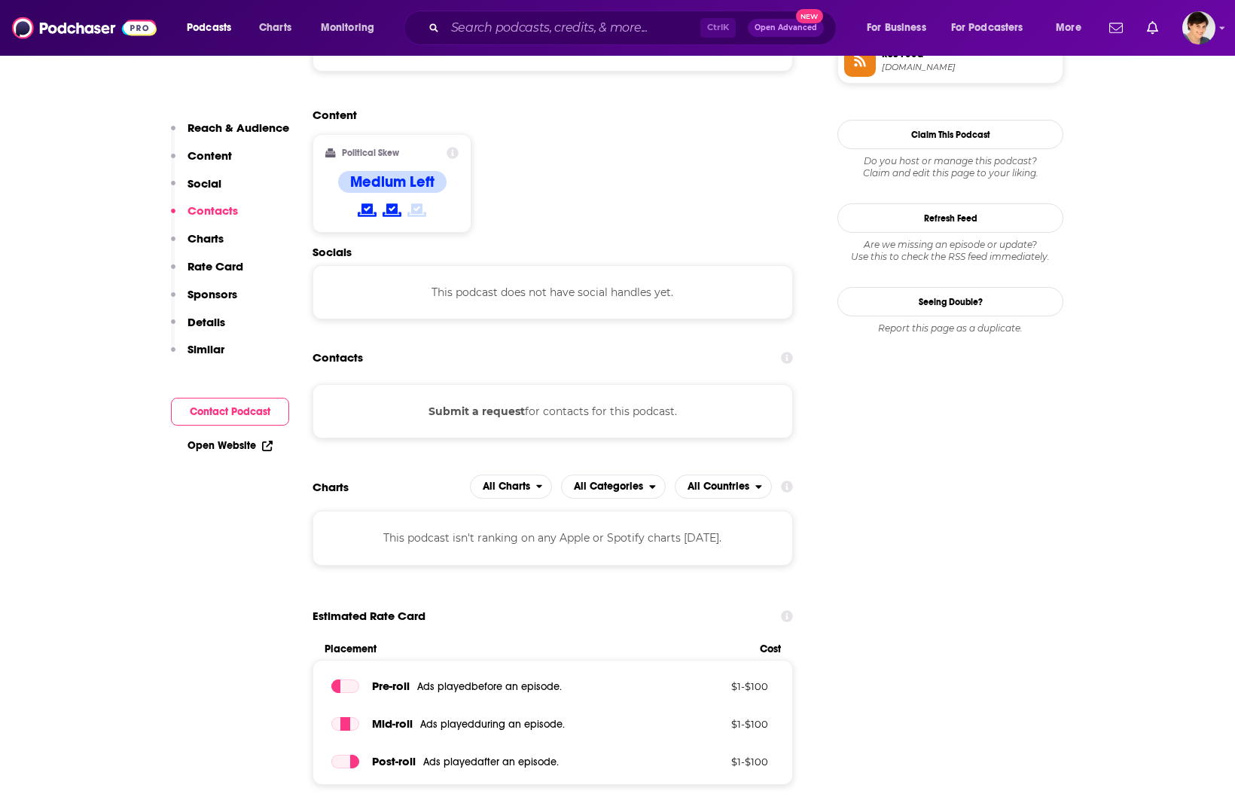
scroll to position [1129, 0]
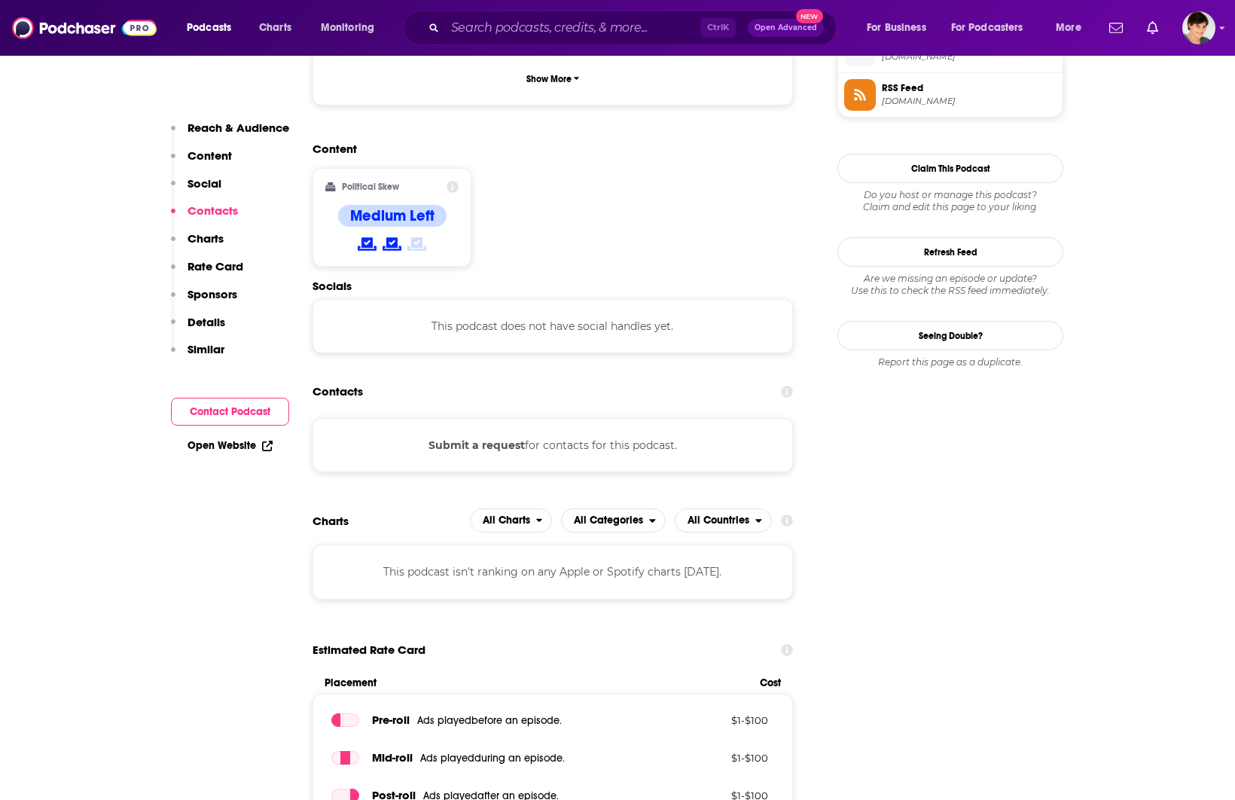
click at [544, 38] on input "Search podcasts, credits, & more..." at bounding box center [572, 28] width 255 height 24
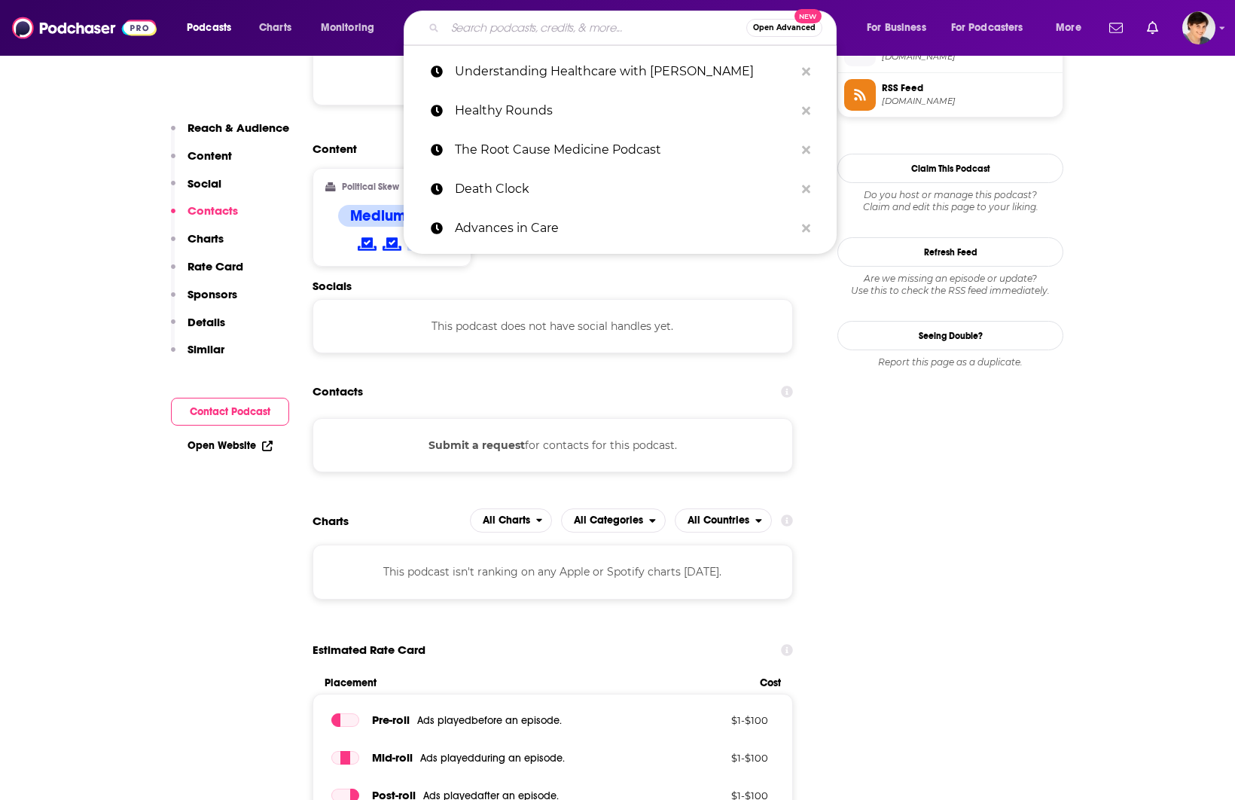
paste input "In Good Health"
type input "In Good Health"
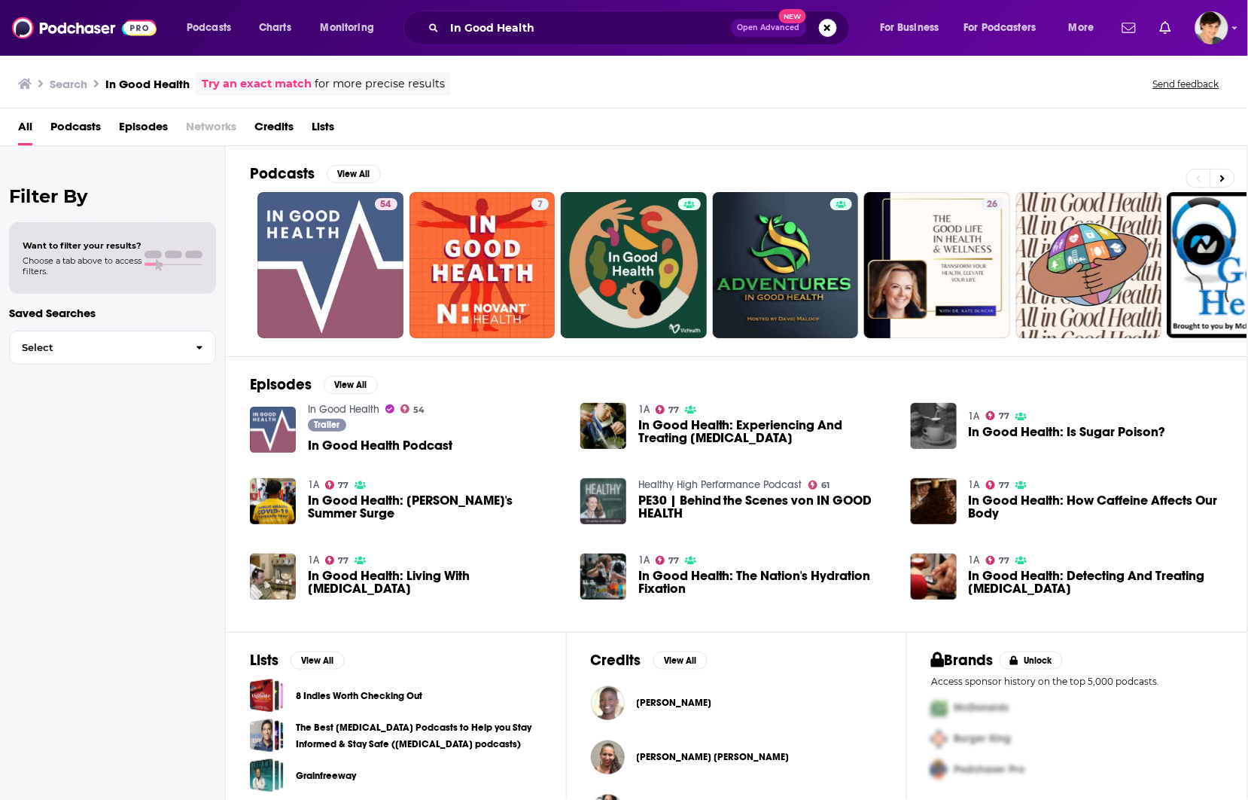
click at [644, 130] on div "All Podcasts Episodes Networks Credits Lists" at bounding box center [627, 129] width 1218 height 31
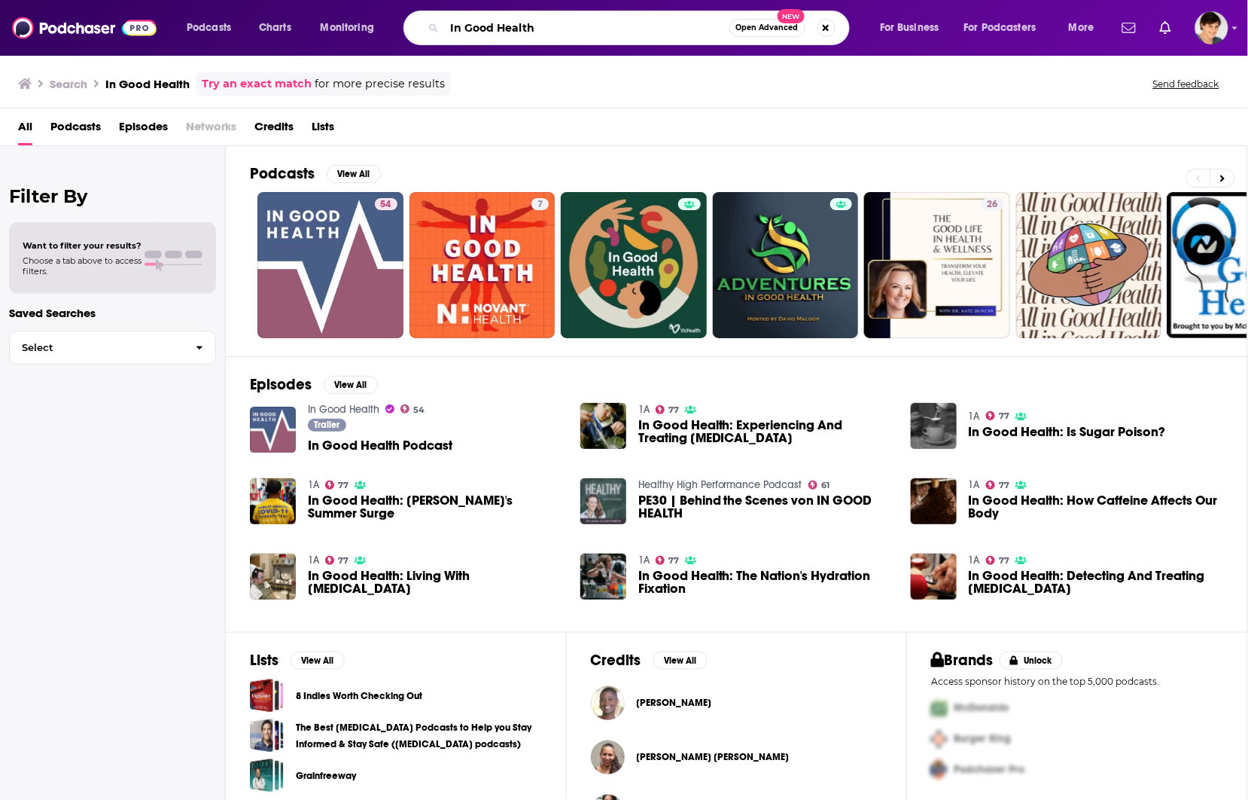
click at [488, 32] on input "In Good Health" at bounding box center [587, 28] width 285 height 24
paste input "The Dr. Hyman Show"
type input "The Dr. Hyman Show"
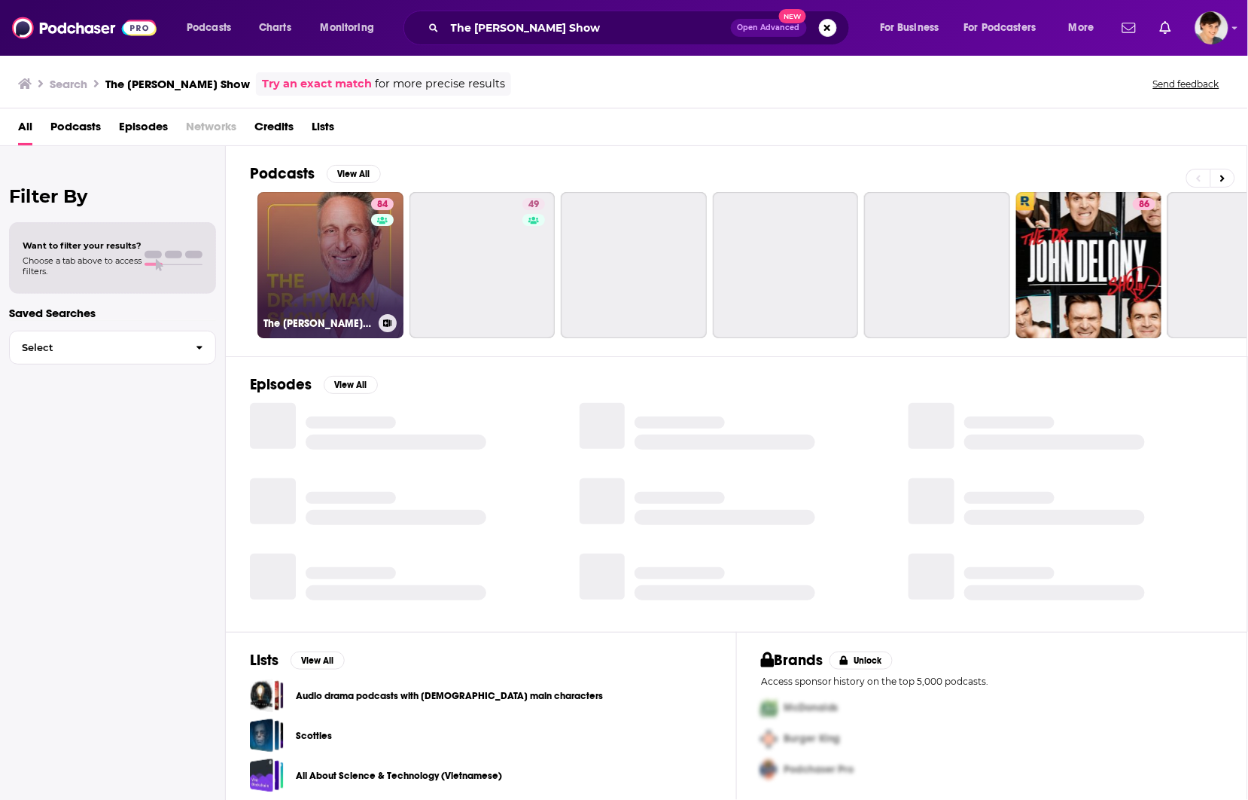
click at [310, 268] on link "84 The Dr. Hyman Show" at bounding box center [330, 265] width 146 height 146
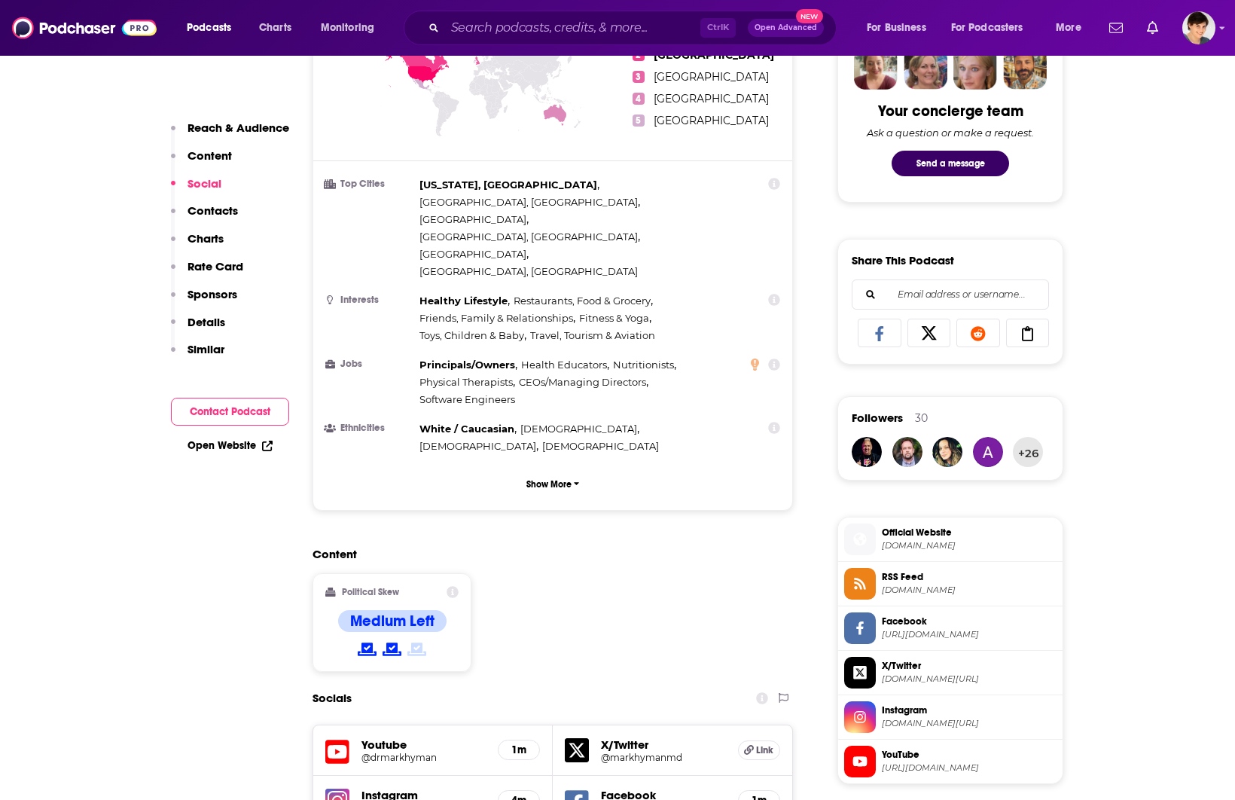
scroll to position [1129, 0]
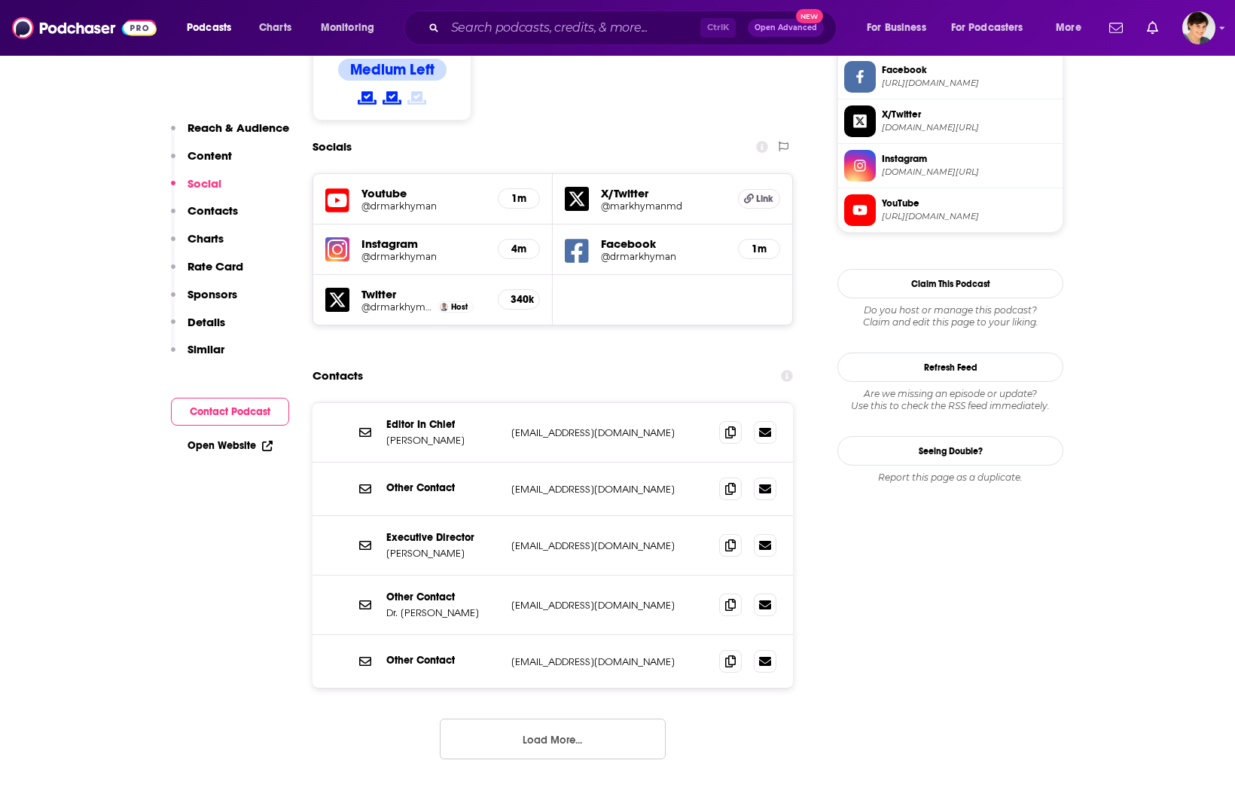
scroll to position [1317, 0]
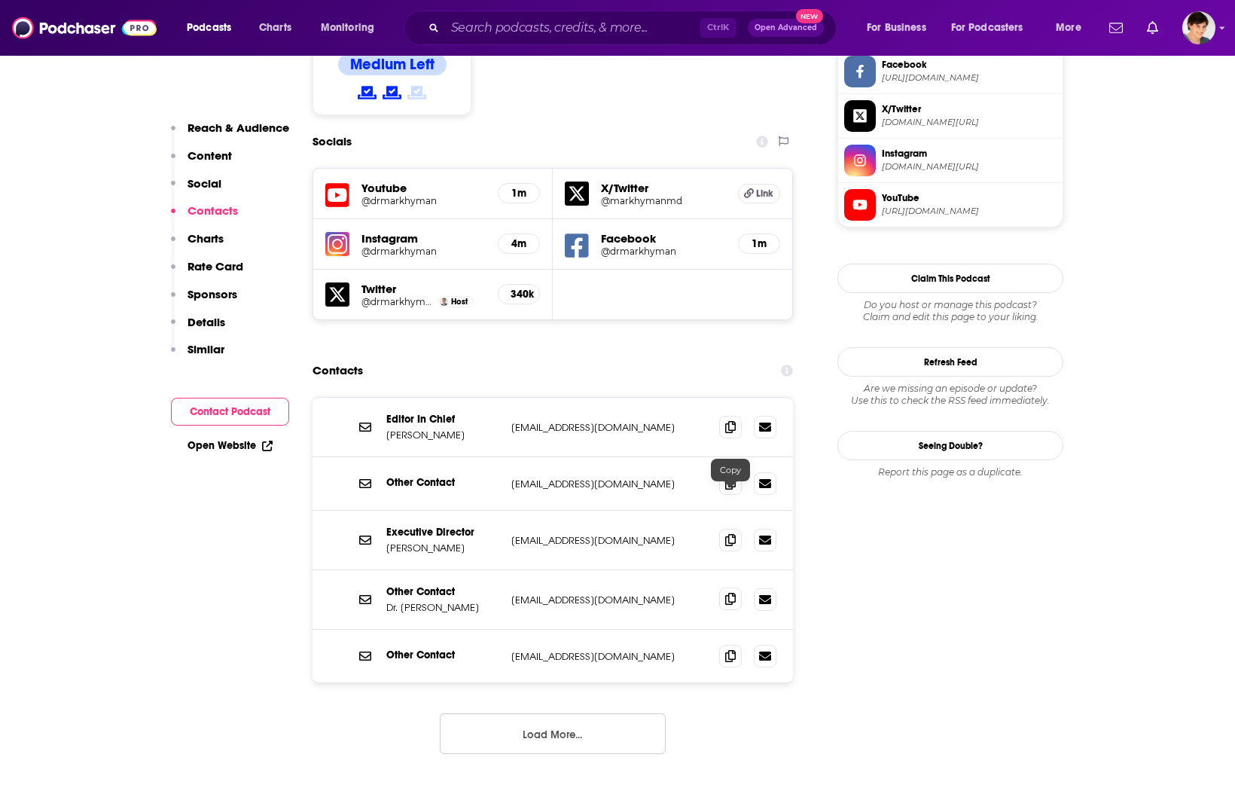
click at [734, 592] on icon at bounding box center [730, 598] width 11 height 12
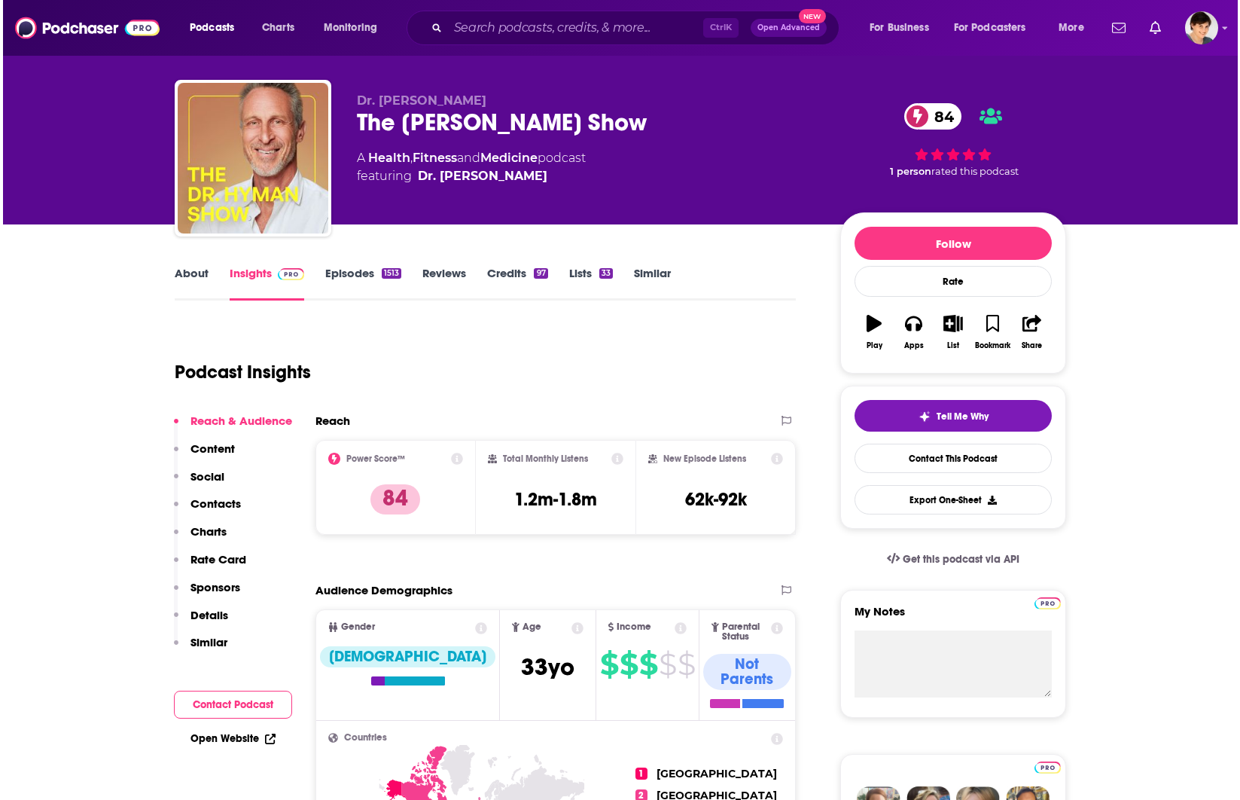
scroll to position [0, 0]
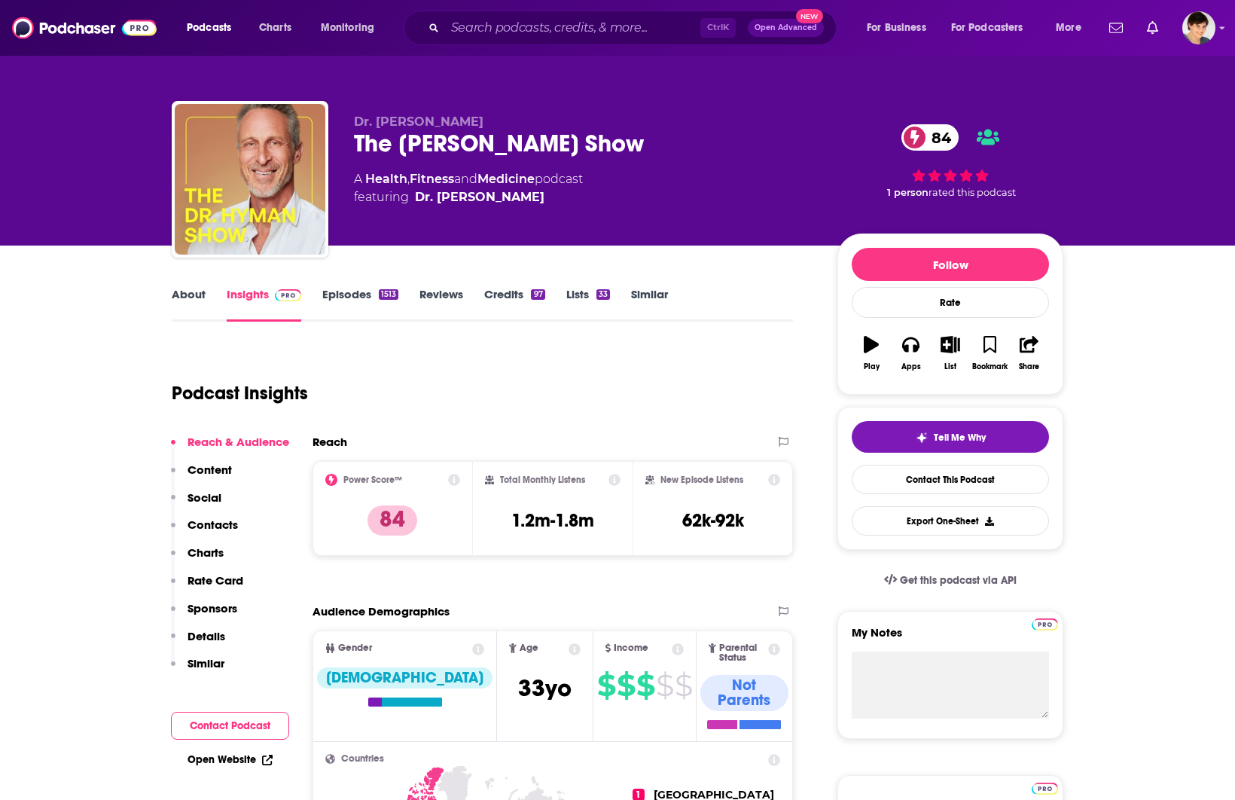
click at [179, 290] on link "About" at bounding box center [189, 304] width 34 height 35
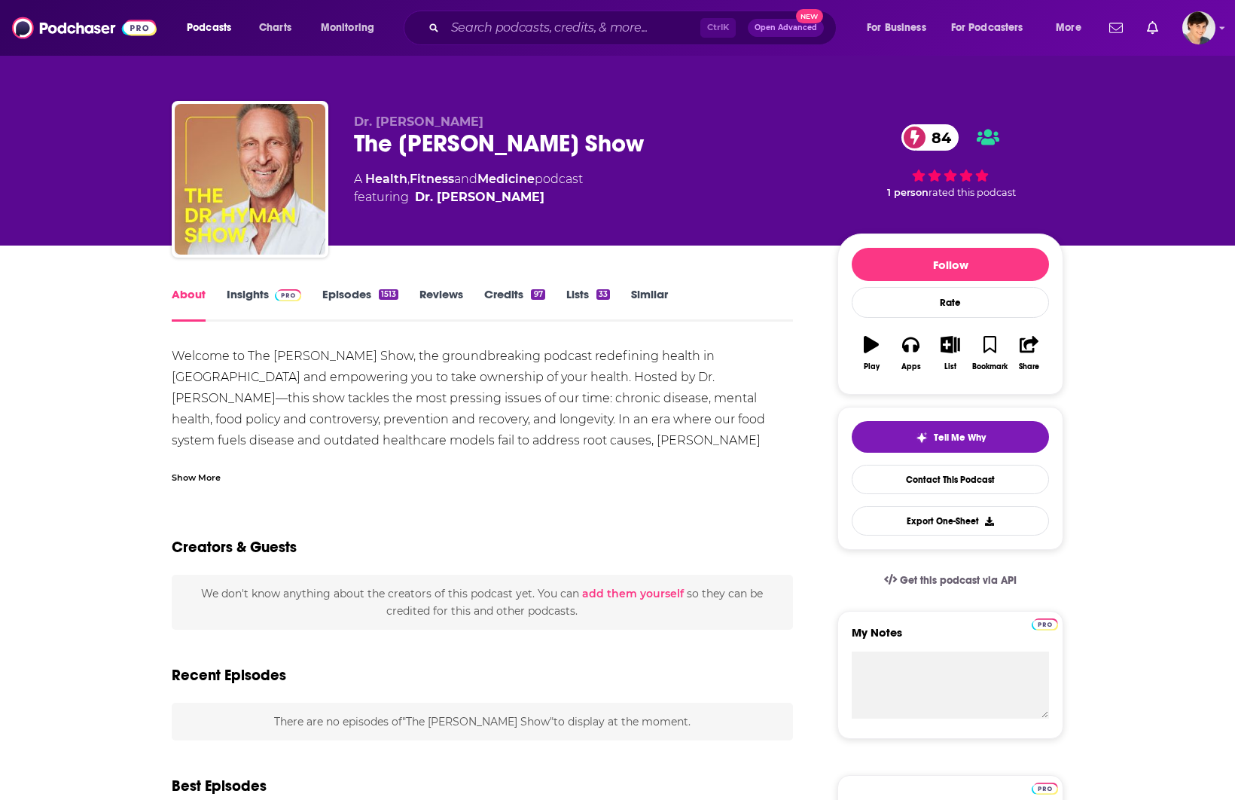
click at [429, 424] on div "Welcome to The Dr. Hyman Show, the groundbreaking podcast redefining health in …" at bounding box center [482, 493] width 621 height 295
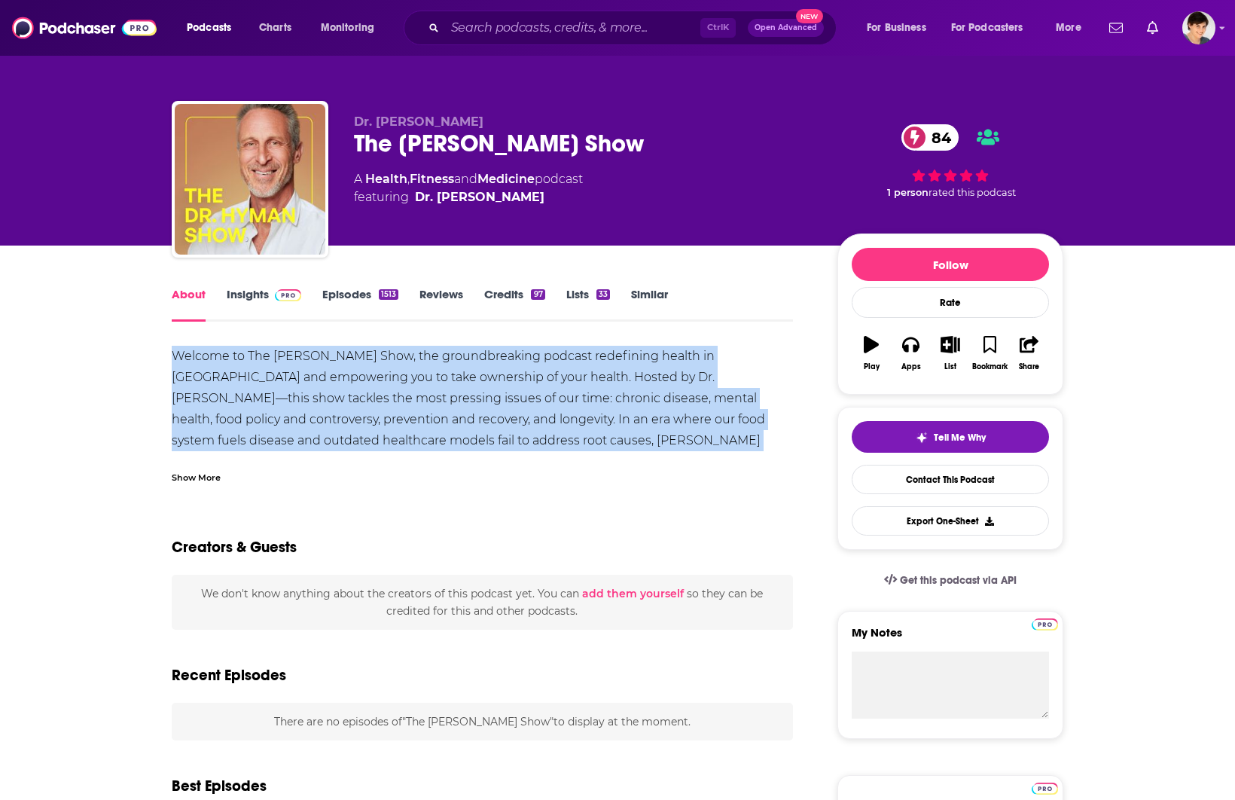
click at [429, 424] on div "Welcome to The Dr. Hyman Show, the groundbreaking podcast redefining health in …" at bounding box center [482, 493] width 621 height 295
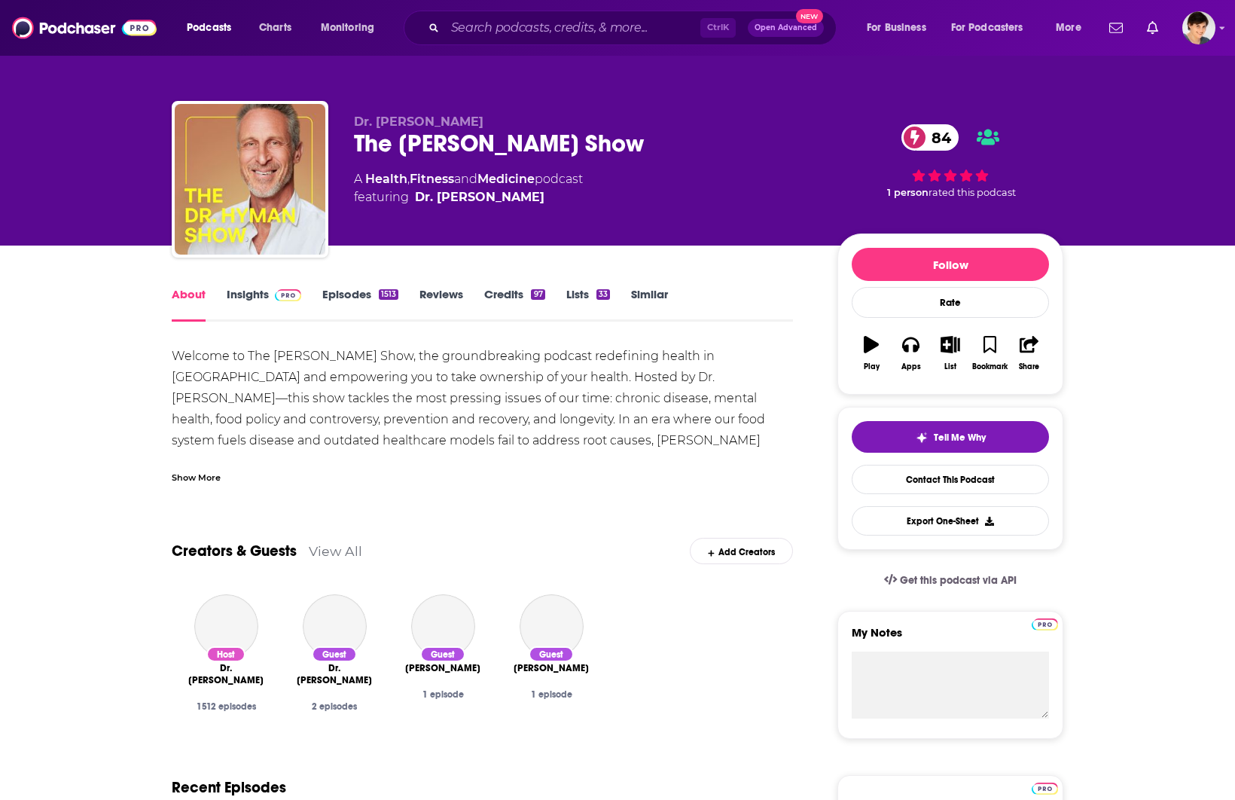
click at [205, 479] on div "Show More" at bounding box center [196, 476] width 49 height 14
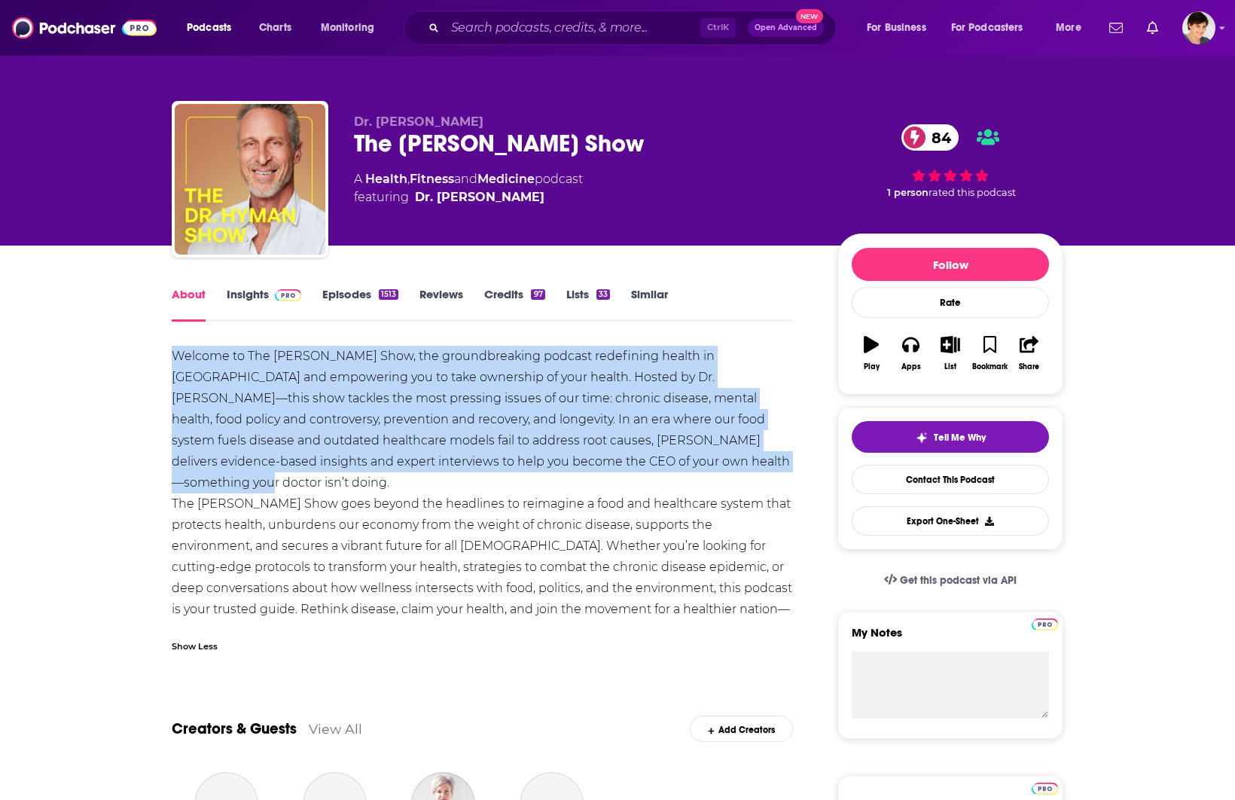
drag, startPoint x: 166, startPoint y: 348, endPoint x: 675, endPoint y: 459, distance: 521.7
copy div "Welcome to The Dr. Hyman Show, the groundbreaking podcast redefining health in …"
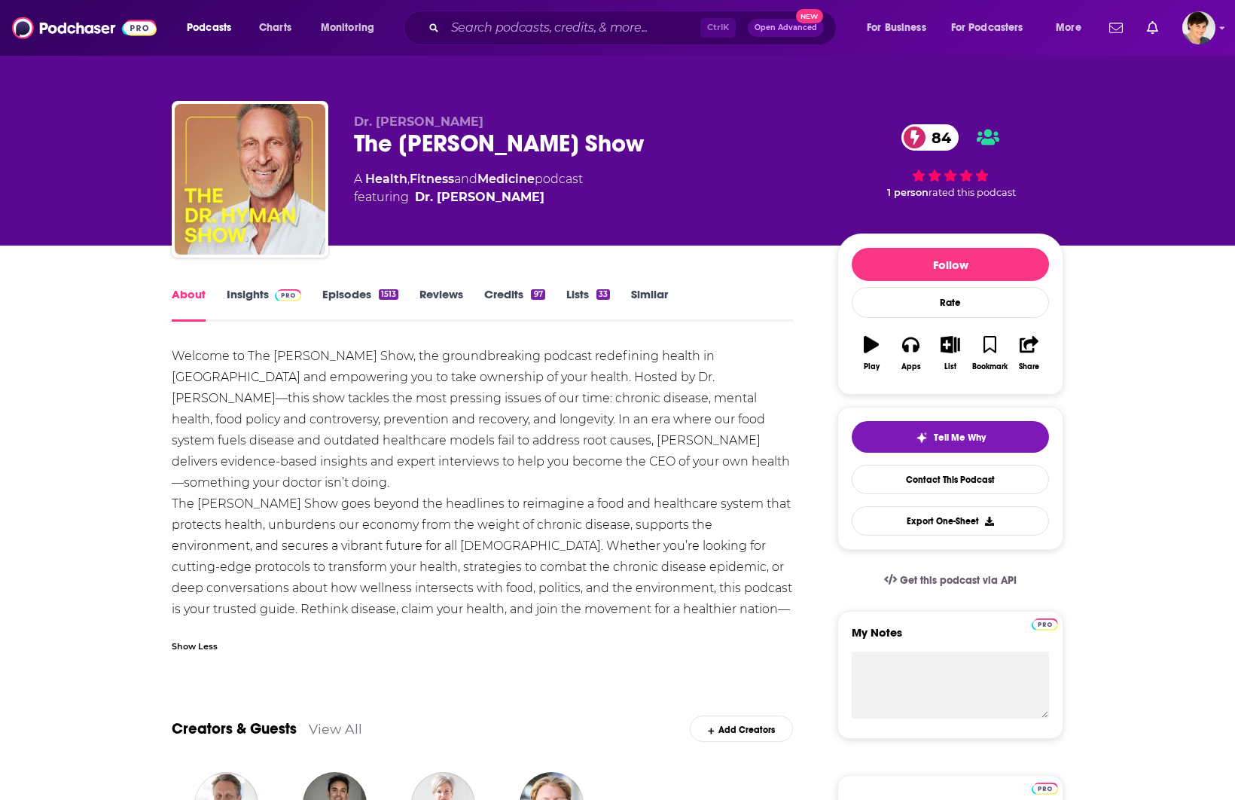
click at [427, 129] on div "The Dr. Hyman Show 84" at bounding box center [583, 143] width 459 height 29
click at [424, 122] on span "Dr. Mark Hyman" at bounding box center [418, 121] width 129 height 14
